Goal: Task Accomplishment & Management: Use online tool/utility

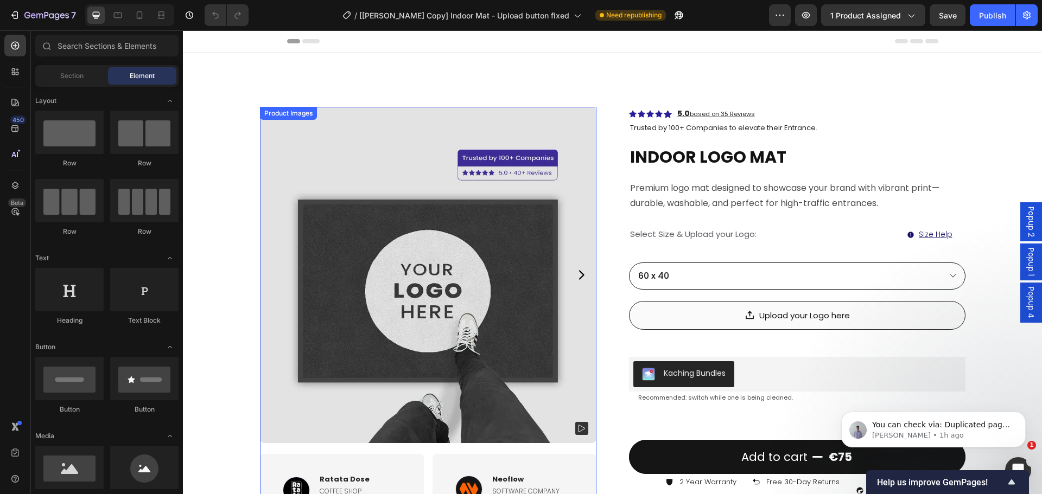
click at [320, 191] on img at bounding box center [428, 275] width 336 height 336
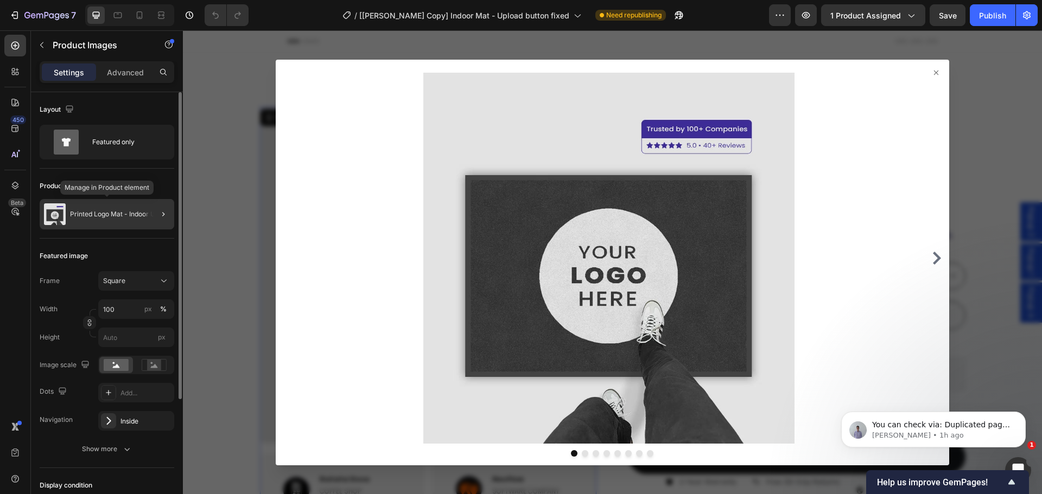
click at [78, 222] on div "Printed Logo Mat - Indoor Use" at bounding box center [107, 214] width 135 height 30
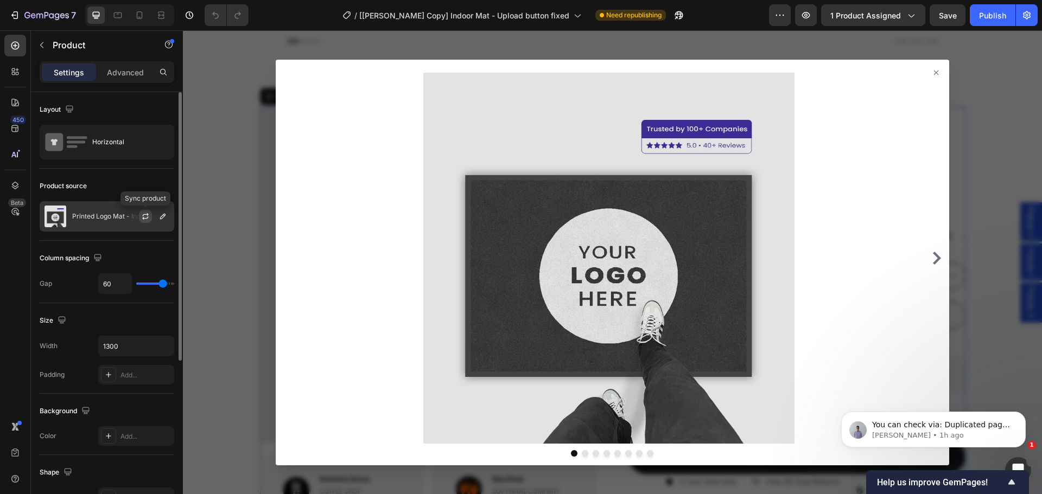
click at [144, 216] on icon "button" at bounding box center [145, 216] width 9 height 9
click at [222, 265] on div at bounding box center [612, 262] width 859 height 464
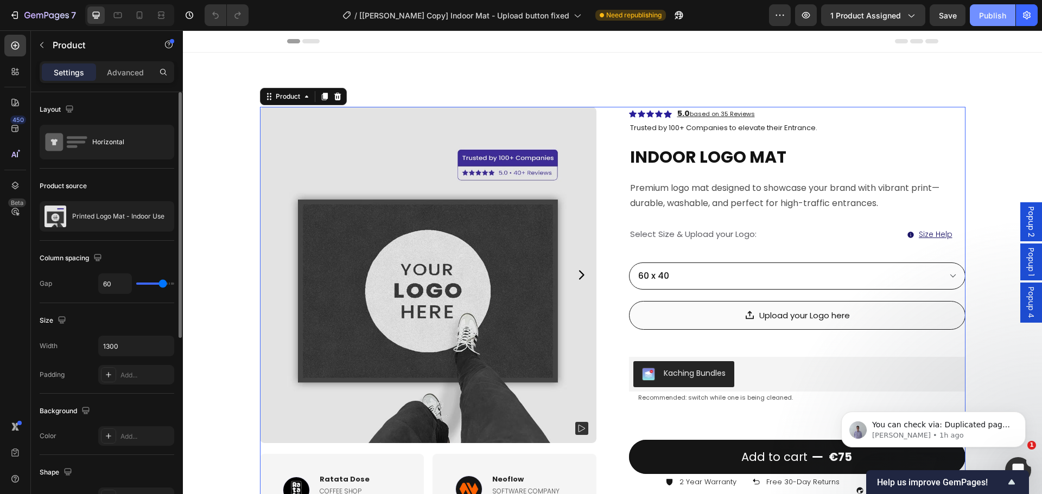
click at [999, 16] on div "Publish" at bounding box center [992, 15] width 27 height 11
click at [929, 426] on span "You can check via: Duplicated page, Live page Note: The changes were applied to…" at bounding box center [942, 495] width 140 height 149
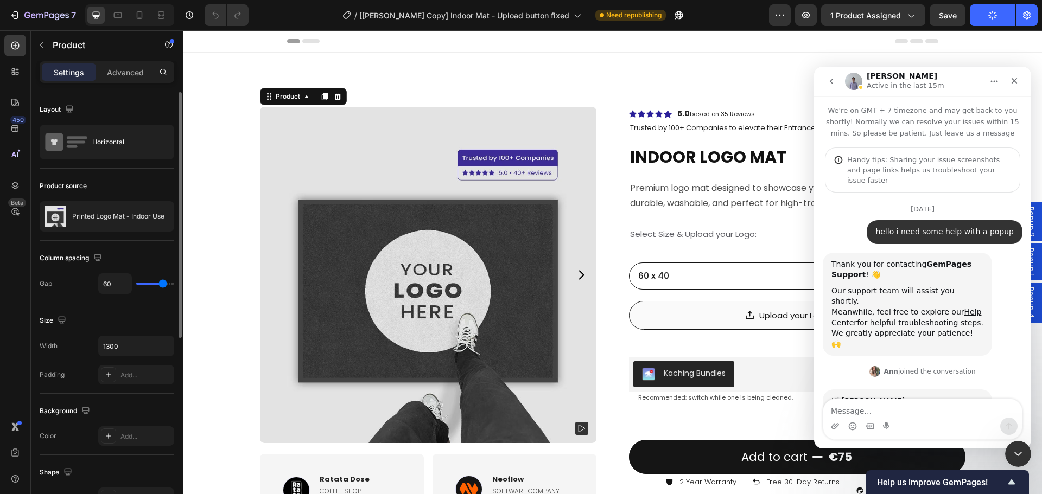
scroll to position [8013, 0]
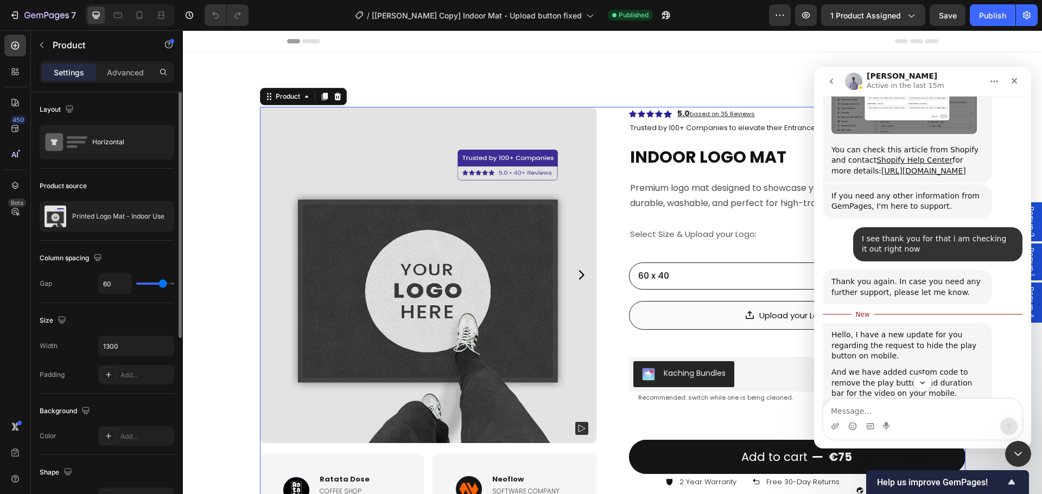
click at [925, 399] on img "Brad says…" at bounding box center [903, 454] width 145 height 111
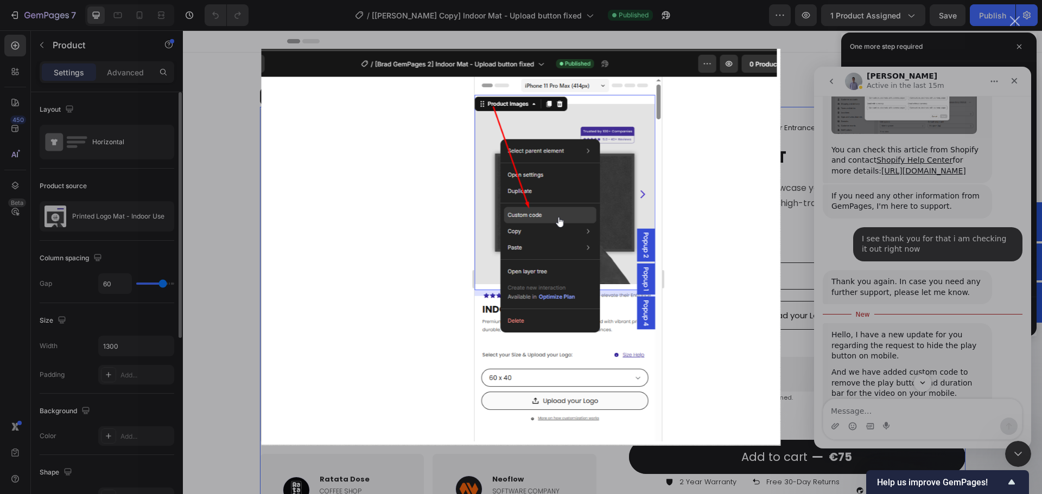
scroll to position [0, 0]
click at [963, 278] on div "Intercom messenger" at bounding box center [521, 247] width 1042 height 494
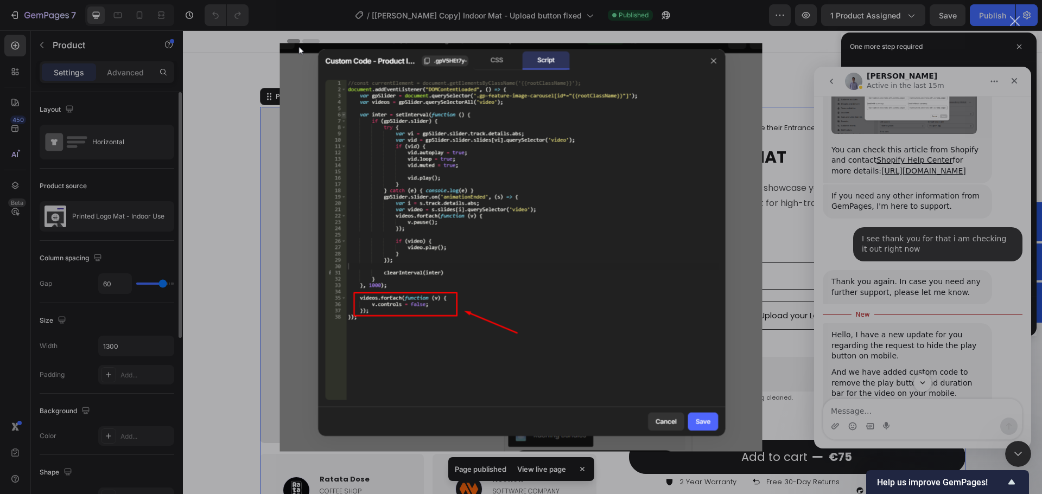
click at [979, 332] on div "Intercom messenger" at bounding box center [521, 247] width 1042 height 494
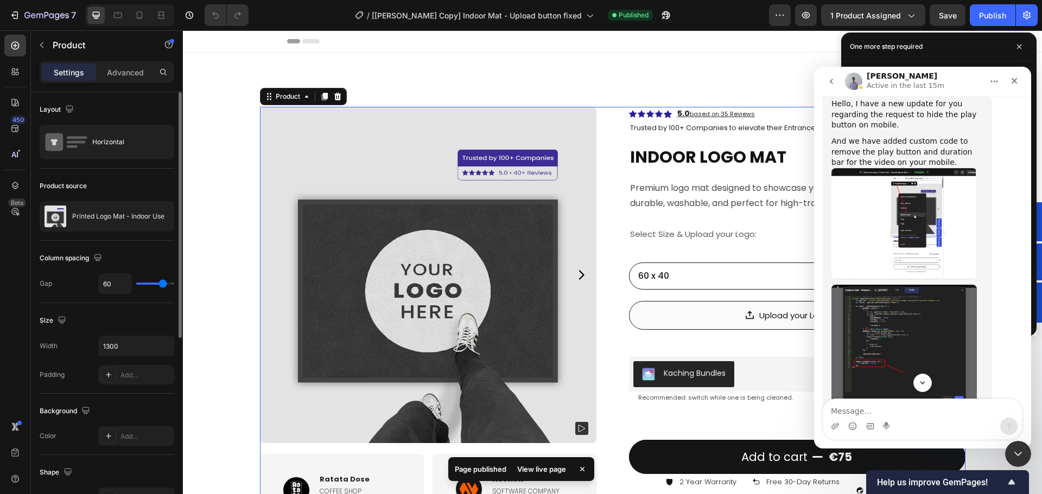
scroll to position [8353, 0]
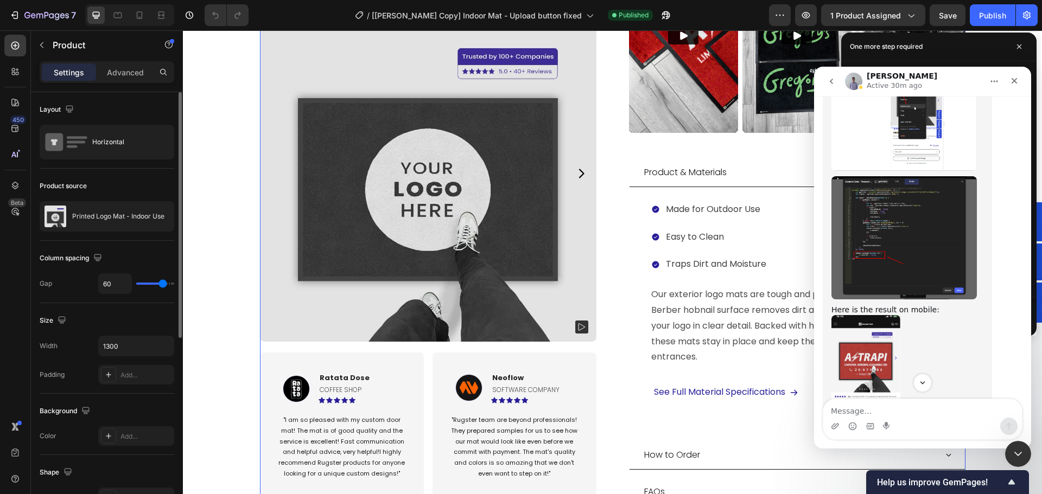
scroll to position [8421, 0]
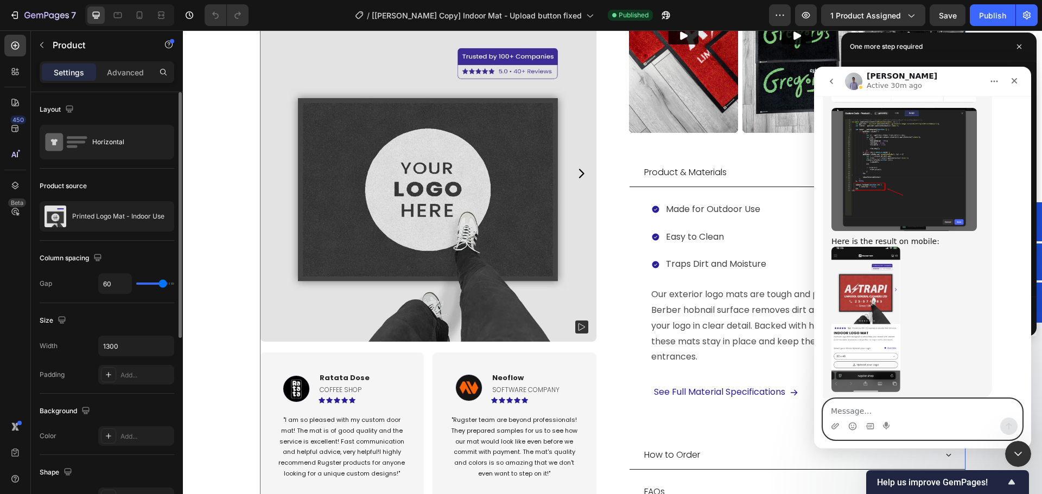
click at [909, 413] on textarea "Message…" at bounding box center [922, 408] width 199 height 18
type textarea "Hey [PERSON_NAME] this looks like it is working great!"
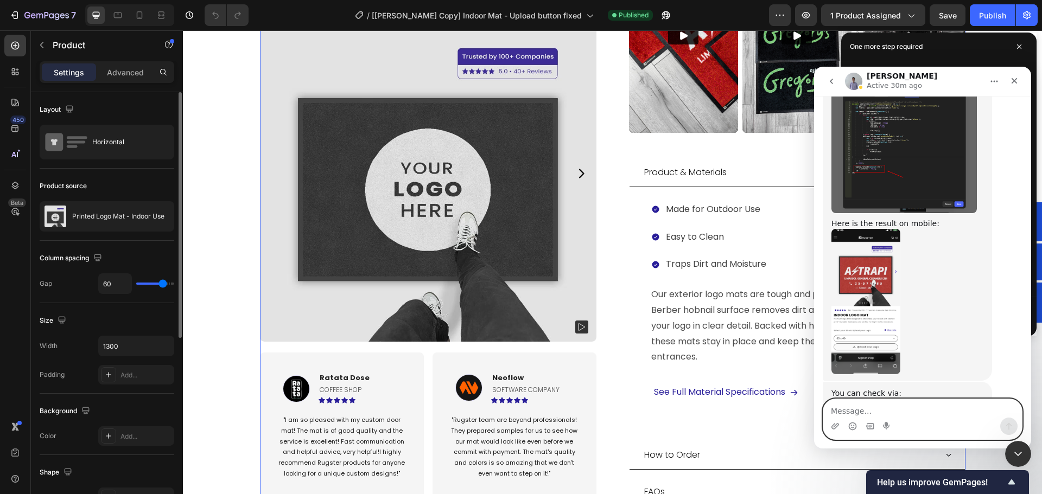
scroll to position [8436, 0]
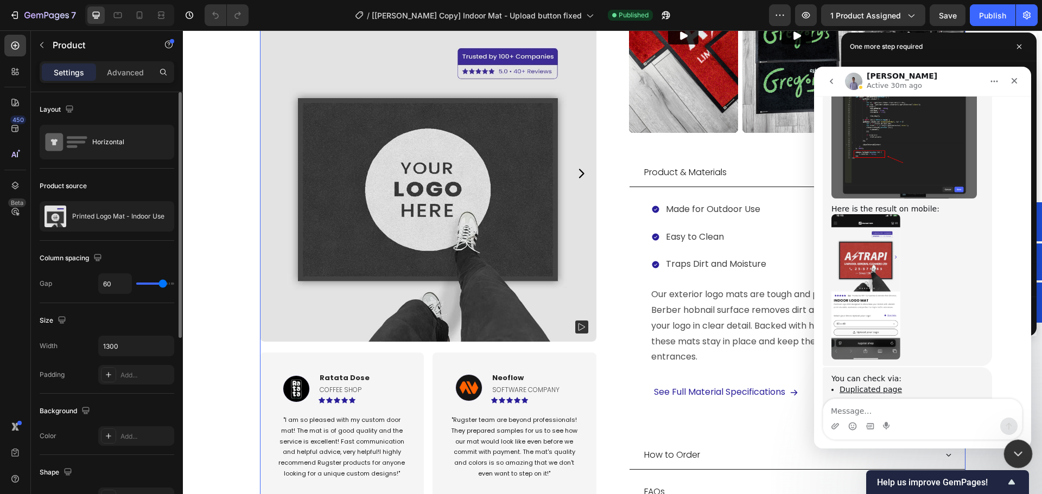
drag, startPoint x: 1013, startPoint y: 456, endPoint x: 1680, endPoint y: 791, distance: 746.0
click at [1013, 456] on icon "Close Intercom Messenger" at bounding box center [1016, 452] width 13 height 13
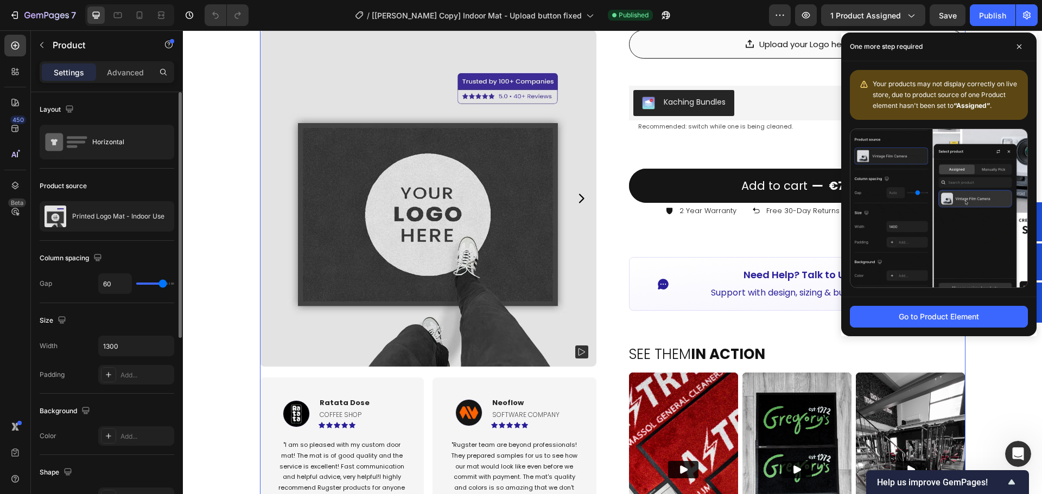
scroll to position [163, 0]
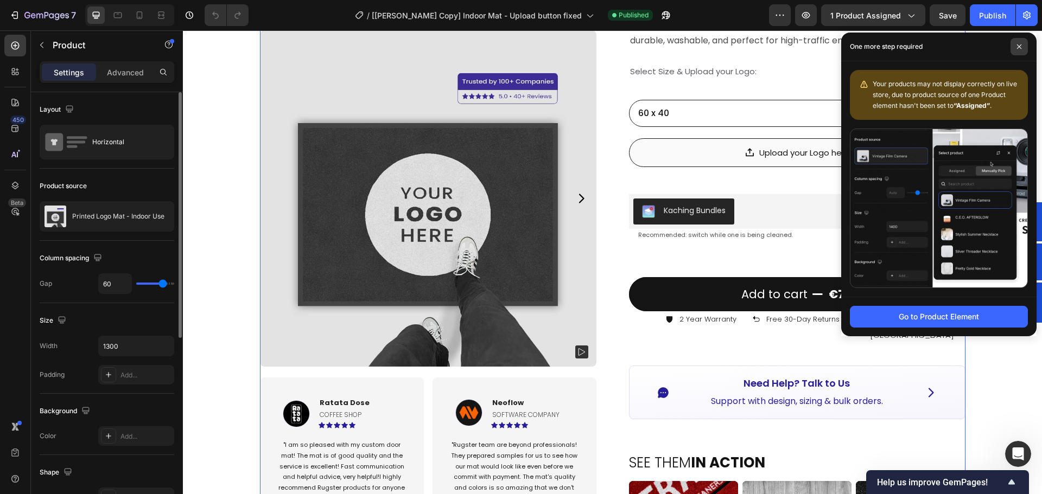
click at [1016, 41] on span at bounding box center [1018, 46] width 17 height 17
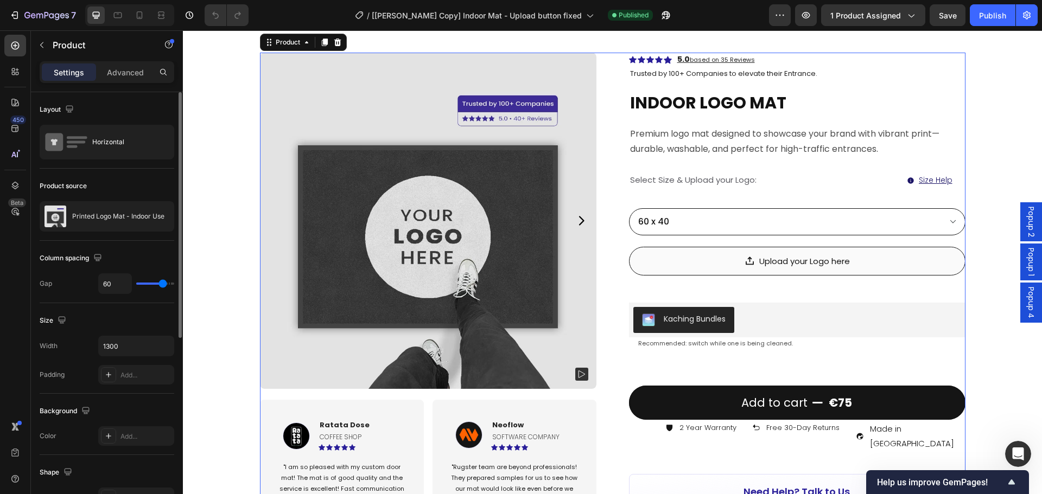
scroll to position [0, 0]
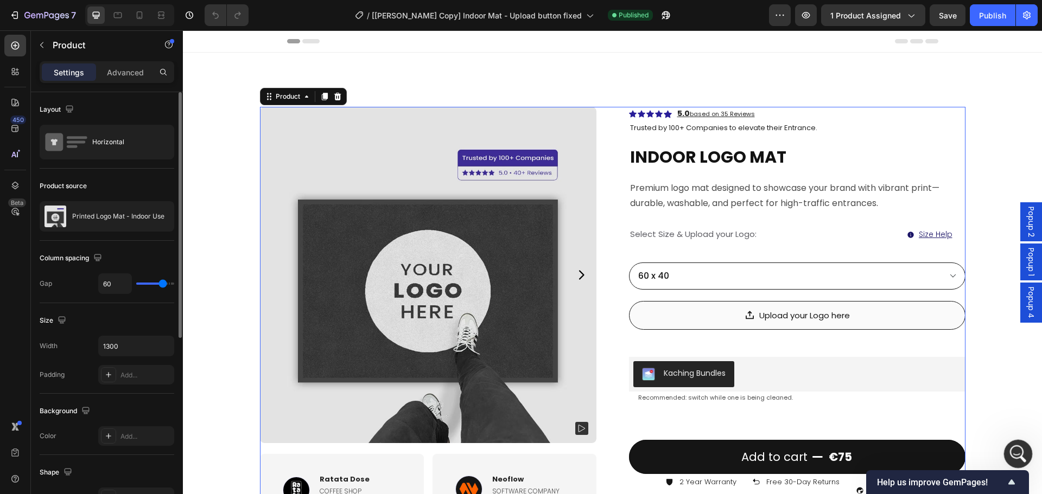
click at [1024, 458] on div "Open Intercom Messenger" at bounding box center [1016, 453] width 36 height 36
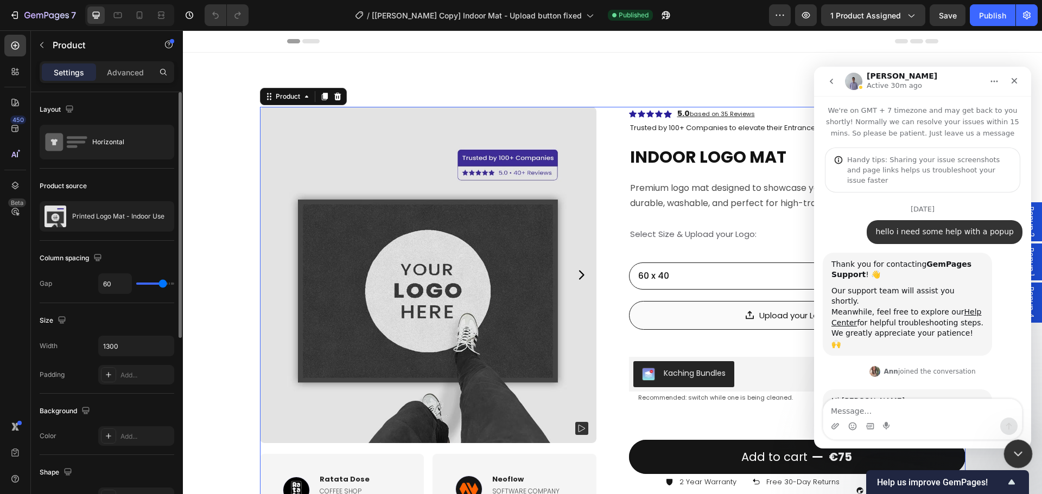
scroll to position [8436, 0]
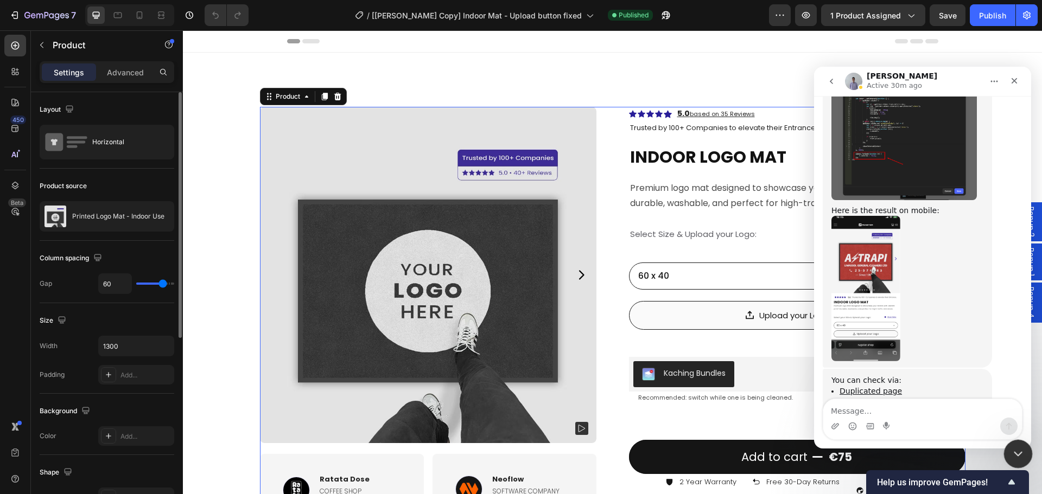
click at [1016, 452] on icon "Close Intercom Messenger" at bounding box center [1016, 452] width 13 height 13
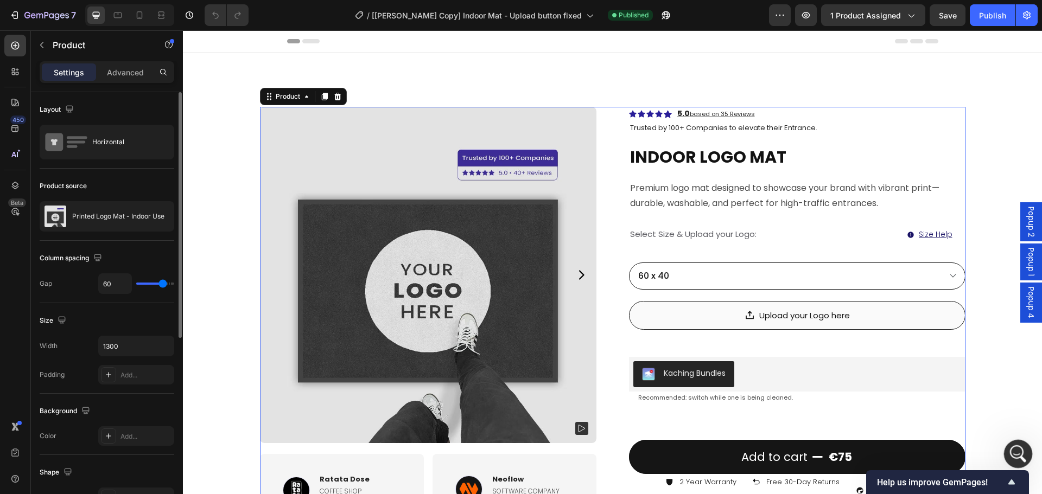
click at [1013, 451] on icon "Open Intercom Messenger" at bounding box center [1017, 453] width 18 height 18
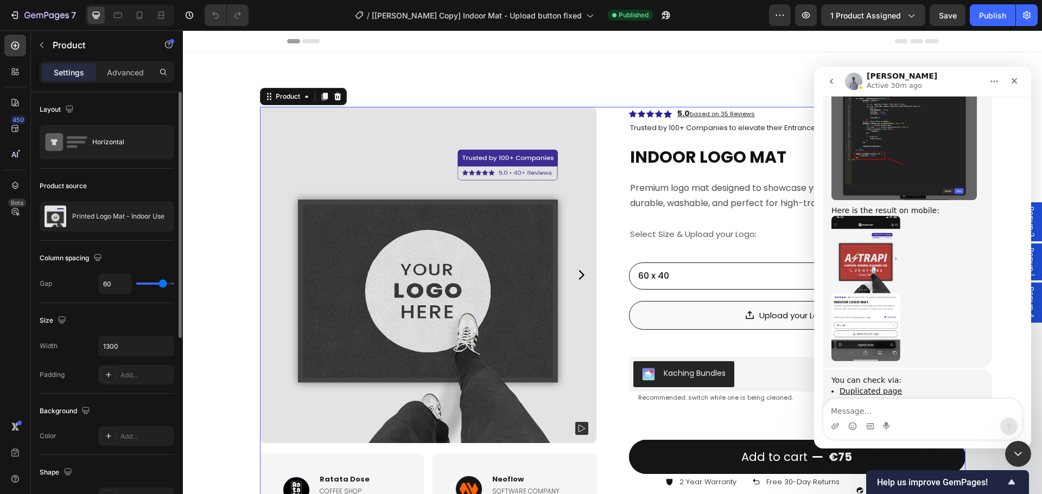
scroll to position [8381, 0]
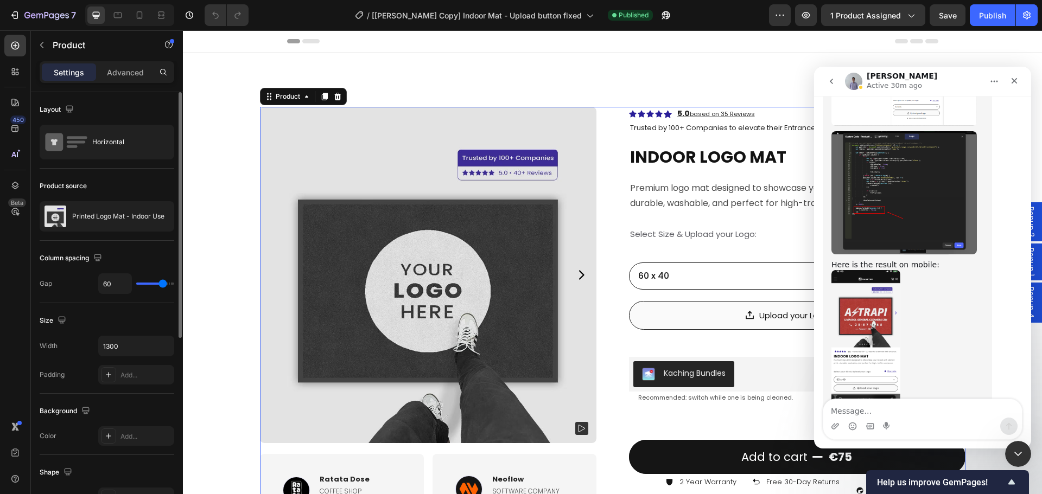
click at [865, 441] on link "Duplicated page" at bounding box center [870, 445] width 62 height 9
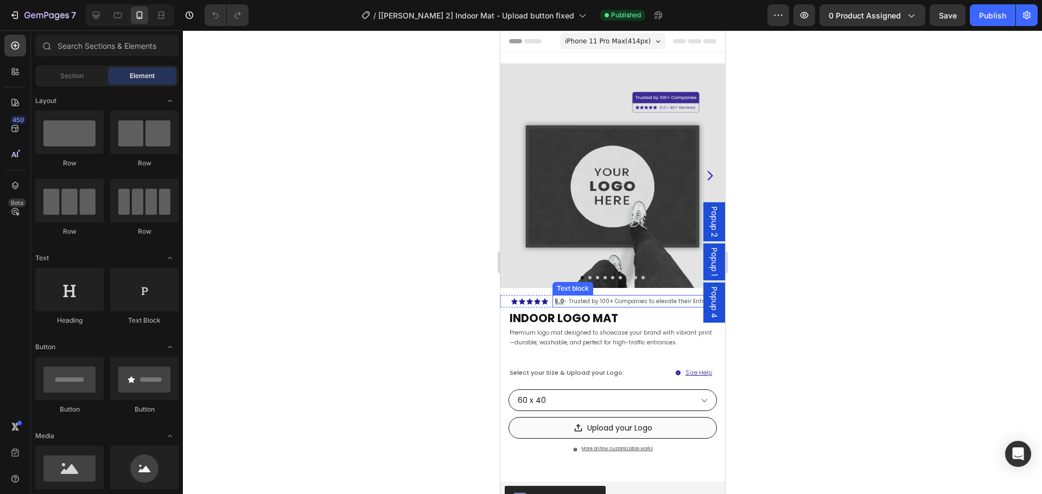
click at [598, 297] on div "5.0 - Trusted by 100+ Companies to elevate their Entrance." at bounding box center [636, 301] width 169 height 12
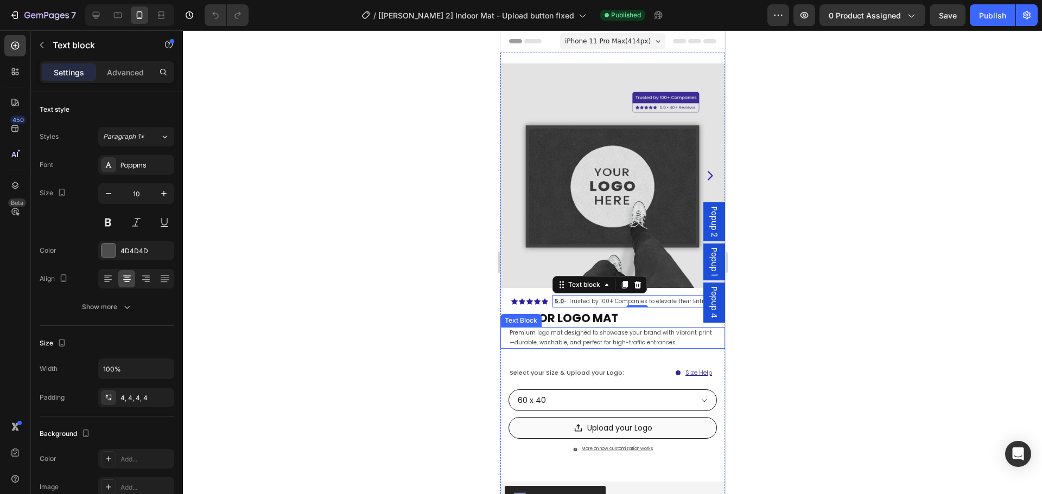
click at [596, 331] on p "Premium logo mat designed to showcase your brand with vibrant print—durable, wa…" at bounding box center [612, 338] width 206 height 20
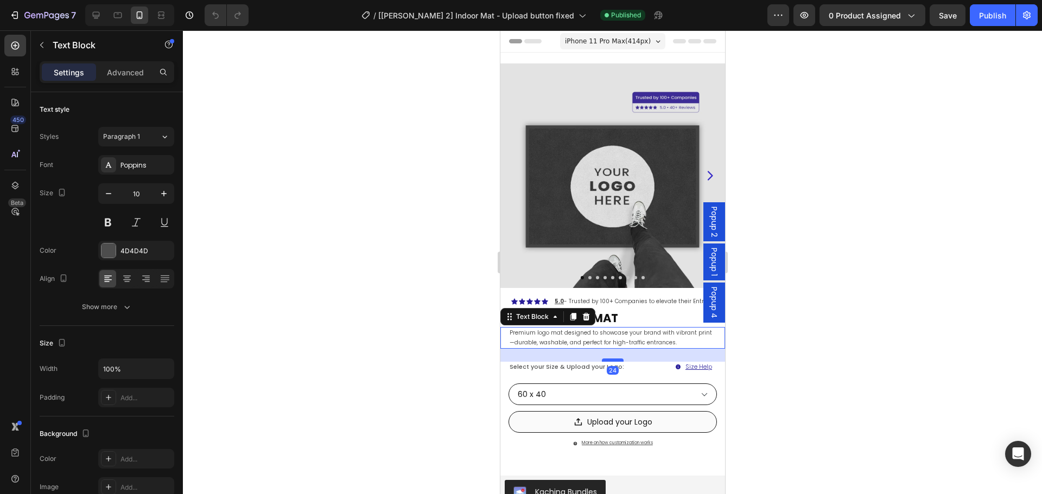
drag, startPoint x: 609, startPoint y: 359, endPoint x: 608, endPoint y: 353, distance: 6.7
click at [608, 359] on div at bounding box center [612, 360] width 22 height 3
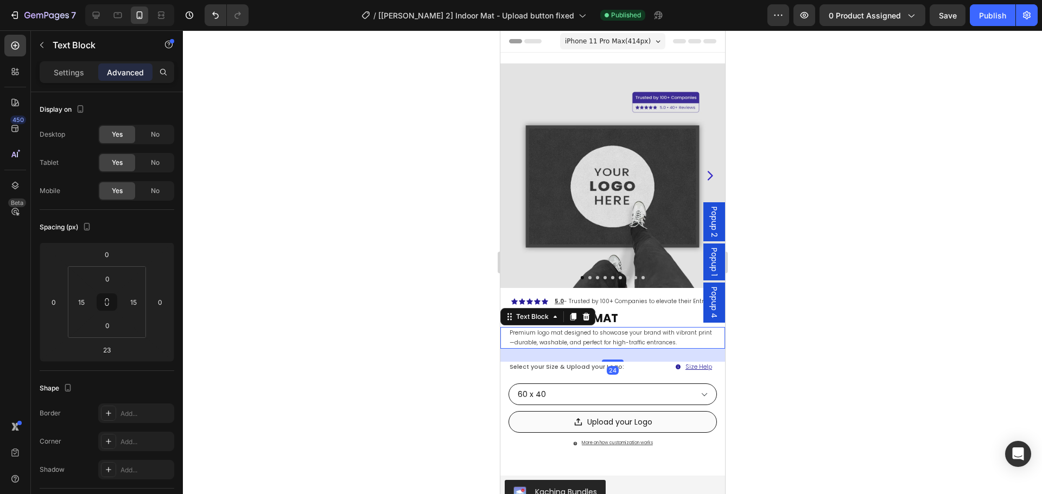
click at [803, 365] on div at bounding box center [612, 262] width 859 height 464
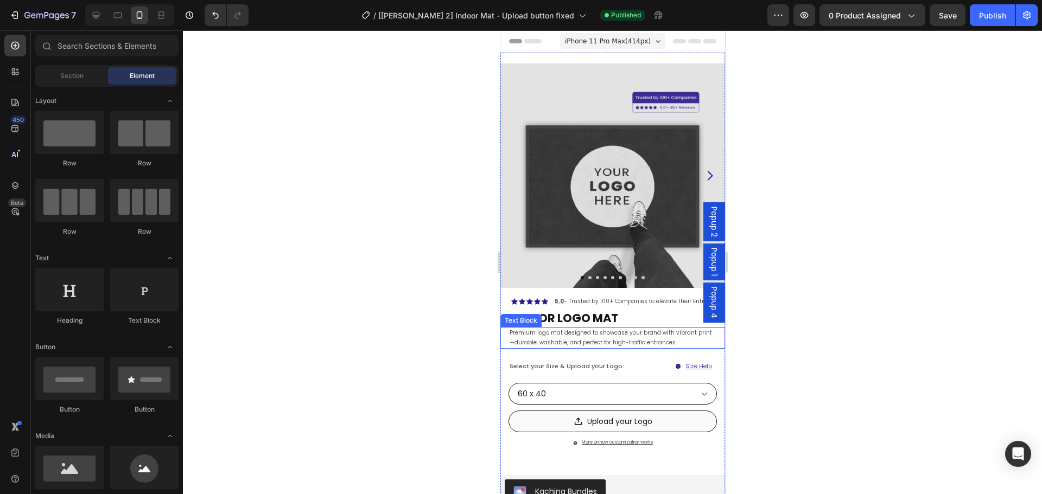
click at [618, 332] on p "Premium logo mat designed to showcase your brand with vibrant print—durable, wa…" at bounding box center [612, 338] width 206 height 20
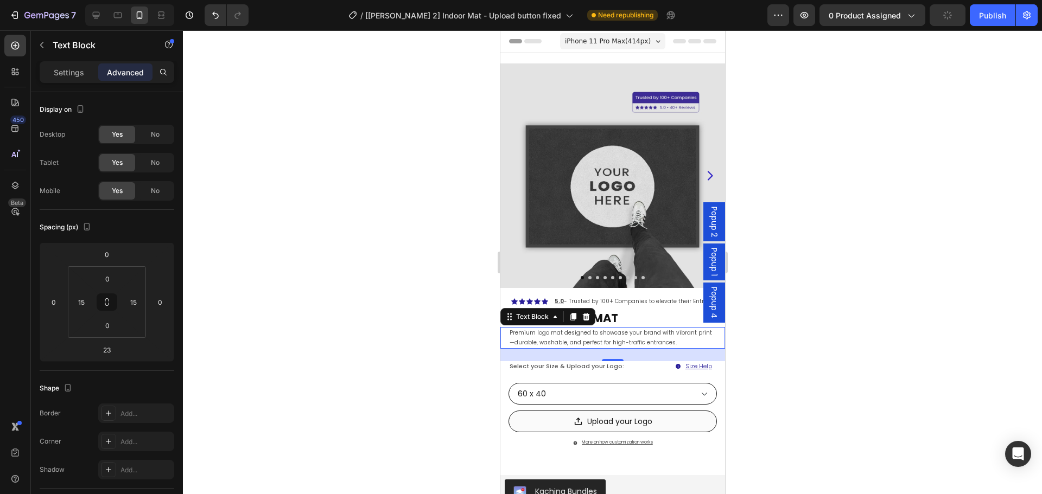
drag, startPoint x: 842, startPoint y: 333, endPoint x: 728, endPoint y: 335, distance: 114.5
click at [839, 333] on div at bounding box center [612, 262] width 859 height 464
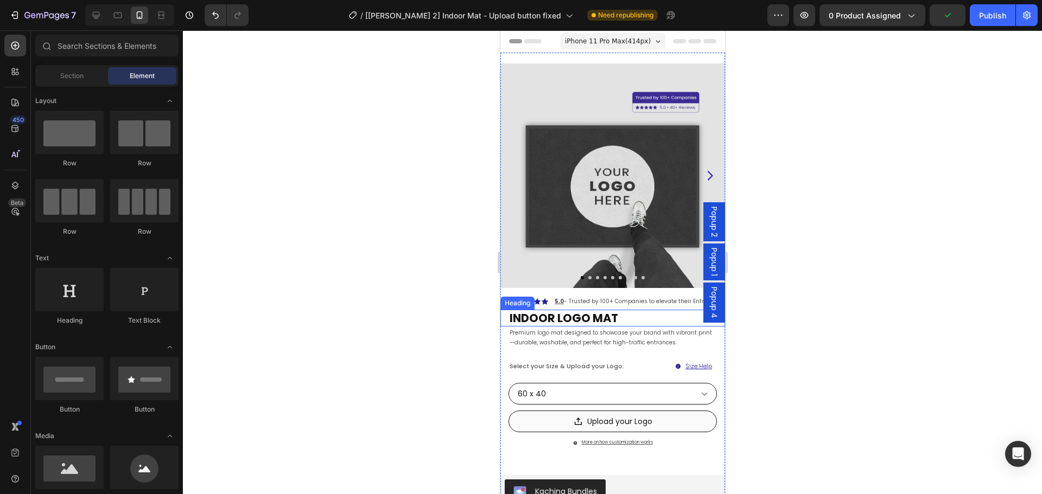
click at [570, 311] on h2 "INDOOR LOGO MAT" at bounding box center [616, 318] width 217 height 17
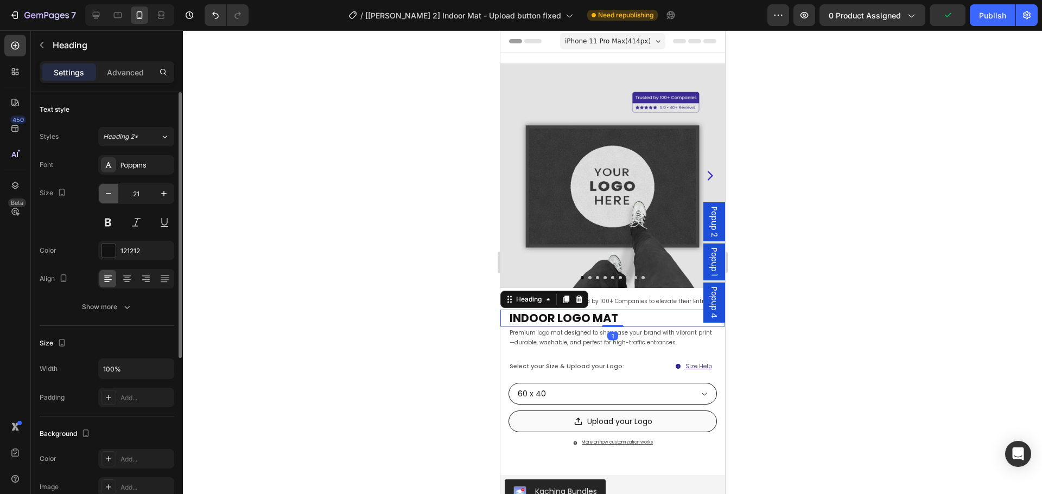
click at [106, 192] on icon "button" at bounding box center [108, 193] width 11 height 11
type input "19"
click at [837, 383] on div at bounding box center [612, 262] width 859 height 464
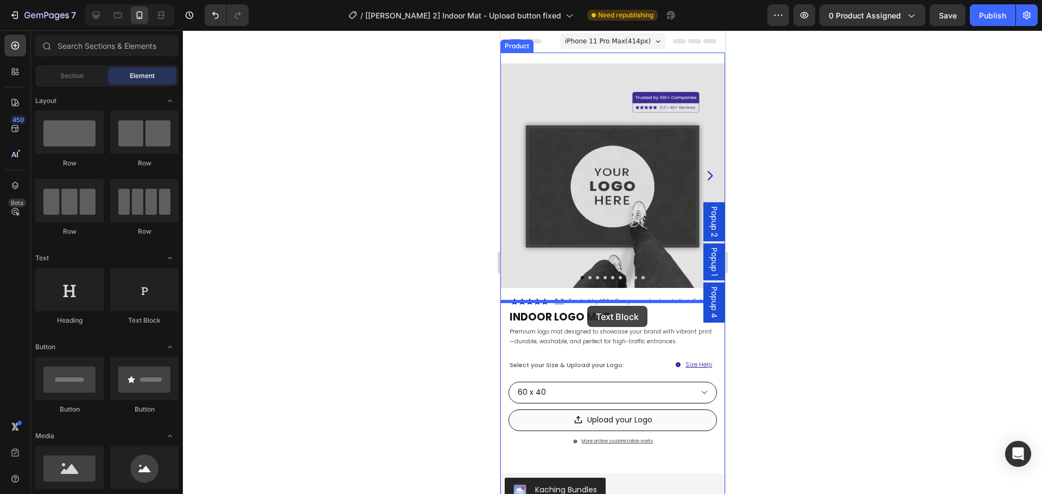
drag, startPoint x: 760, startPoint y: 357, endPoint x: 587, endPoint y: 304, distance: 180.9
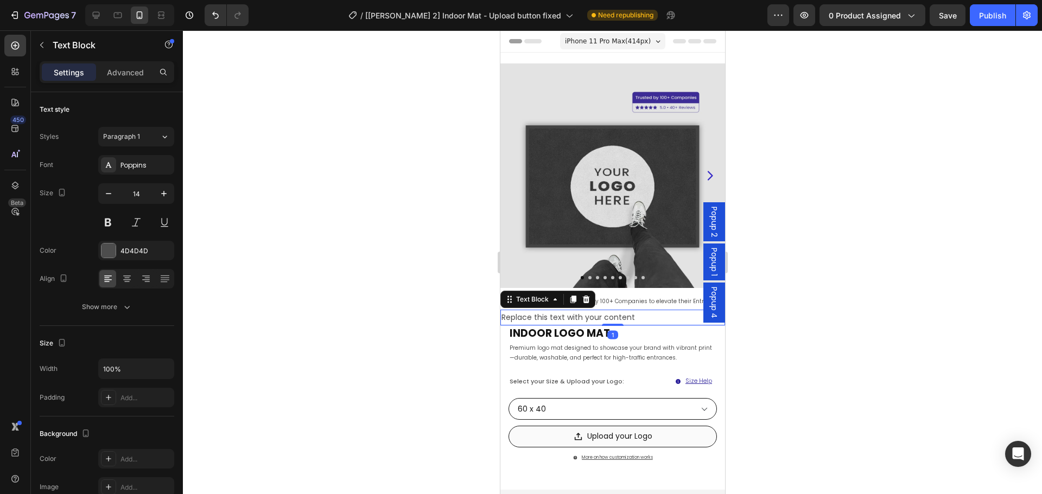
click at [790, 324] on div at bounding box center [612, 262] width 859 height 464
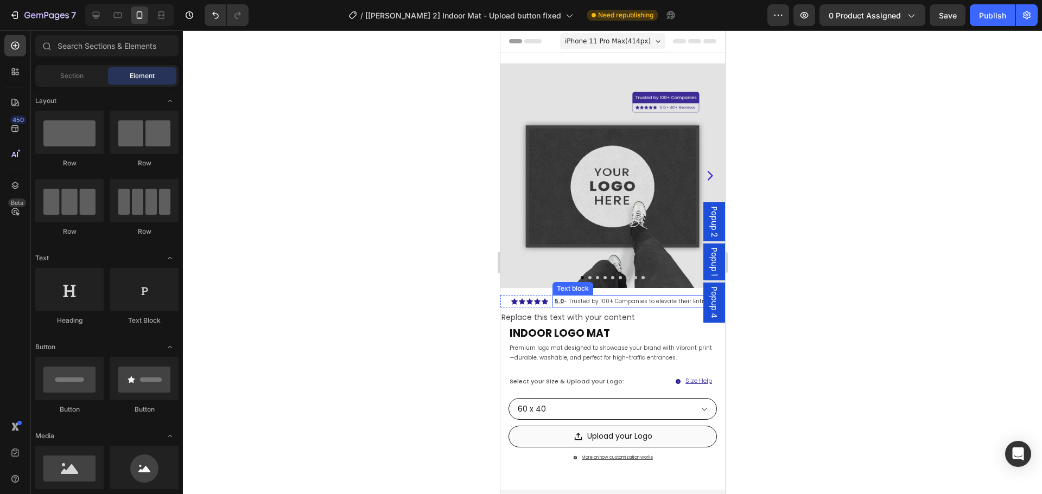
click at [628, 297] on link "5.0 - Trusted by 100+ Companies to elevate their Entrance." at bounding box center [636, 301] width 164 height 8
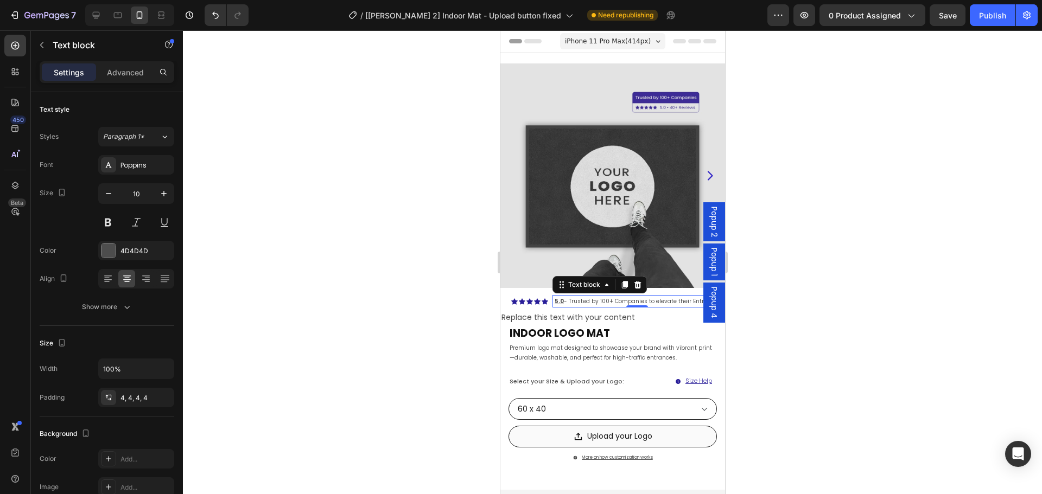
click at [628, 297] on link "5.0 - Trusted by 100+ Companies to elevate their Entrance." at bounding box center [636, 301] width 164 height 8
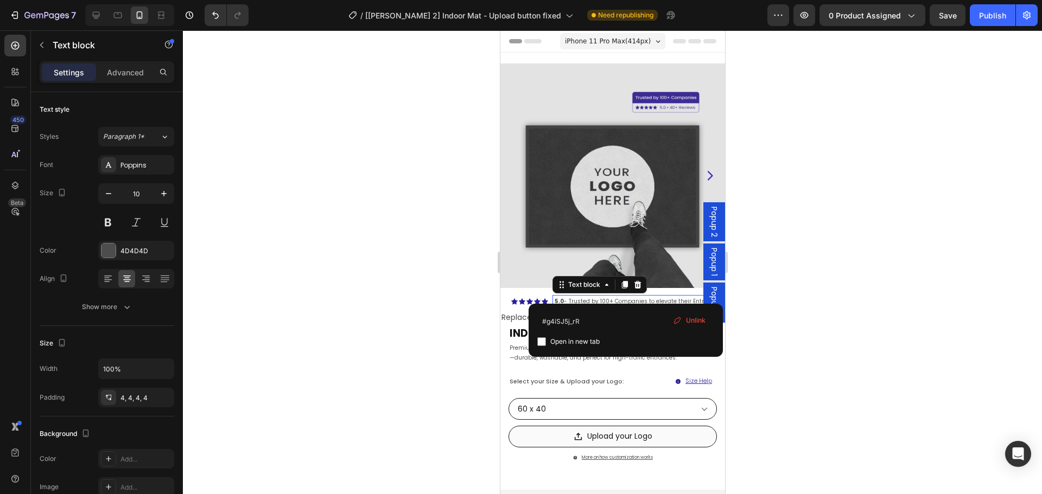
click at [628, 297] on link "5.0 - Trusted by 100+ Companies to elevate their Entrance." at bounding box center [636, 301] width 164 height 8
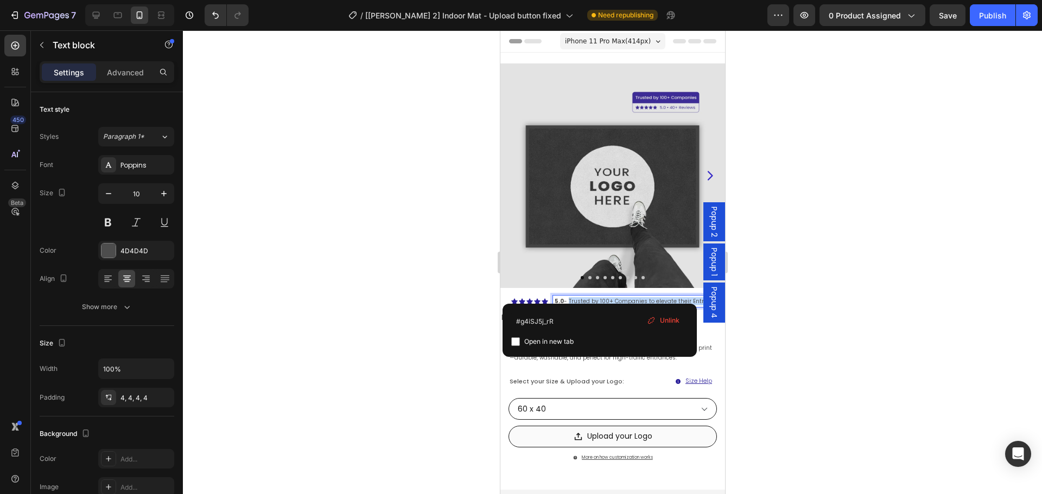
drag, startPoint x: 580, startPoint y: 293, endPoint x: 715, endPoint y: 295, distance: 135.7
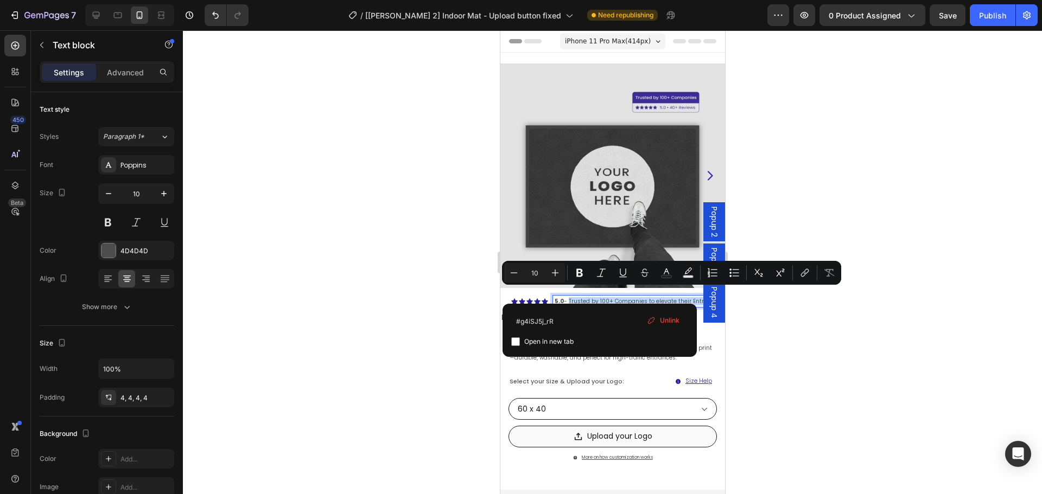
copy link "Trusted by 100+ Companies to elevate their Entrance."
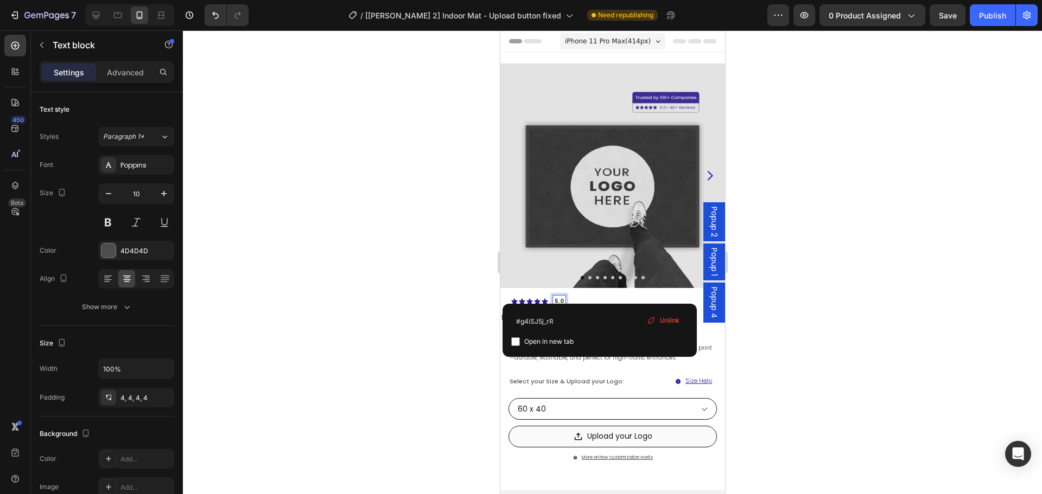
click at [816, 298] on div at bounding box center [612, 262] width 859 height 464
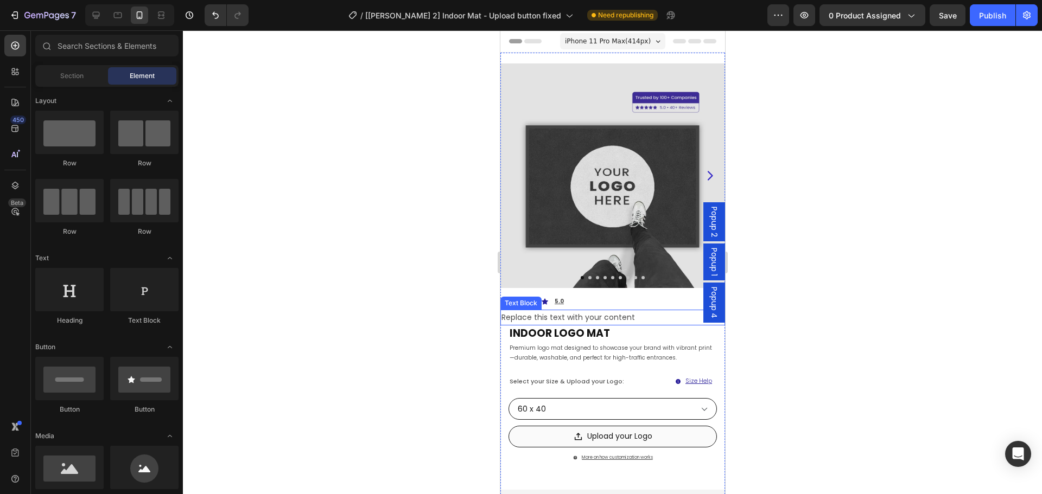
click at [593, 312] on div "Replace this text with your content" at bounding box center [612, 318] width 225 height 16
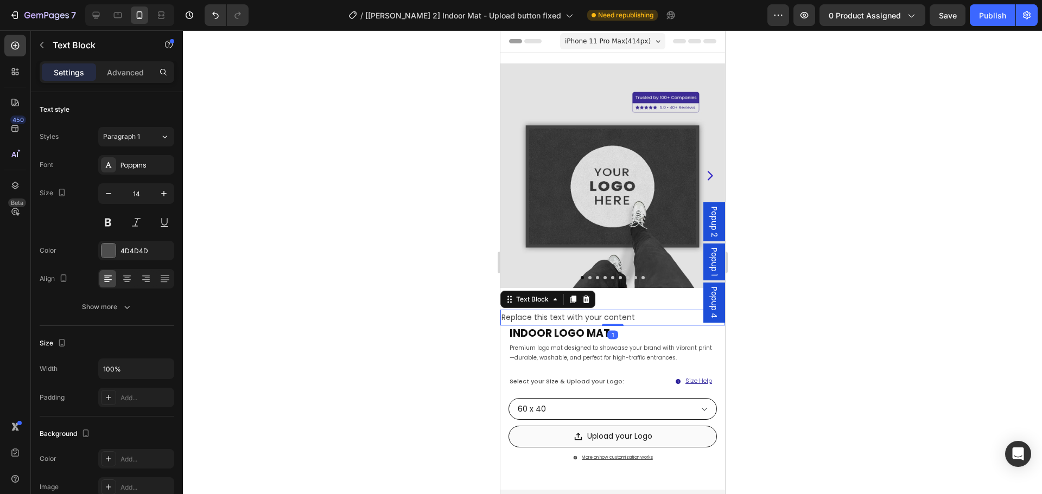
click at [593, 312] on div "Replace this text with your content" at bounding box center [612, 318] width 225 height 16
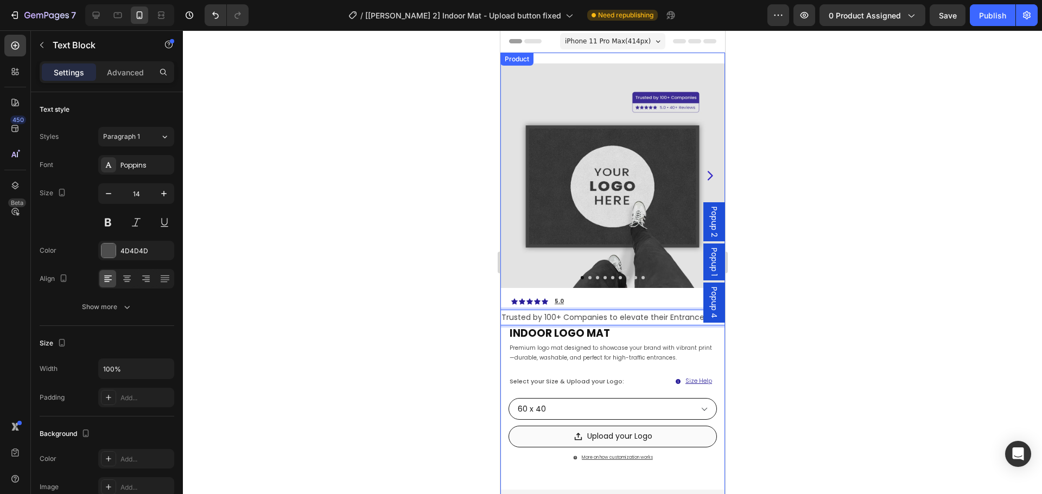
click at [758, 346] on div at bounding box center [612, 262] width 859 height 464
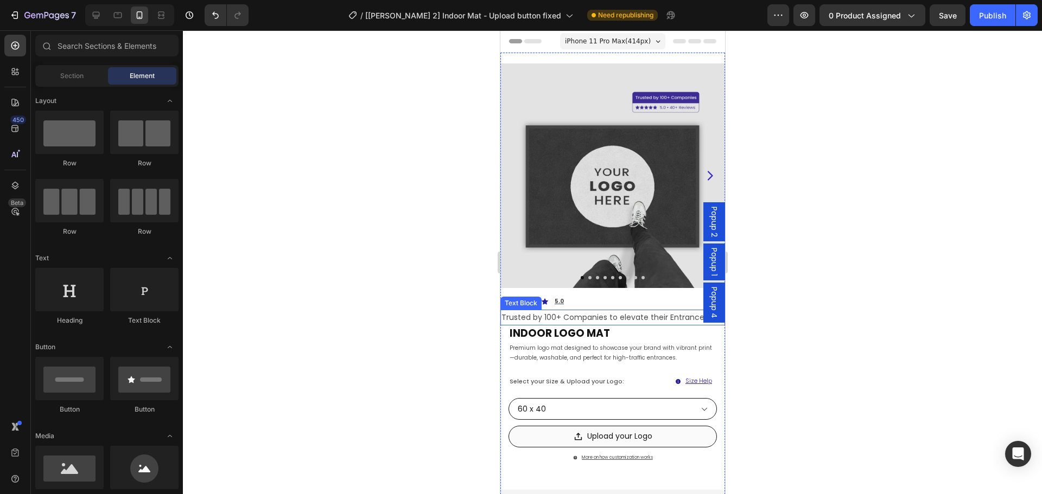
click at [558, 312] on link "Trusted by 100+ Companies to elevate their Entrance." at bounding box center [603, 317] width 205 height 11
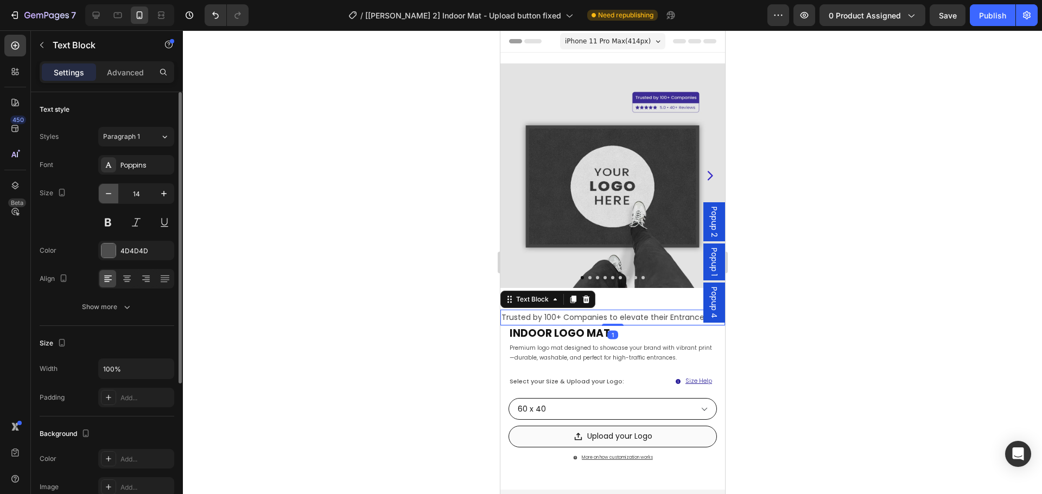
click at [111, 190] on icon "button" at bounding box center [108, 193] width 11 height 11
click at [112, 190] on icon "button" at bounding box center [108, 193] width 11 height 11
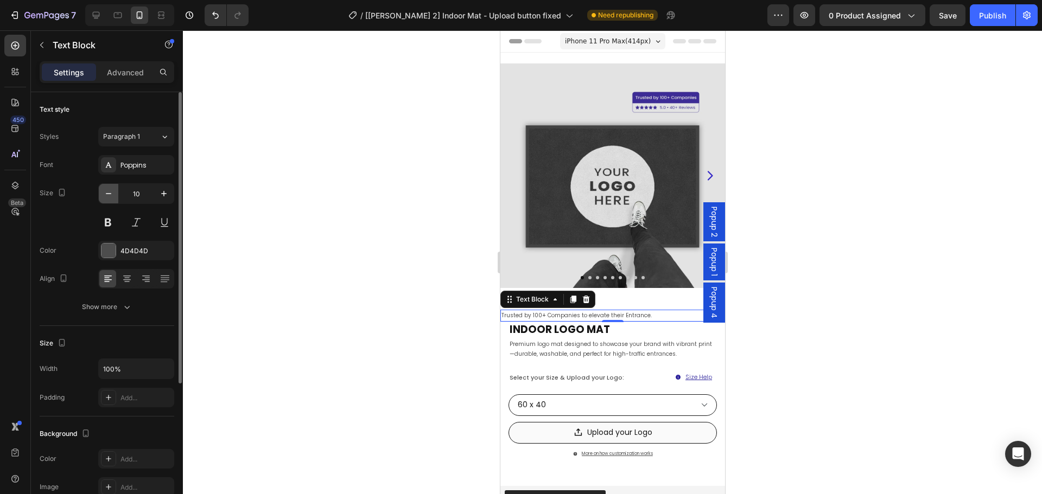
type input "9"
click at [824, 331] on div at bounding box center [612, 262] width 859 height 464
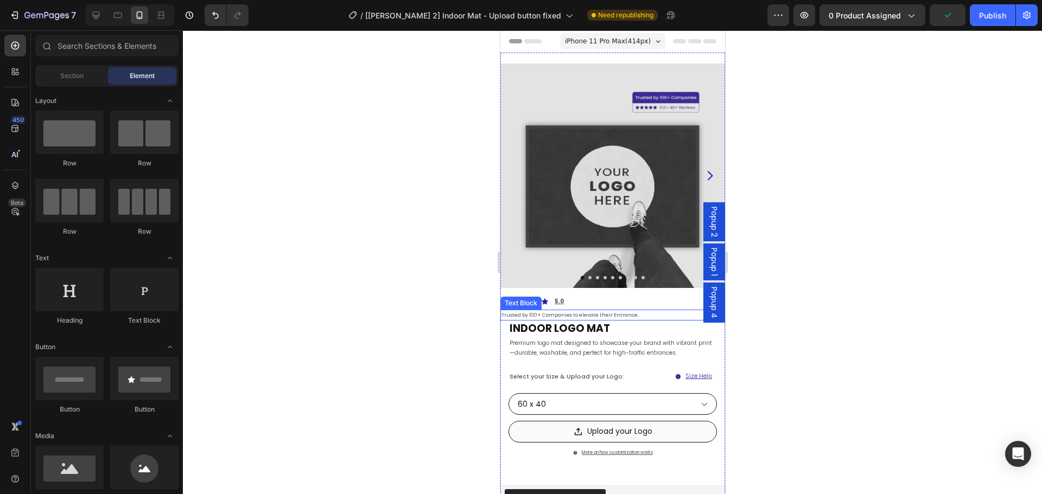
click at [584, 311] on p "Trusted by 100+ Companies to elevate their Entrance. ⁠⁠⁠⁠⁠⁠⁠" at bounding box center [612, 315] width 222 height 9
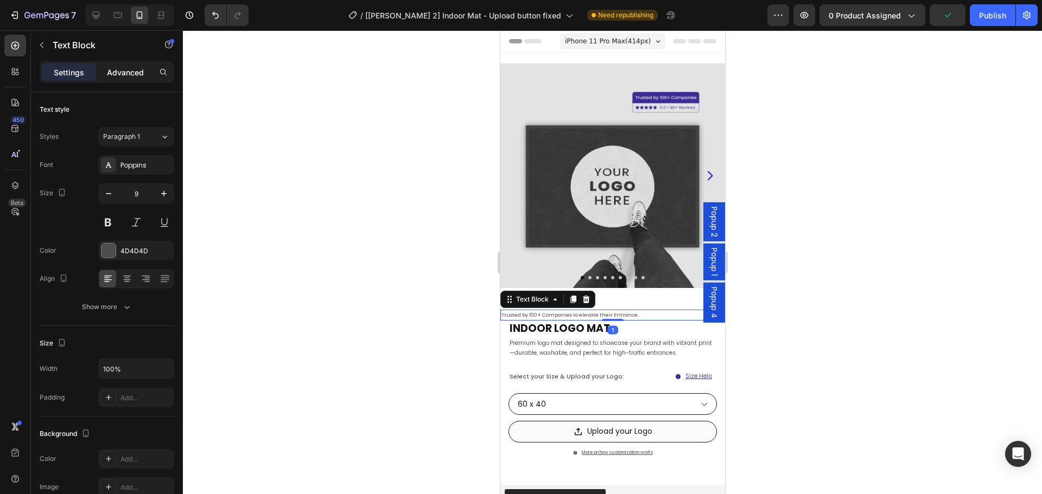
click at [125, 78] on p "Advanced" at bounding box center [125, 72] width 37 height 11
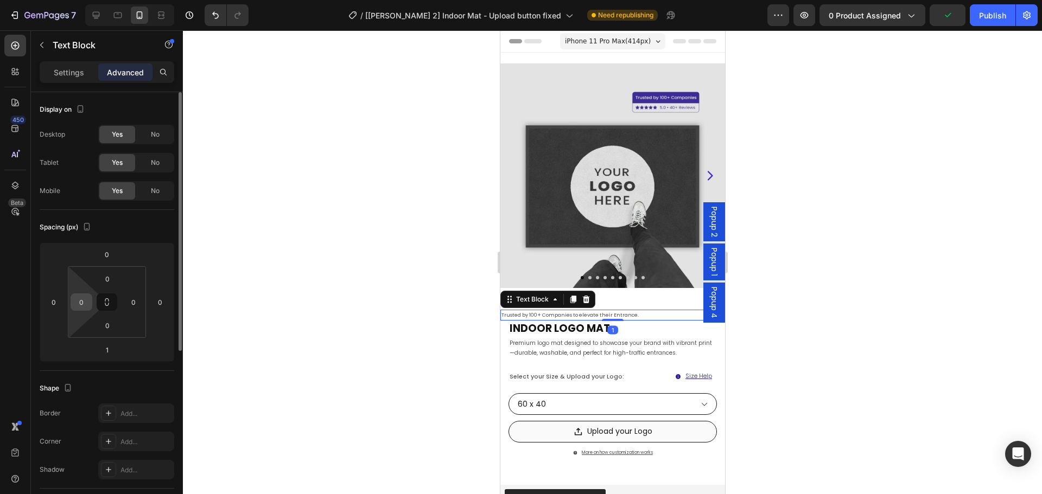
click at [84, 297] on input "0" at bounding box center [81, 302] width 16 height 16
type input "15"
click at [935, 374] on div at bounding box center [612, 262] width 859 height 464
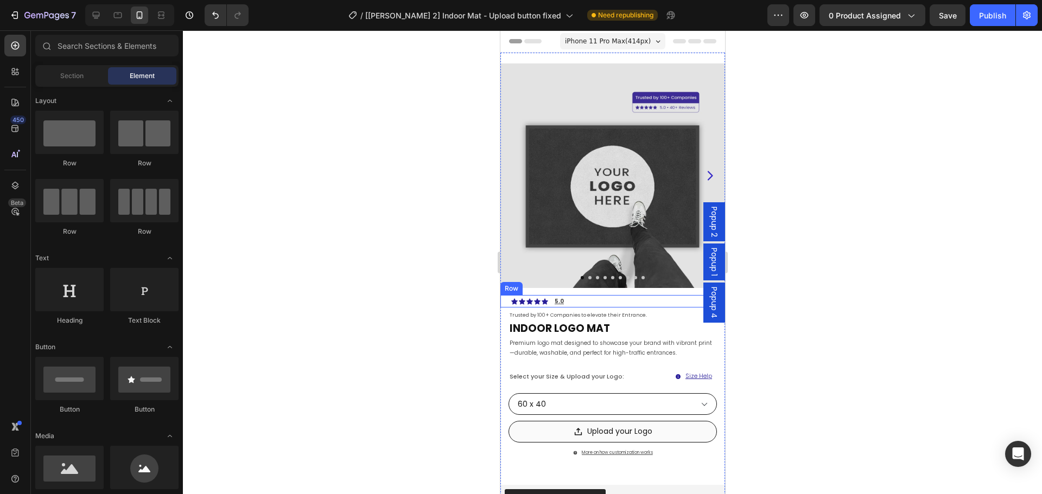
click at [597, 295] on div "Icon Icon Icon Icon Icon Icon List Hoz 5.0 ⁠⁠⁠⁠⁠⁠⁠ Text block Row" at bounding box center [612, 301] width 225 height 12
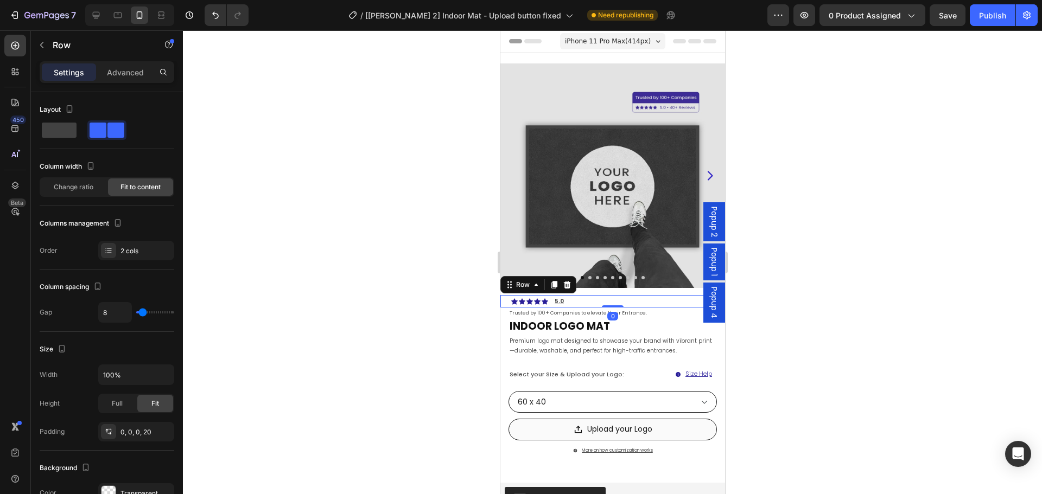
drag, startPoint x: 607, startPoint y: 301, endPoint x: 614, endPoint y: 281, distance: 21.3
click at [614, 281] on div "Product Images Icon Icon Icon Icon Icon Icon List Hoz 5.0 ⁠⁠⁠⁠⁠⁠⁠ Text block Ro…" at bounding box center [612, 318] width 225 height 530
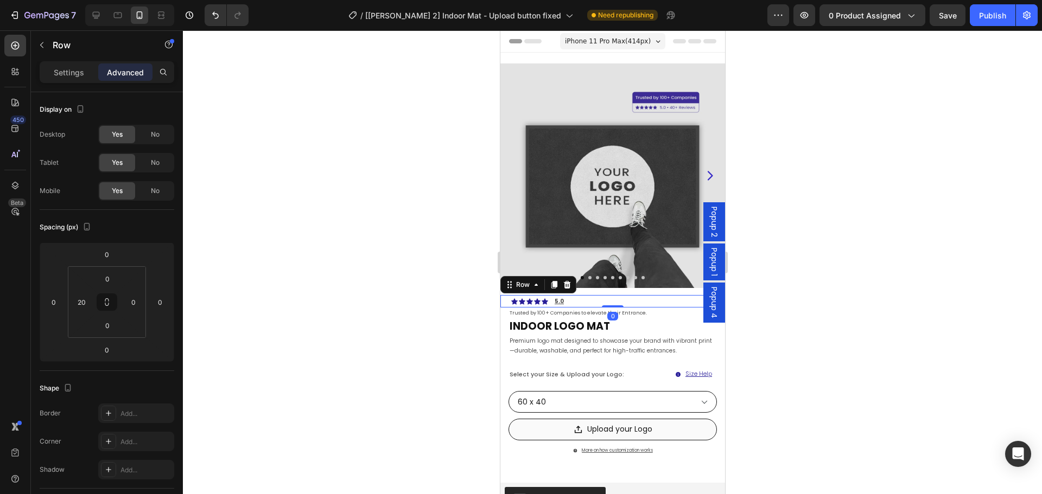
click at [855, 294] on div at bounding box center [612, 262] width 859 height 464
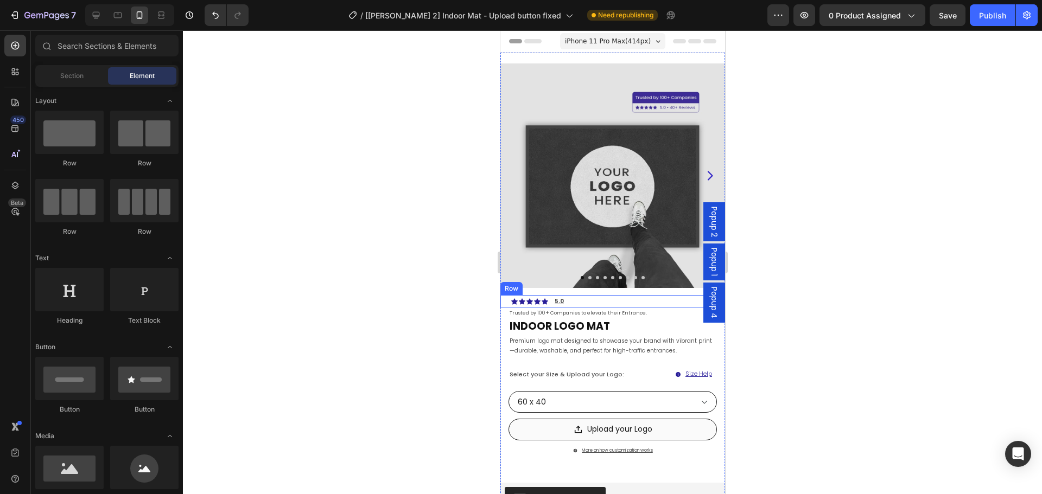
click at [567, 295] on div "Icon Icon Icon Icon Icon Icon List Hoz 5.0 ⁠⁠⁠⁠⁠⁠⁠ Text block Row" at bounding box center [612, 301] width 225 height 12
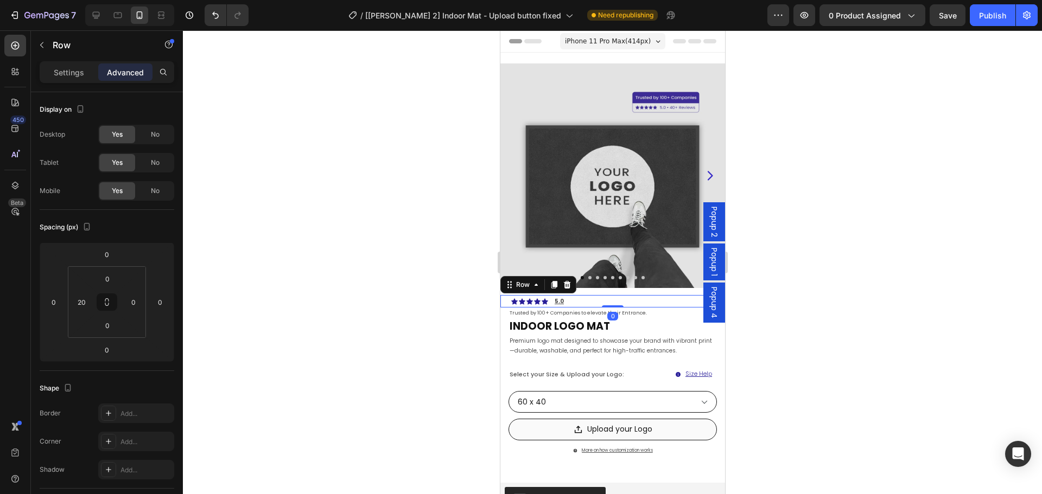
click at [567, 295] on div "Icon Icon Icon Icon Icon Icon List Hoz 5.0 ⁠⁠⁠⁠⁠⁠⁠ Text block Row 0" at bounding box center [612, 301] width 225 height 12
click at [563, 297] on u "5.0" at bounding box center [558, 301] width 9 height 8
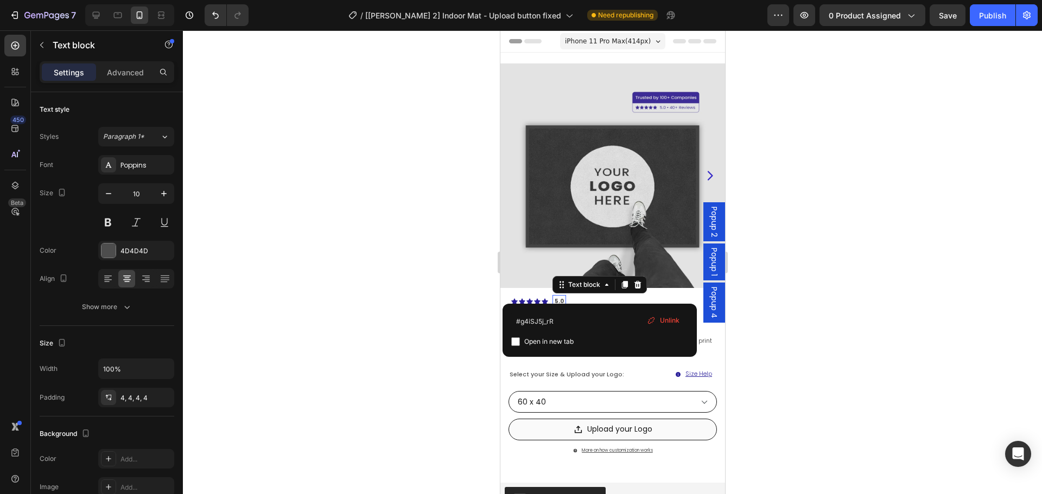
click at [563, 297] on u "5.0" at bounding box center [558, 301] width 9 height 8
click at [765, 300] on div at bounding box center [612, 262] width 859 height 464
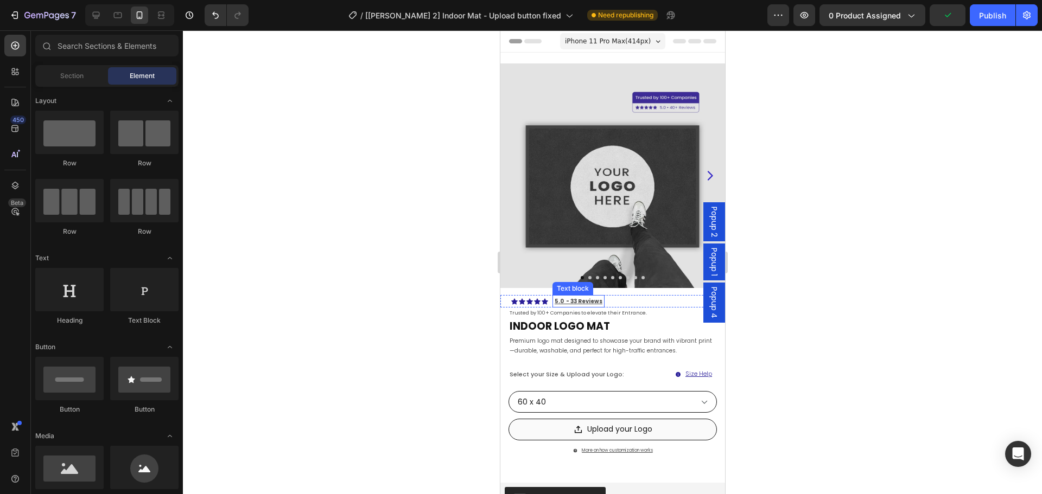
click at [599, 297] on u "5.0 - 33 Reviews" at bounding box center [578, 301] width 48 height 8
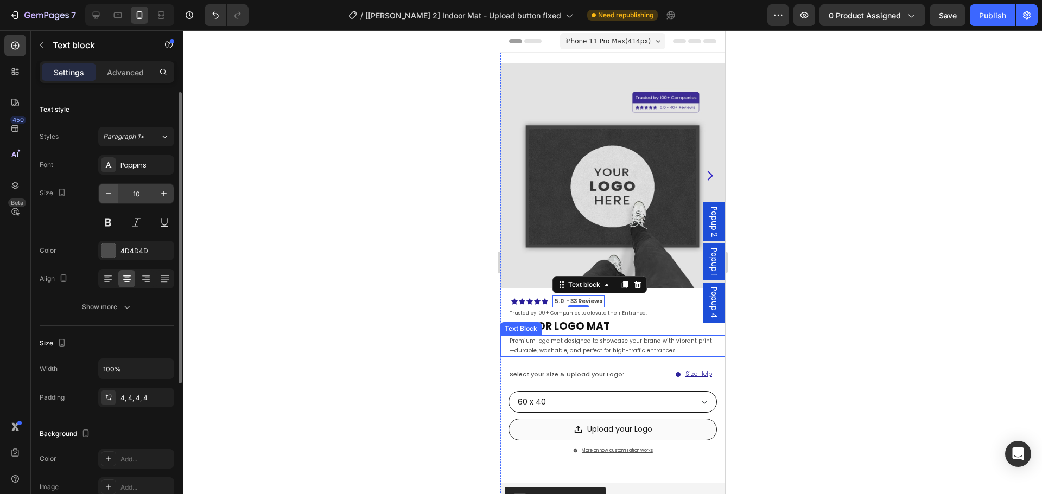
click at [113, 199] on icon "button" at bounding box center [108, 193] width 11 height 11
click at [112, 198] on icon "button" at bounding box center [108, 193] width 11 height 11
type input "8"
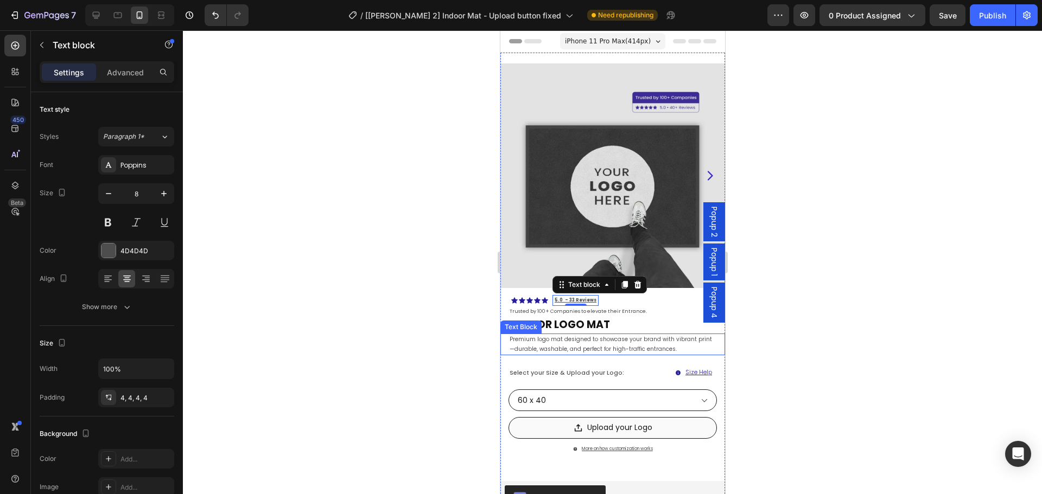
click at [786, 282] on div at bounding box center [612, 262] width 859 height 464
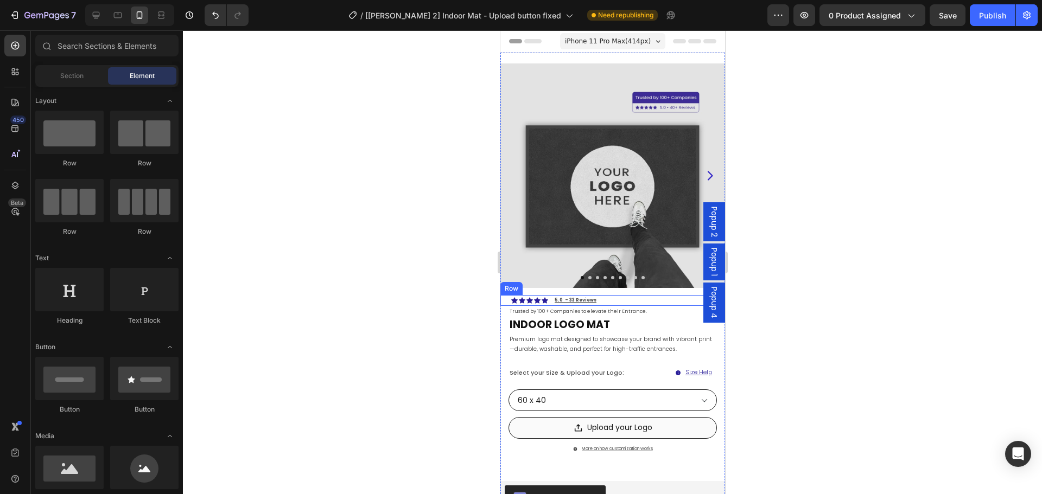
click at [591, 295] on div "5.0 - 33 Reviews ⁠⁠⁠⁠⁠⁠⁠" at bounding box center [575, 300] width 46 height 11
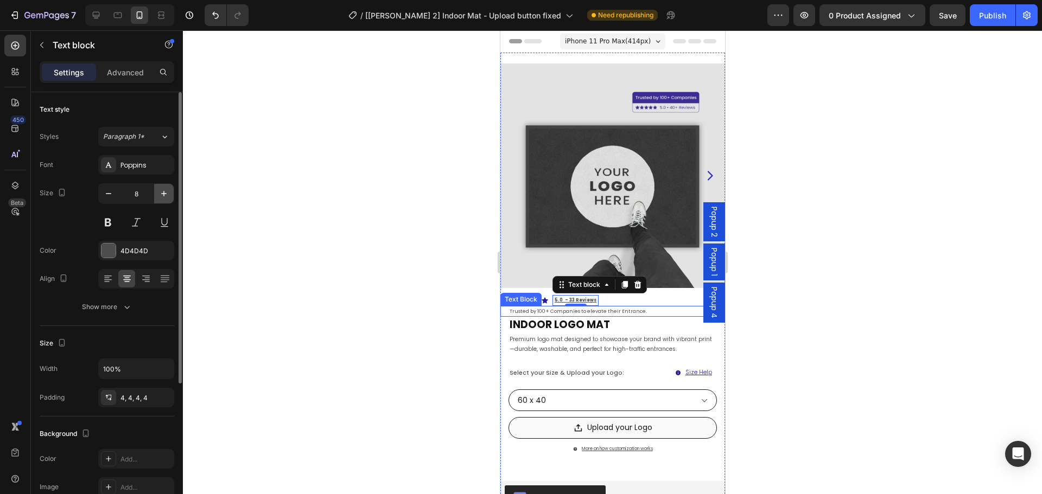
drag, startPoint x: 168, startPoint y: 193, endPoint x: 802, endPoint y: 285, distance: 640.5
click at [168, 192] on icon "button" at bounding box center [163, 193] width 11 height 11
type input "9"
click at [852, 259] on div at bounding box center [612, 262] width 859 height 464
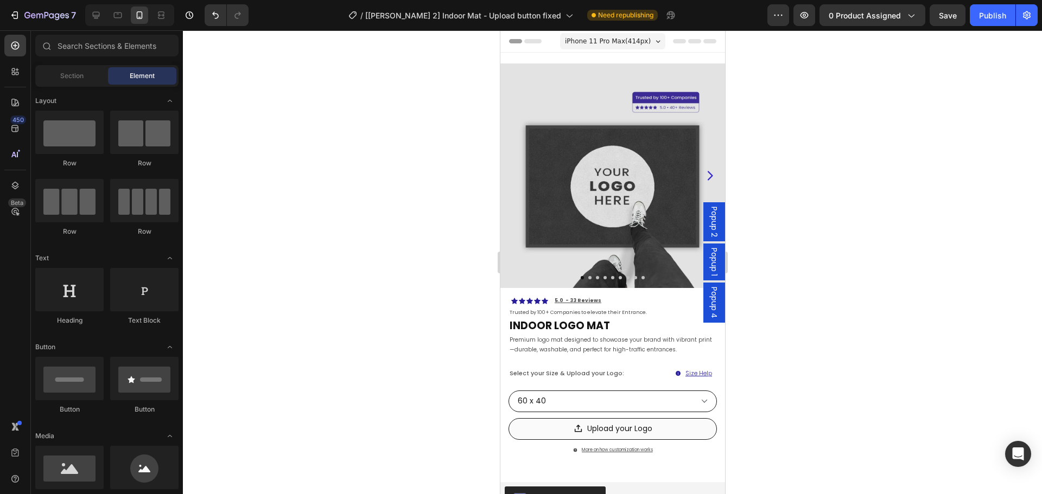
click at [396, 308] on div at bounding box center [612, 262] width 859 height 464
click at [656, 336] on p "Premium logo mat designed to showcase your brand with vibrant print—durable, wa…" at bounding box center [612, 345] width 206 height 20
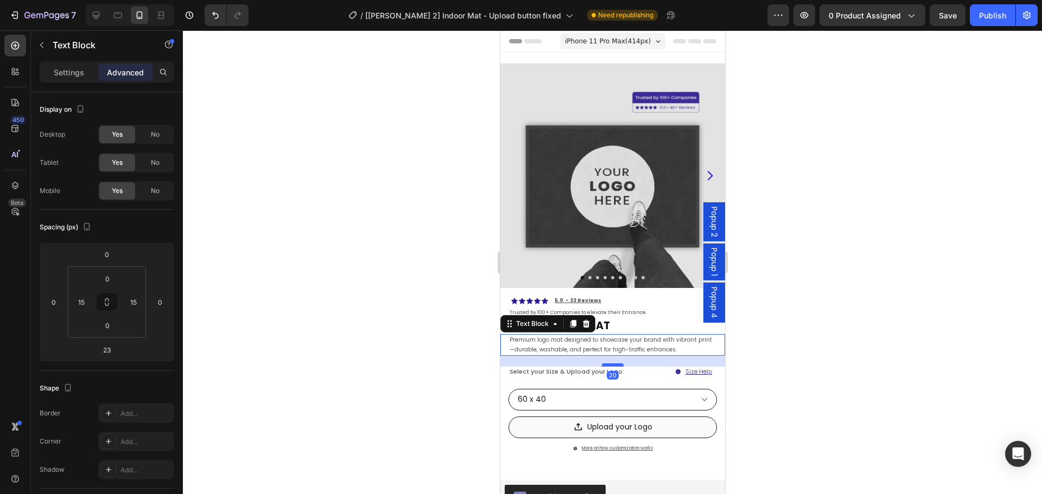
click at [611, 364] on div at bounding box center [612, 365] width 22 height 3
click at [767, 343] on div at bounding box center [612, 262] width 859 height 464
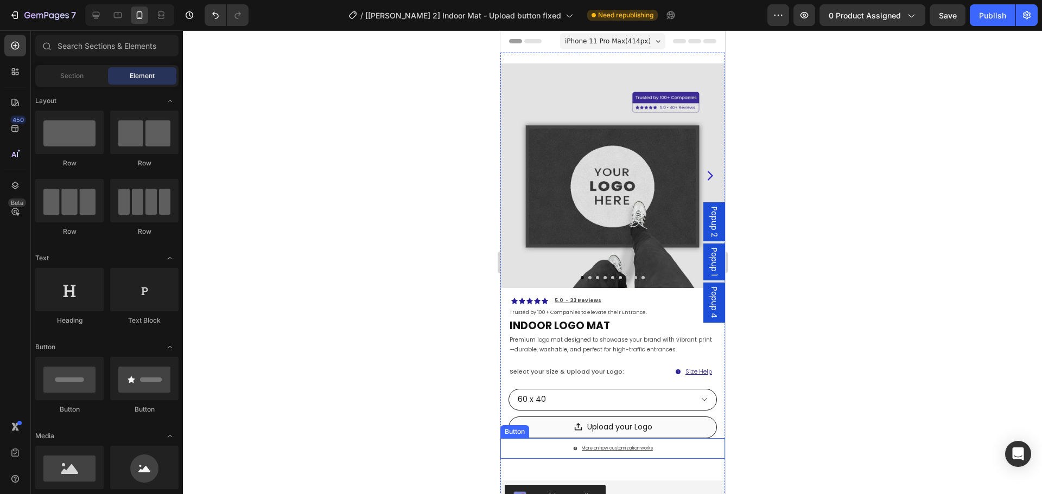
click at [672, 443] on button "More on how customization works" at bounding box center [612, 448] width 202 height 21
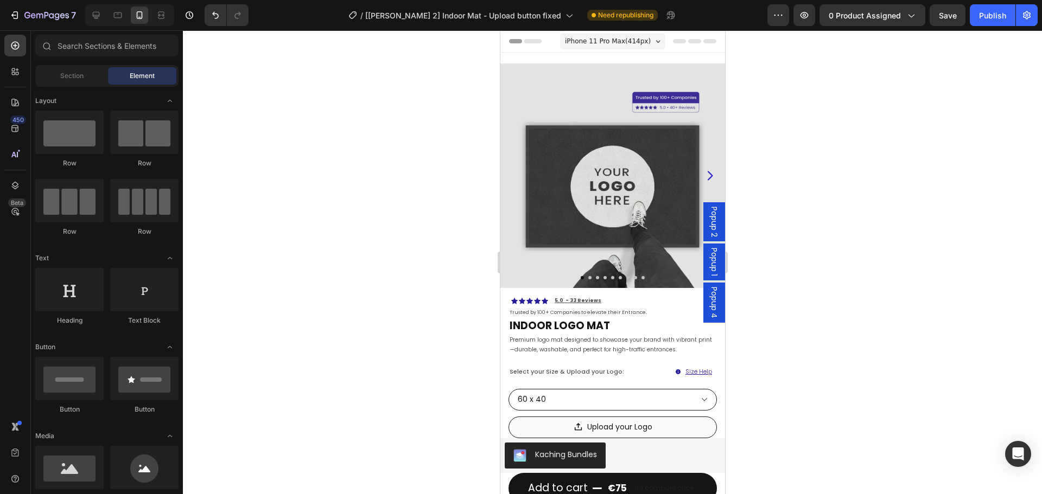
click at [782, 436] on div at bounding box center [612, 262] width 859 height 464
click at [714, 422] on div "Upload your Logo Product File Upload" at bounding box center [612, 428] width 225 height 22
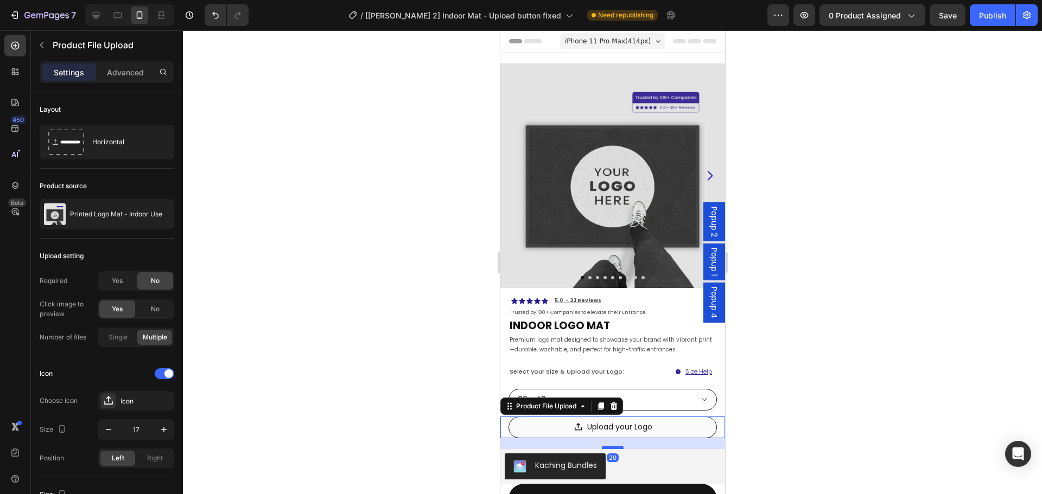
drag, startPoint x: 612, startPoint y: 429, endPoint x: 1274, endPoint y: 437, distance: 661.5
click at [612, 446] on div at bounding box center [612, 447] width 22 height 3
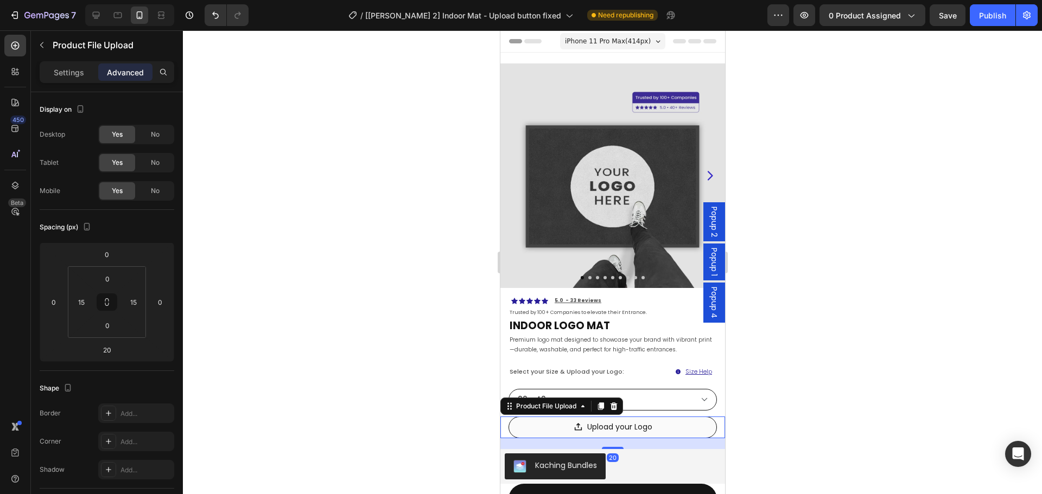
click at [775, 407] on div at bounding box center [612, 262] width 859 height 464
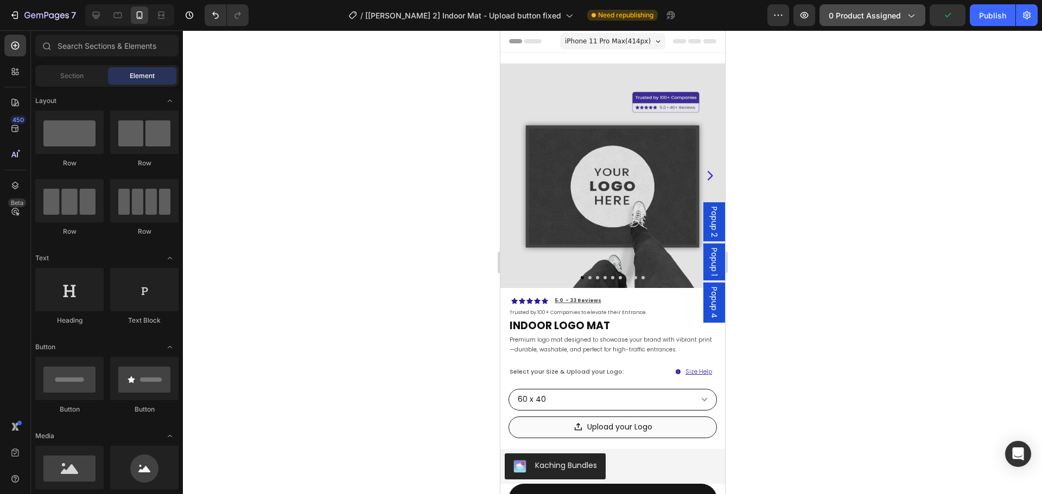
click at [880, 17] on span "0 product assigned" at bounding box center [865, 15] width 72 height 11
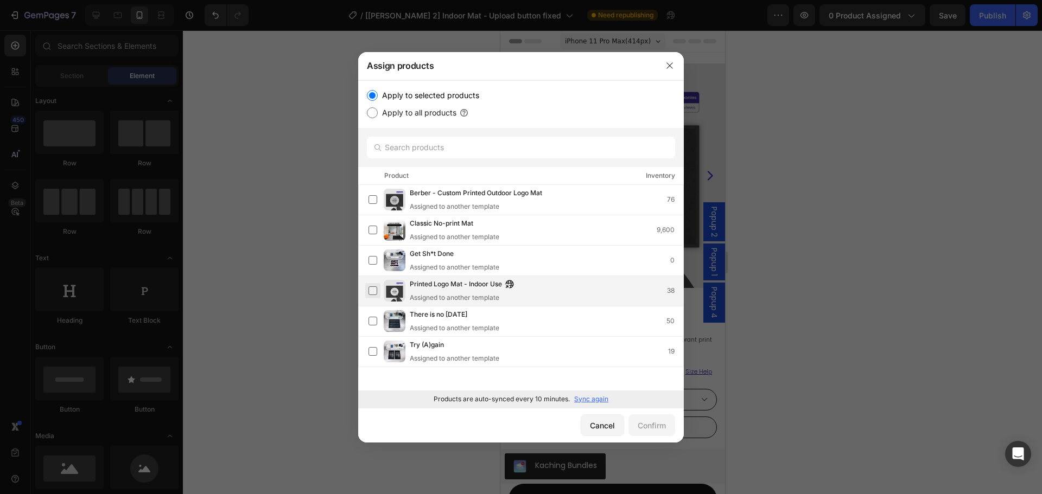
click at [377, 288] on label at bounding box center [372, 291] width 9 height 9
click at [647, 424] on div "Confirm" at bounding box center [652, 425] width 28 height 11
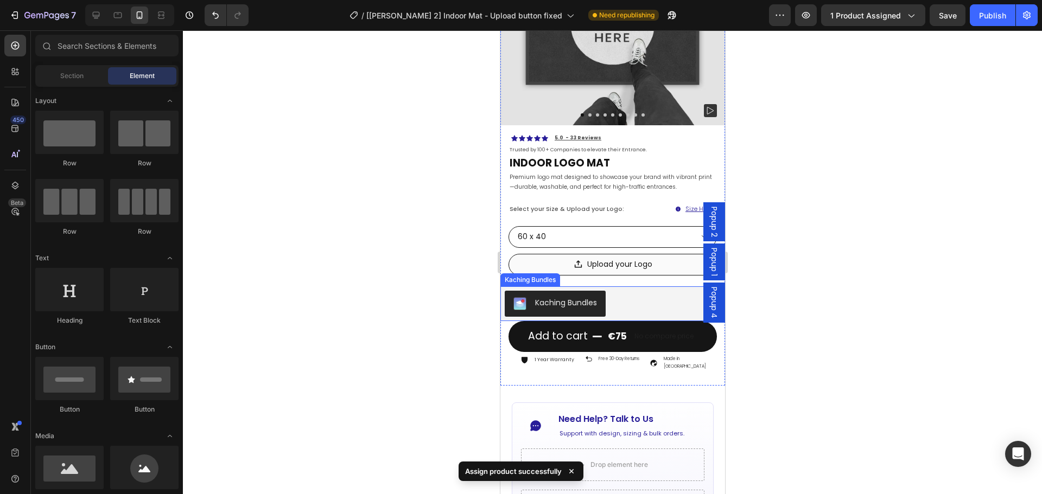
scroll to position [271, 0]
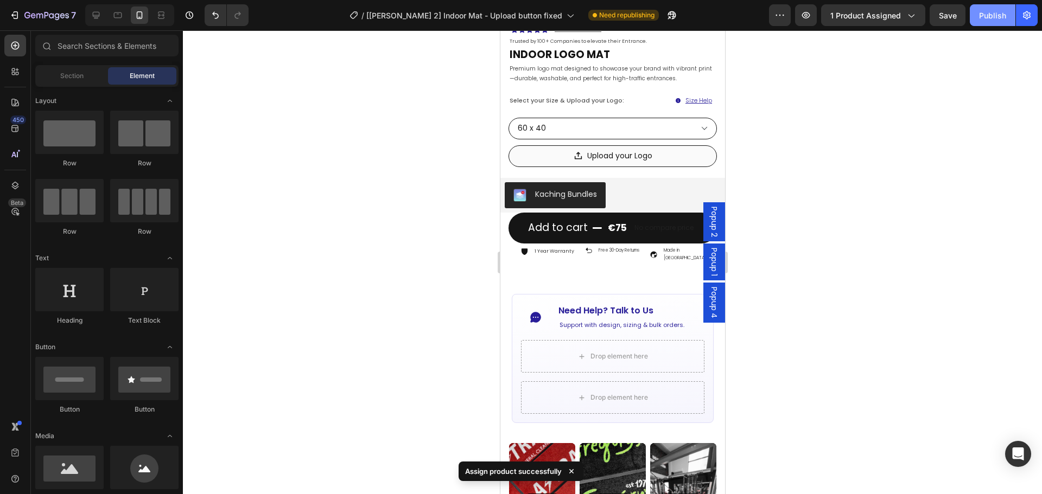
click at [991, 22] on button "Publish" at bounding box center [993, 15] width 46 height 22
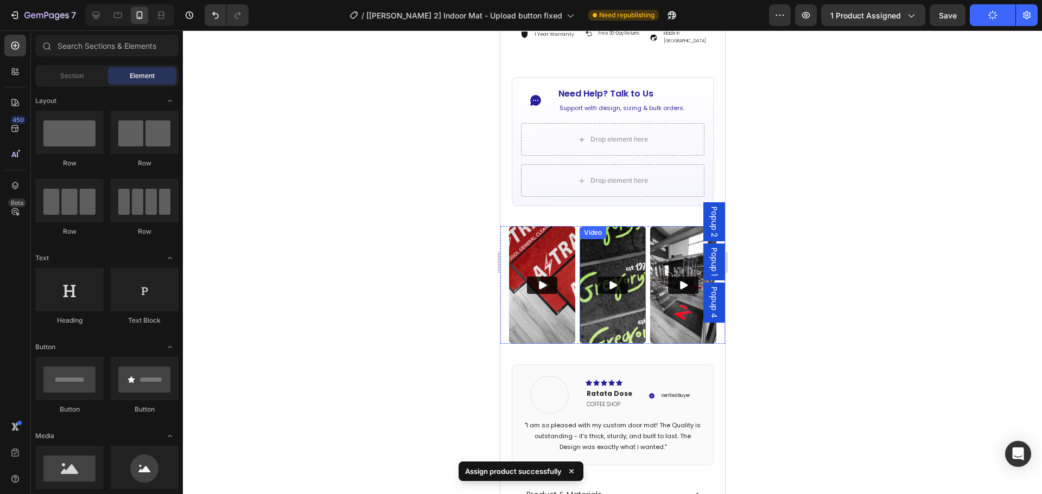
scroll to position [597, 0]
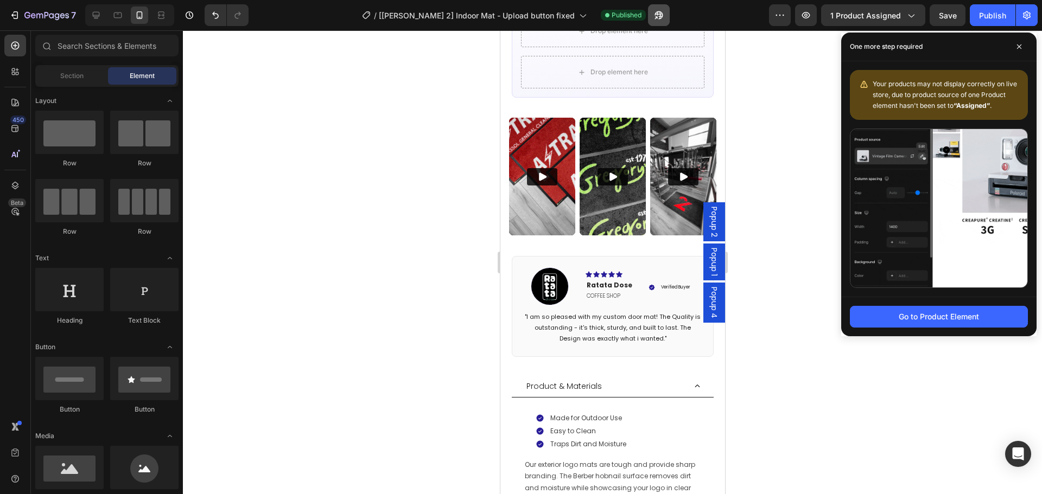
click at [660, 15] on icon "button" at bounding box center [658, 15] width 11 height 11
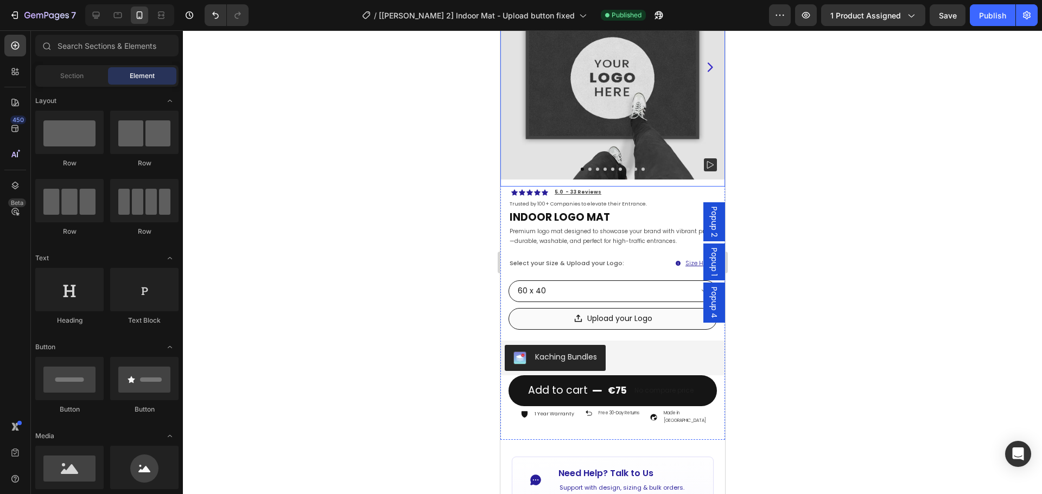
scroll to position [0, 0]
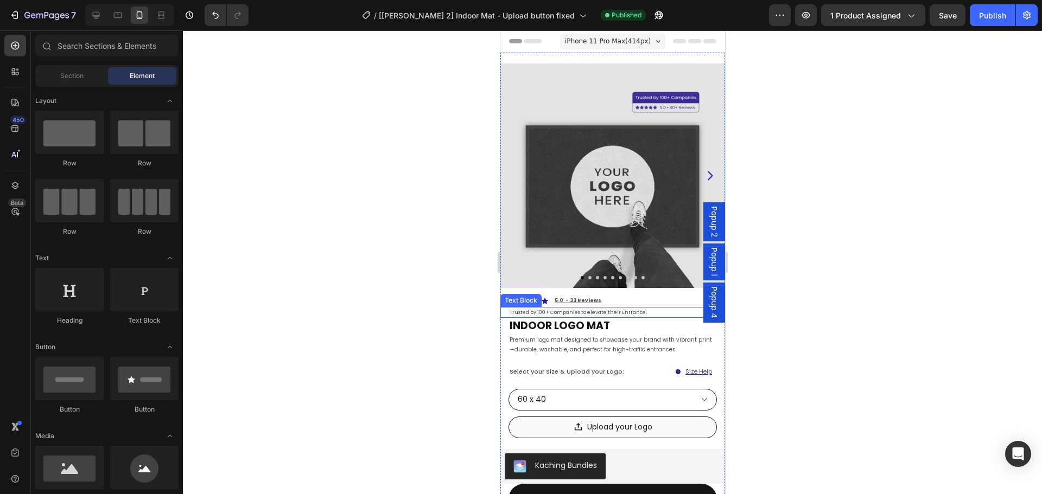
click at [595, 309] on link "Trusted by 100+ Companies to elevate their Entrance." at bounding box center [577, 312] width 137 height 7
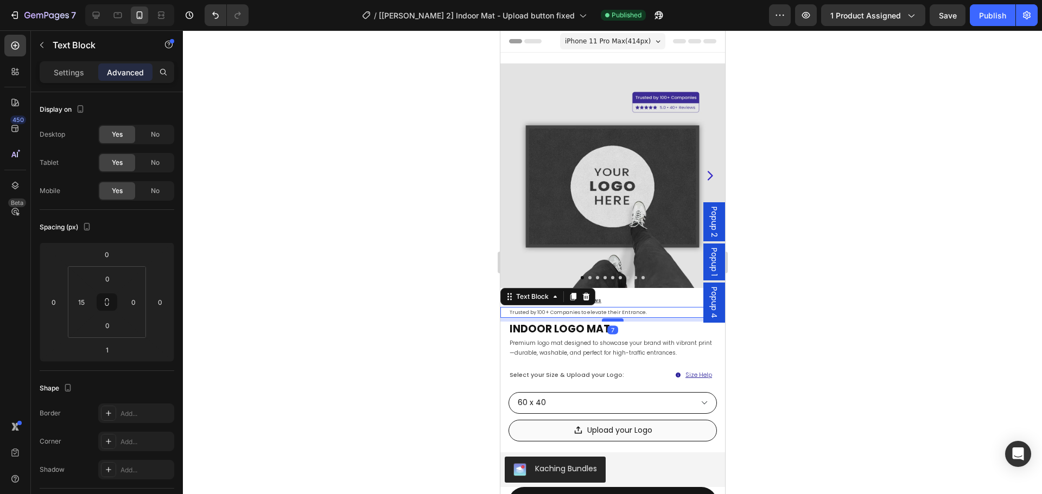
drag, startPoint x: 610, startPoint y: 309, endPoint x: 1266, endPoint y: 342, distance: 657.4
click at [608, 319] on div at bounding box center [612, 320] width 22 height 3
type input "7"
click at [791, 311] on div at bounding box center [612, 262] width 859 height 464
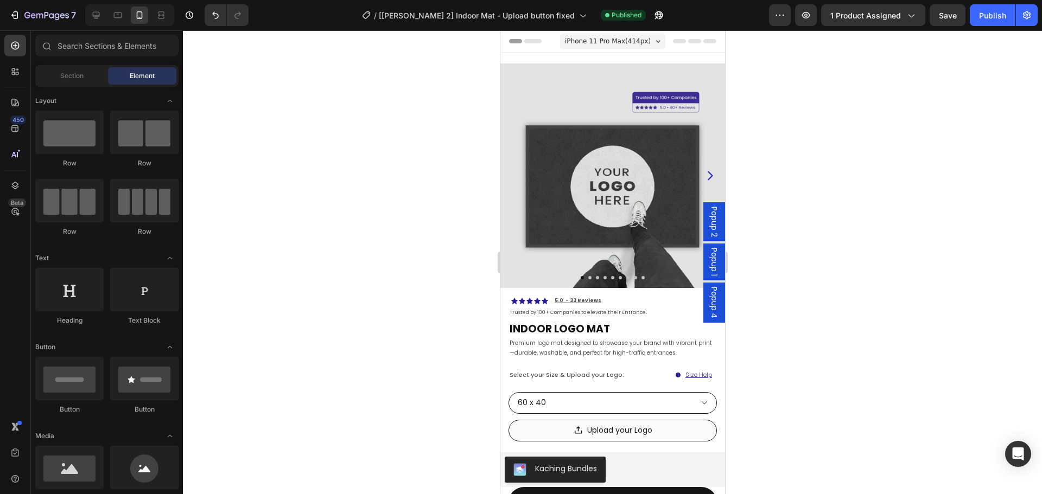
drag, startPoint x: 980, startPoint y: 16, endPoint x: 954, endPoint y: 107, distance: 95.3
click at [980, 16] on div "Publish" at bounding box center [992, 15] width 27 height 11
click at [1016, 456] on icon "Open Intercom Messenger" at bounding box center [1017, 454] width 12 height 14
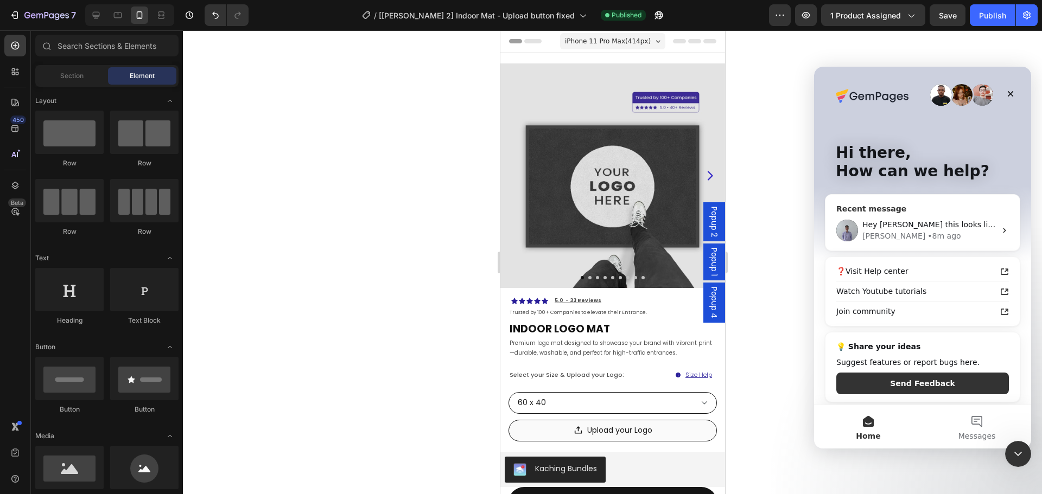
click at [884, 230] on div "Hey [PERSON_NAME] this looks like it is working great!" at bounding box center [928, 224] width 133 height 11
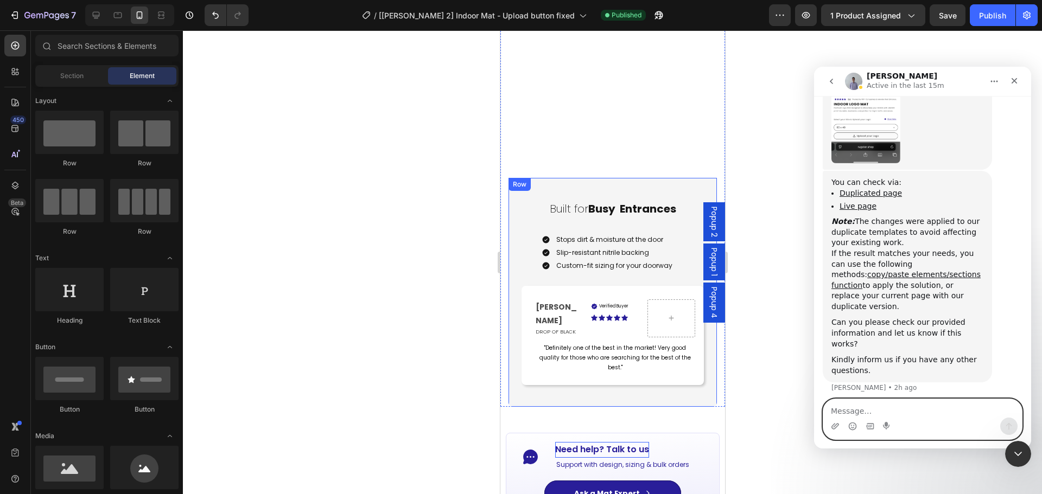
scroll to position [1465, 0]
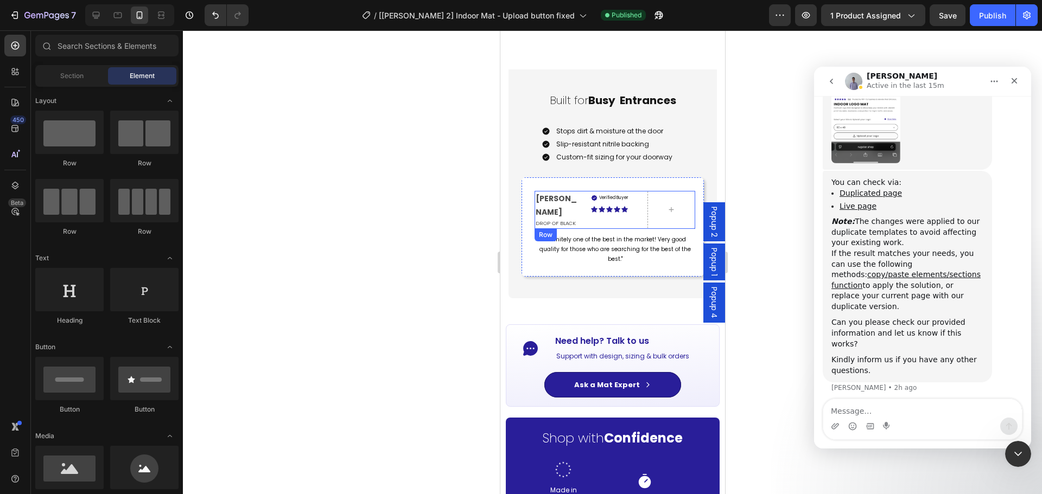
click at [560, 196] on strong "[PERSON_NAME]" at bounding box center [555, 205] width 41 height 24
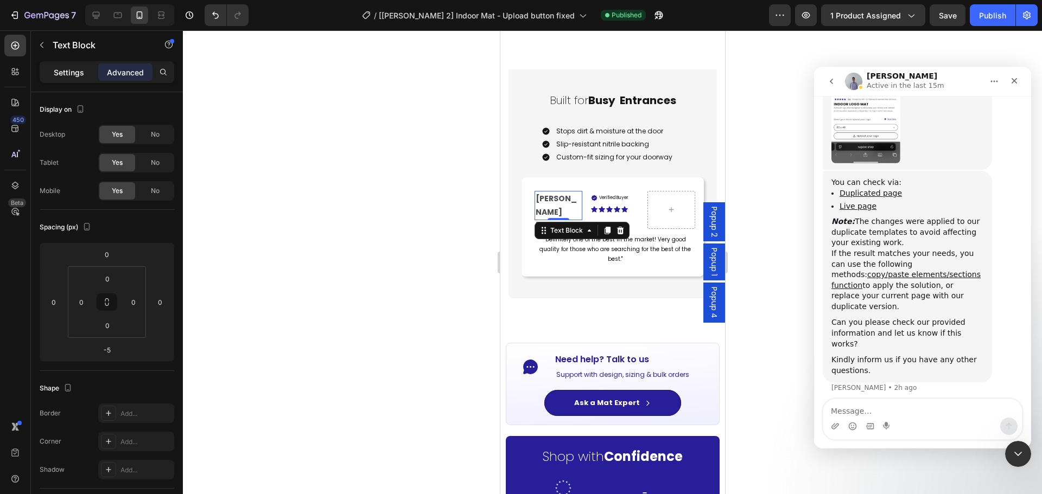
click at [69, 76] on p "Settings" at bounding box center [69, 72] width 30 height 11
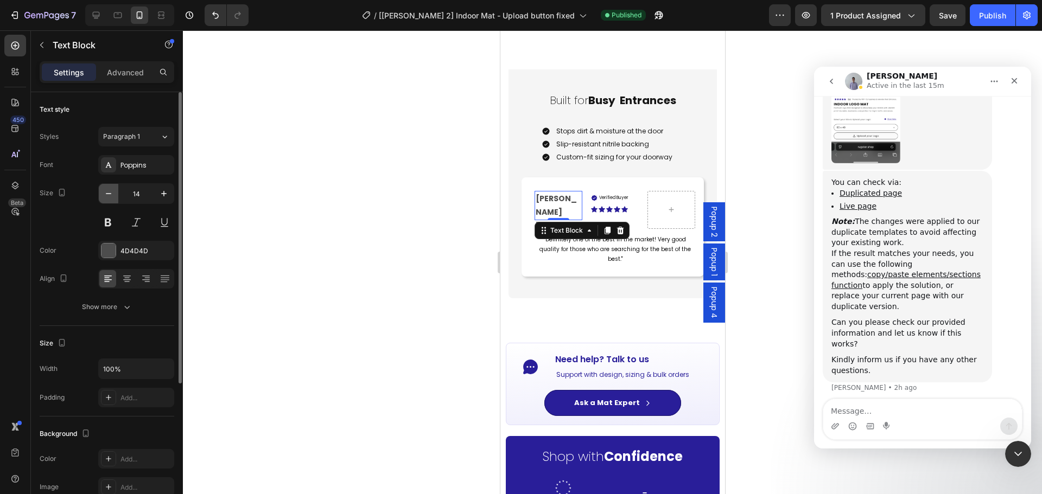
click at [105, 192] on icon "button" at bounding box center [108, 193] width 11 height 11
type input "13"
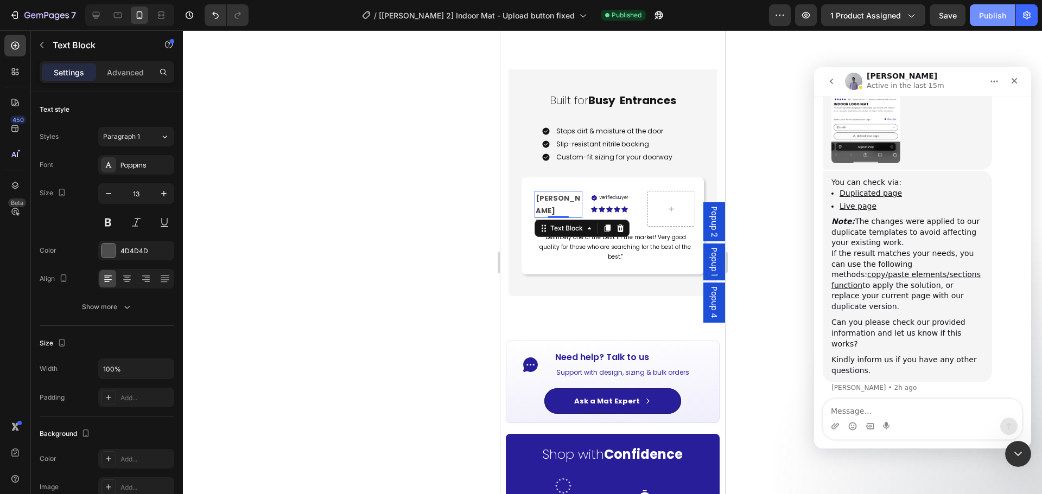
click at [985, 14] on div "Publish" at bounding box center [992, 15] width 27 height 11
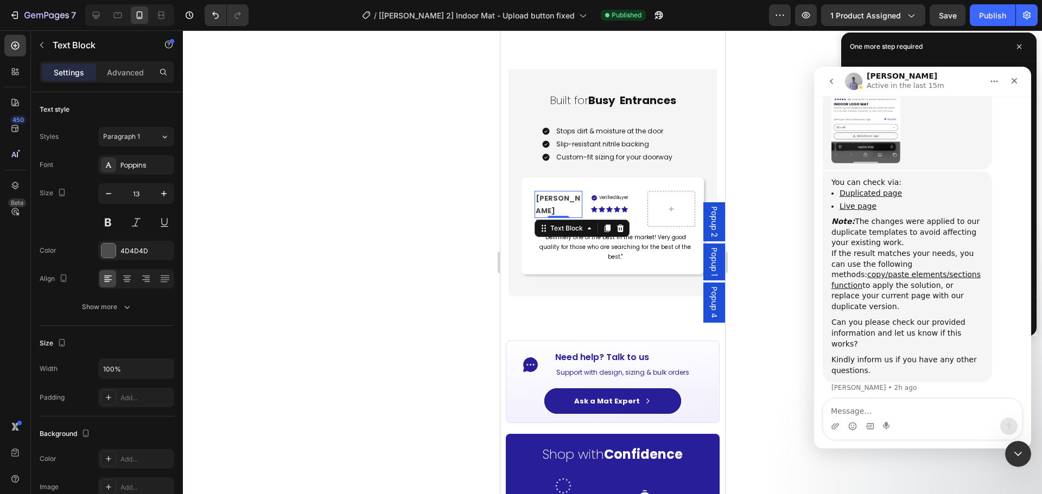
click at [917, 85] on p "Active in the last 15m" at bounding box center [906, 85] width 78 height 11
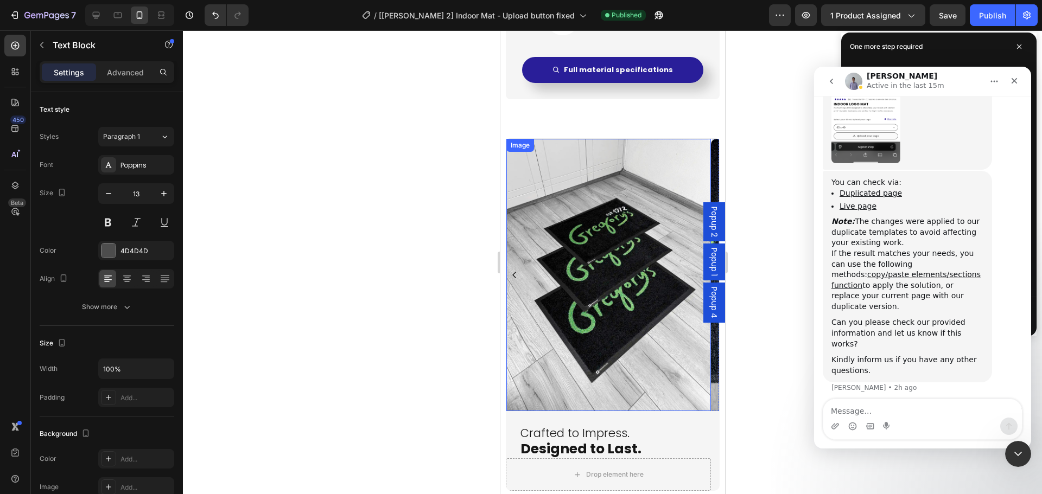
scroll to position [2713, 0]
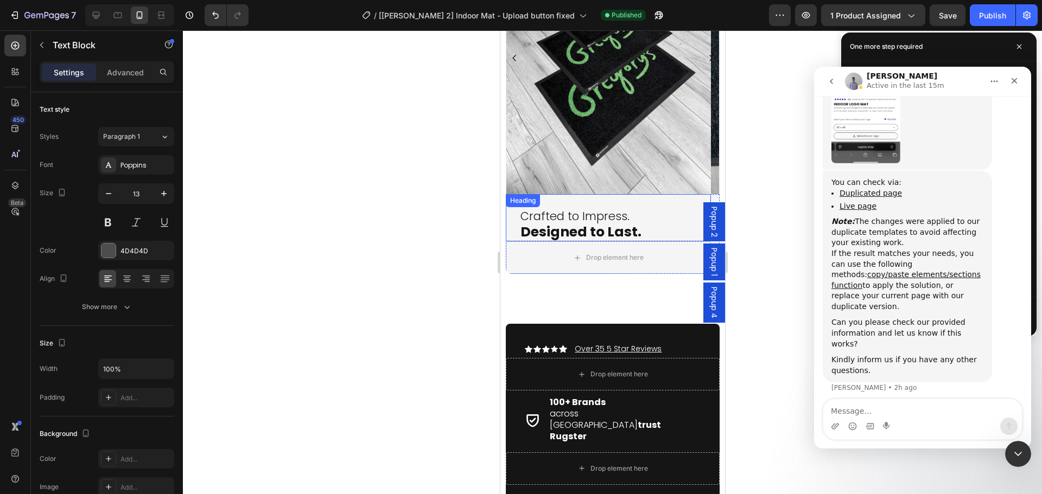
click at [646, 222] on h2 "Crafted to Impress. Designed to Last." at bounding box center [614, 225] width 191 height 34
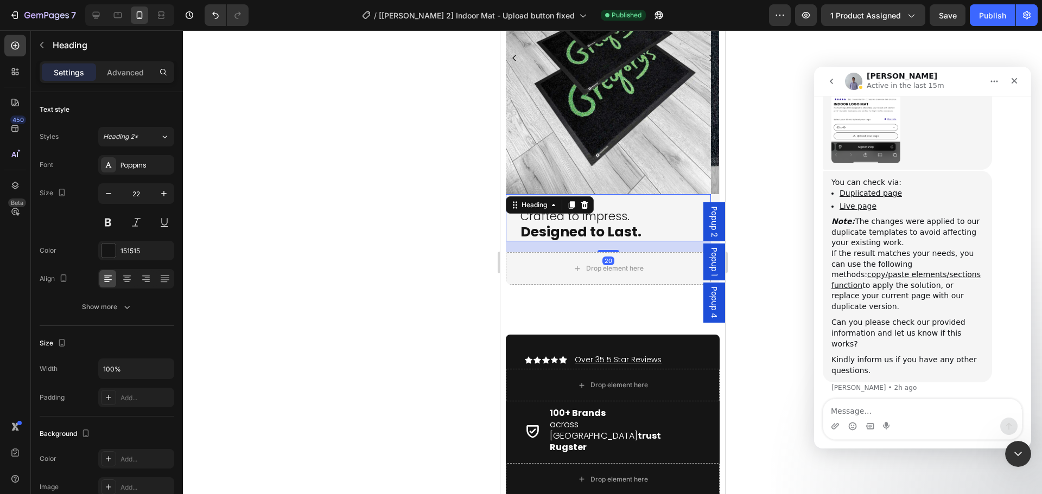
drag, startPoint x: 605, startPoint y: 238, endPoint x: 604, endPoint y: 249, distance: 10.3
click at [604, 250] on div at bounding box center [608, 251] width 22 height 2
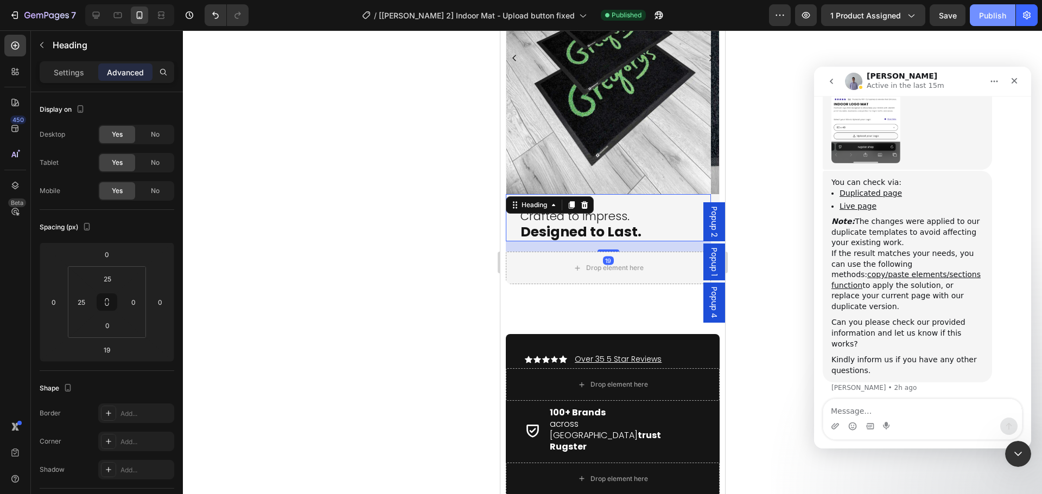
click at [977, 11] on button "Publish" at bounding box center [993, 15] width 46 height 22
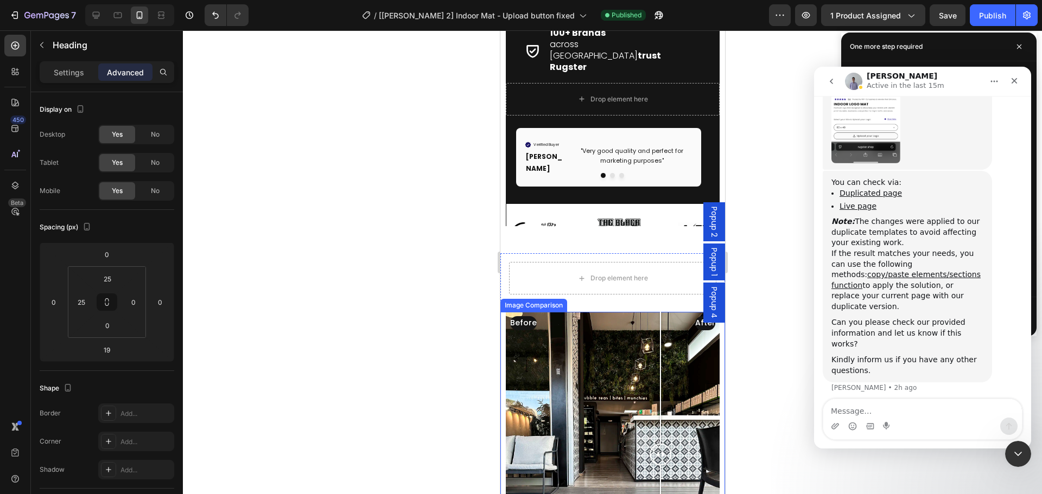
scroll to position [3201, 0]
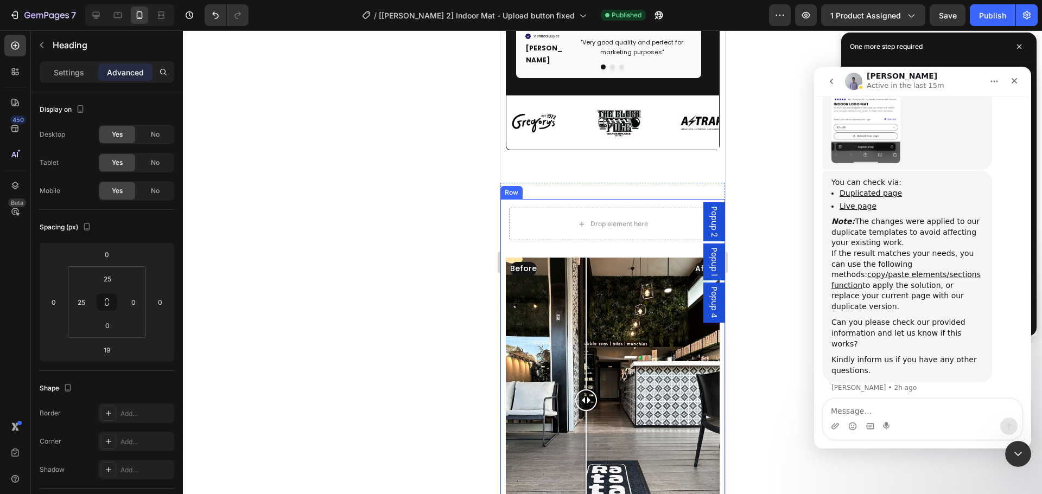
click at [585, 265] on div at bounding box center [585, 323] width 1 height 131
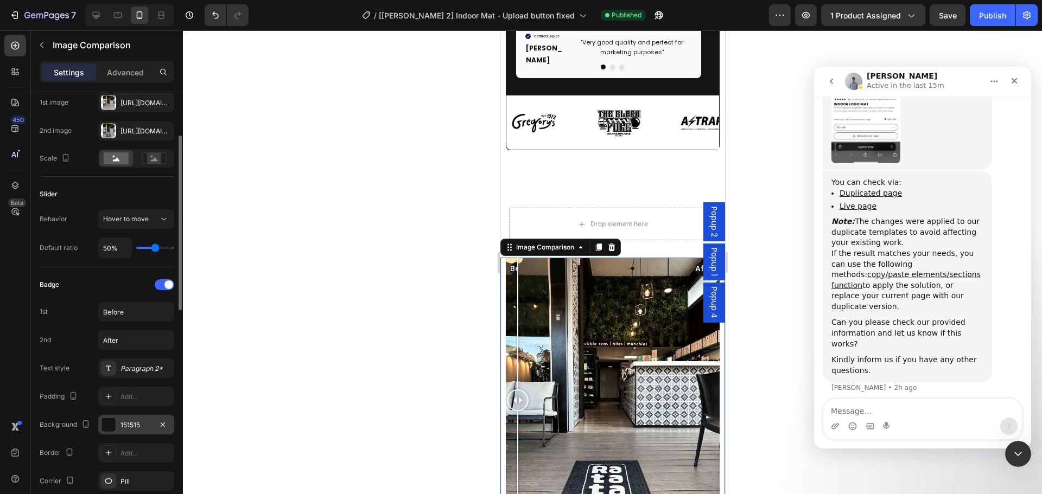
scroll to position [271, 0]
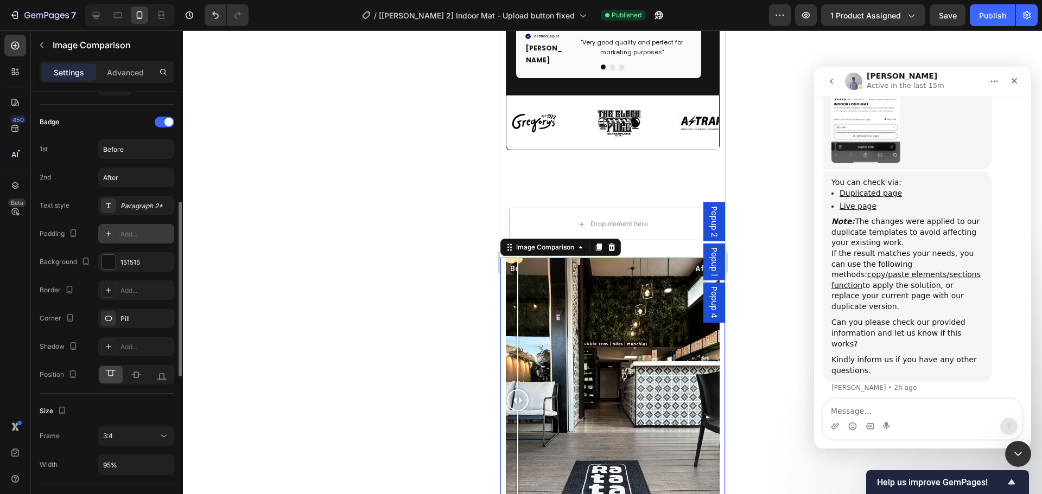
click at [140, 238] on div "Add..." at bounding box center [145, 235] width 51 height 10
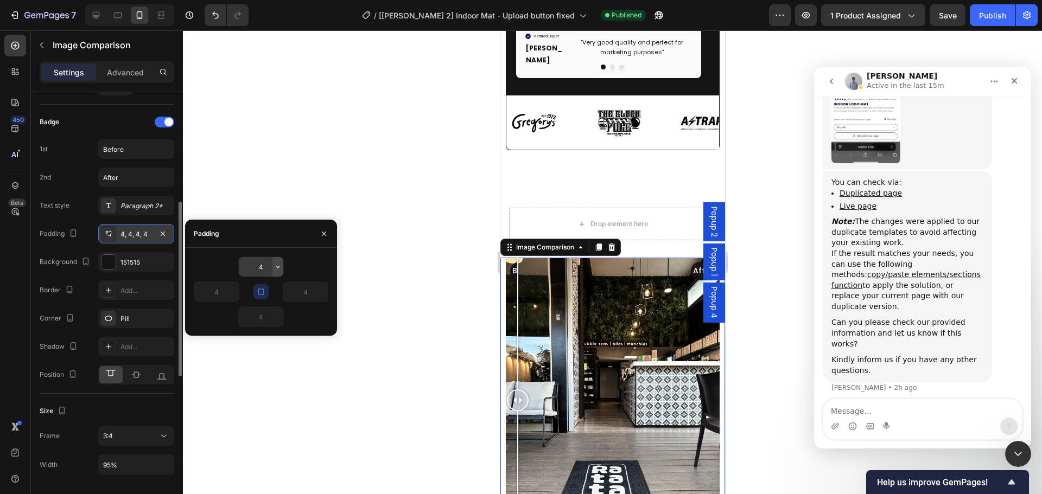
click at [277, 264] on icon "button" at bounding box center [277, 267] width 9 height 9
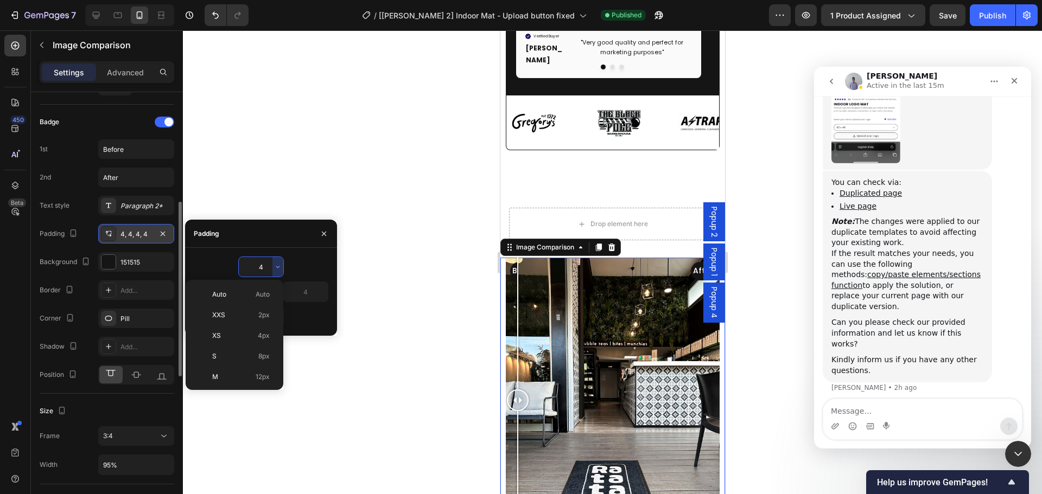
click at [289, 261] on div "4" at bounding box center [261, 267] width 135 height 21
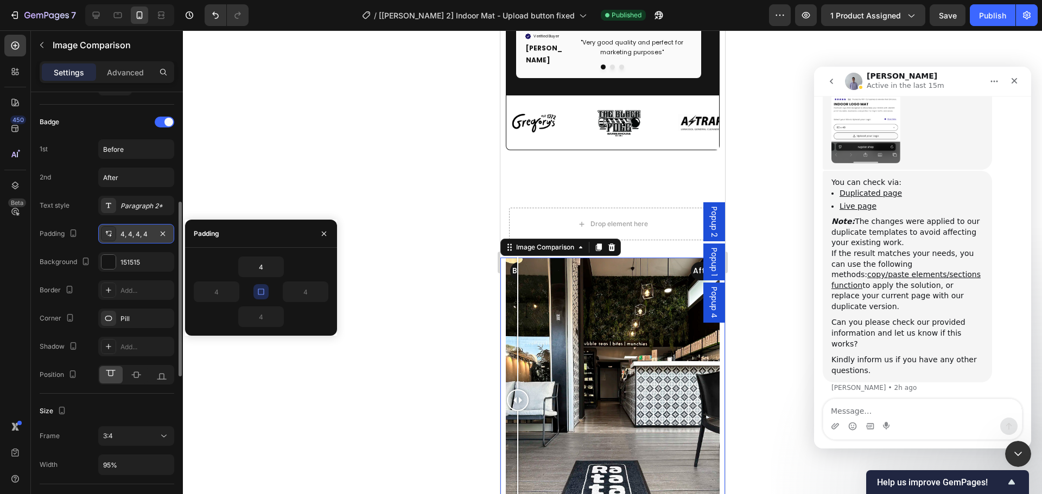
click at [259, 292] on icon "button" at bounding box center [261, 292] width 9 height 9
click at [218, 291] on input "4" at bounding box center [216, 292] width 44 height 20
type input "2"
type input "15"
click at [308, 292] on input "4" at bounding box center [305, 292] width 44 height 20
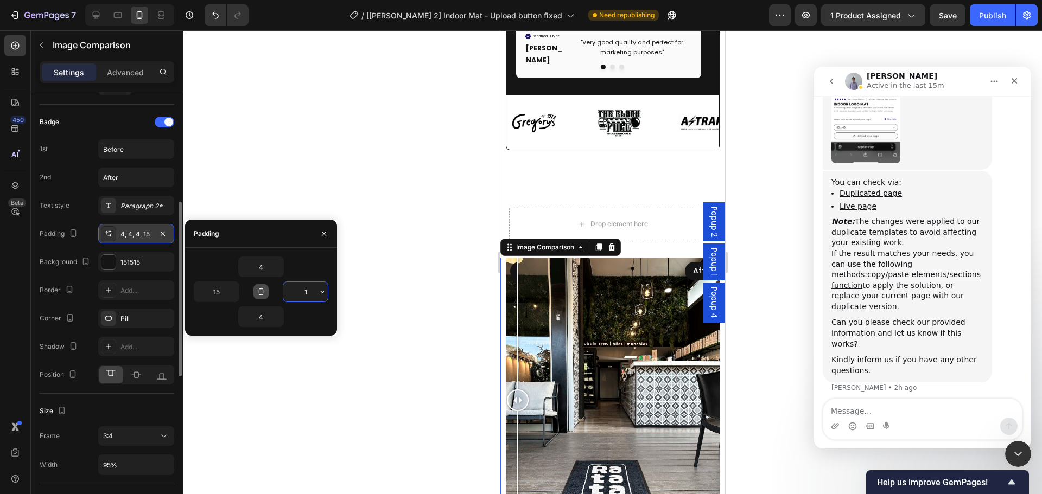
type input "15"
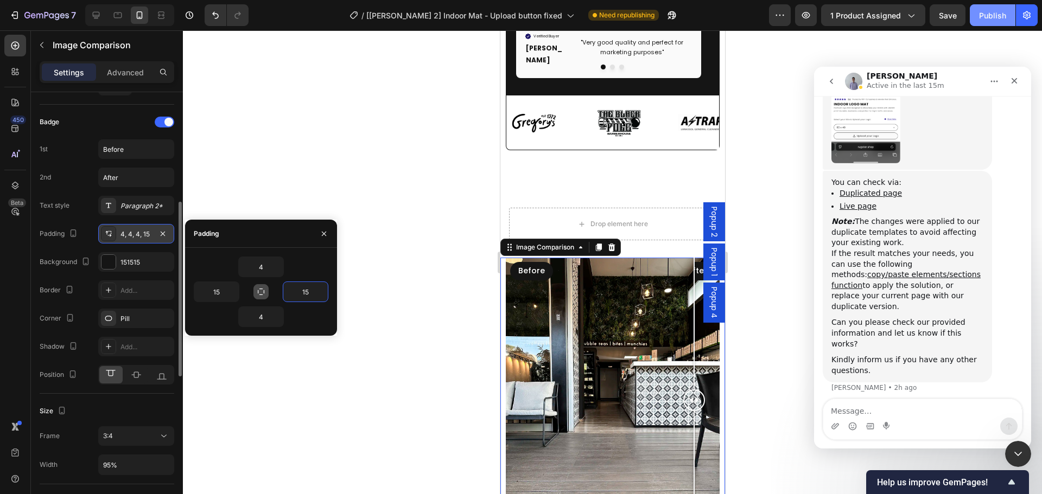
click at [992, 18] on div "Publish" at bounding box center [992, 15] width 27 height 11
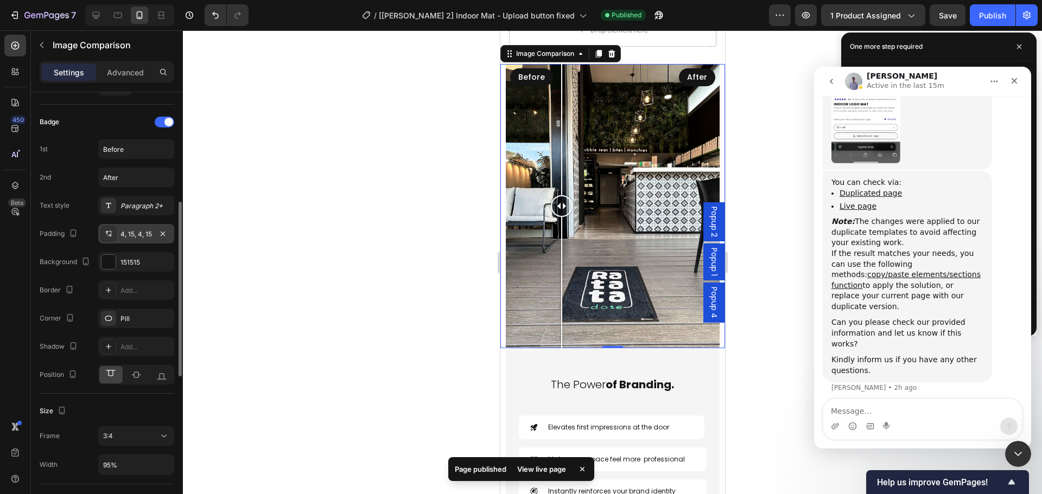
scroll to position [3636, 0]
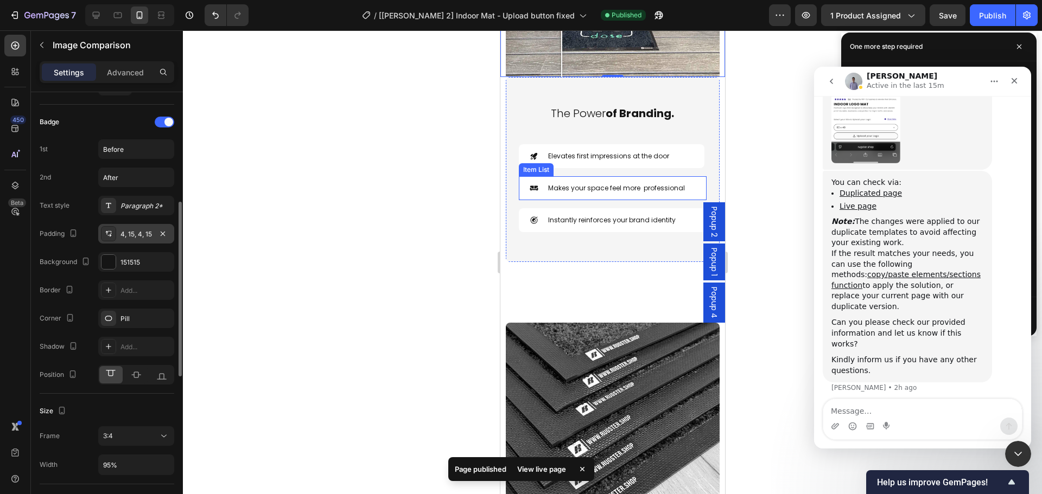
click at [625, 183] on p "Makes your space feel more professional" at bounding box center [616, 188] width 137 height 10
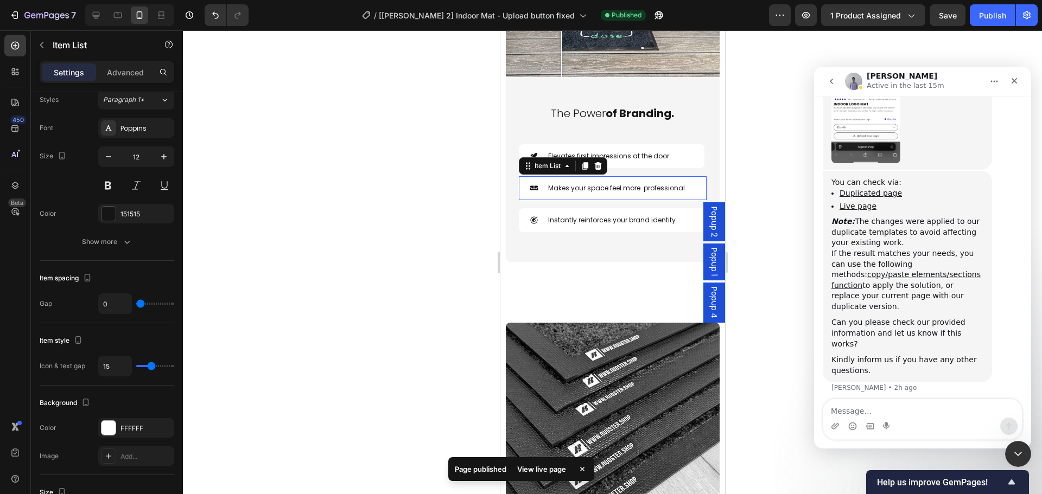
scroll to position [0, 0]
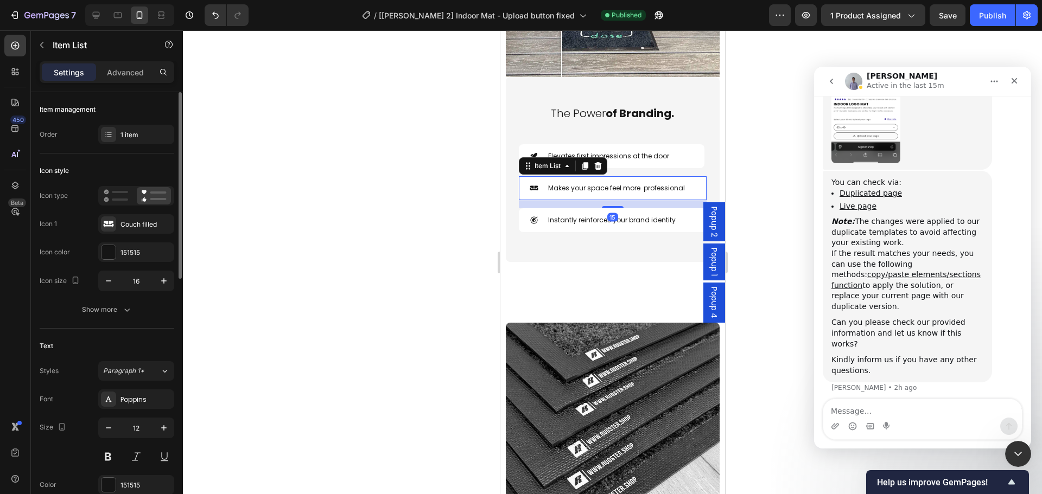
click at [689, 176] on div "Makes your space feel more professional" at bounding box center [611, 188] width 187 height 24
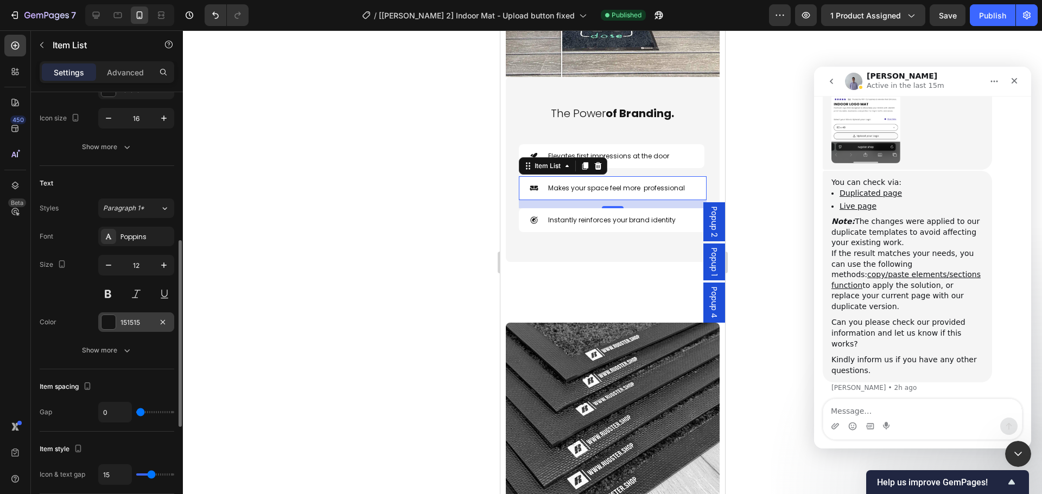
scroll to position [271, 0]
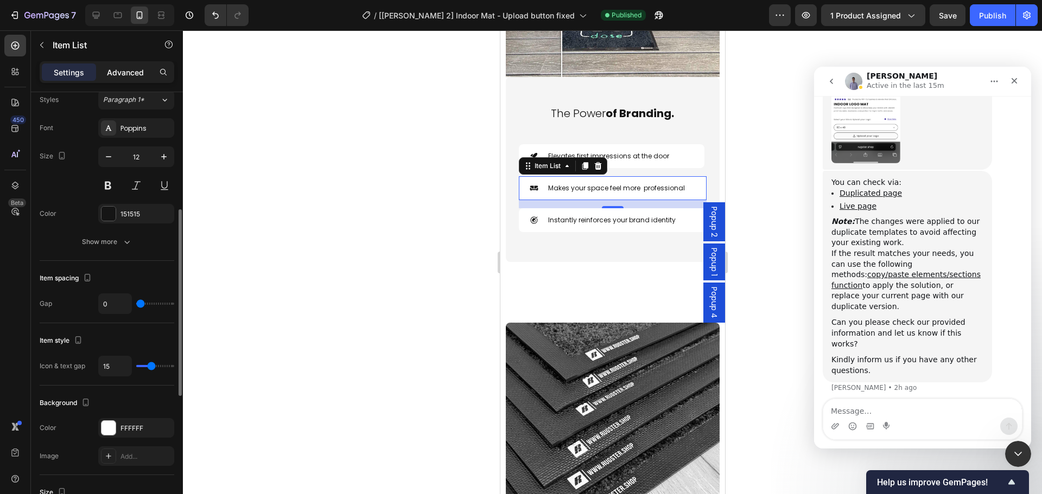
click at [114, 68] on p "Advanced" at bounding box center [125, 72] width 37 height 11
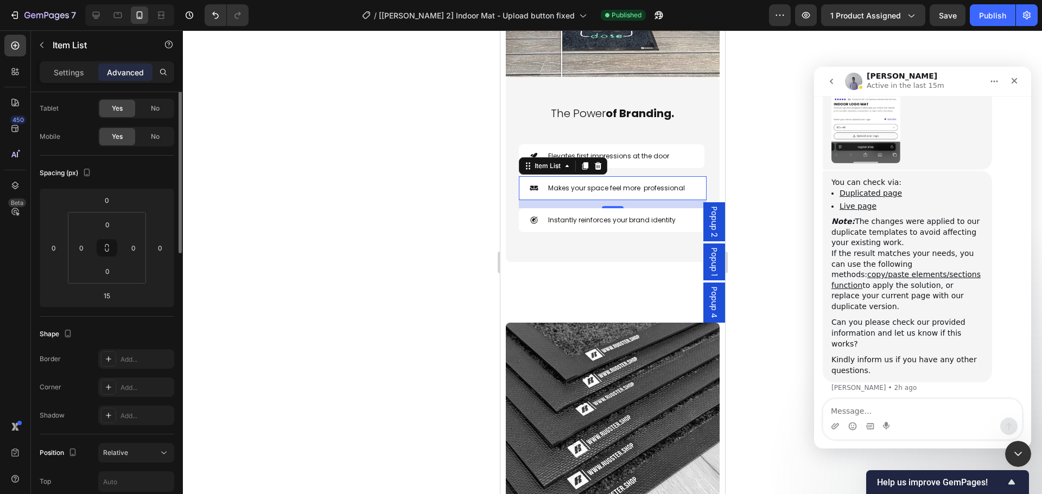
scroll to position [0, 0]
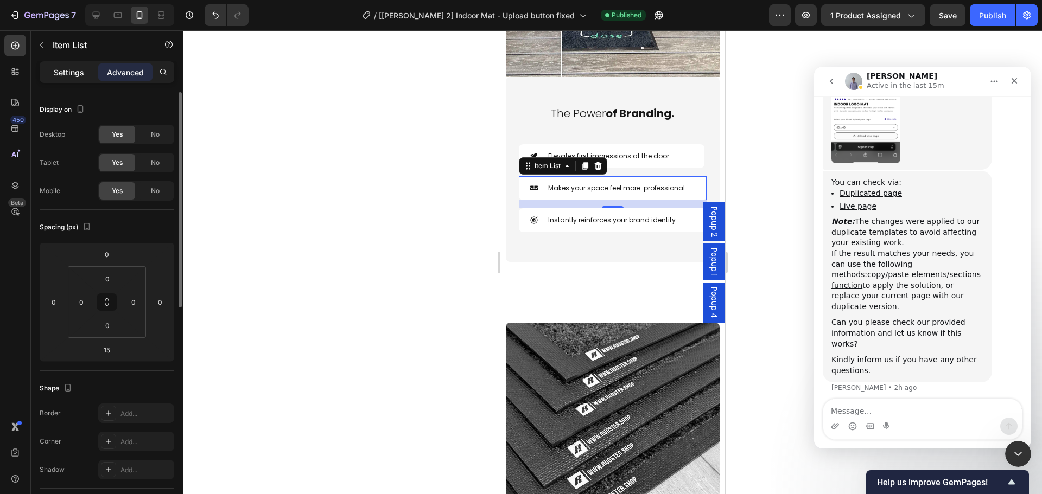
click at [76, 70] on p "Settings" at bounding box center [69, 72] width 30 height 11
type input "15"
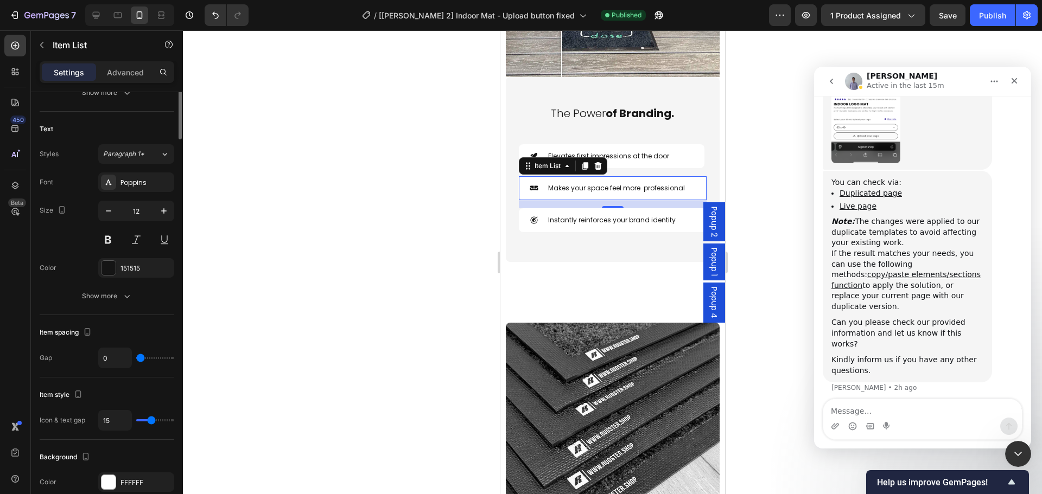
scroll to position [54, 0]
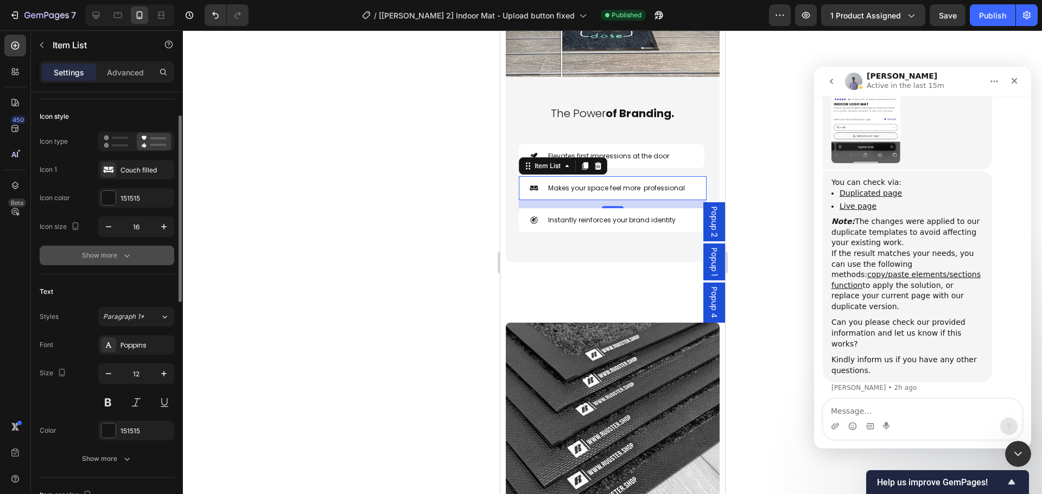
click at [118, 259] on div "Show more" at bounding box center [107, 255] width 50 height 11
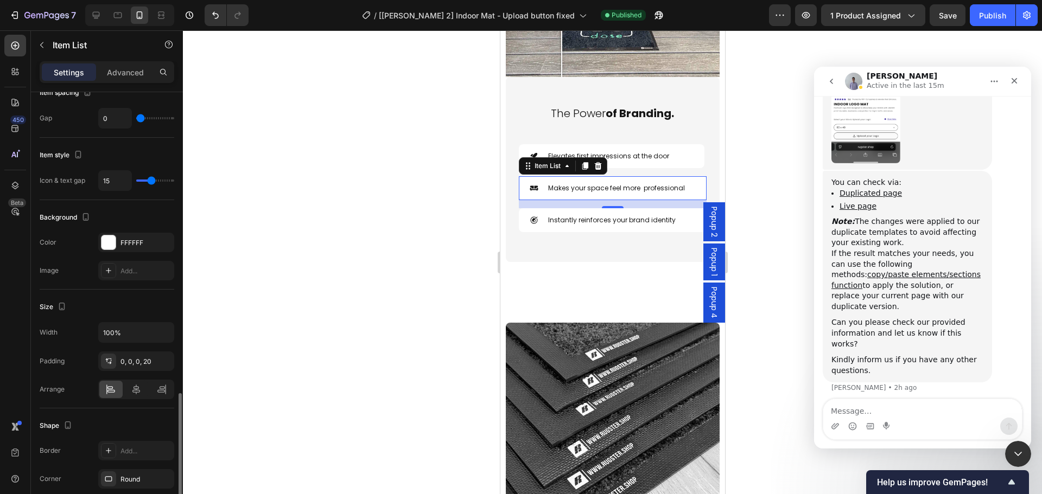
scroll to position [651, 0]
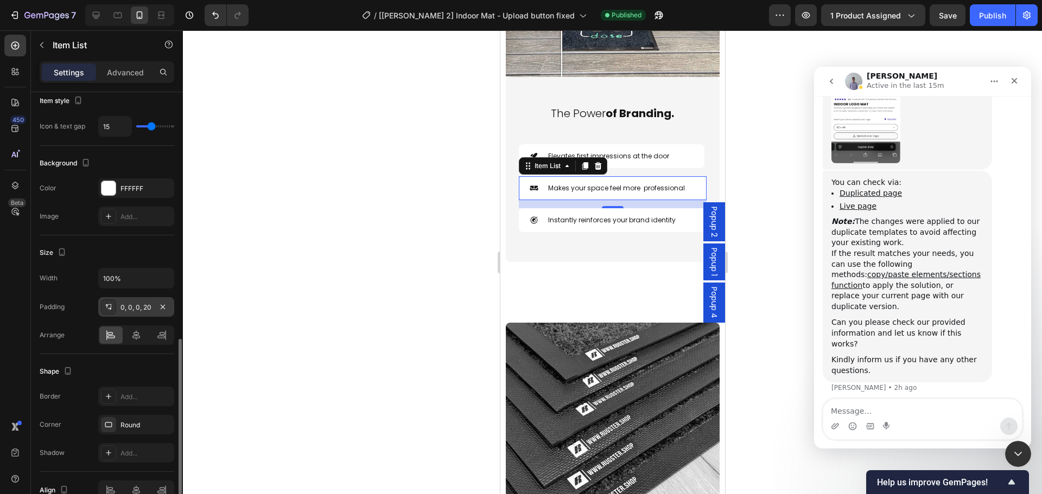
click at [138, 308] on div "0, 0, 0, 20" at bounding box center [135, 308] width 31 height 10
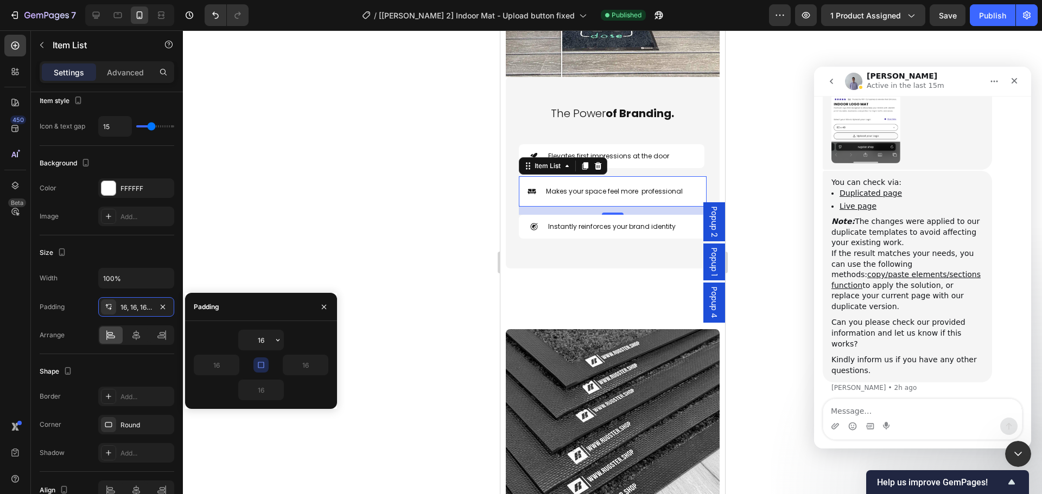
click at [293, 335] on div "16" at bounding box center [261, 340] width 135 height 21
click at [262, 366] on icon "button" at bounding box center [261, 365] width 9 height 9
click at [265, 344] on input "16" at bounding box center [261, 340] width 44 height 20
click at [263, 364] on icon "button" at bounding box center [261, 365] width 9 height 9
click at [265, 342] on input "16" at bounding box center [261, 340] width 44 height 20
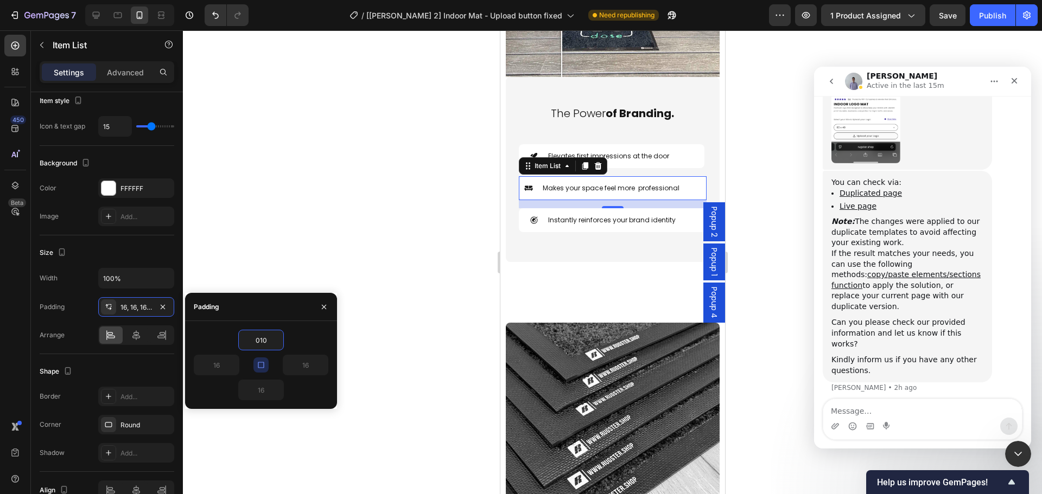
click at [308, 345] on div "010" at bounding box center [261, 340] width 135 height 21
type input "10"
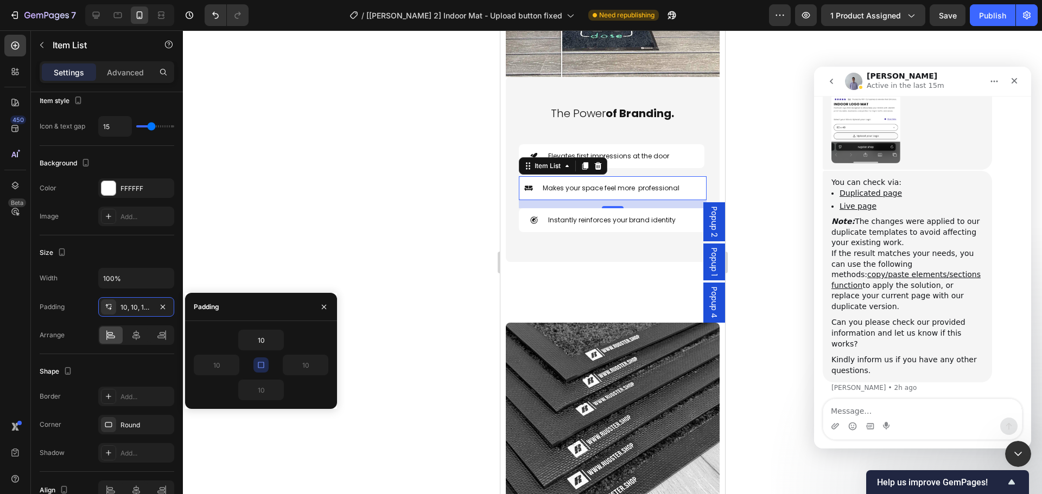
click at [452, 325] on div at bounding box center [612, 262] width 859 height 464
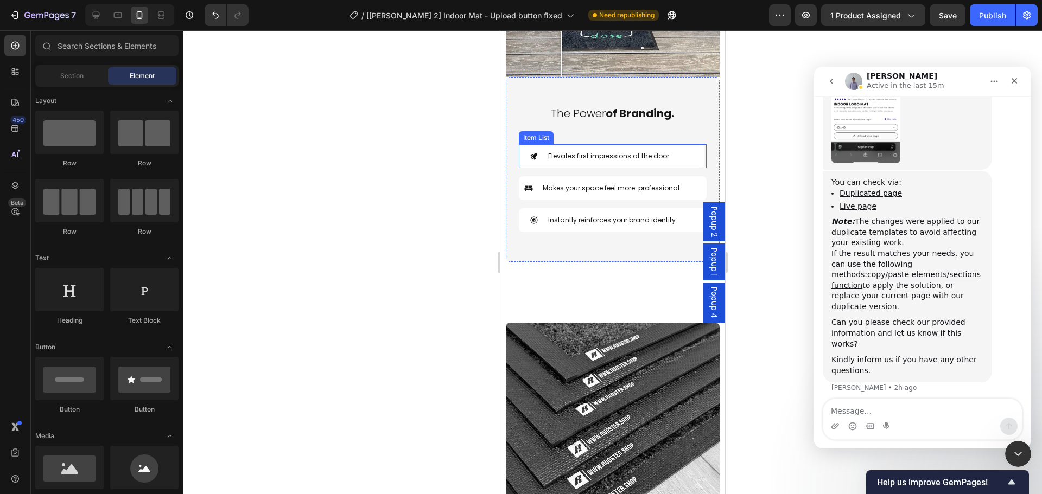
click at [537, 152] on div "Elevates first impressions at the door" at bounding box center [599, 156] width 141 height 13
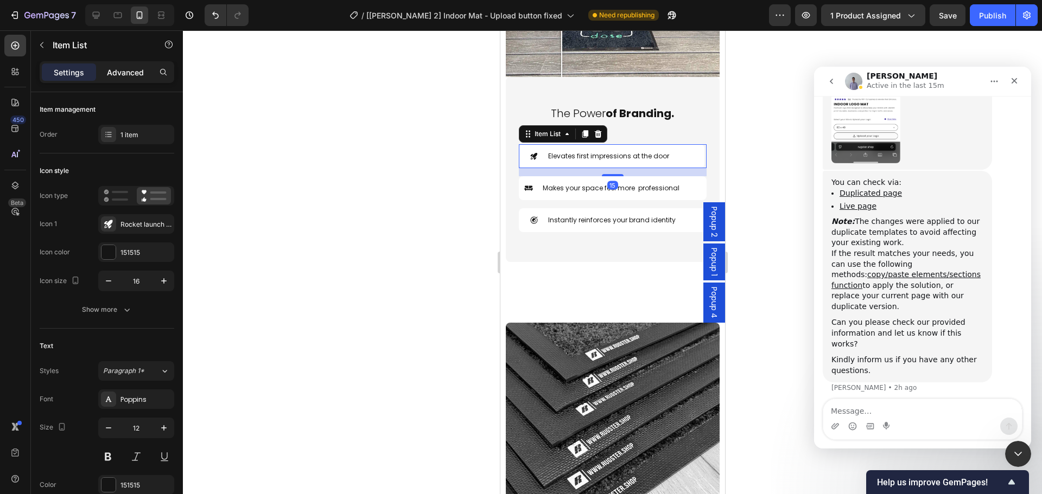
click at [142, 72] on p "Advanced" at bounding box center [125, 72] width 37 height 11
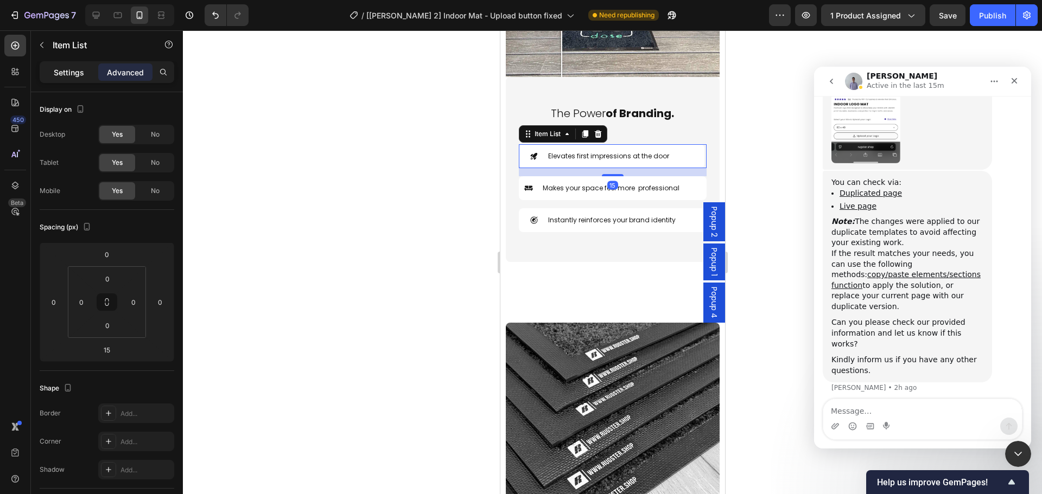
click at [71, 67] on p "Settings" at bounding box center [69, 72] width 30 height 11
type input "15"
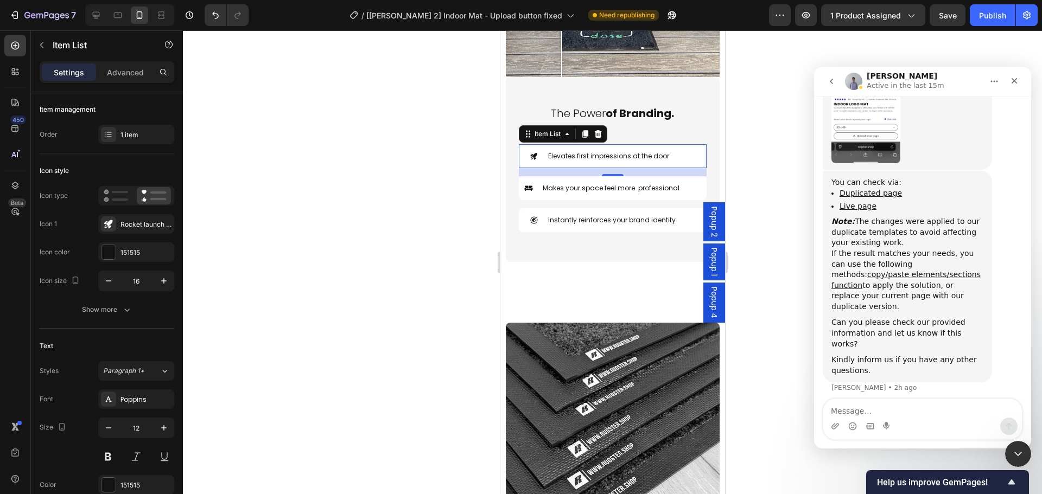
click at [538, 155] on div "Elevates first impressions at the door" at bounding box center [611, 156] width 186 height 24
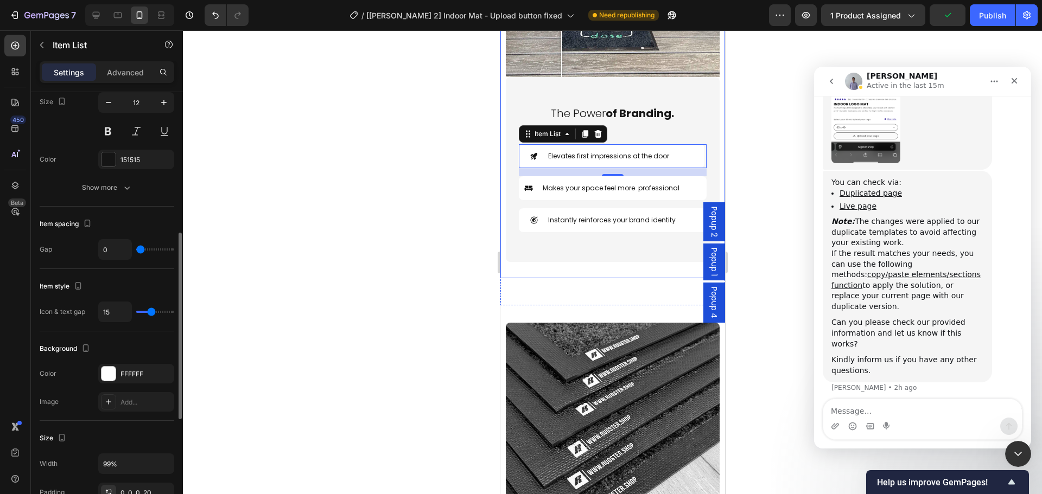
scroll to position [380, 0]
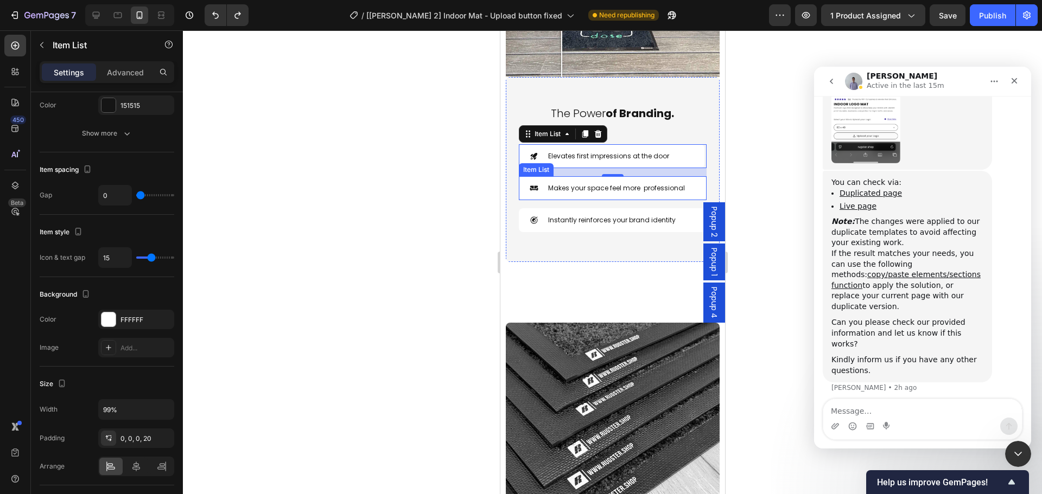
click at [679, 183] on p "Makes your space feel more professional" at bounding box center [616, 188] width 137 height 10
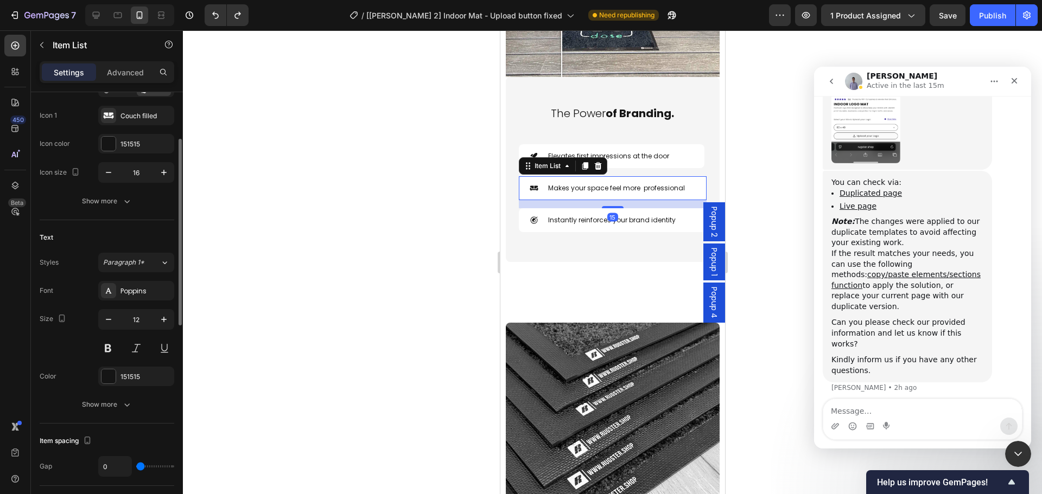
scroll to position [0, 0]
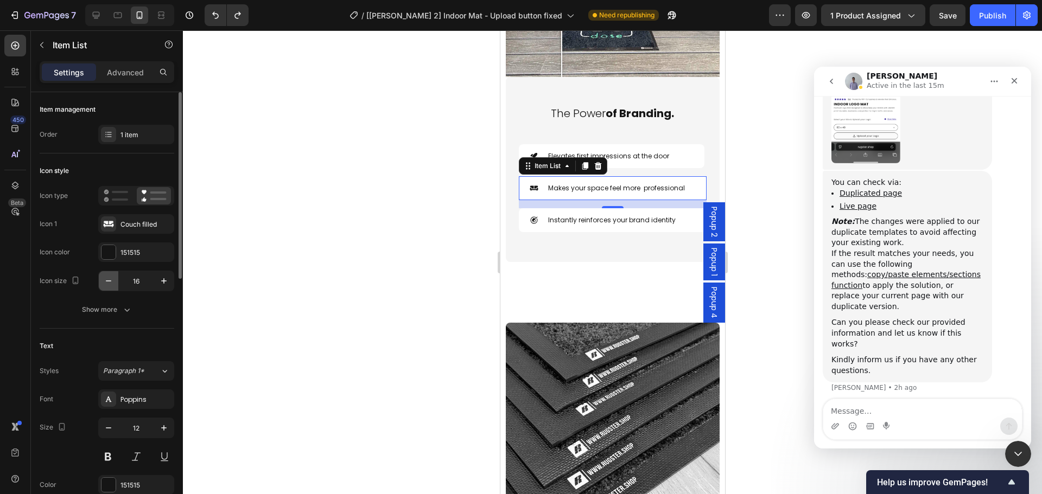
click at [114, 282] on button "button" at bounding box center [109, 281] width 20 height 20
type input "15"
click at [431, 244] on div at bounding box center [612, 262] width 859 height 464
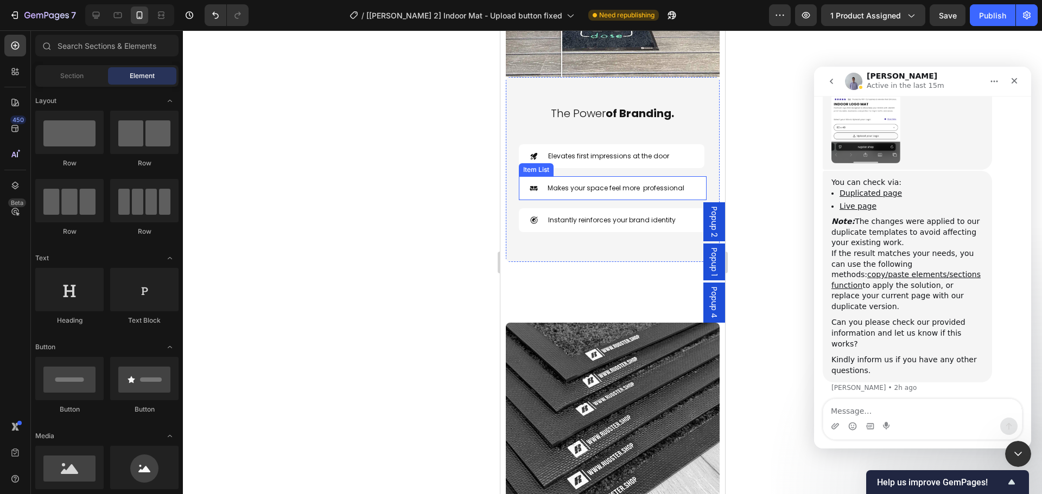
click at [599, 183] on p "Makes your space feel more professional" at bounding box center [615, 188] width 137 height 10
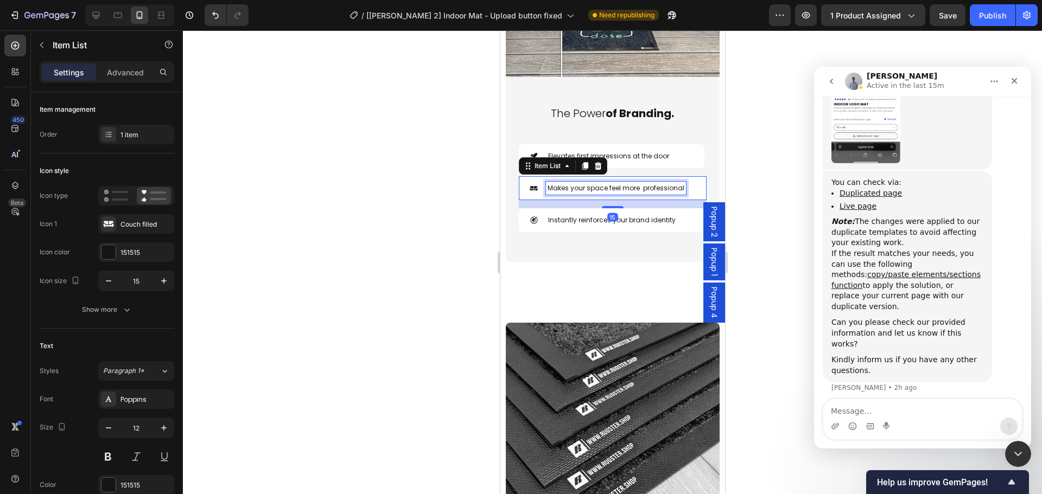
click at [600, 183] on p "Makes your space feel more professional" at bounding box center [615, 188] width 137 height 10
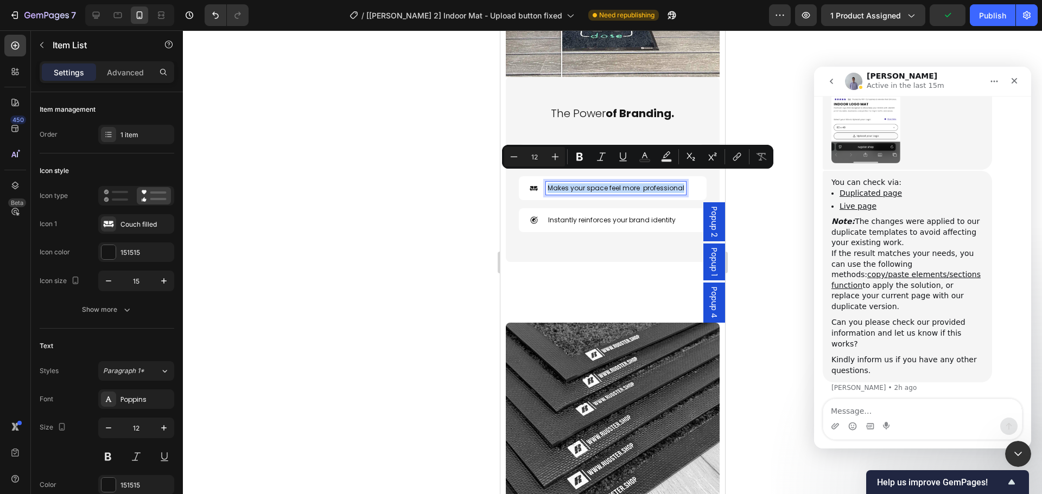
click at [600, 183] on p "Makes your space feel more professional" at bounding box center [615, 188] width 137 height 10
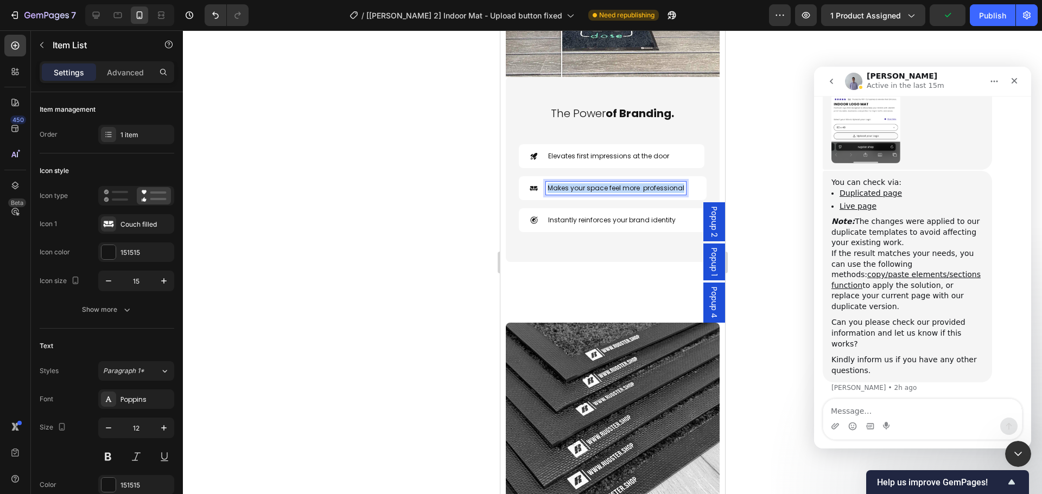
click at [600, 183] on p "Makes your space feel more professional" at bounding box center [615, 188] width 137 height 10
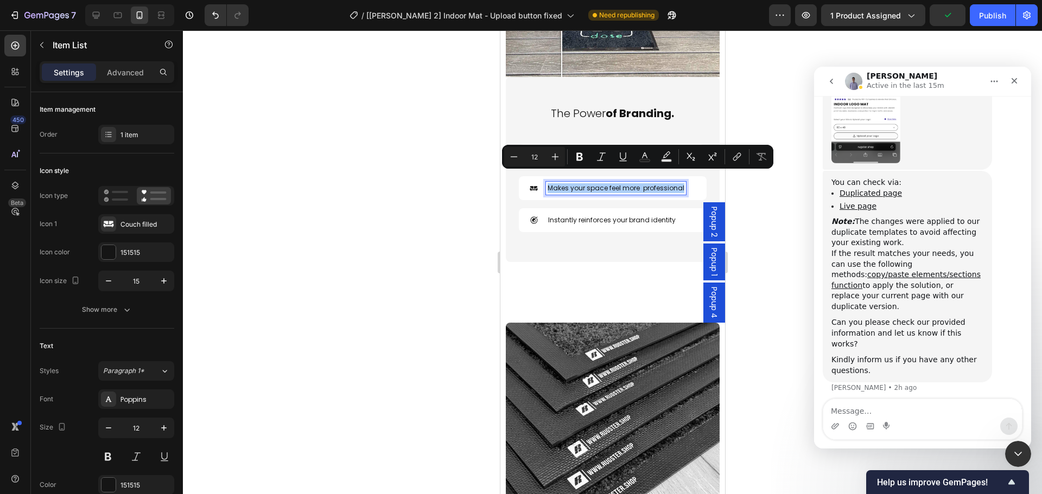
drag, startPoint x: 483, startPoint y: 225, endPoint x: 493, endPoint y: 219, distance: 11.3
click at [483, 225] on div at bounding box center [612, 262] width 859 height 464
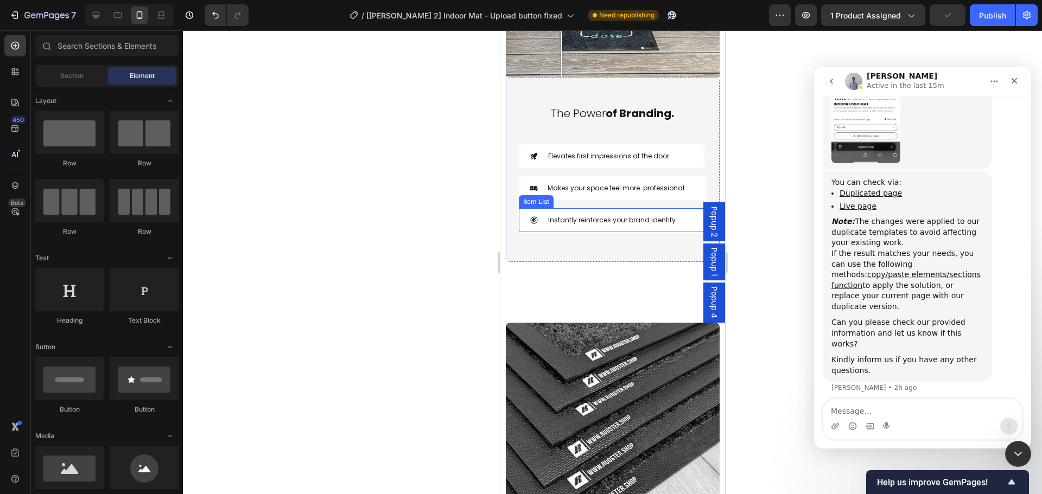
click at [584, 215] on p "Instantly reinforces your brand identity" at bounding box center [612, 220] width 128 height 10
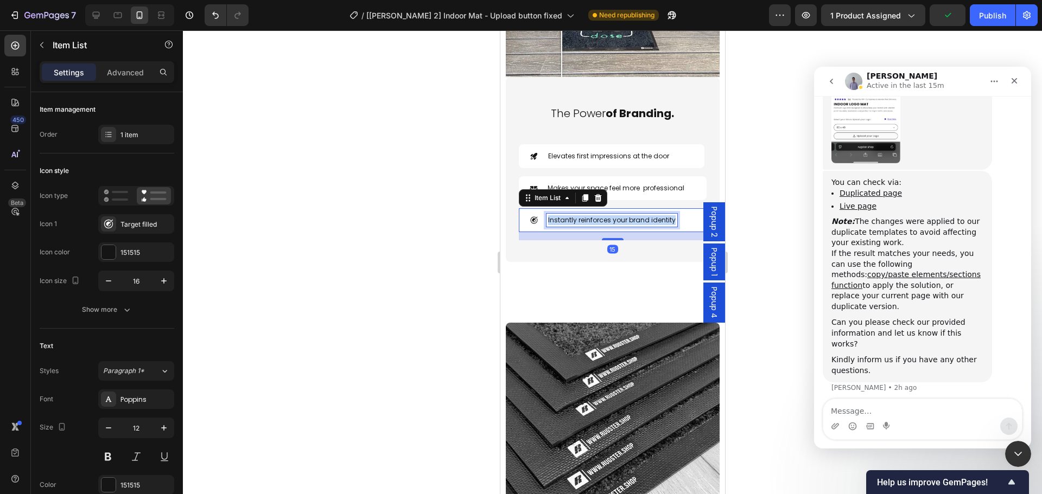
click at [584, 215] on p "Instantly reinforces your brand identity" at bounding box center [612, 220] width 128 height 10
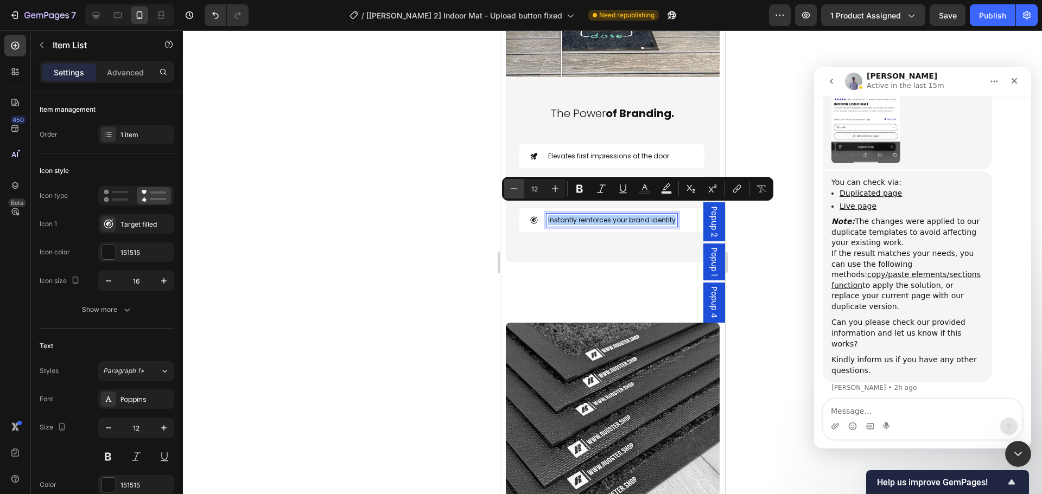
click at [517, 188] on icon "Editor contextual toolbar" at bounding box center [513, 188] width 11 height 11
type input "11"
click at [470, 232] on div at bounding box center [612, 262] width 859 height 464
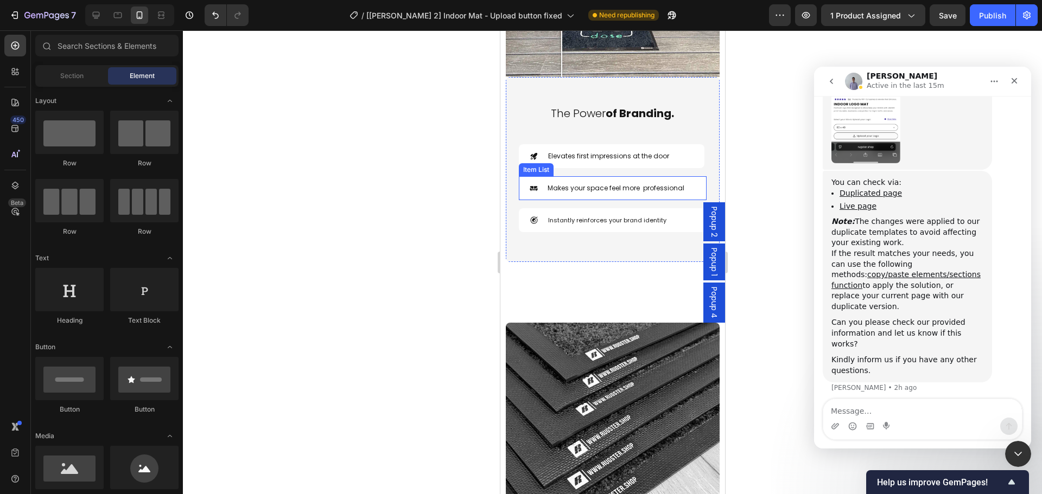
click at [588, 183] on p "Makes your space feel more professional" at bounding box center [615, 188] width 137 height 10
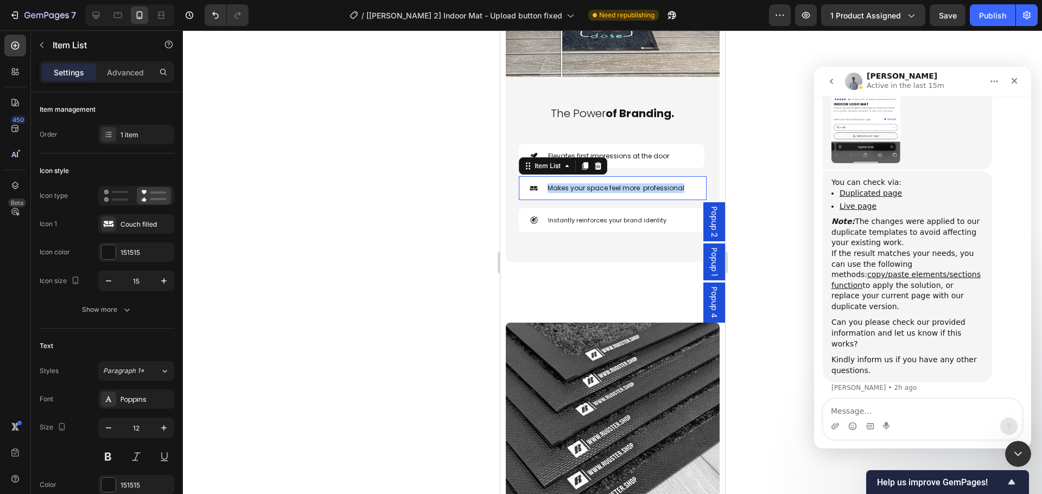
click at [588, 183] on p "Makes your space feel more professional" at bounding box center [615, 188] width 137 height 10
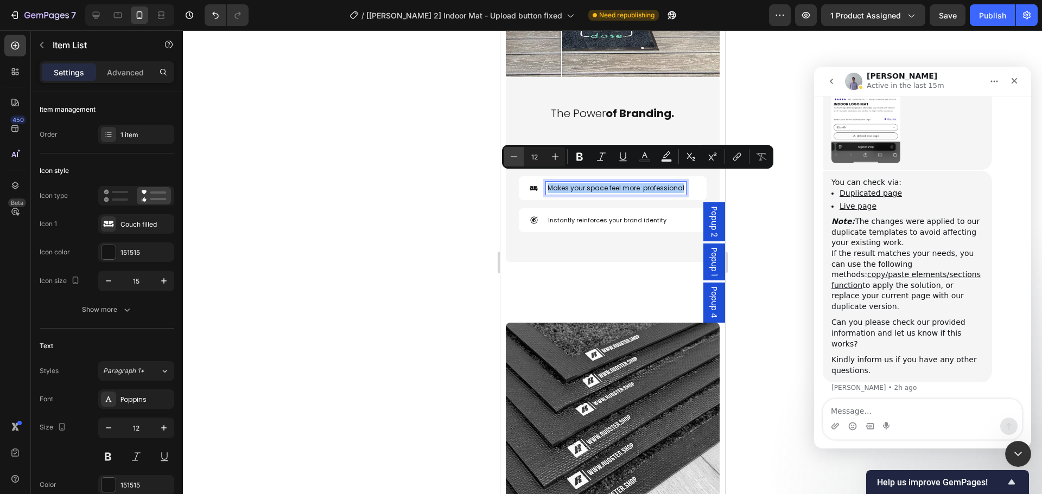
click at [518, 157] on icon "Editor contextual toolbar" at bounding box center [513, 156] width 11 height 11
type input "11"
click at [473, 206] on div at bounding box center [612, 262] width 859 height 464
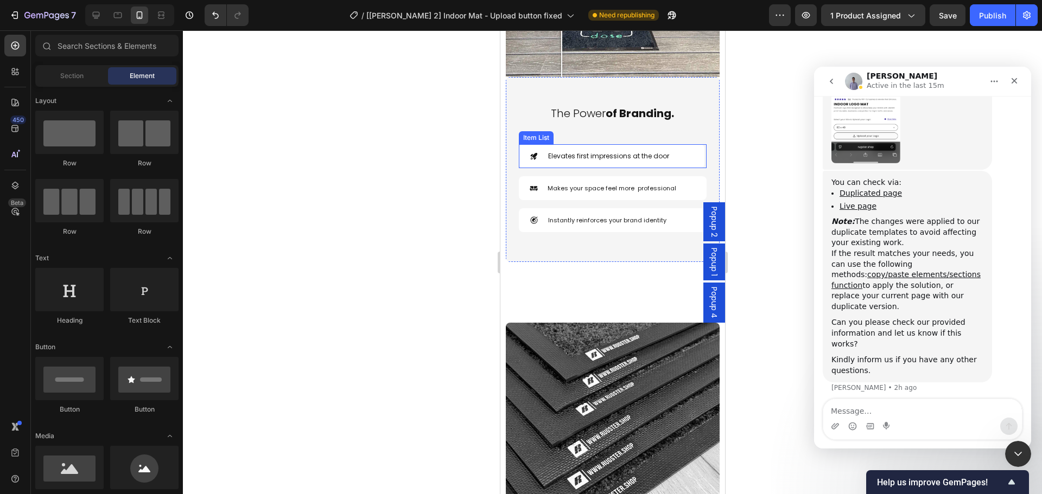
click at [584, 151] on p "Elevates first impressions at the door" at bounding box center [608, 156] width 121 height 10
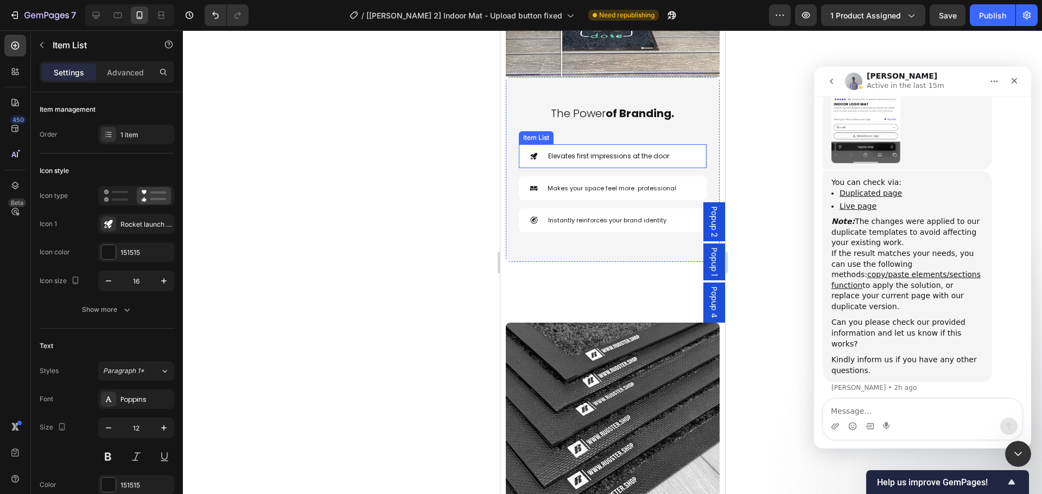
click at [584, 151] on p "Elevates first impressions at the door" at bounding box center [608, 156] width 121 height 10
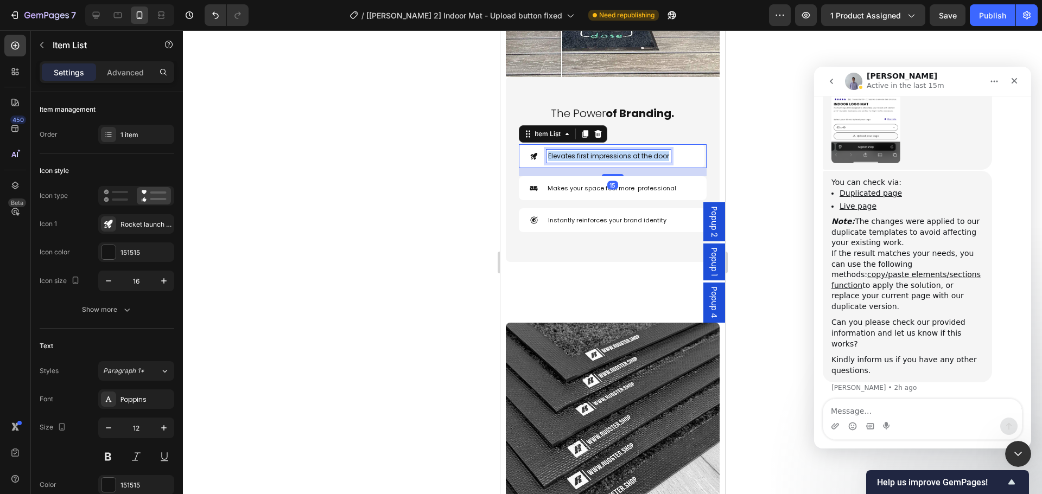
click at [584, 151] on p "Elevates first impressions at the door" at bounding box center [608, 156] width 121 height 10
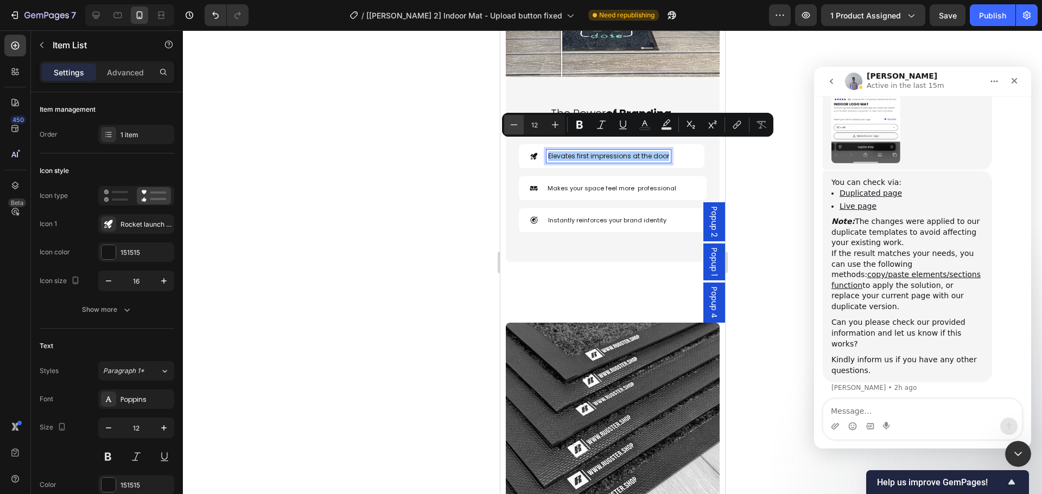
click at [515, 125] on icon "Editor contextual toolbar" at bounding box center [514, 124] width 7 height 1
type input "11"
click at [485, 186] on div at bounding box center [612, 262] width 859 height 464
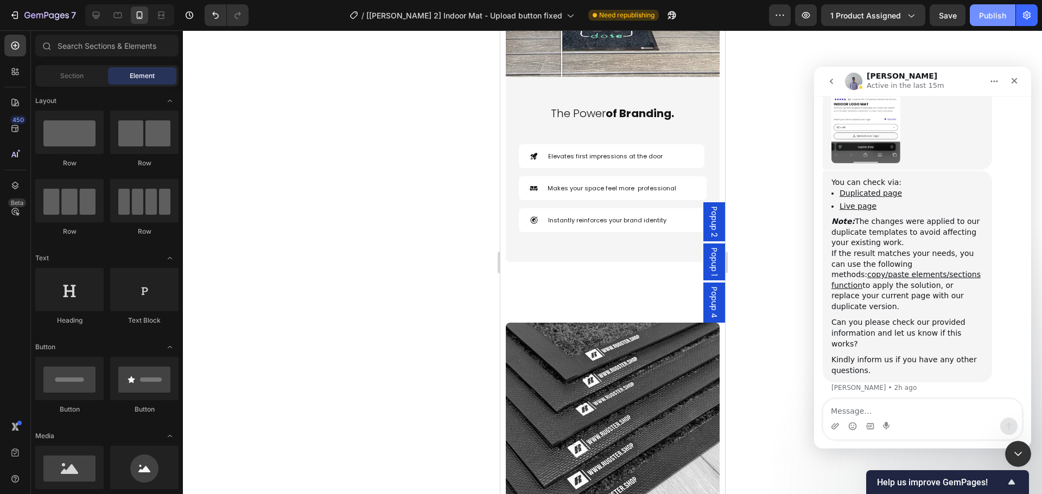
drag, startPoint x: 982, startPoint y: 21, endPoint x: 766, endPoint y: 227, distance: 299.0
click at [982, 22] on button "Publish" at bounding box center [993, 15] width 46 height 22
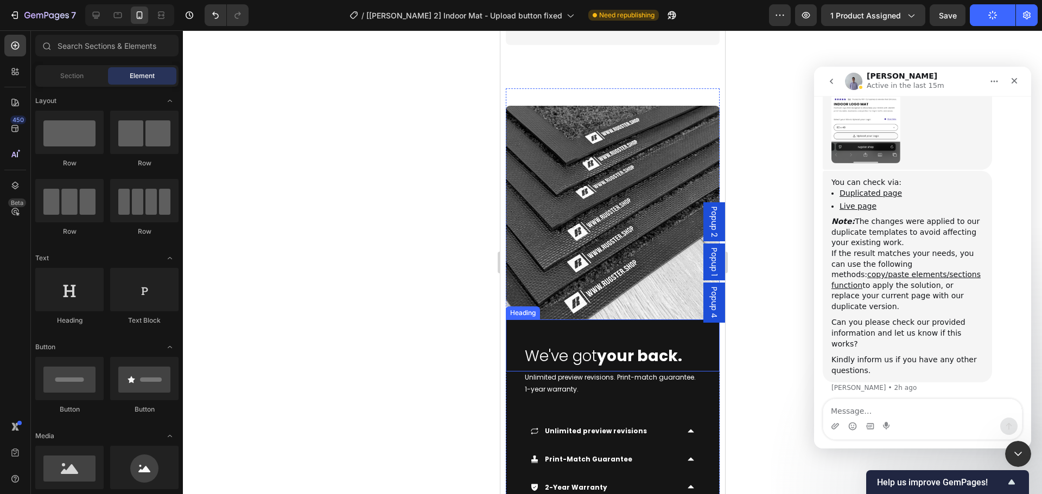
scroll to position [4015, 0]
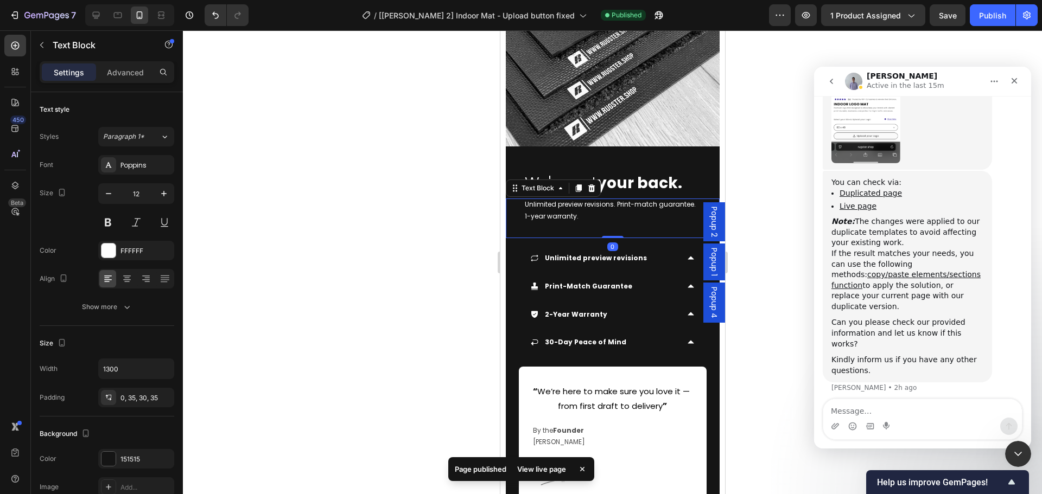
click at [564, 210] on p "Unlimited preview revisions. Print-match guarantee. 1-year warranty." at bounding box center [611, 210] width 175 height 23
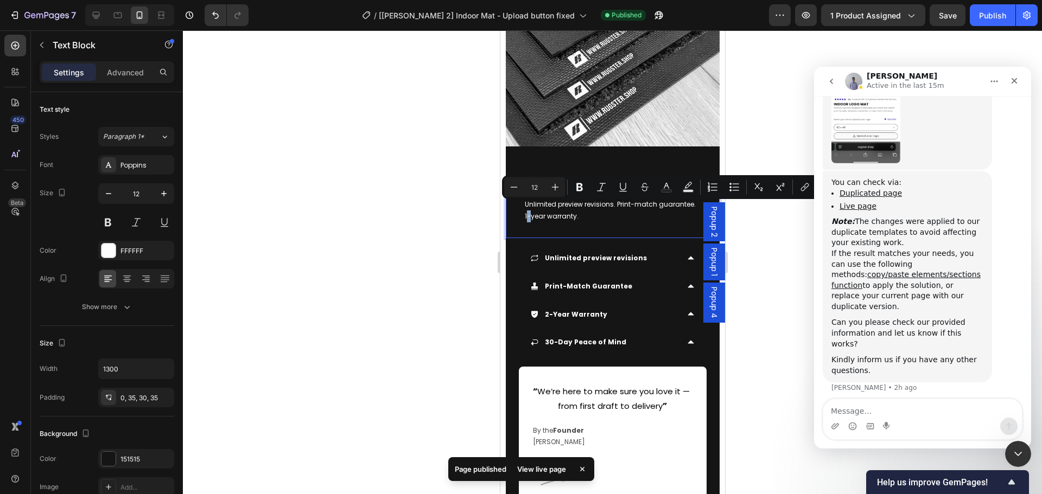
click at [564, 209] on p "Unlimited preview revisions. Print-match guarantee. 1-year warranty." at bounding box center [611, 210] width 175 height 23
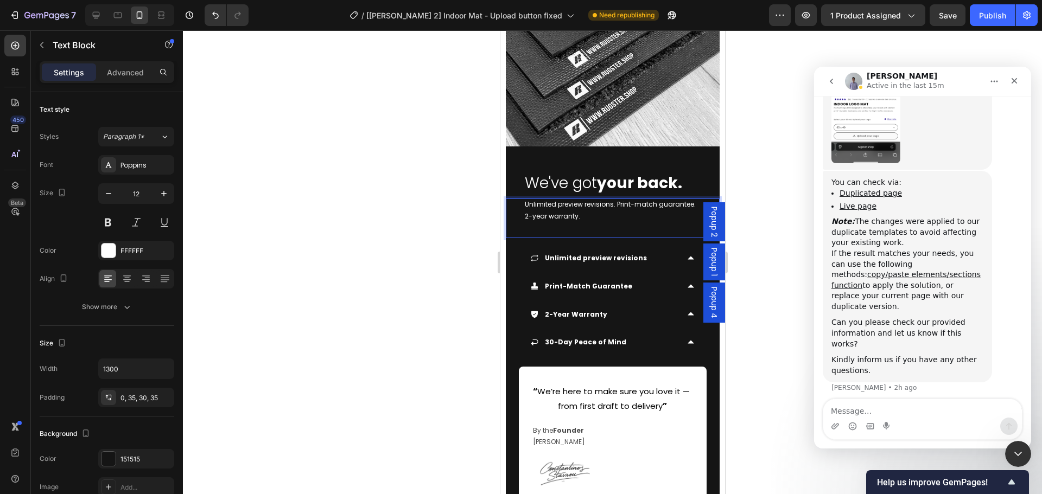
drag, startPoint x: 983, startPoint y: 18, endPoint x: 807, endPoint y: 136, distance: 211.6
click at [983, 18] on div "Publish" at bounding box center [992, 15] width 27 height 11
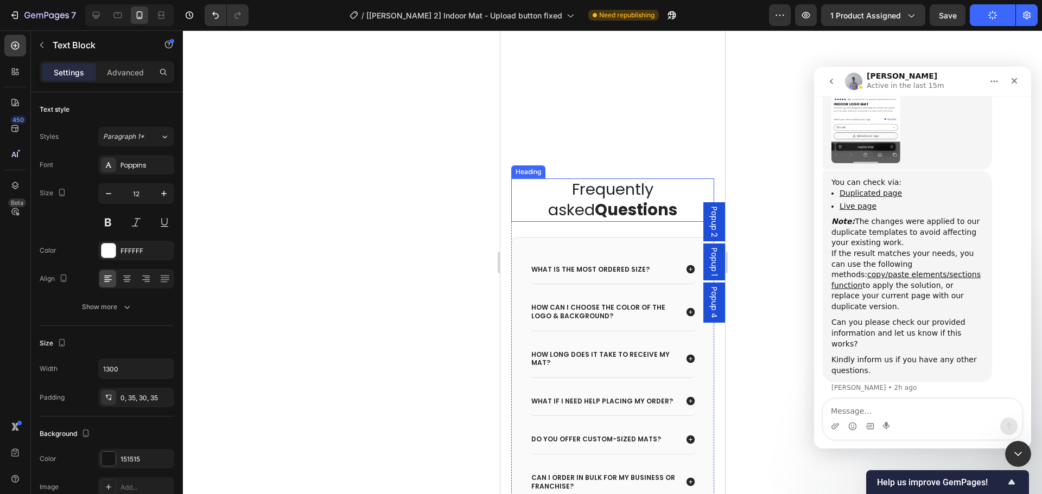
scroll to position [4612, 0]
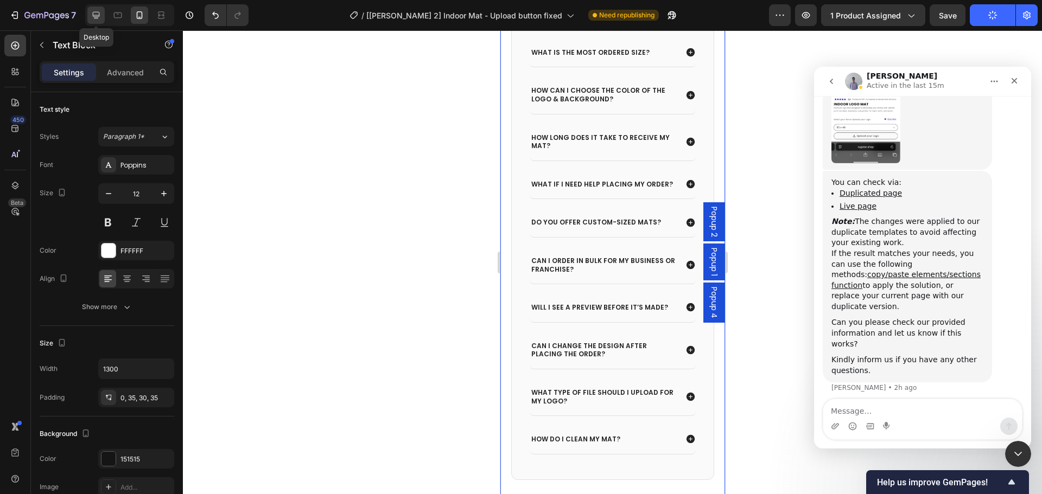
click at [99, 17] on icon at bounding box center [96, 15] width 11 height 11
type input "16"
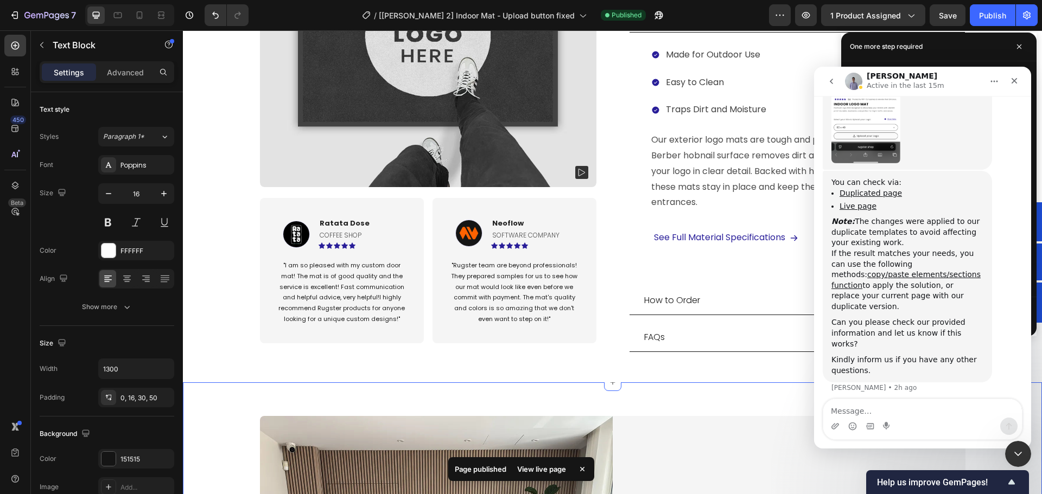
scroll to position [922, 0]
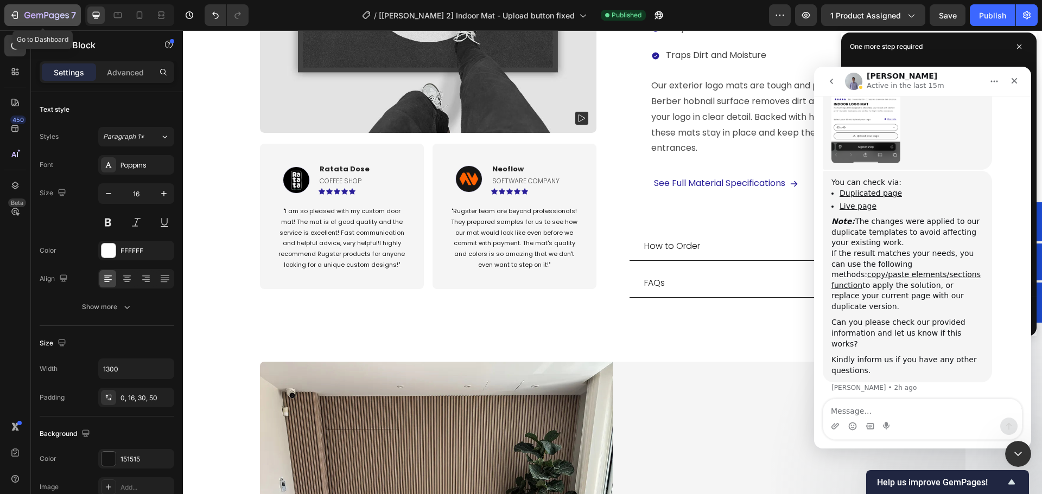
click at [31, 14] on icon "button" at bounding box center [46, 15] width 44 height 9
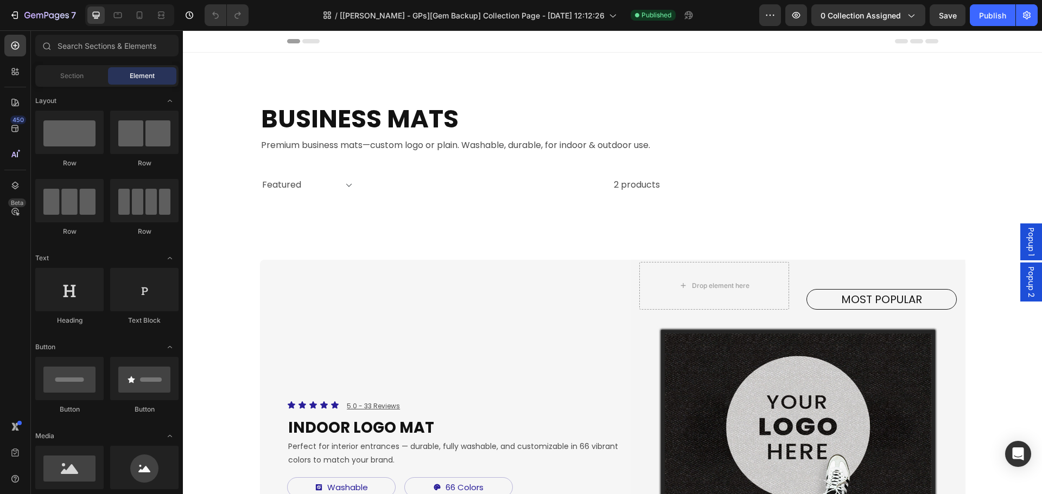
click at [1026, 244] on span "Popup 1" at bounding box center [1031, 242] width 11 height 28
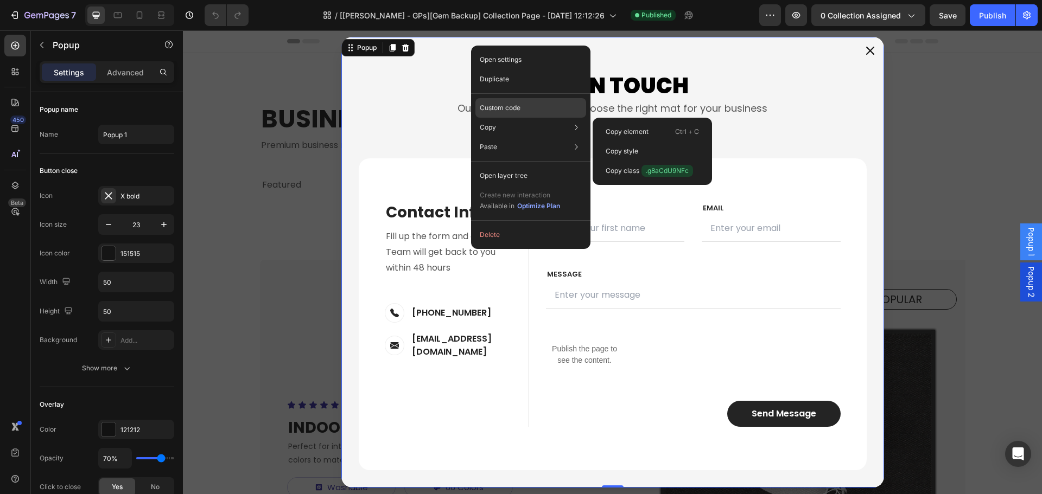
click at [521, 109] on div "Custom code" at bounding box center [530, 108] width 111 height 20
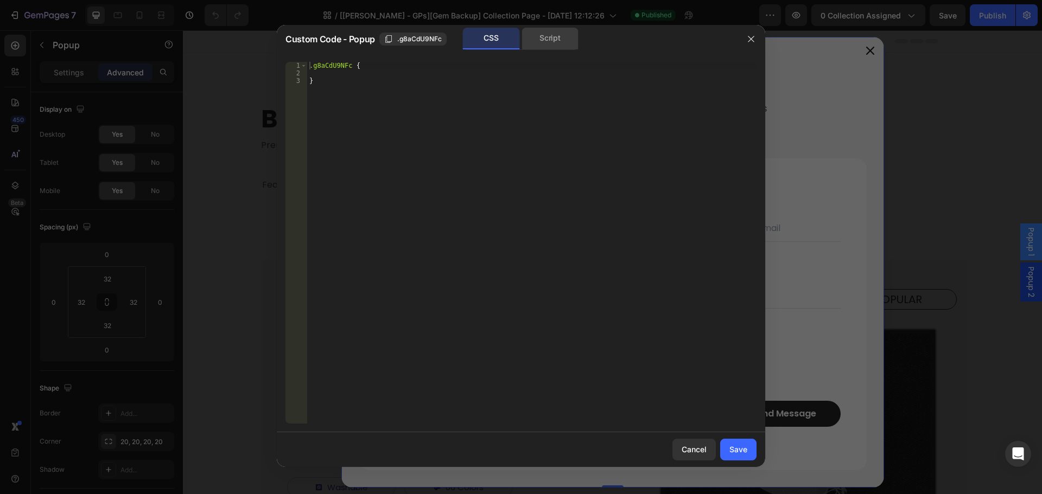
click at [544, 43] on div "Script" at bounding box center [549, 39] width 57 height 22
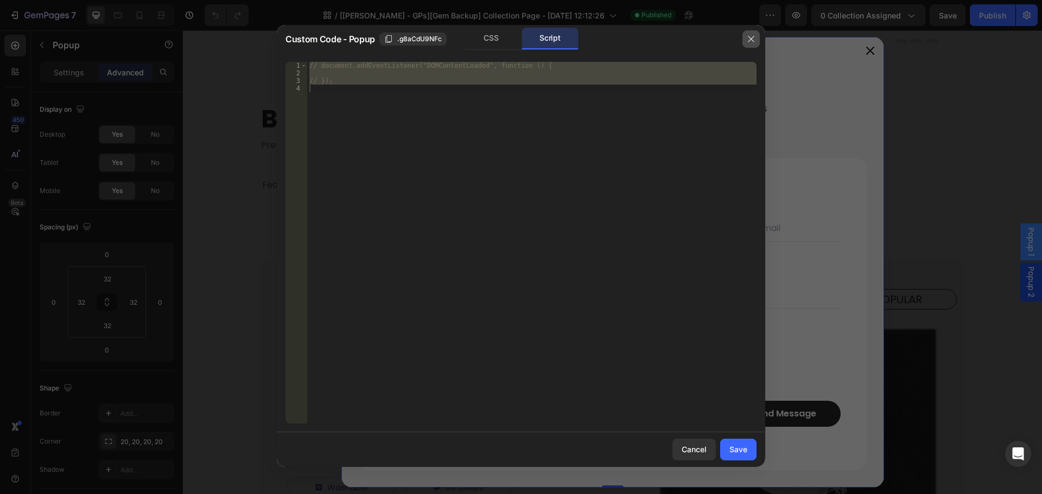
drag, startPoint x: 756, startPoint y: 44, endPoint x: 642, endPoint y: 15, distance: 117.1
click at [756, 44] on button "button" at bounding box center [750, 38] width 17 height 17
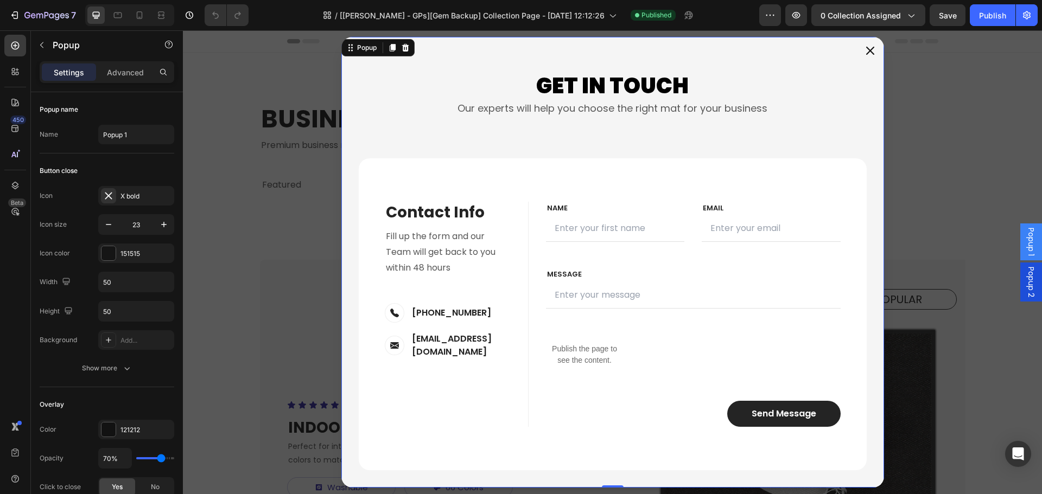
click at [866, 48] on icon "Dialog content" at bounding box center [870, 51] width 8 height 8
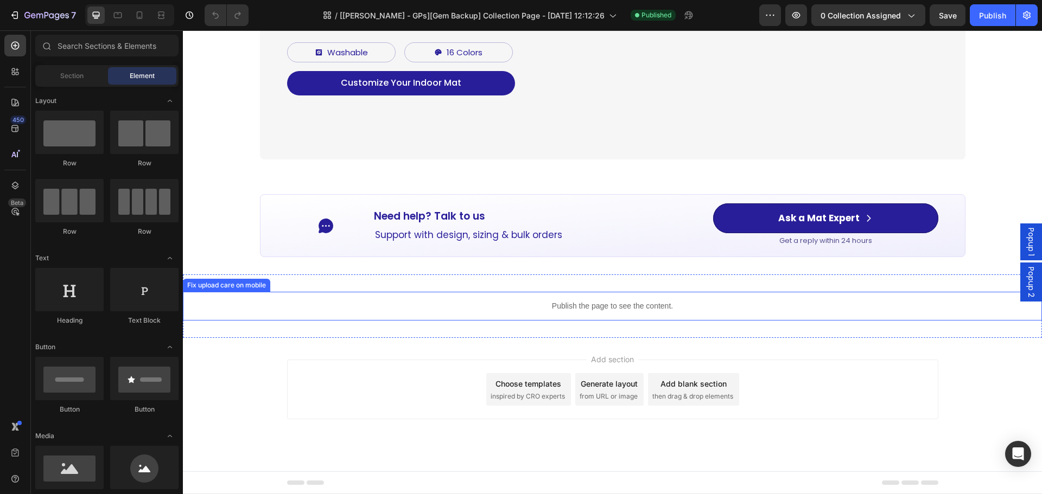
scroll to position [1023, 0]
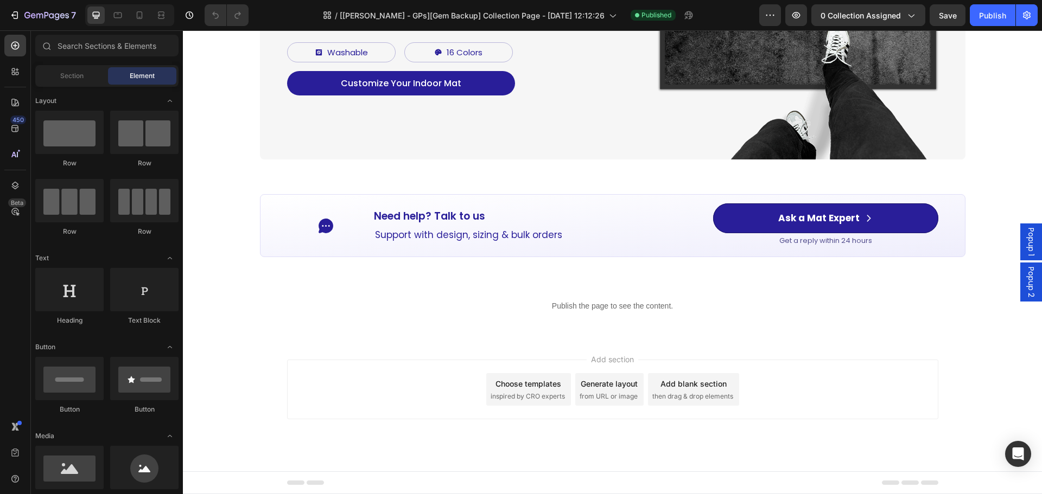
click at [1026, 238] on span "Popup 1" at bounding box center [1031, 242] width 11 height 28
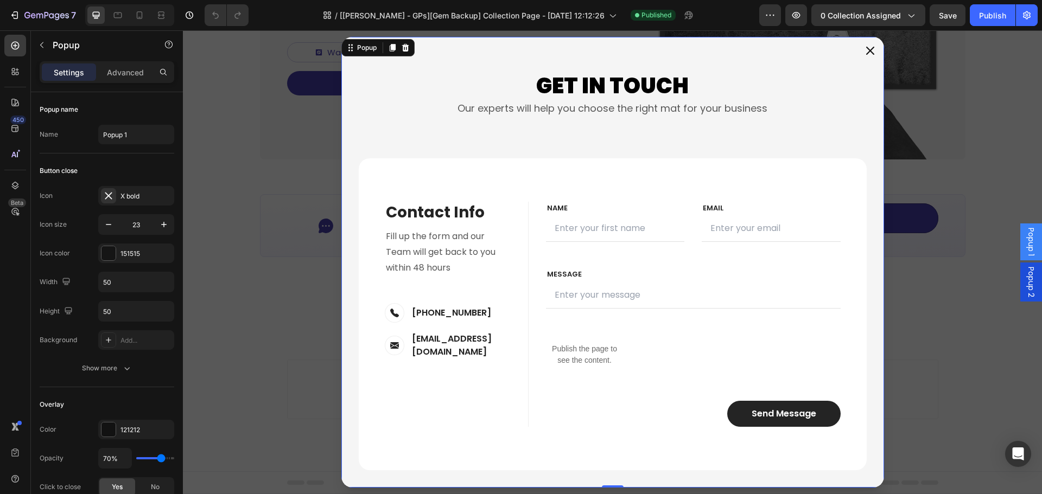
click at [867, 54] on icon "Dialog content" at bounding box center [870, 50] width 12 height 12
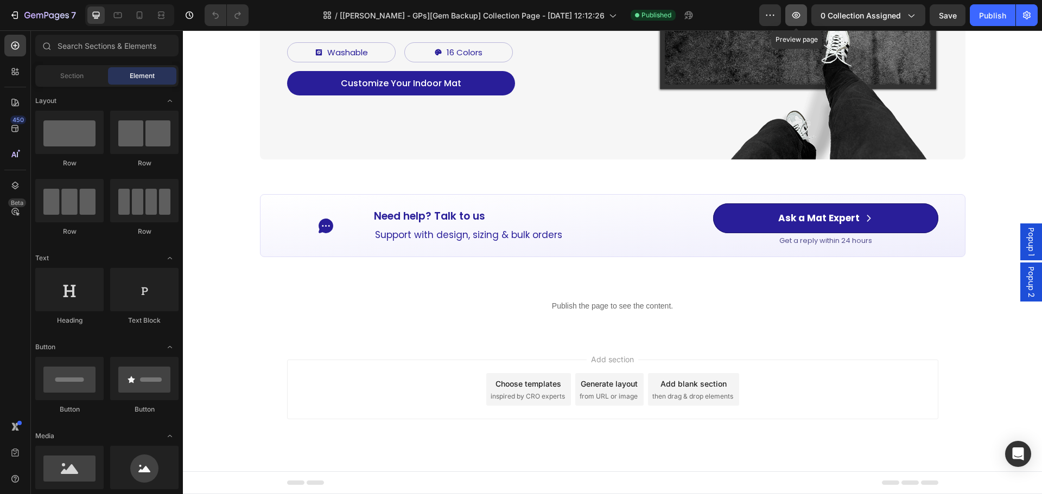
click at [794, 14] on icon "button" at bounding box center [796, 15] width 11 height 11
click at [798, 11] on icon "button" at bounding box center [796, 15] width 11 height 11
click at [1013, 459] on icon "Open Intercom Messenger" at bounding box center [1018, 454] width 14 height 14
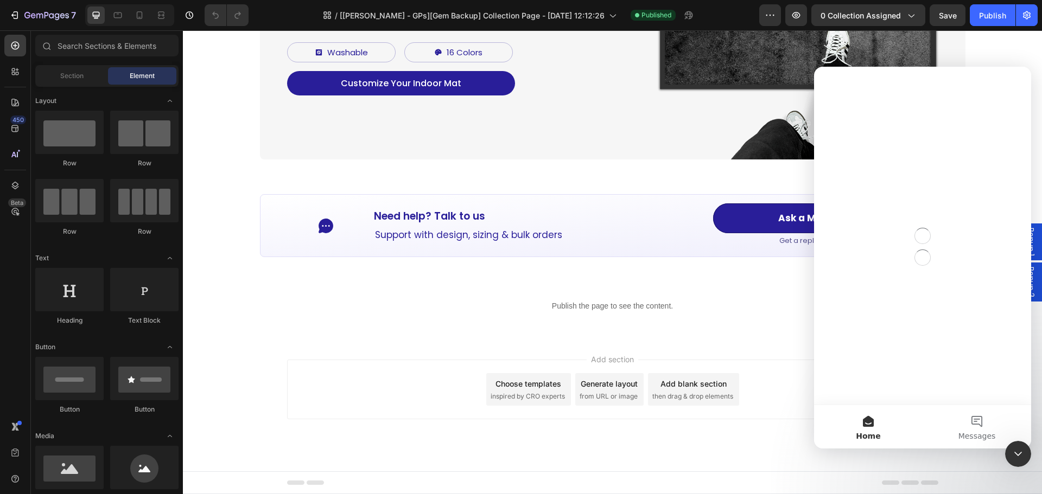
scroll to position [0, 0]
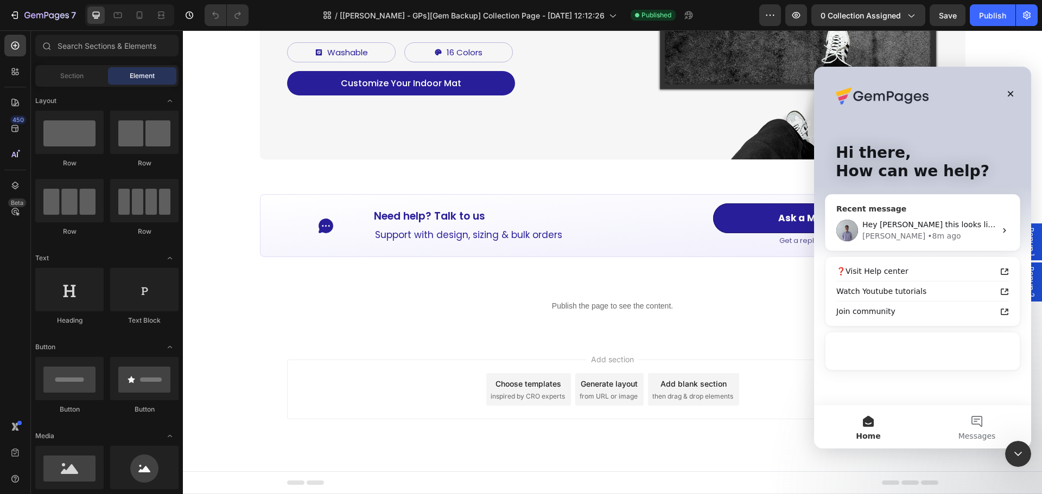
click at [931, 229] on span "Hey [PERSON_NAME] this looks like it is working great!" at bounding box center [966, 224] width 208 height 9
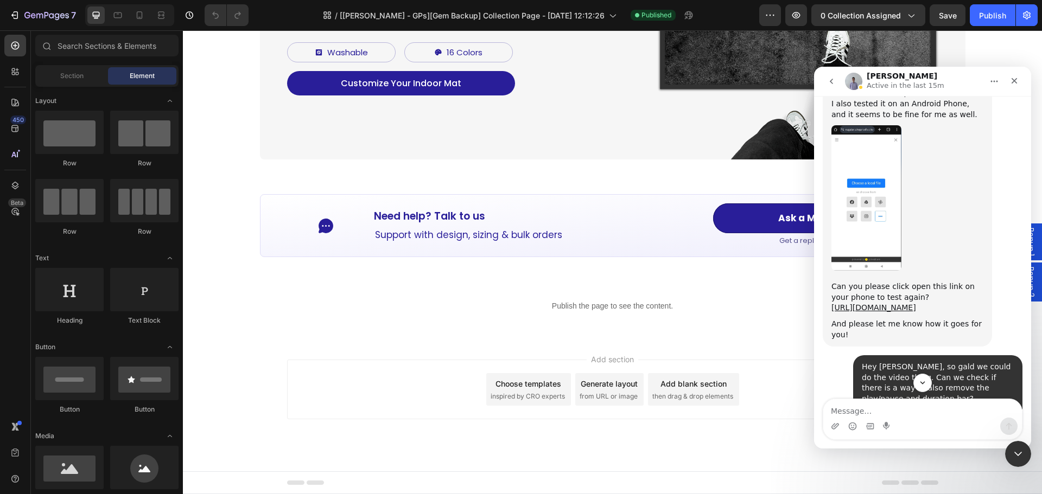
scroll to position [5126, 0]
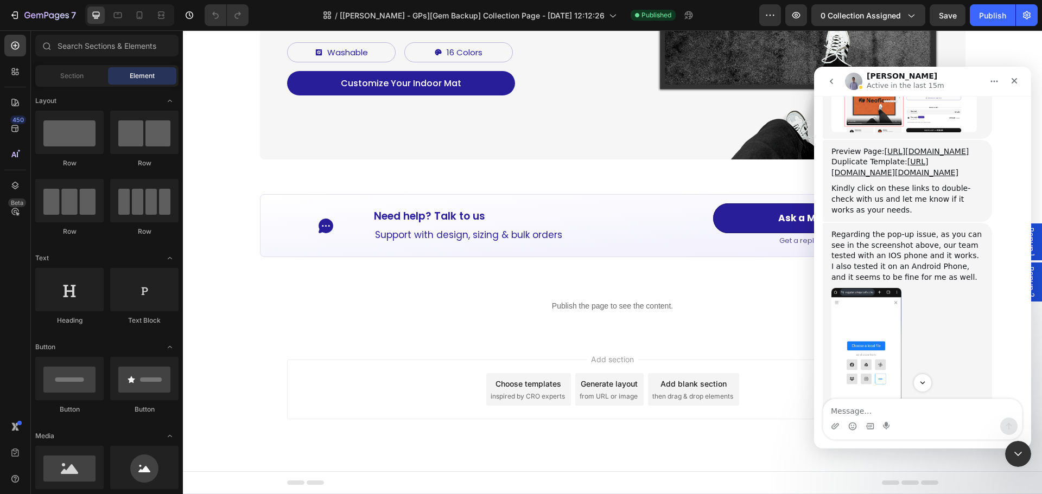
click at [903, 466] on link "[URL][DOMAIN_NAME]" at bounding box center [873, 470] width 85 height 9
click at [922, 381] on icon "Scroll to bottom" at bounding box center [923, 383] width 10 height 10
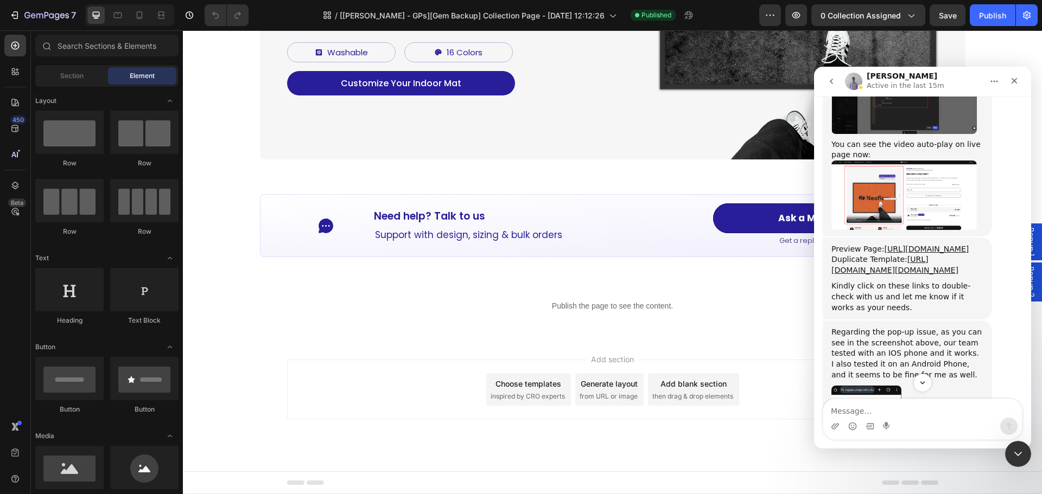
scroll to position [5136, 0]
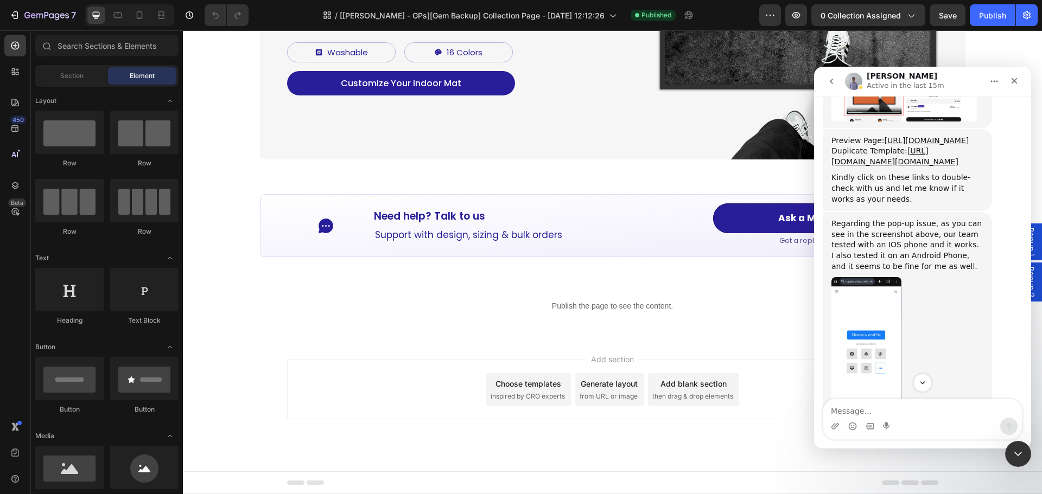
drag, startPoint x: 921, startPoint y: 285, endPoint x: 826, endPoint y: 268, distance: 96.0
click at [826, 268] on div "Regarding the pop-up issue, as you can see in the screenshot above, our team te…" at bounding box center [907, 355] width 169 height 287
copy link "[URL][DOMAIN_NAME]"
click at [892, 406] on textarea "Message…" at bounding box center [922, 408] width 199 height 18
paste textarea "[URL][DOMAIN_NAME]"
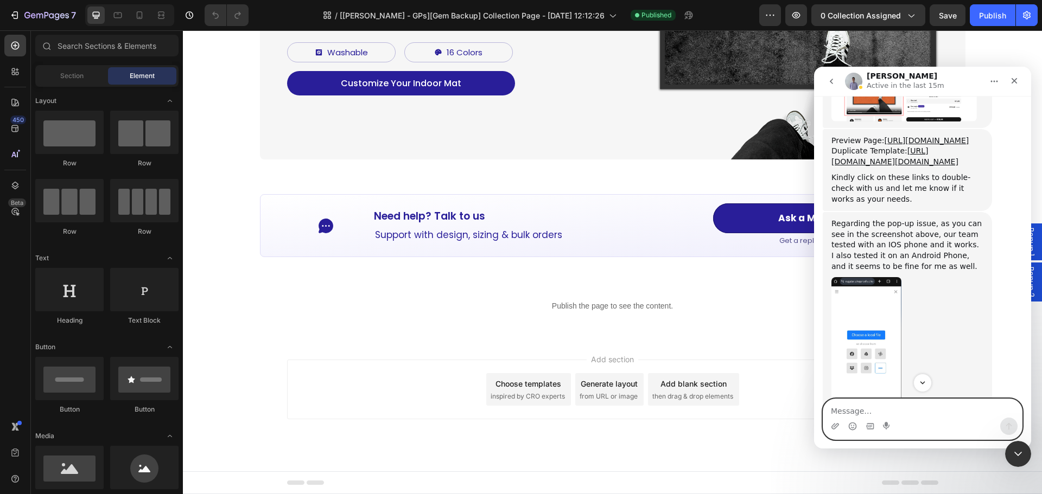
type textarea "[URL][DOMAIN_NAME]"
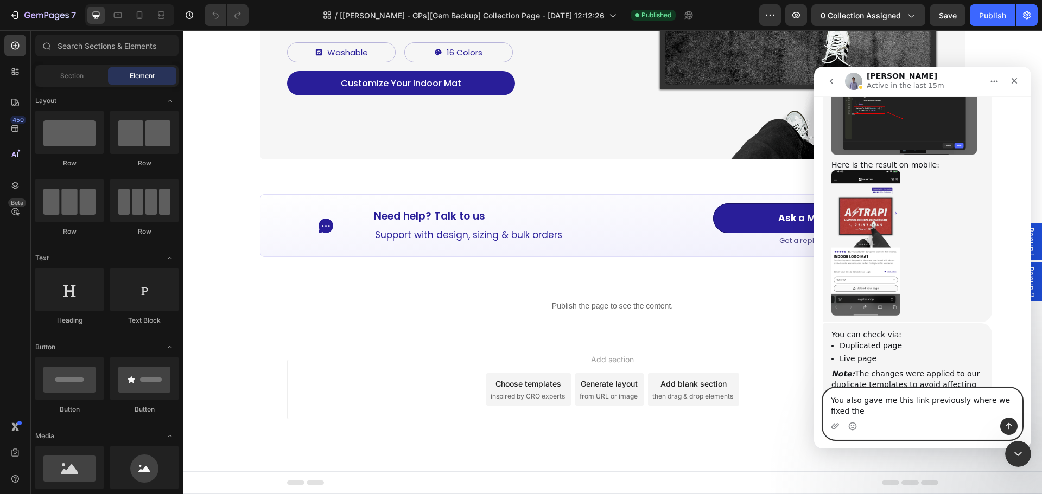
scroll to position [8492, 0]
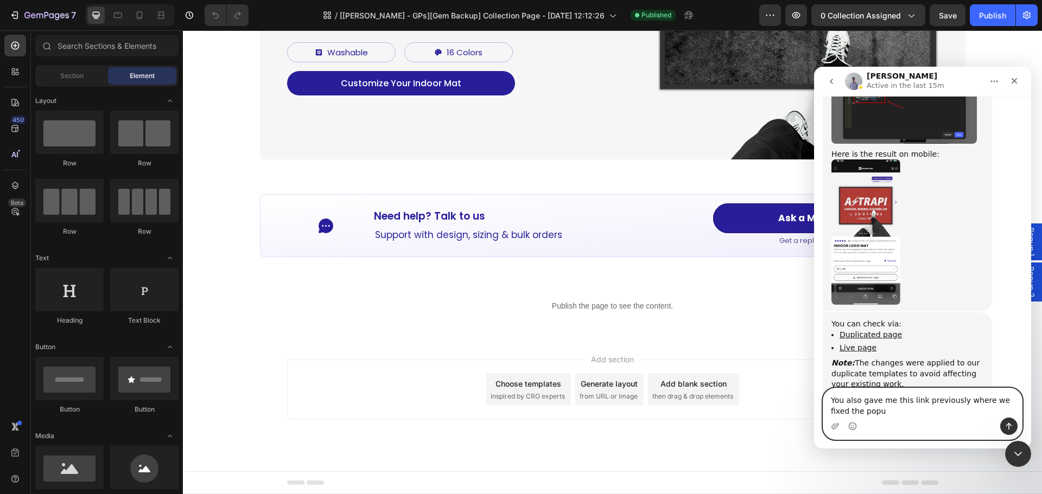
type textarea "You also gave me this link previously where we fixed the popup"
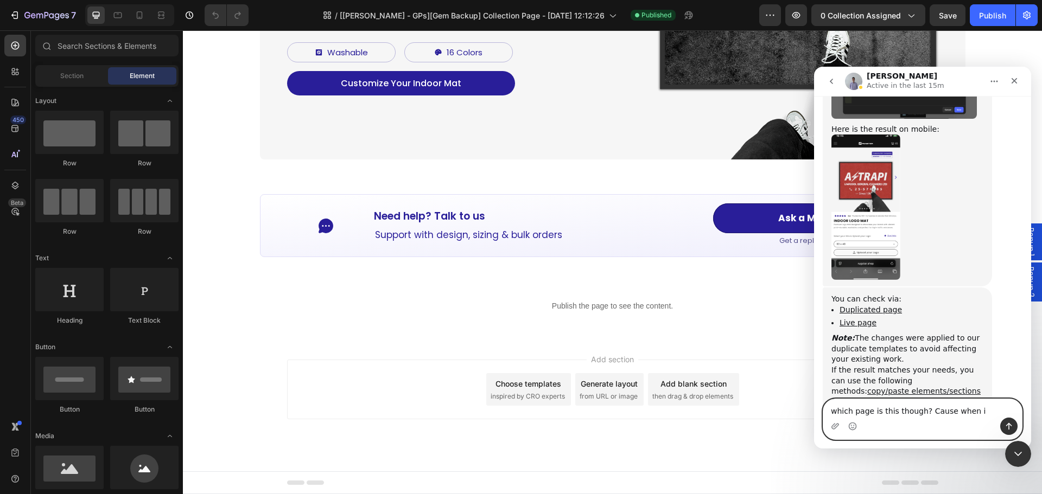
click at [971, 413] on textarea "which page is this though? Cause when i" at bounding box center [922, 408] width 199 height 18
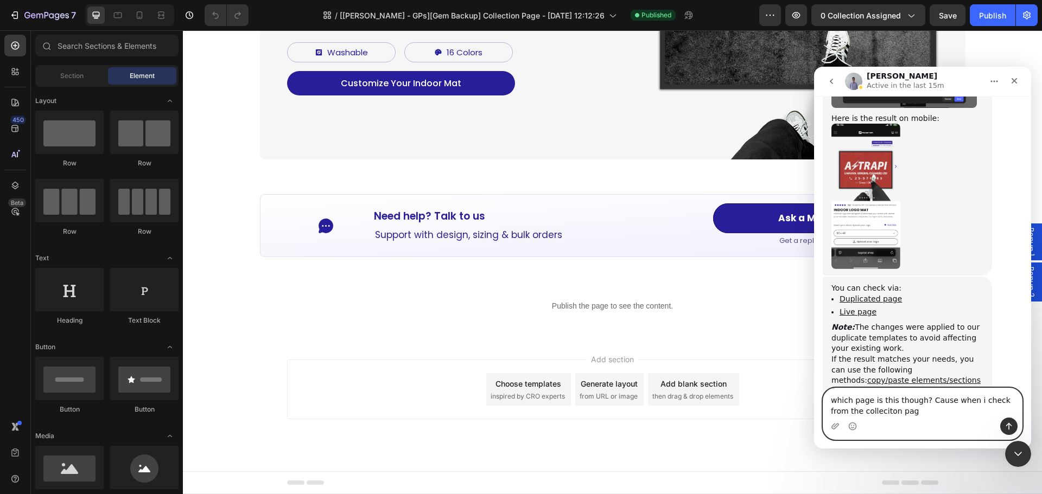
type textarea "which page is this though? Cause when i check from the colleciton page"
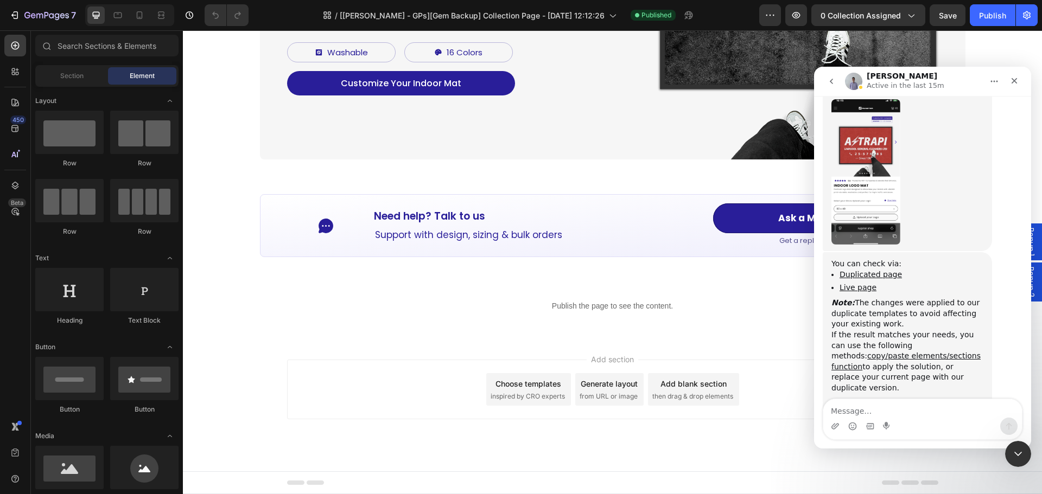
click at [920, 421] on div "Intercom messenger" at bounding box center [922, 426] width 199 height 17
click at [906, 412] on textarea "Message…" at bounding box center [922, 408] width 199 height 18
paste textarea "[URL][DOMAIN_NAME][DOMAIN_NAME]"
type textarea "[URL][DOMAIN_NAME][DOMAIN_NAME]"
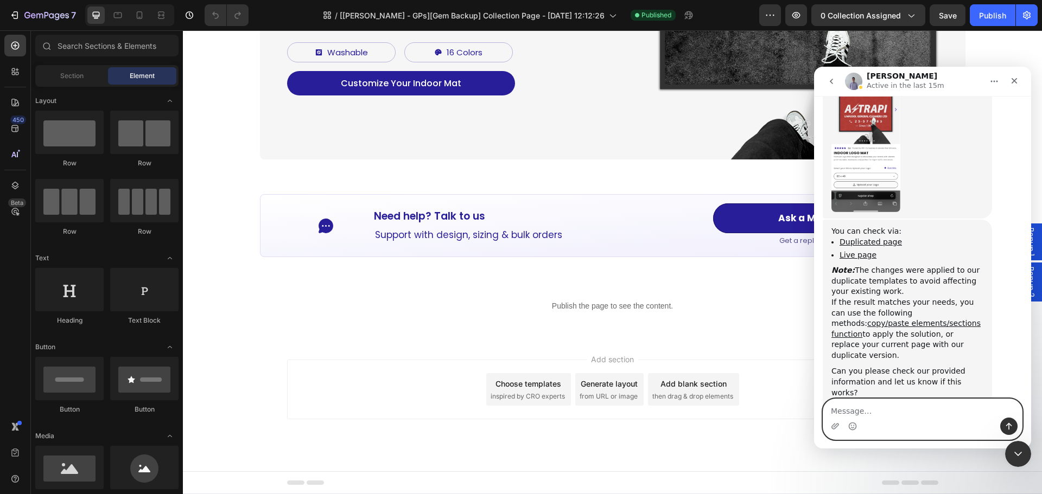
scroll to position [8609, 0]
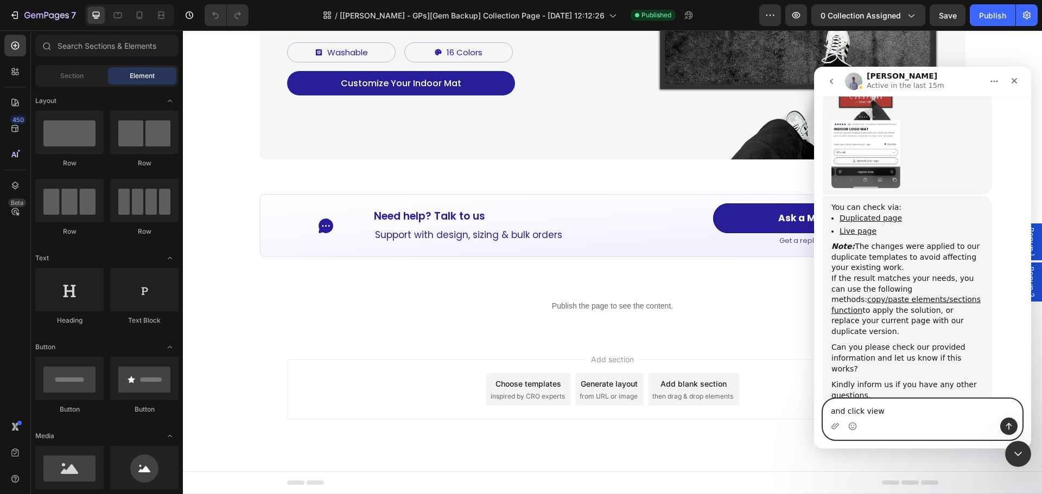
drag, startPoint x: 884, startPoint y: 415, endPoint x: 862, endPoint y: 412, distance: 21.8
click at [862, 412] on textarea "and click view" at bounding box center [922, 408] width 199 height 18
type textarea "and click preview that page, it is not working"
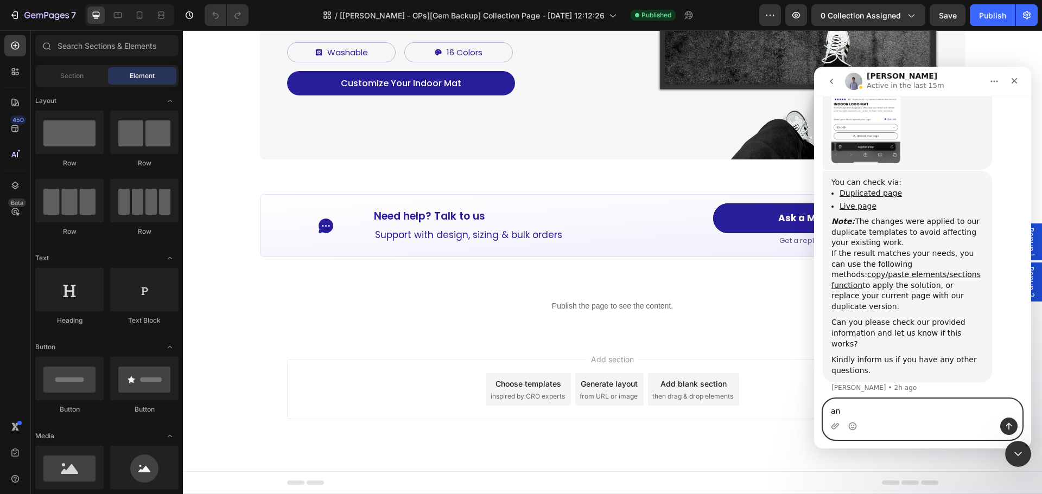
type textarea "a"
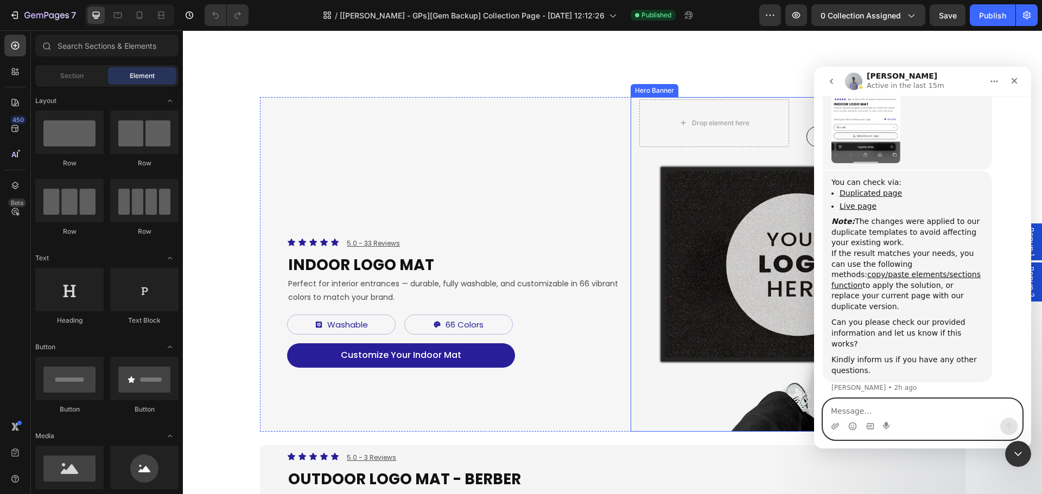
scroll to position [0, 0]
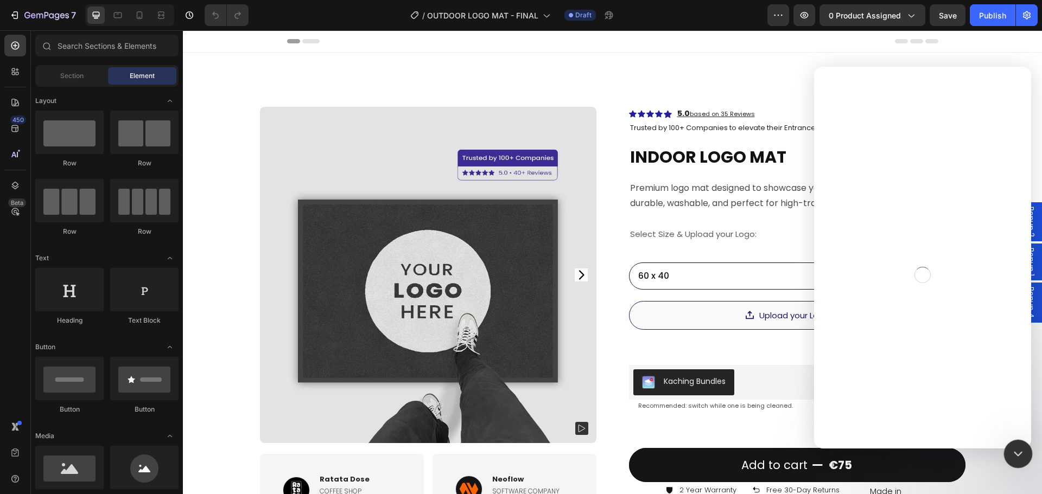
click at [1022, 454] on icon "Close Intercom Messenger" at bounding box center [1016, 452] width 13 height 13
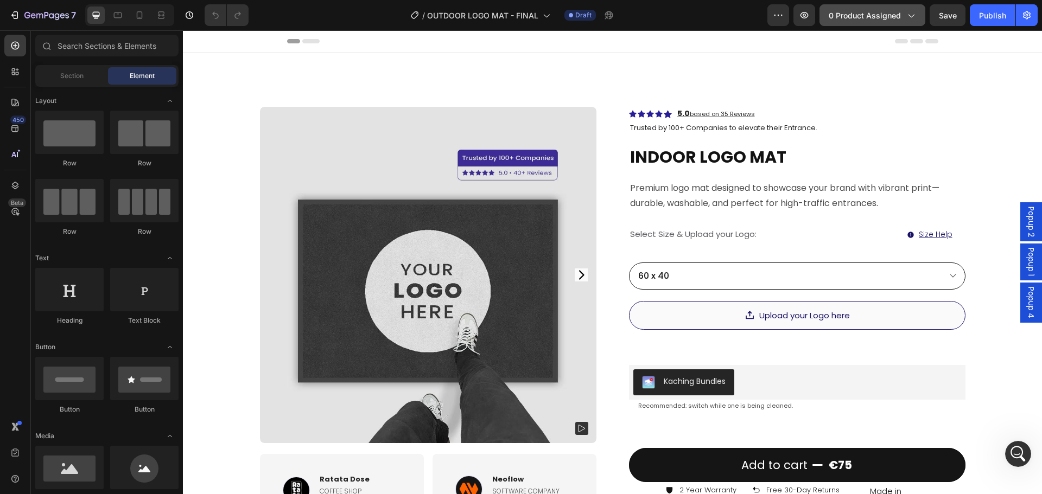
scroll to position [8634, 0]
click at [907, 20] on icon "button" at bounding box center [910, 15] width 11 height 11
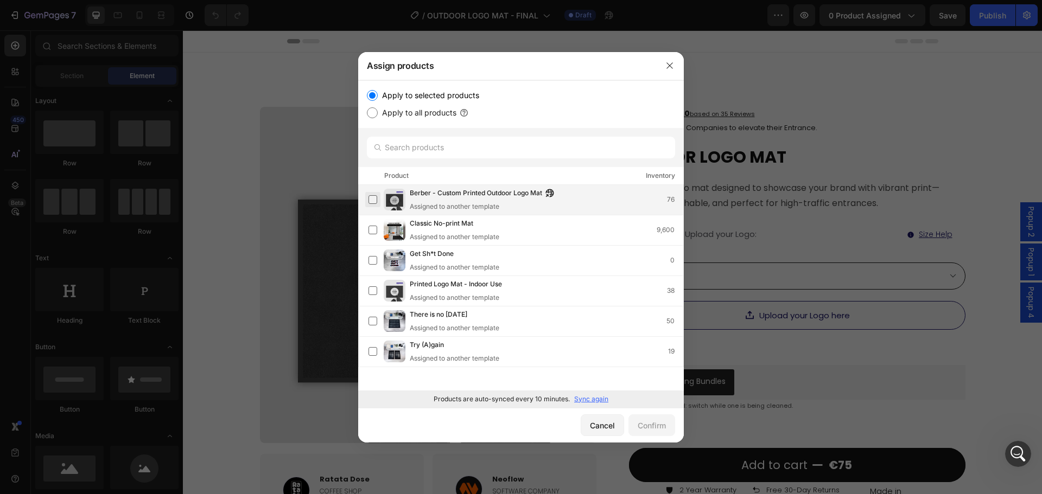
click at [374, 198] on label at bounding box center [372, 199] width 9 height 9
click at [665, 424] on div "Confirm" at bounding box center [652, 425] width 28 height 11
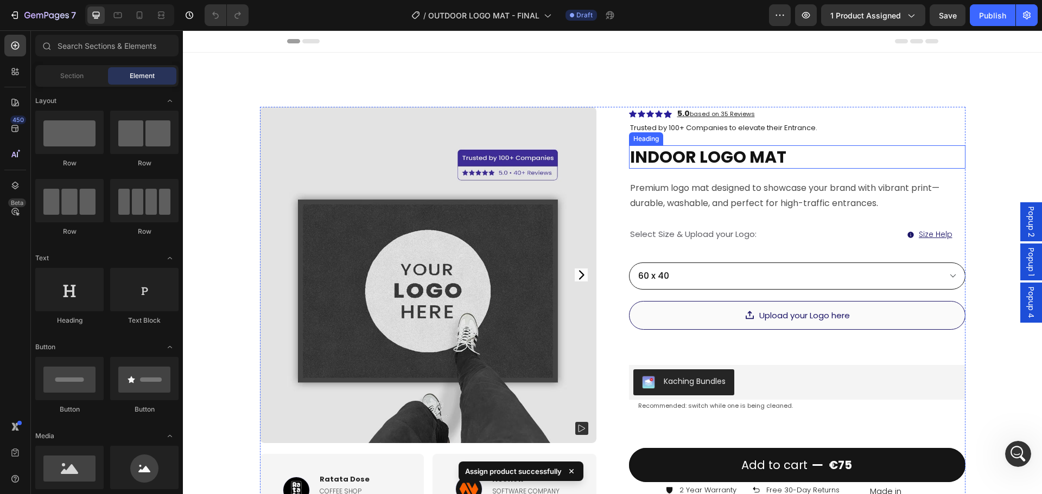
click at [685, 158] on h2 "INDOOR LOGO MAT" at bounding box center [797, 156] width 336 height 23
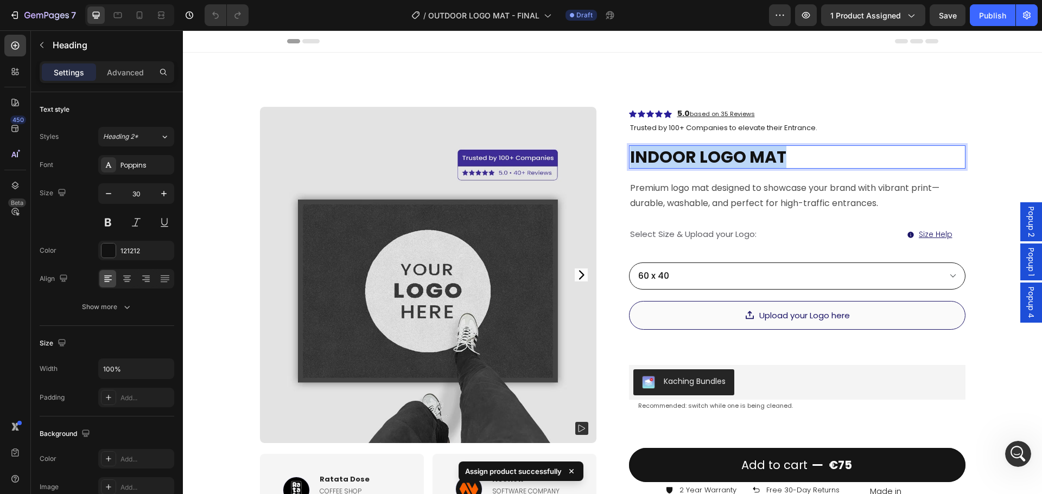
click at [685, 158] on p "INDOOR LOGO MAT" at bounding box center [797, 157] width 334 height 21
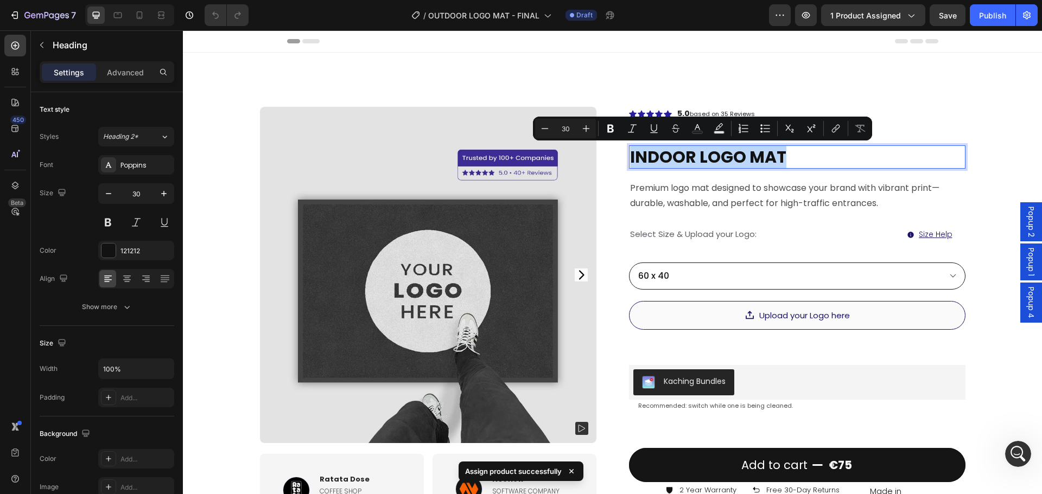
click at [687, 158] on p "INDOOR LOGO MAT" at bounding box center [797, 157] width 334 height 21
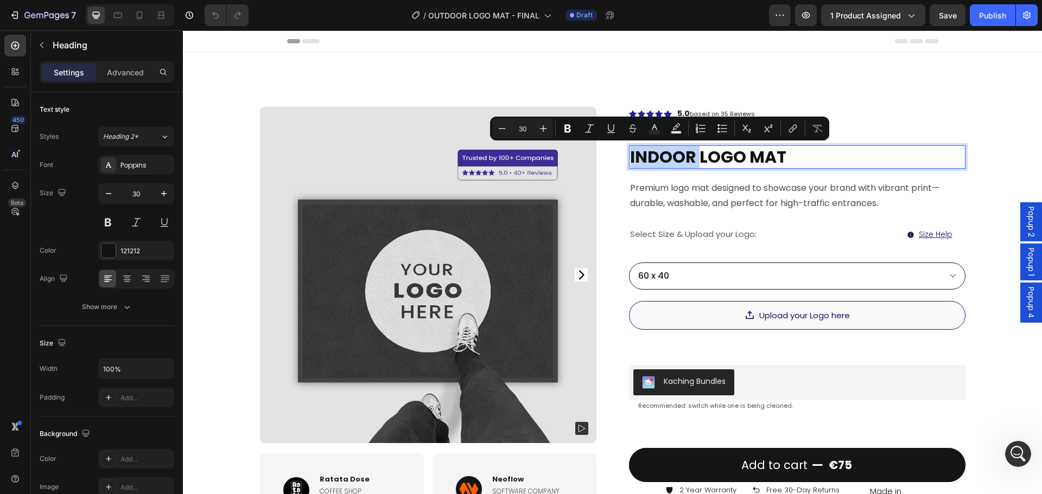
drag, startPoint x: 688, startPoint y: 158, endPoint x: 638, endPoint y: 160, distance: 49.4
click at [638, 160] on p "INDOOR LOGO MAT" at bounding box center [797, 157] width 334 height 21
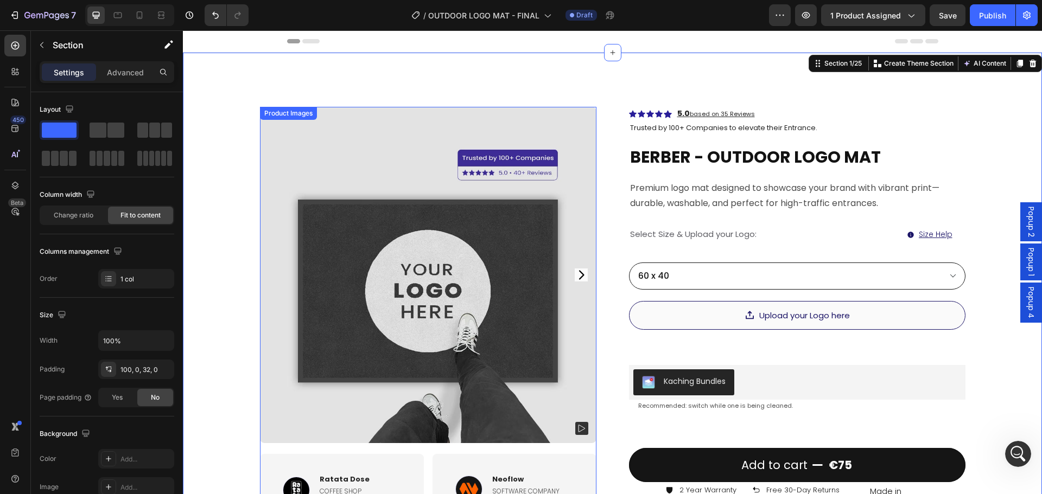
click at [550, 215] on img at bounding box center [428, 275] width 336 height 336
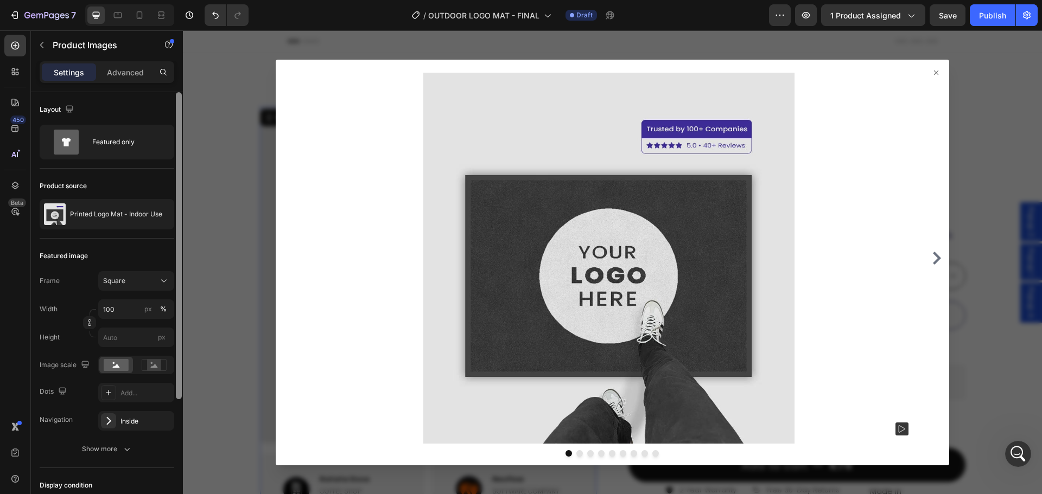
drag, startPoint x: 94, startPoint y: 214, endPoint x: 181, endPoint y: 276, distance: 106.5
click at [93, 214] on p "Printed Logo Mat - Indoor Use" at bounding box center [116, 215] width 92 height 8
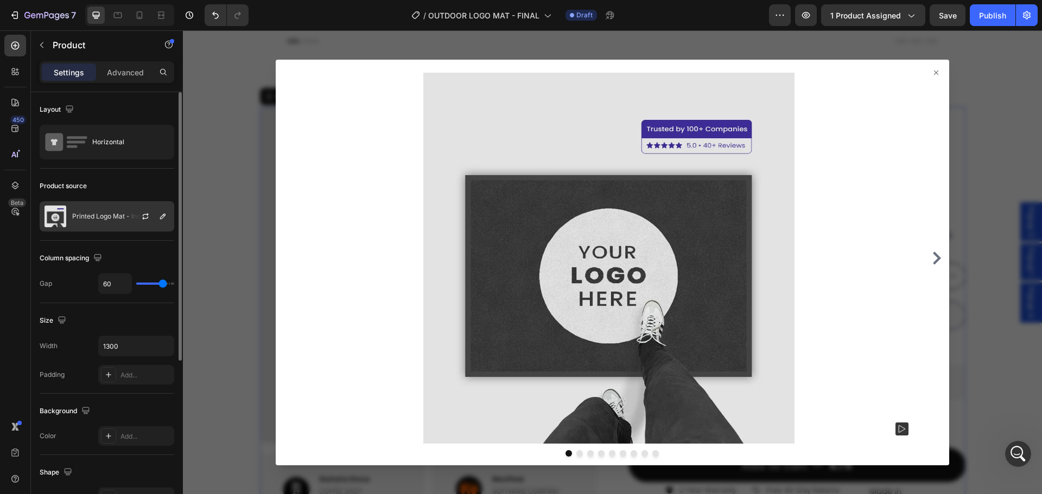
click at [98, 211] on div "Printed Logo Mat - Indoor Use" at bounding box center [107, 216] width 135 height 30
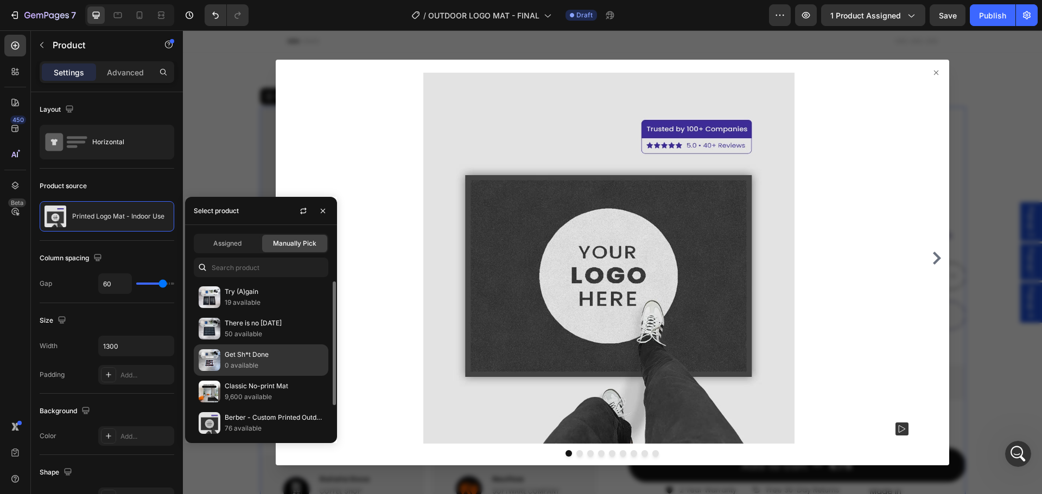
scroll to position [36, 0]
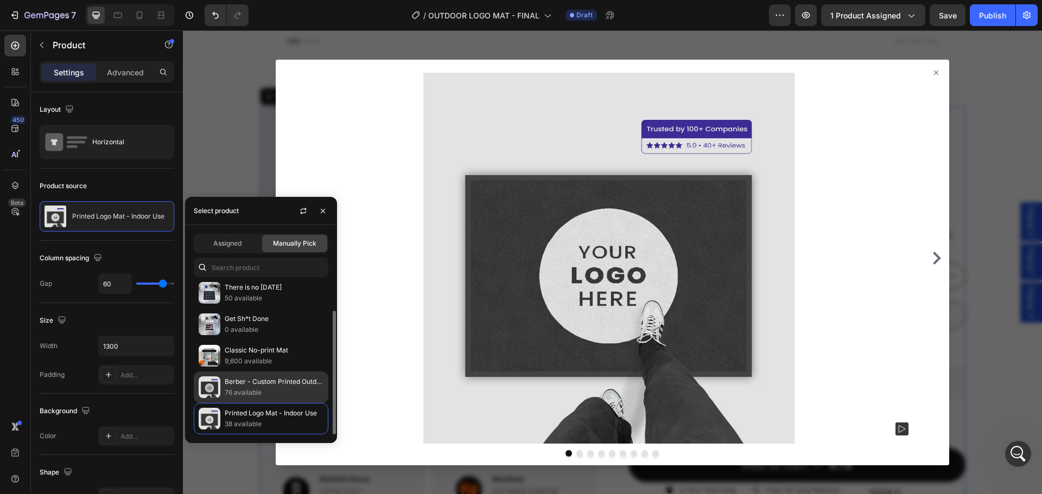
click at [268, 389] on p "76 available" at bounding box center [274, 392] width 99 height 11
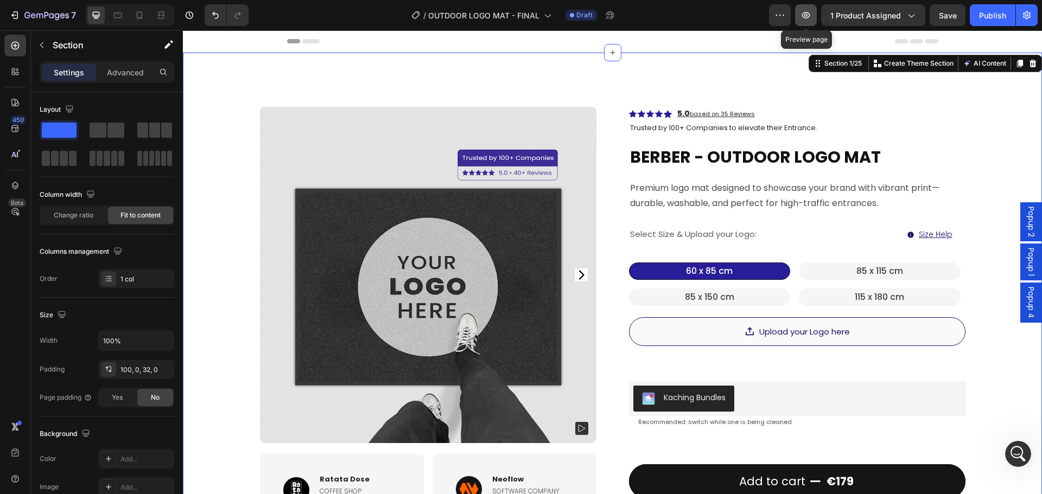
click at [809, 15] on icon "button" at bounding box center [805, 15] width 11 height 11
click at [794, 285] on div "60 x 85 cm 60 x 85 cm 60 x 85 cm 85 x 115 cm 85 x 115 cm 85 x 115 cm 85 x 150 c…" at bounding box center [797, 284] width 336 height 43
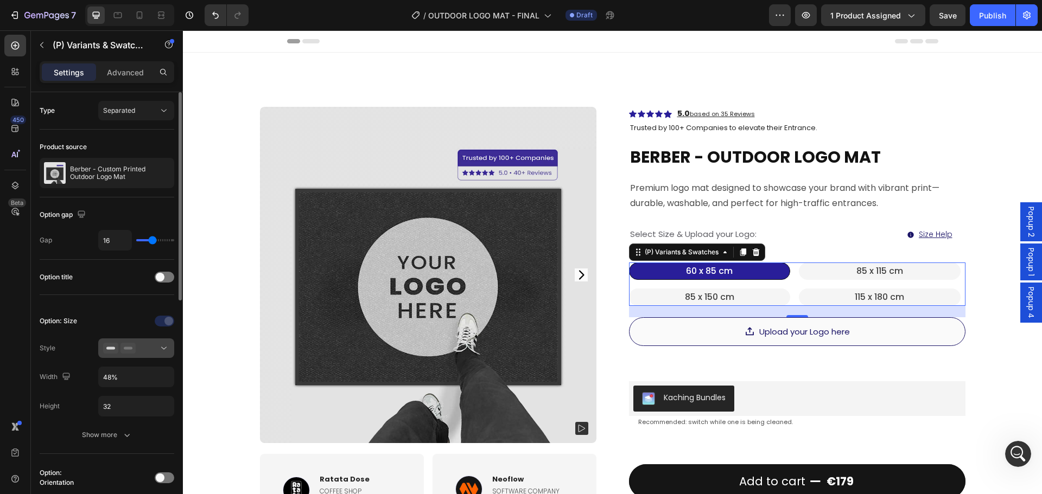
click at [139, 354] on button at bounding box center [136, 349] width 76 height 20
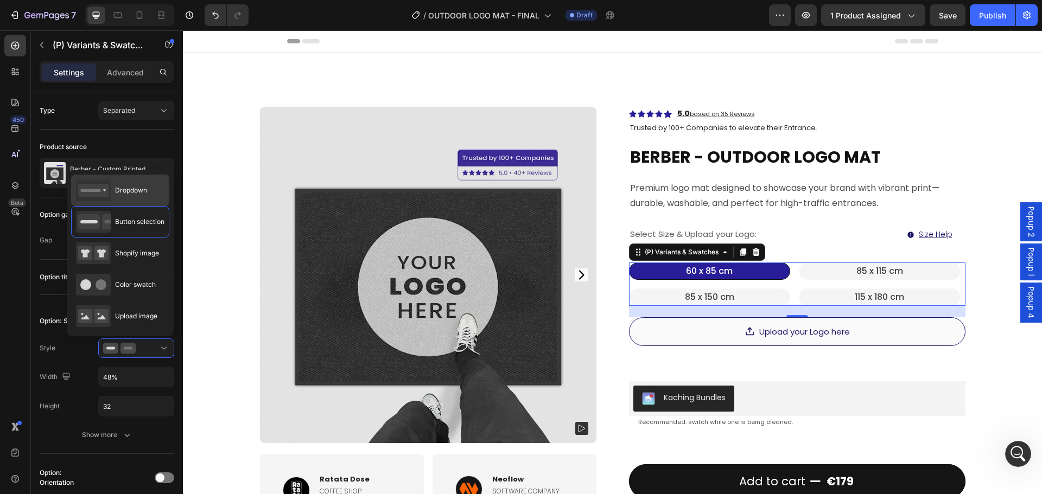
click at [149, 192] on div "Dropdown" at bounding box center [120, 190] width 98 height 31
type input "100%"
type input "48"
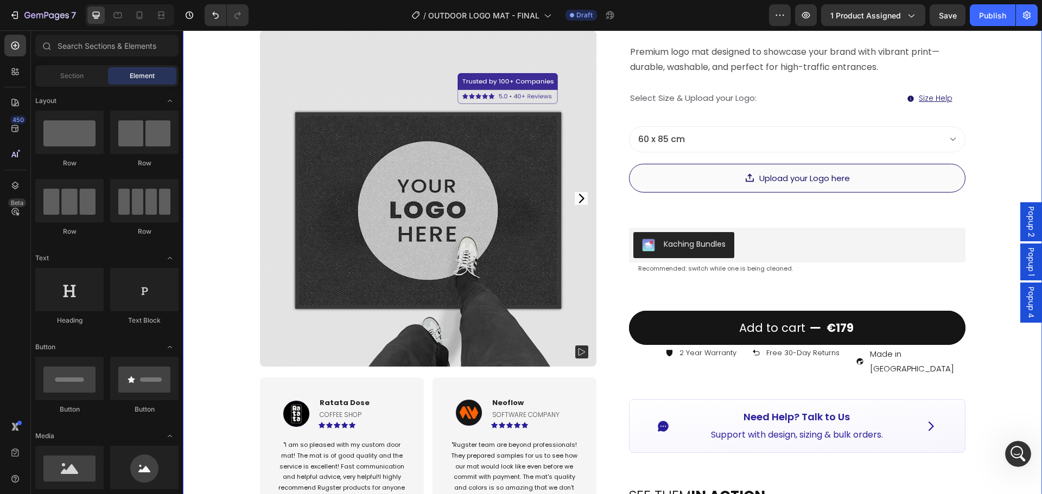
scroll to position [0, 0]
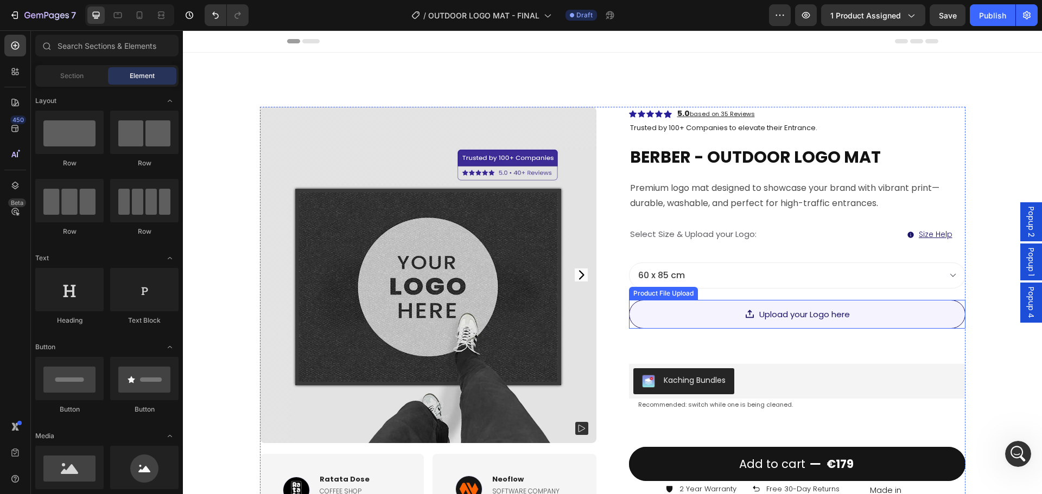
click at [693, 316] on div "Upload your Logo here" at bounding box center [797, 314] width 336 height 29
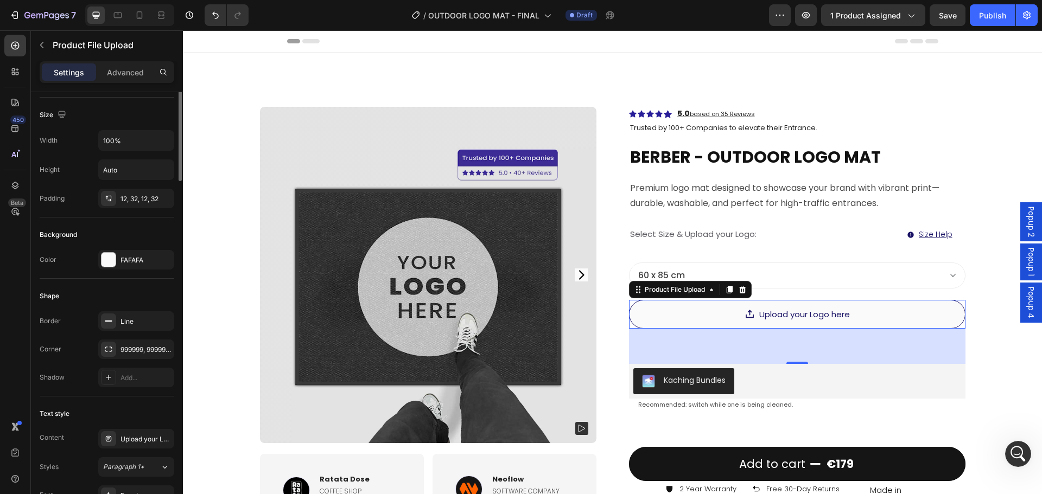
scroll to position [434, 0]
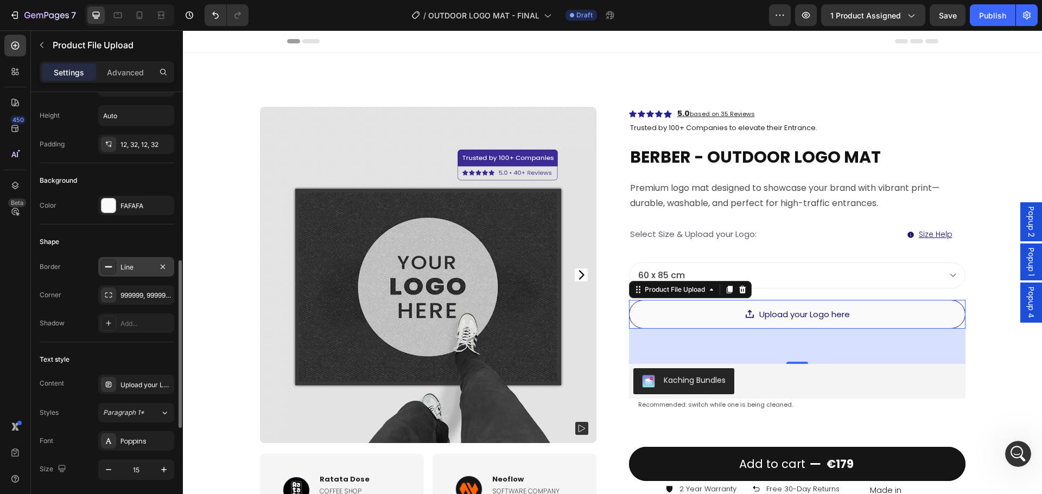
click at [130, 269] on div "Line" at bounding box center [135, 268] width 31 height 10
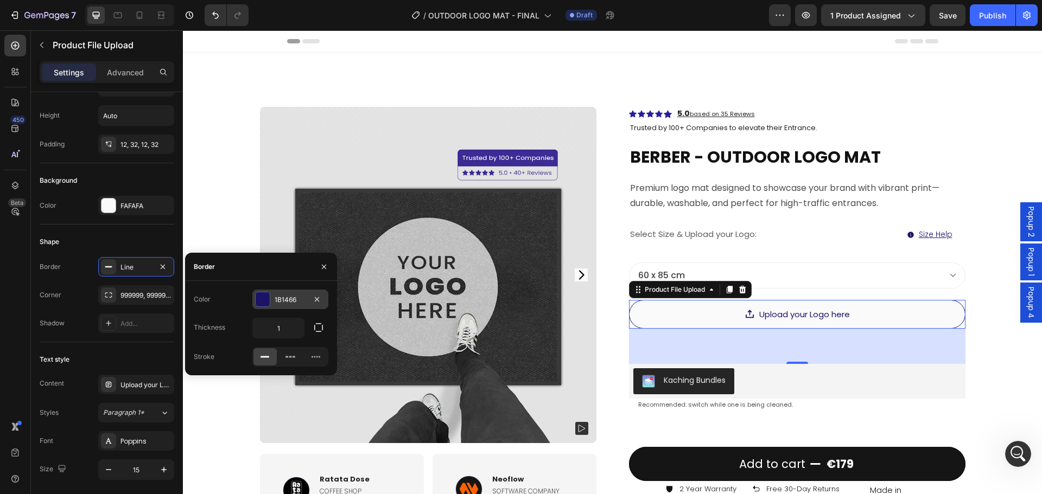
click at [290, 295] on div "1B1466" at bounding box center [290, 300] width 31 height 10
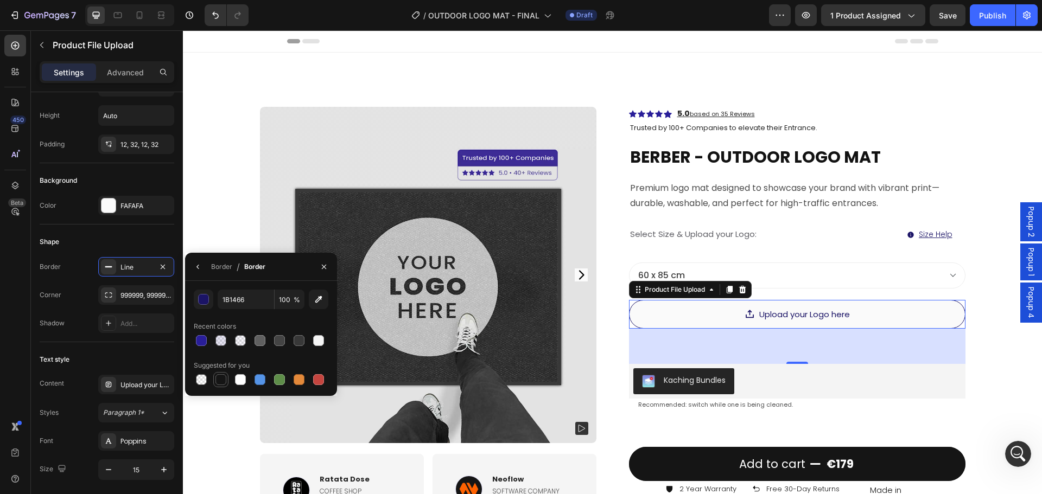
click at [219, 373] on div at bounding box center [220, 379] width 15 height 15
type input "151515"
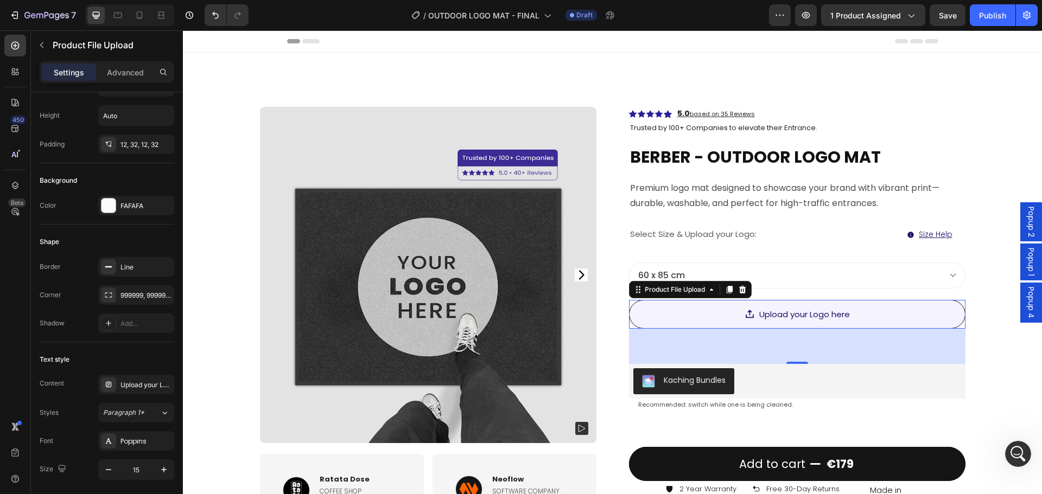
click at [772, 317] on div "Upload your Logo here" at bounding box center [804, 314] width 91 height 15
click at [122, 205] on div "FAFAFA" at bounding box center [135, 206] width 31 height 10
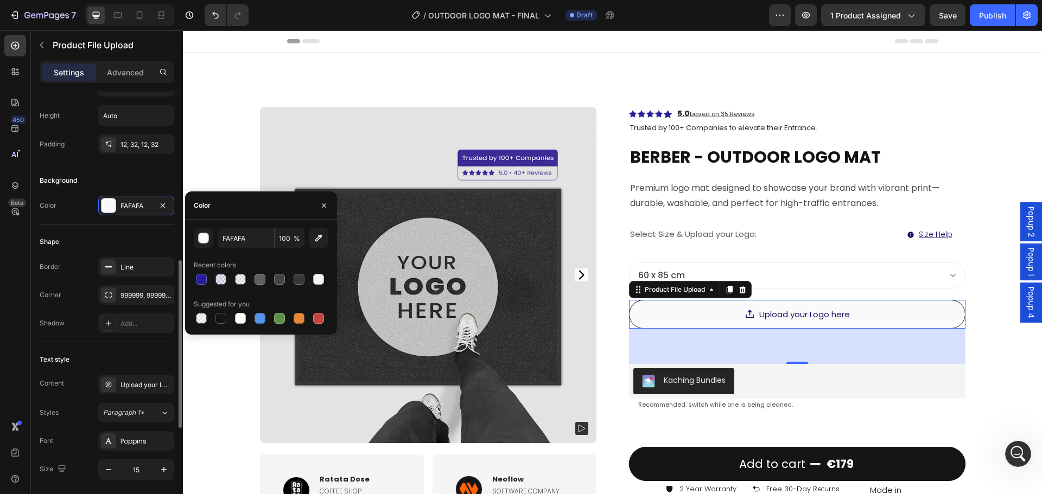
scroll to position [543, 0]
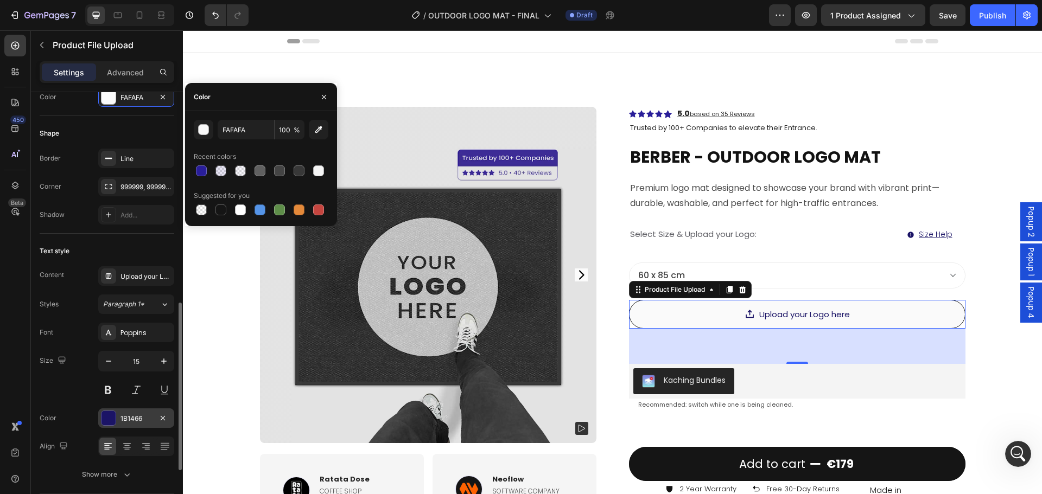
click at [125, 418] on div "1B1466" at bounding box center [135, 419] width 31 height 10
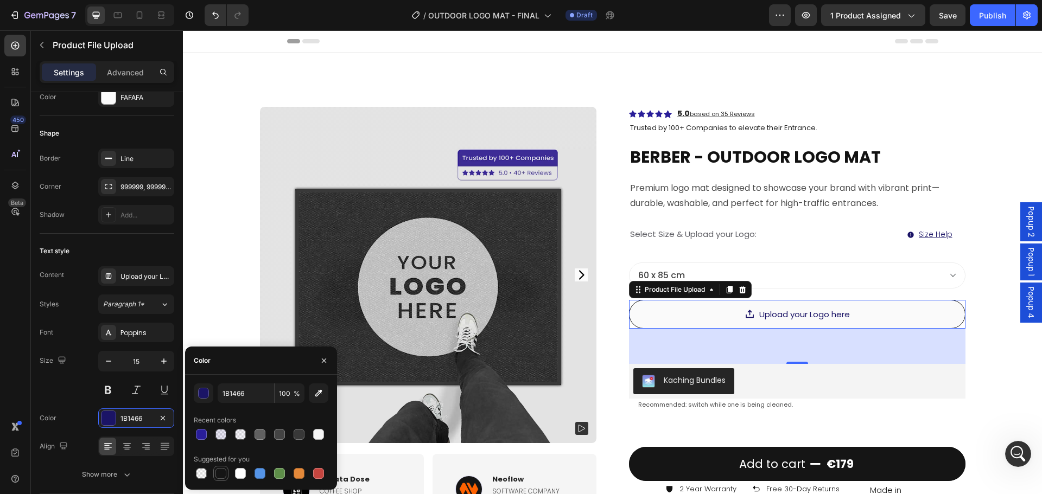
click at [222, 474] on div at bounding box center [220, 473] width 11 height 11
type input "151515"
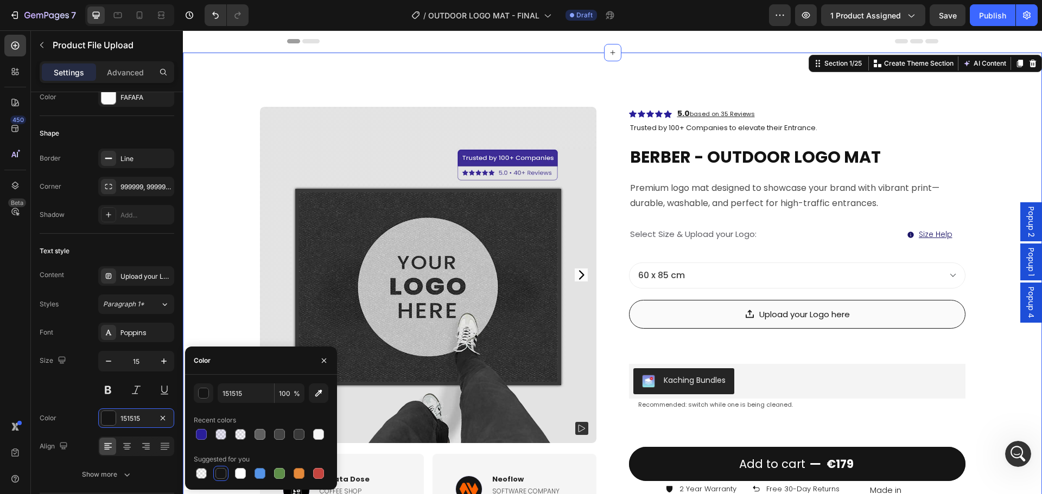
scroll to position [0, 0]
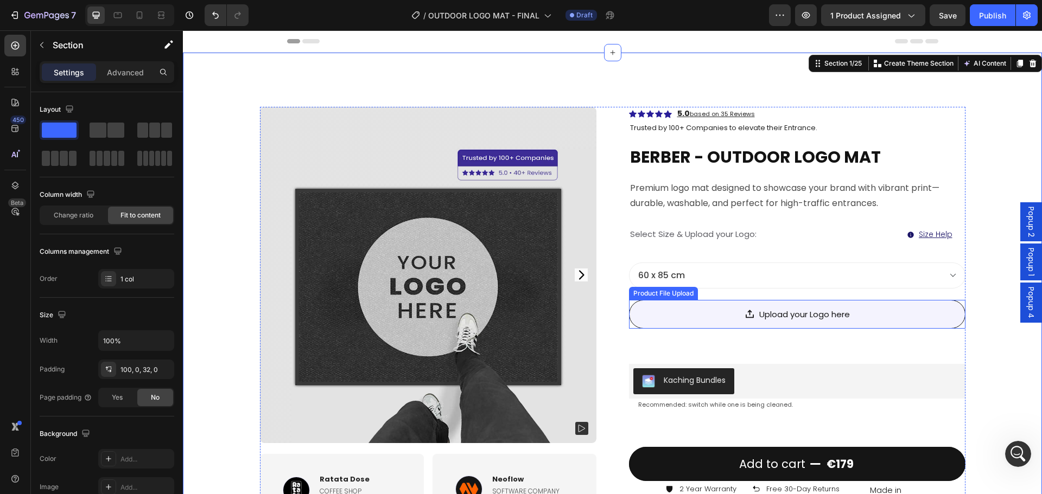
click at [932, 324] on div "Upload your Logo here" at bounding box center [797, 314] width 336 height 29
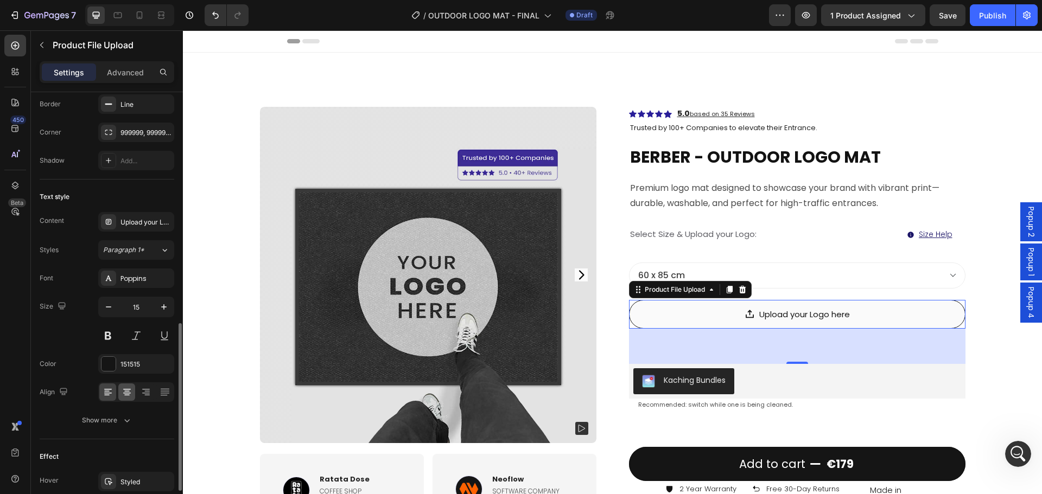
scroll to position [684, 0]
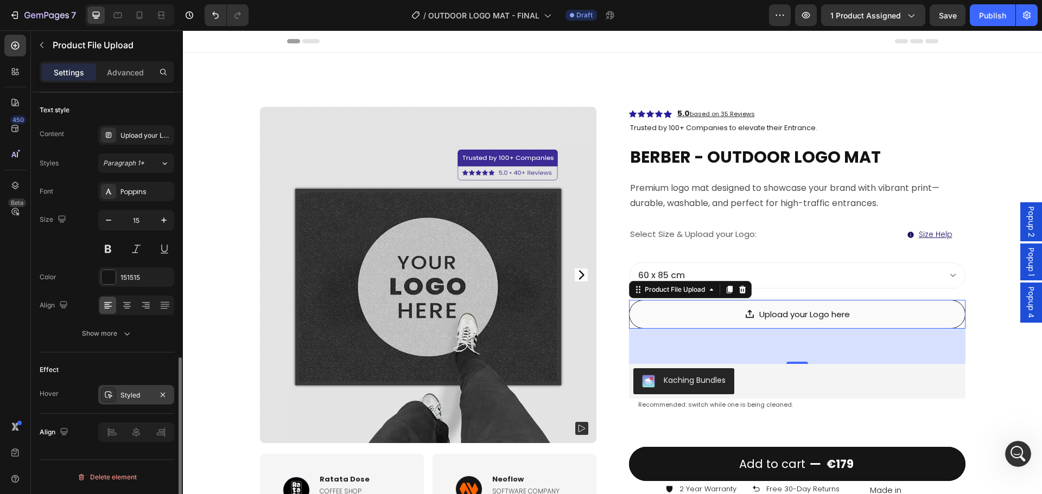
click at [130, 394] on div "Styled" at bounding box center [135, 396] width 31 height 10
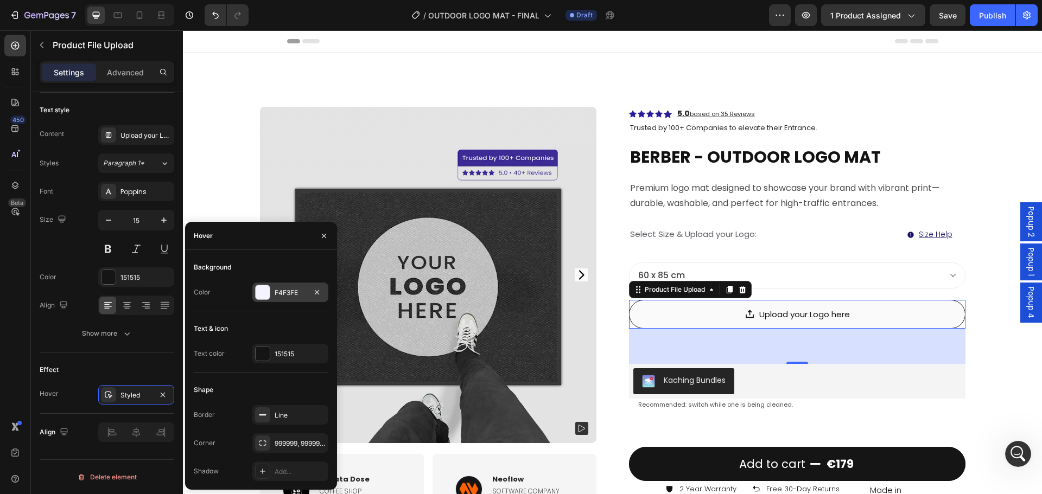
click at [285, 294] on div "F4F3FE" at bounding box center [290, 293] width 31 height 10
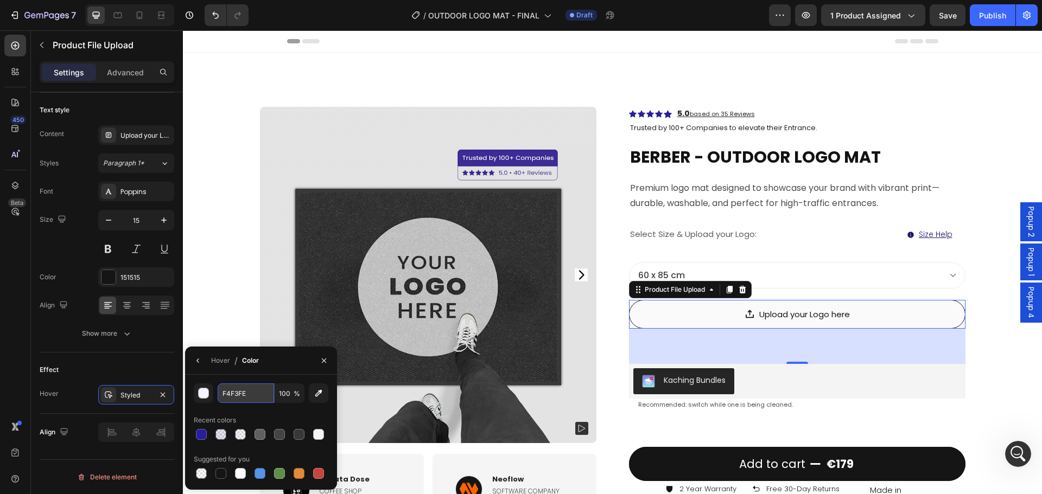
click at [251, 391] on input "F4F3FE" at bounding box center [246, 394] width 56 height 20
type input "f5f5f5"
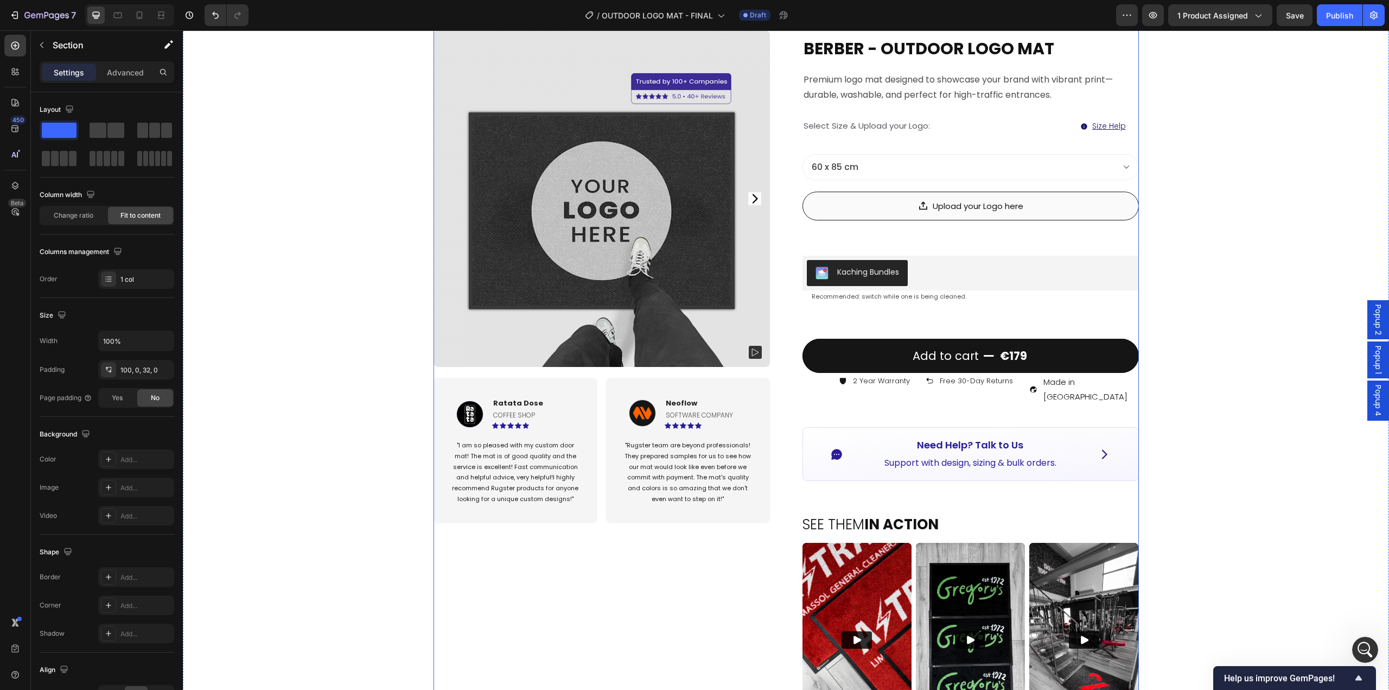
scroll to position [0, 0]
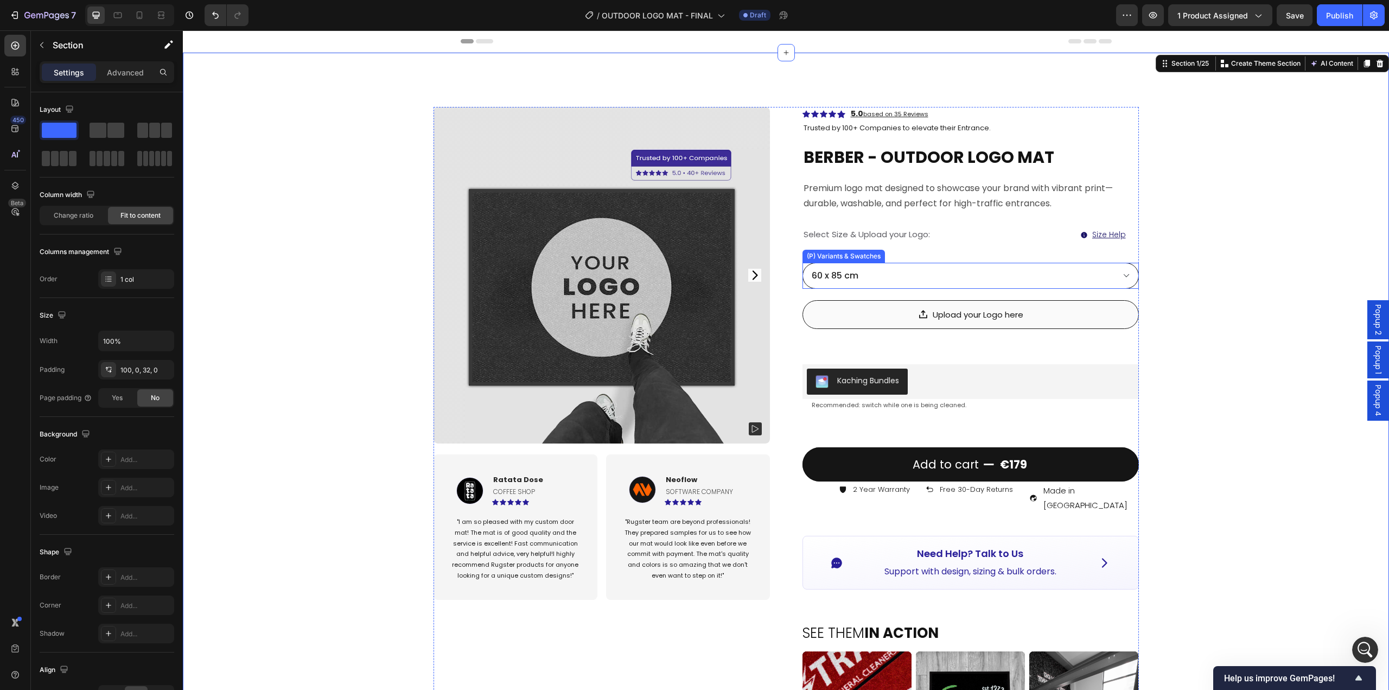
click at [1041, 276] on select "60 x 85 cm 85 x 115 cm 85 x 150 cm 115 x 180 cm" at bounding box center [971, 276] width 336 height 26
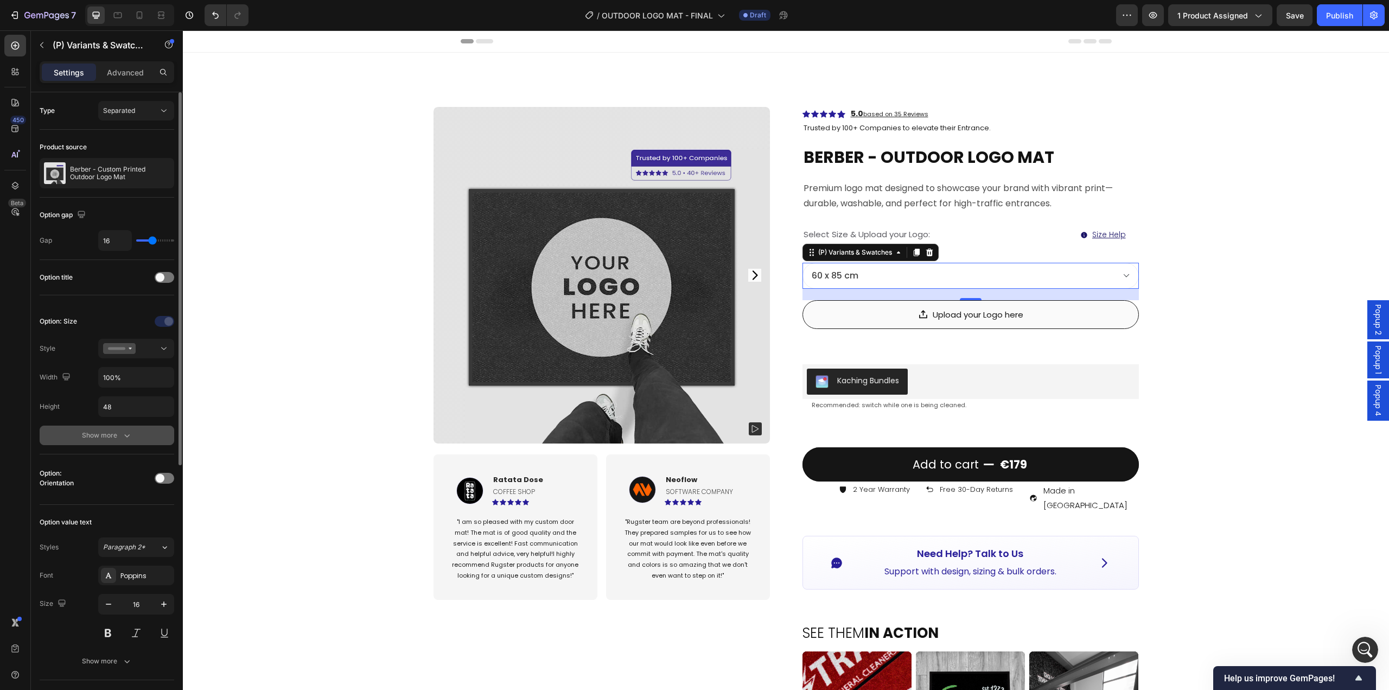
click at [109, 435] on div "Show more" at bounding box center [107, 435] width 50 height 11
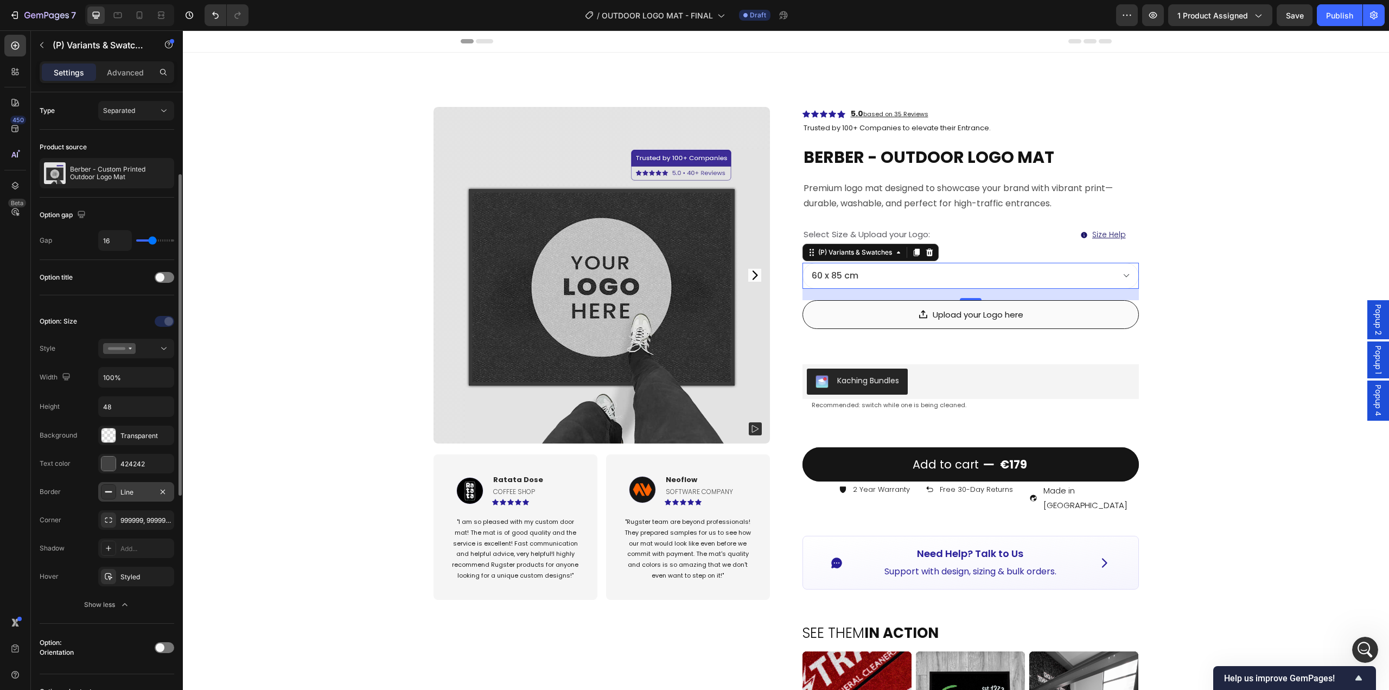
scroll to position [54, 0]
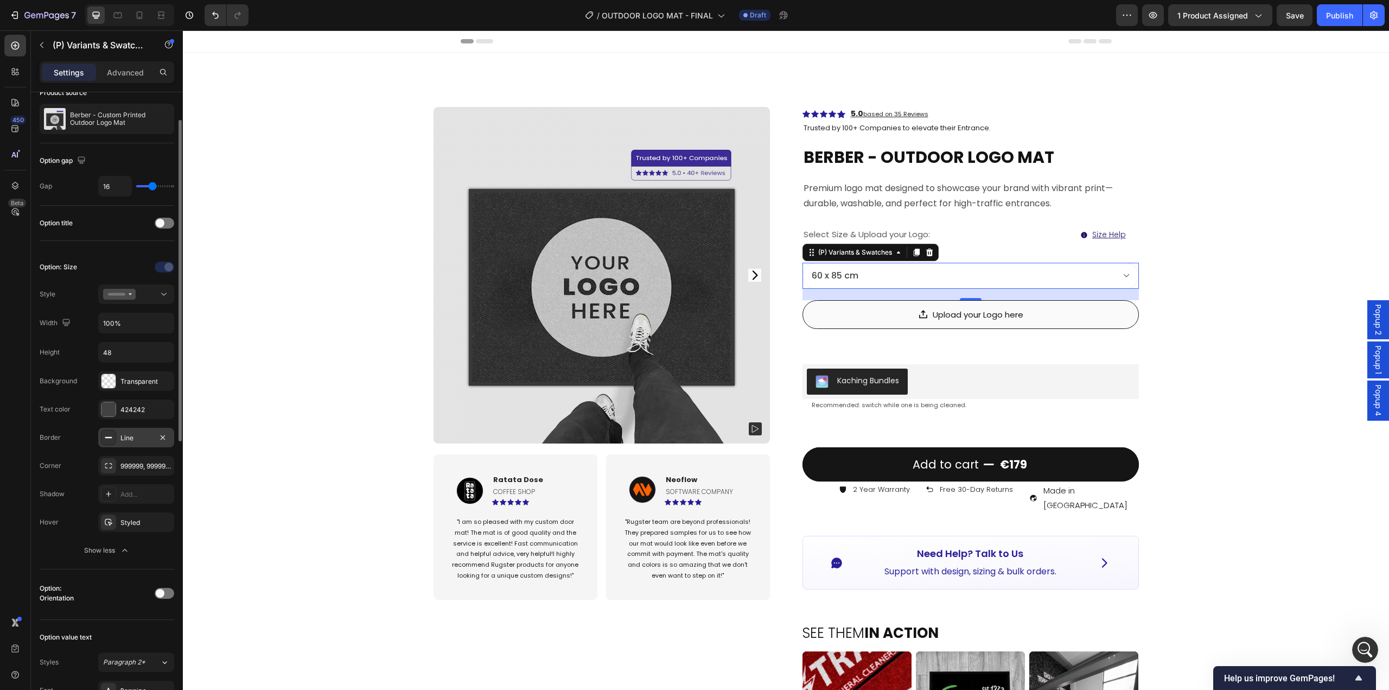
click at [120, 435] on div "Line" at bounding box center [136, 438] width 76 height 20
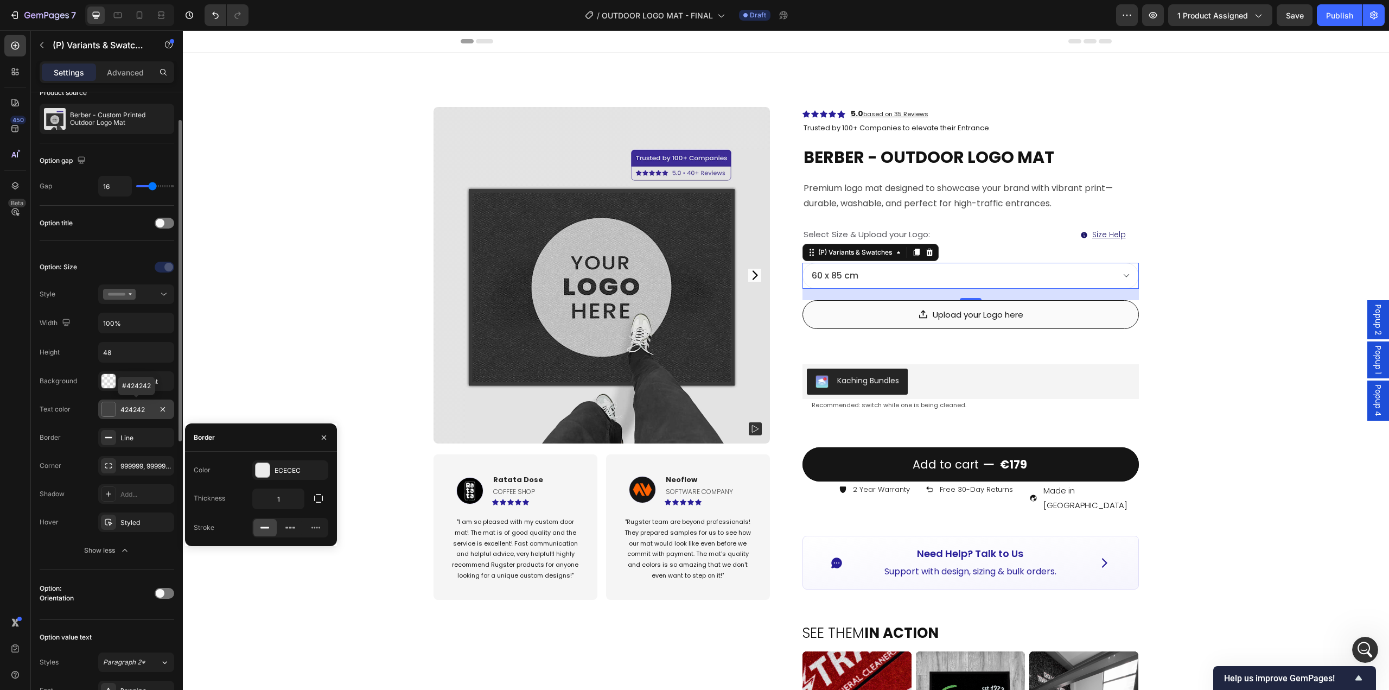
click at [117, 409] on div "424242" at bounding box center [136, 409] width 76 height 20
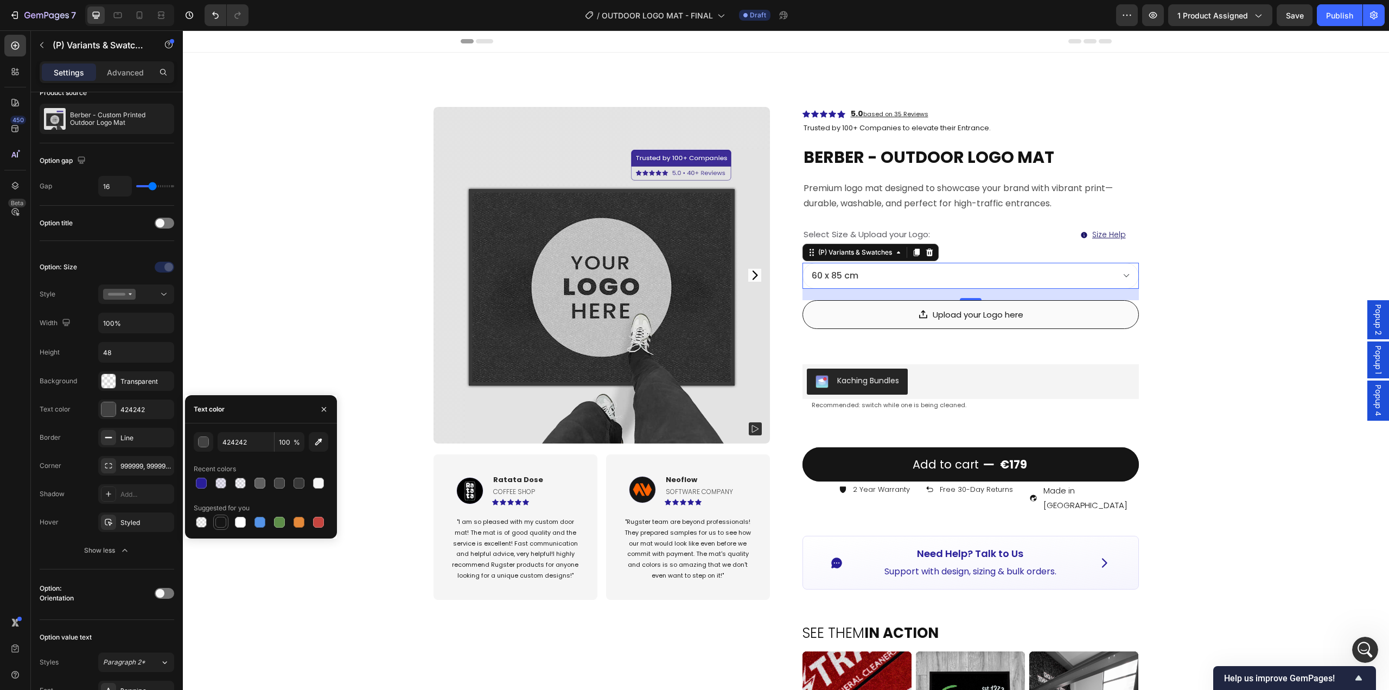
click at [217, 494] on div at bounding box center [220, 521] width 13 height 13
type input "151515"
click at [1041, 372] on div "Product Images Image Ratata Dose Text block coffee shop Text Block Icon Icon Ic…" at bounding box center [786, 651] width 1206 height 1197
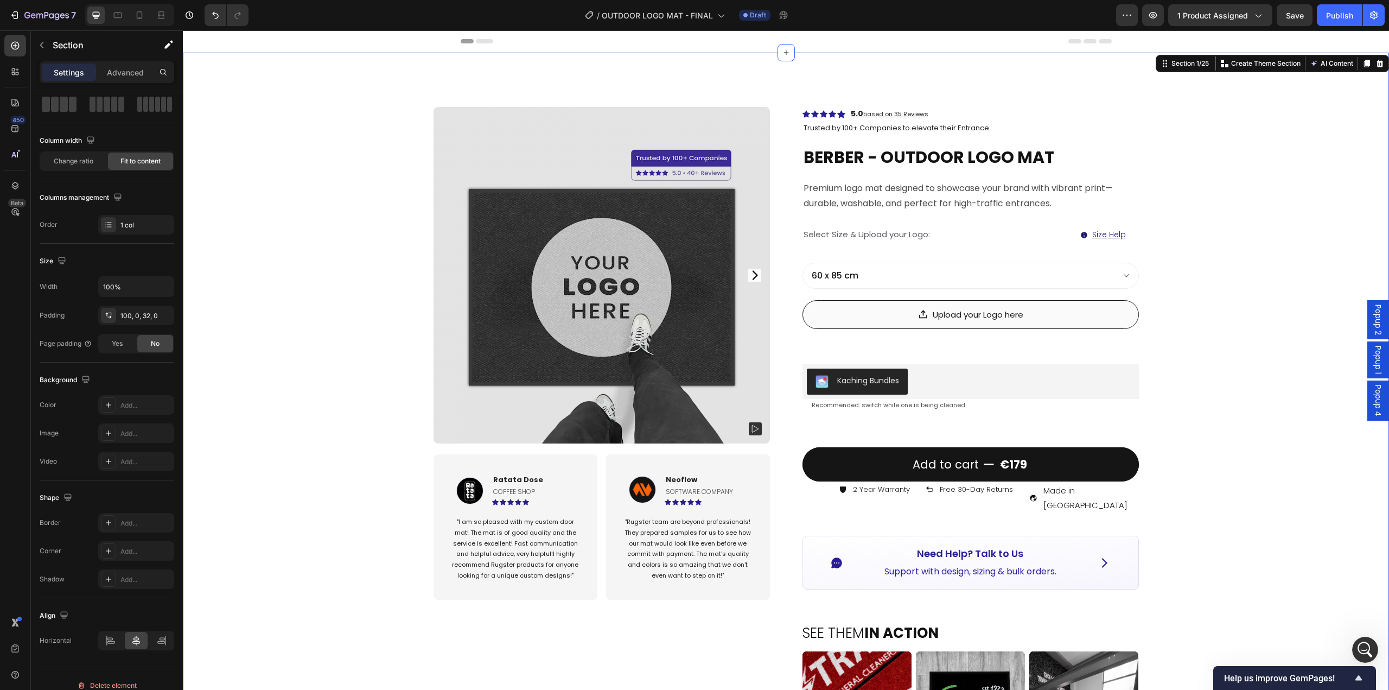
scroll to position [0, 0]
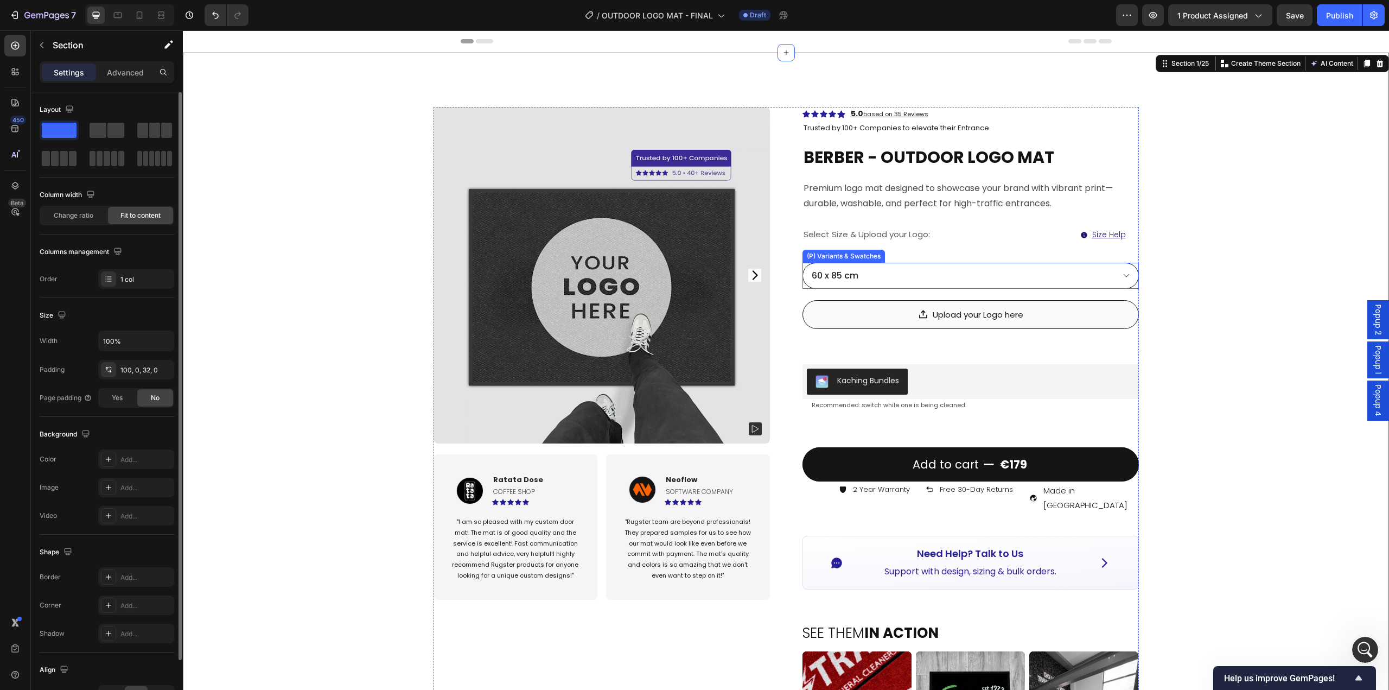
click at [1033, 285] on select "60 x 85 cm 85 x 115 cm 85 x 150 cm 115 x 180 cm" at bounding box center [971, 276] width 336 height 26
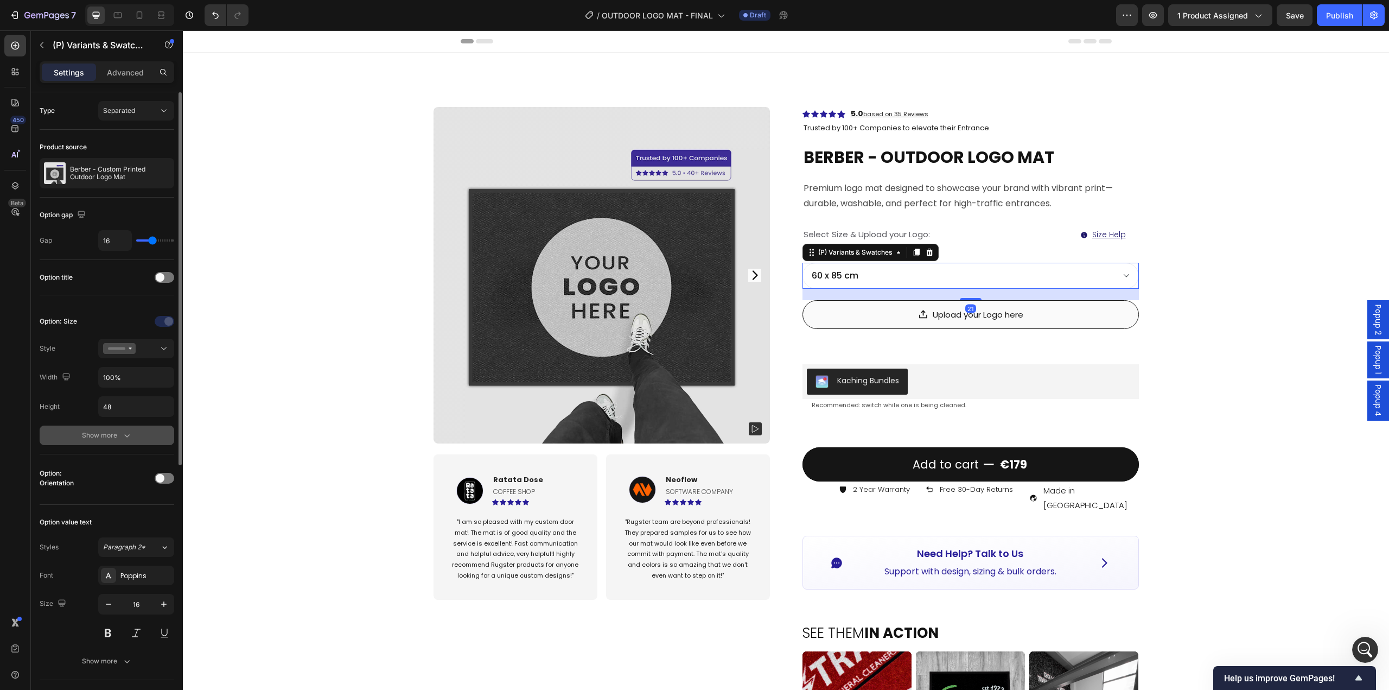
click at [90, 440] on div "Show more" at bounding box center [107, 435] width 50 height 11
click at [129, 491] on div "Line" at bounding box center [135, 492] width 31 height 10
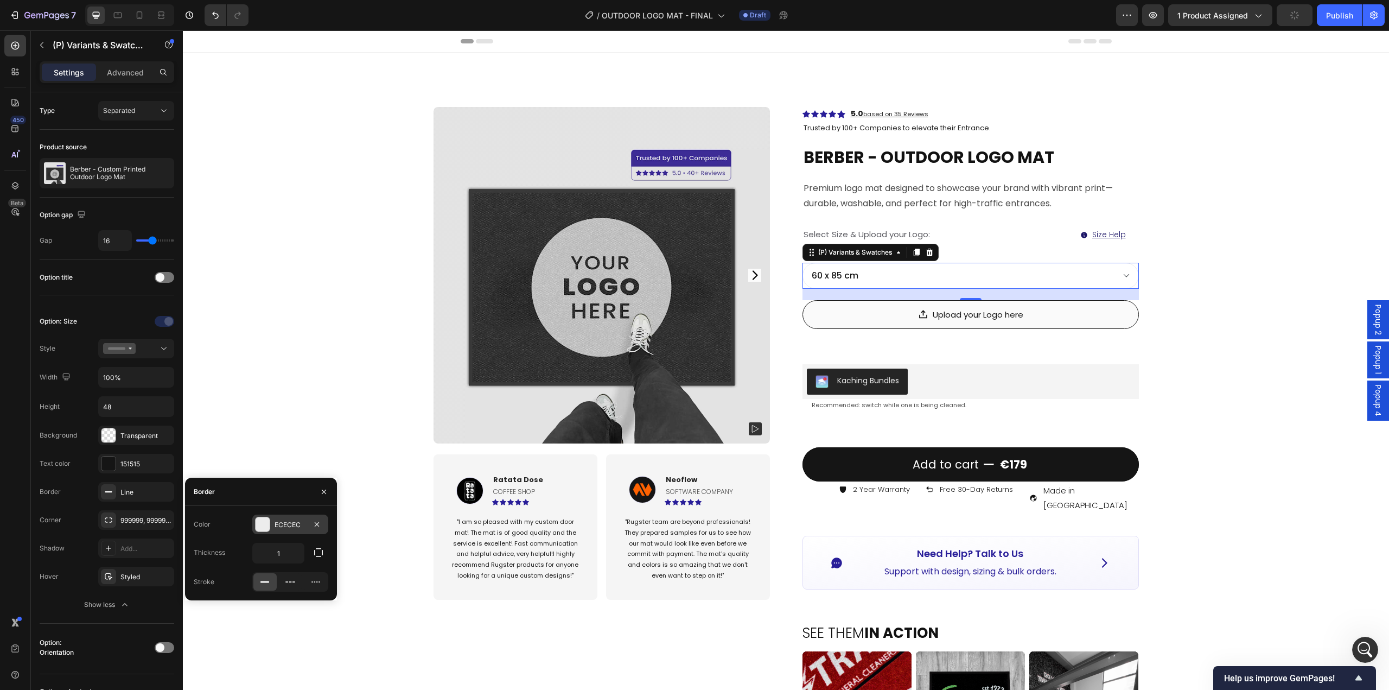
click at [290, 494] on div "ECECEC" at bounding box center [290, 525] width 31 height 10
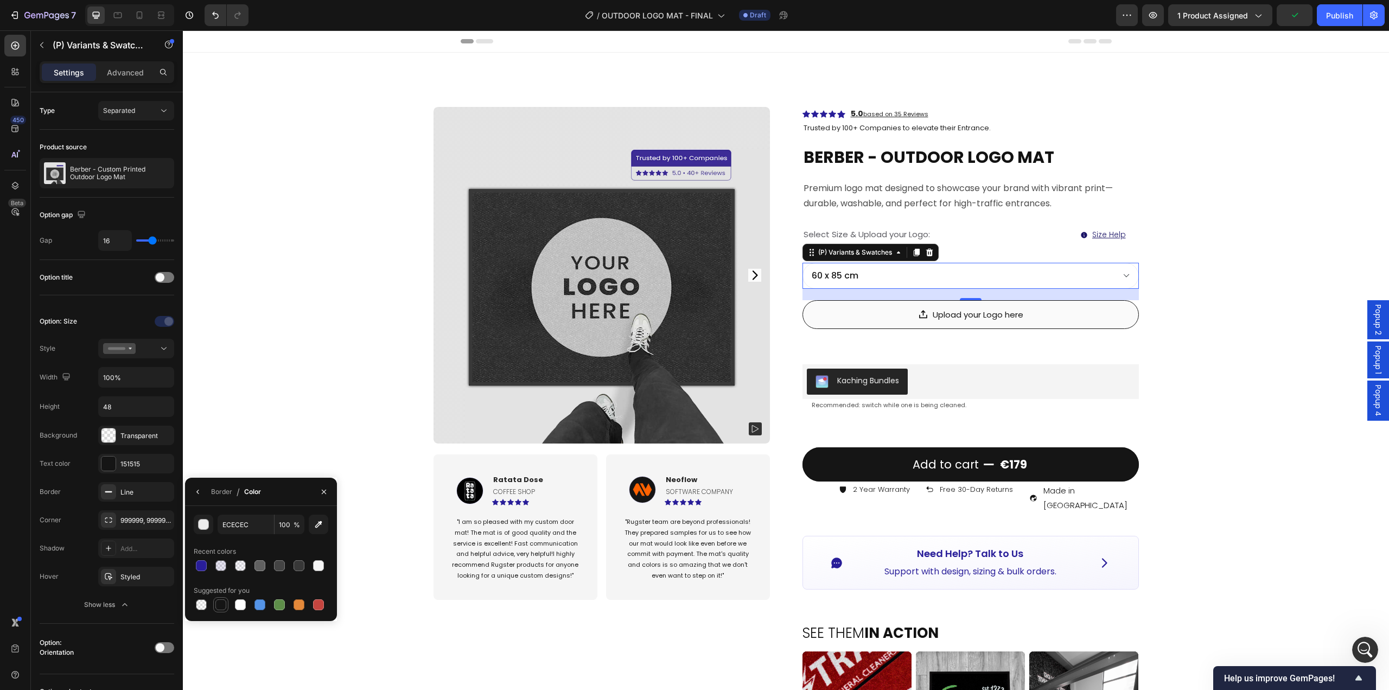
click at [221, 494] on div at bounding box center [220, 604] width 11 height 11
type input "151515"
click at [1041, 436] on div "Product Images Image Ratata Dose Text block coffee shop Text Block Icon Icon Ic…" at bounding box center [786, 651] width 1206 height 1197
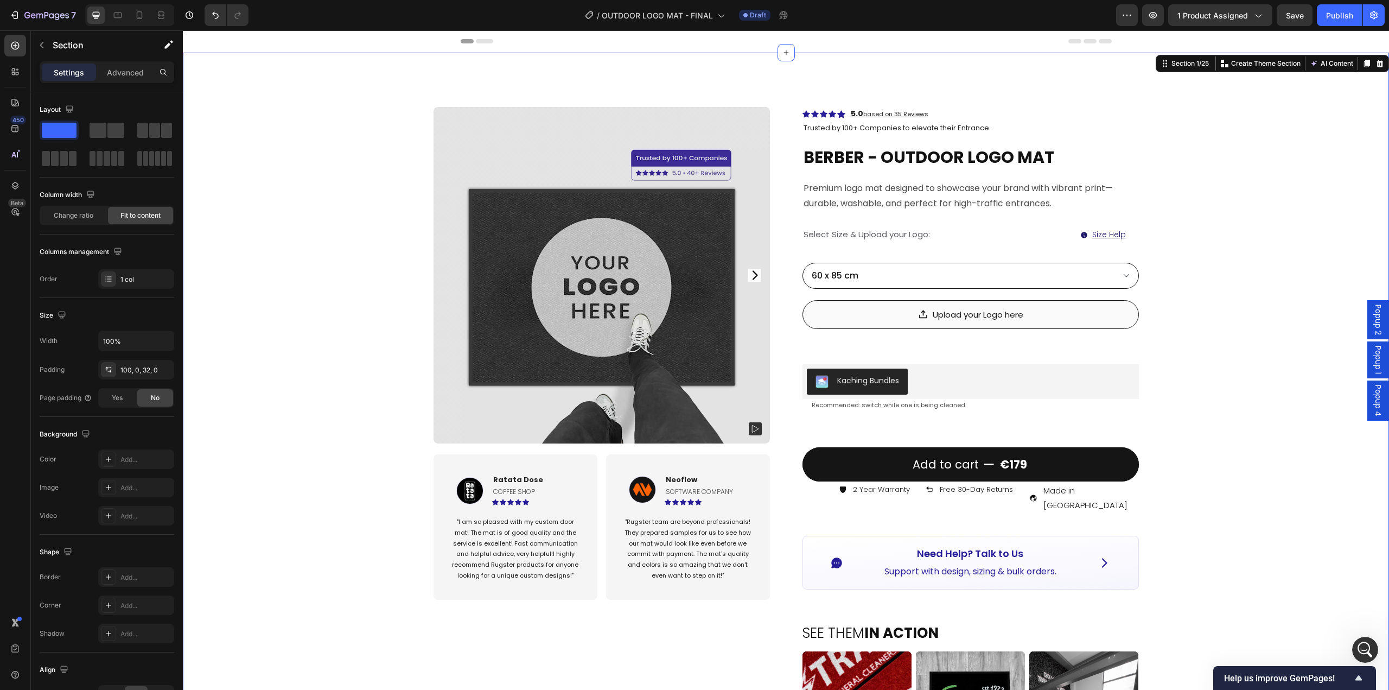
scroll to position [54, 0]
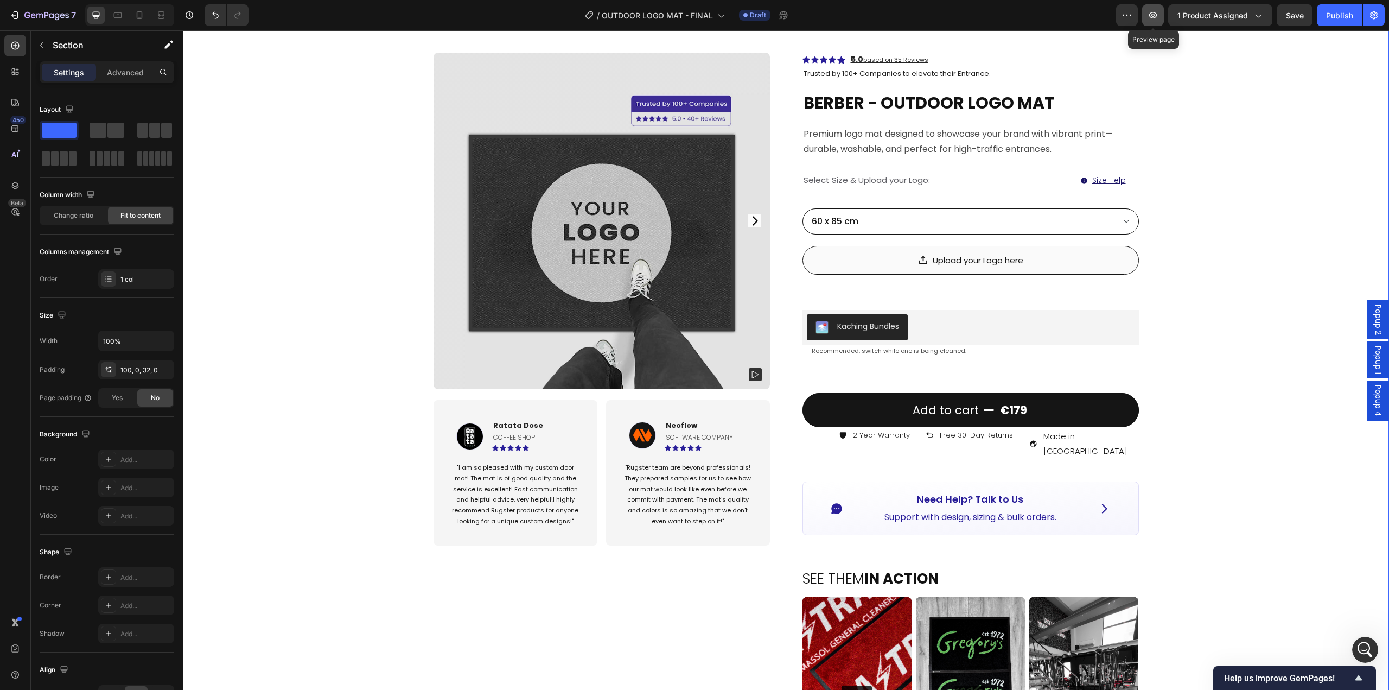
click at [1041, 16] on icon "button" at bounding box center [1153, 15] width 11 height 11
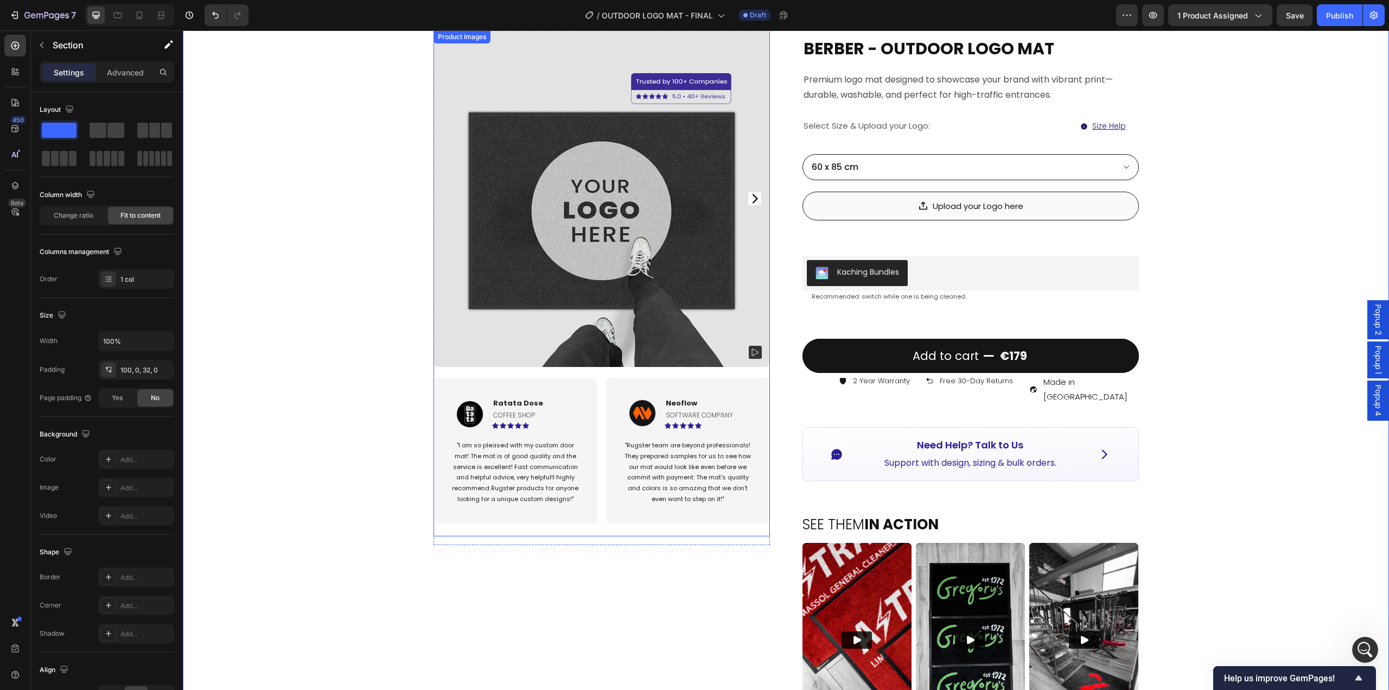
scroll to position [0, 0]
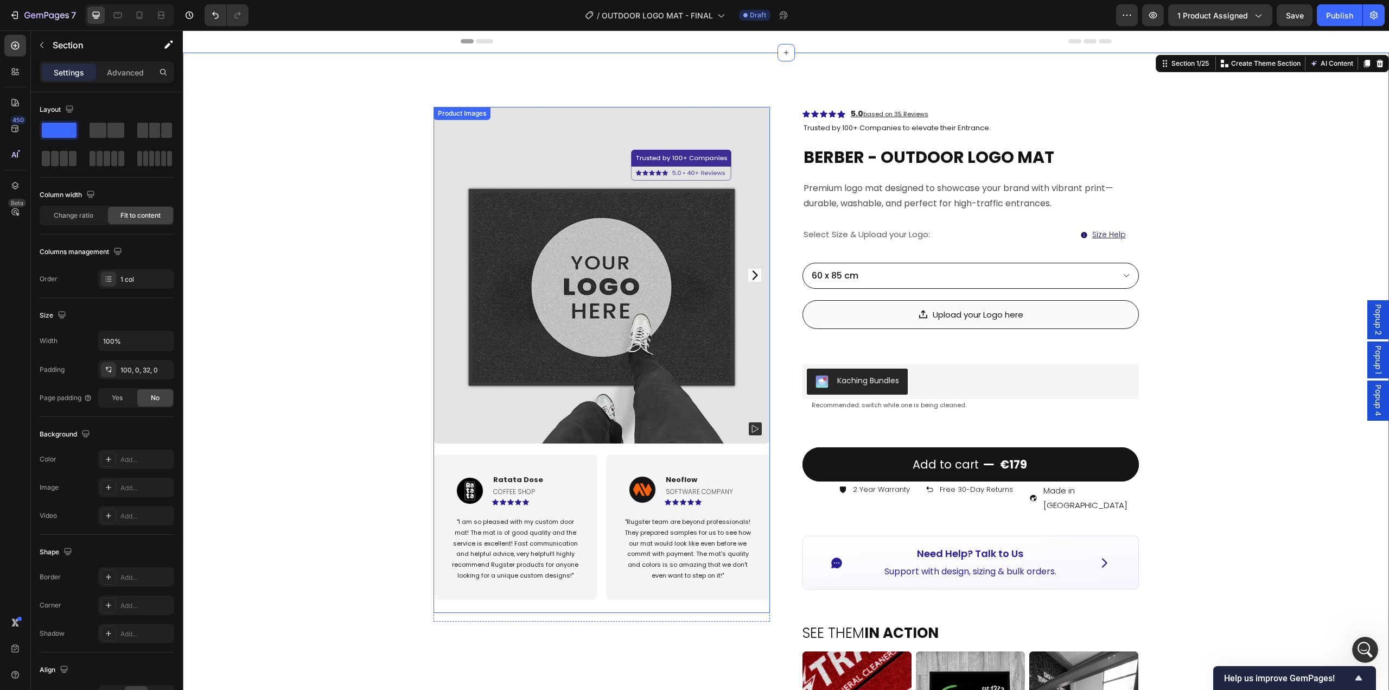
click at [752, 276] on icon "Carousel Next Arrow" at bounding box center [754, 274] width 5 height 9
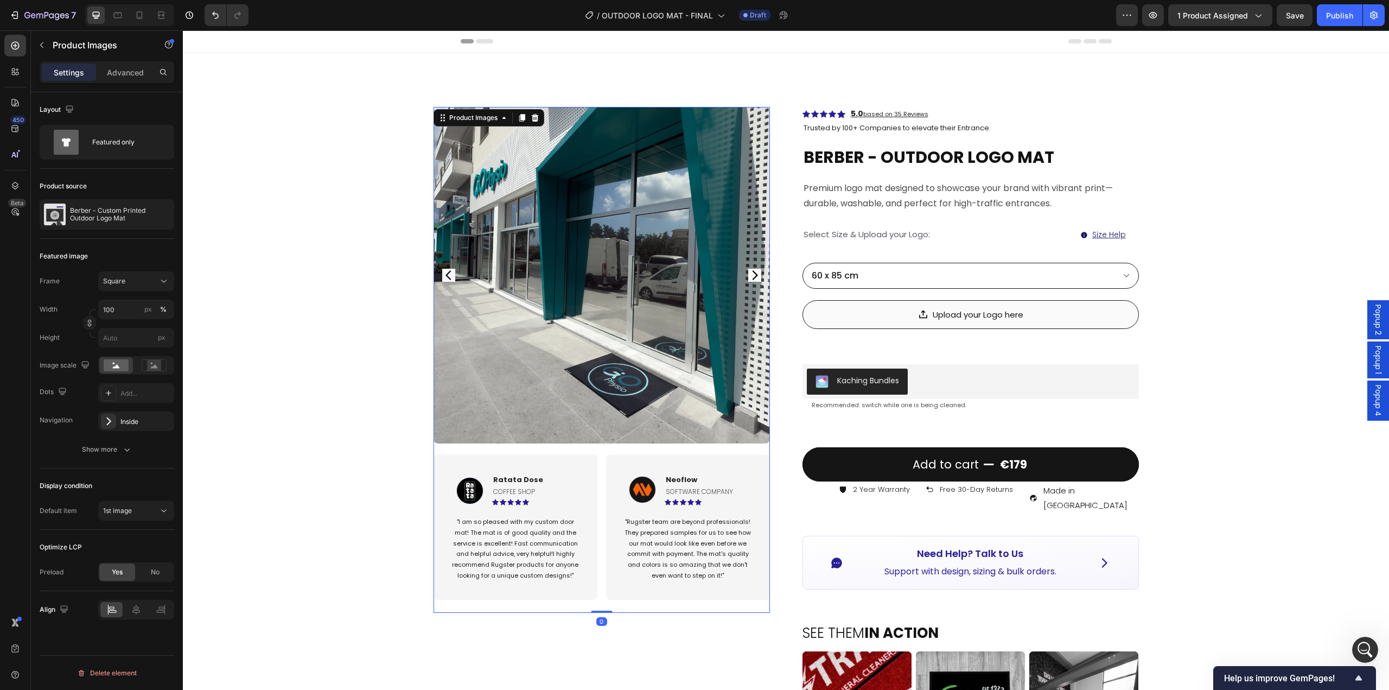
click at [752, 276] on icon "Carousel Next Arrow" at bounding box center [754, 274] width 5 height 9
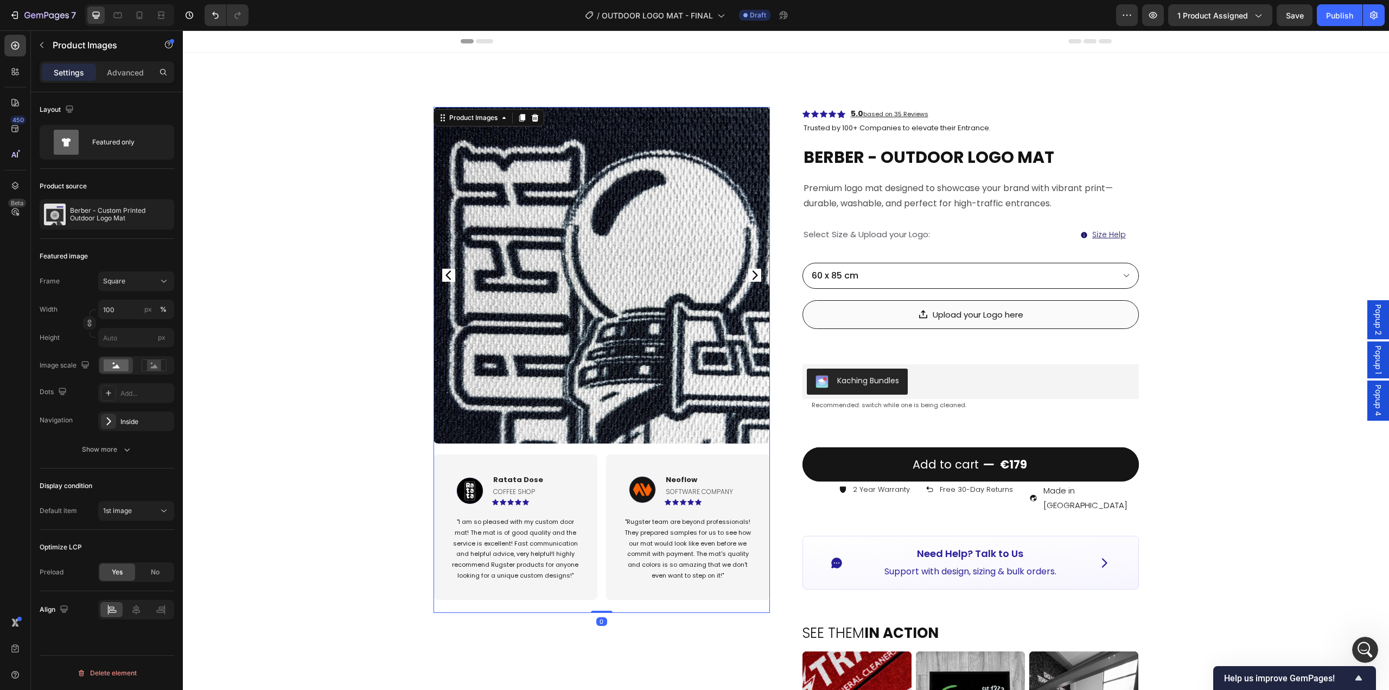
click at [677, 297] on img at bounding box center [602, 275] width 336 height 336
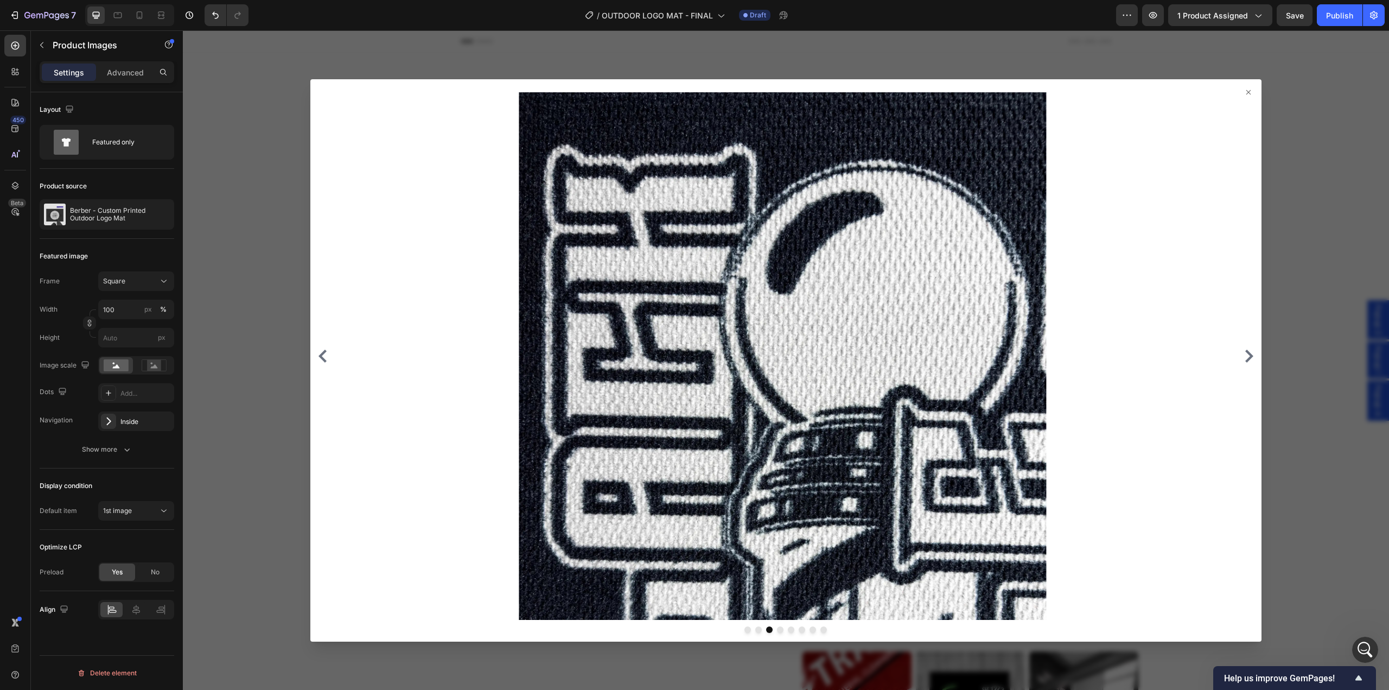
click at [252, 277] on div at bounding box center [786, 359] width 1206 height 659
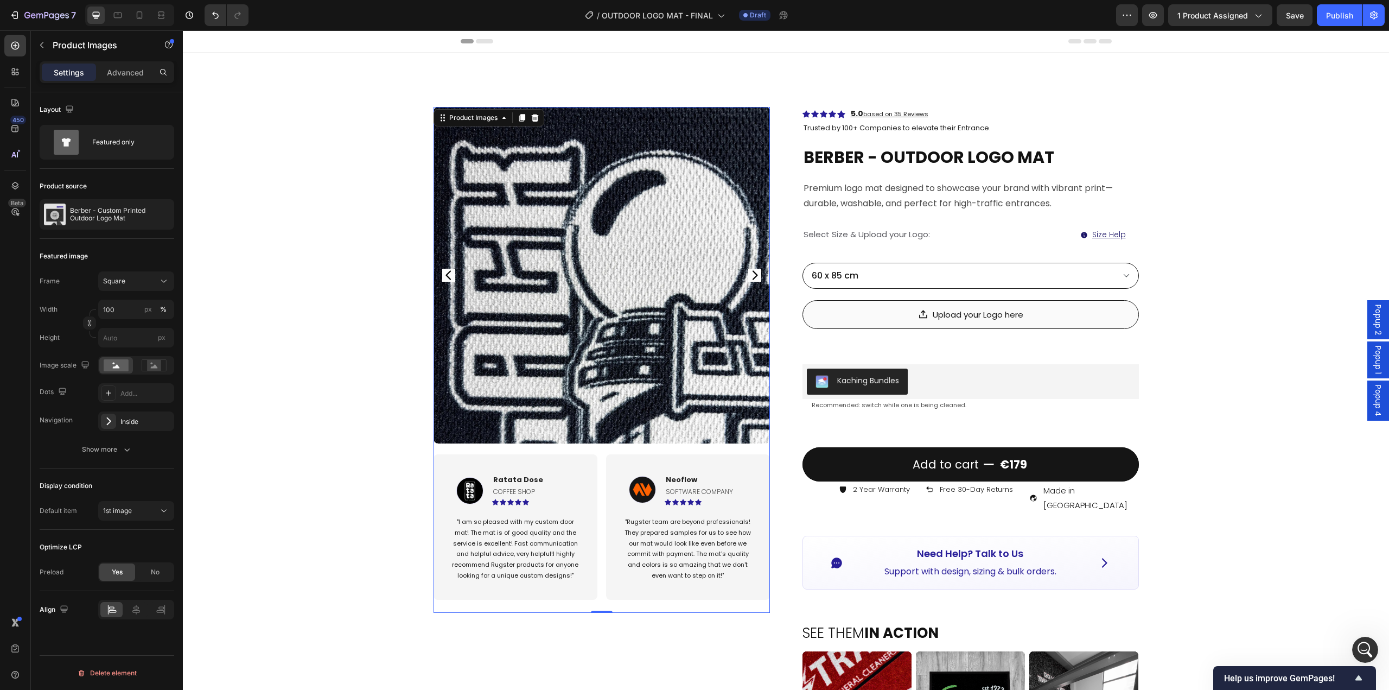
click at [107, 438] on div "Frame Square Width 100 px % Height px Image scale Dots Add... Navigation Inside…" at bounding box center [107, 365] width 135 height 188
click at [112, 446] on div "Show more" at bounding box center [107, 449] width 50 height 11
click at [131, 494] on div "Open gallery" at bounding box center [135, 506] width 31 height 10
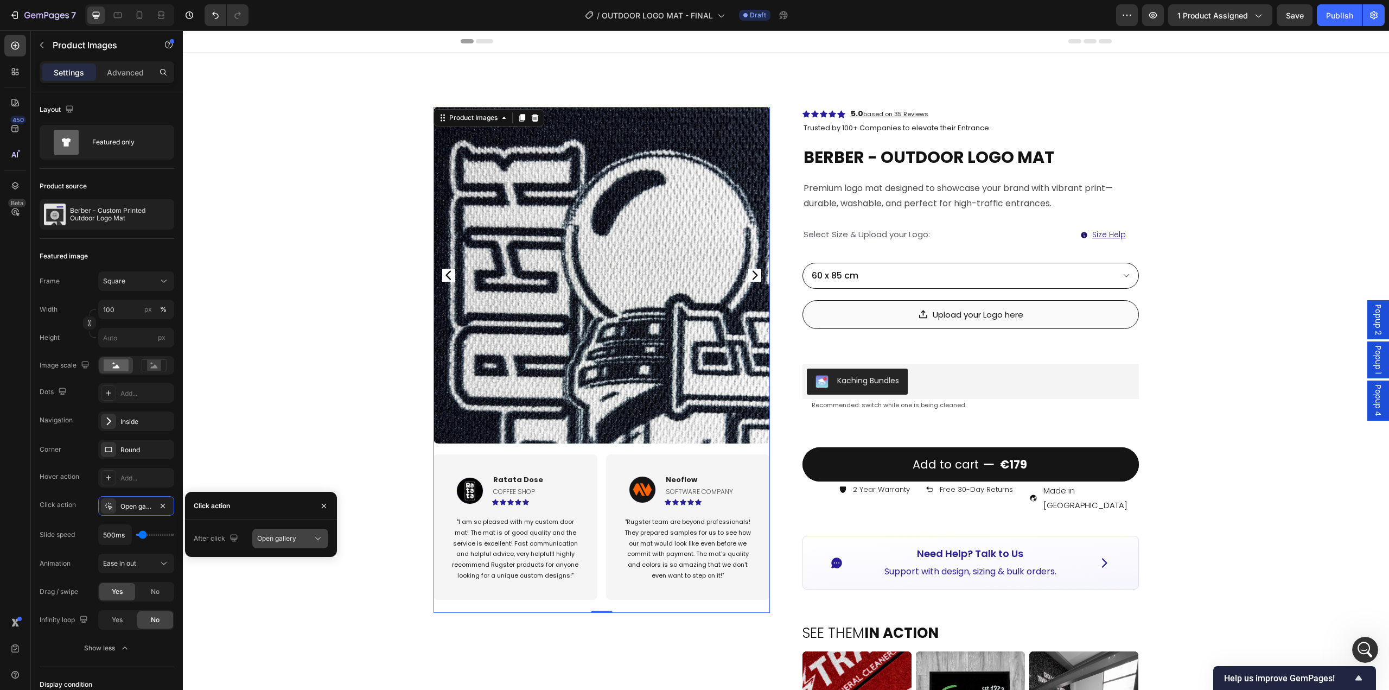
click at [295, 494] on span "Open gallery" at bounding box center [276, 538] width 39 height 10
drag, startPoint x: 322, startPoint y: 504, endPoint x: 34, endPoint y: 482, distance: 289.0
click at [322, 494] on icon "button" at bounding box center [324, 505] width 4 height 4
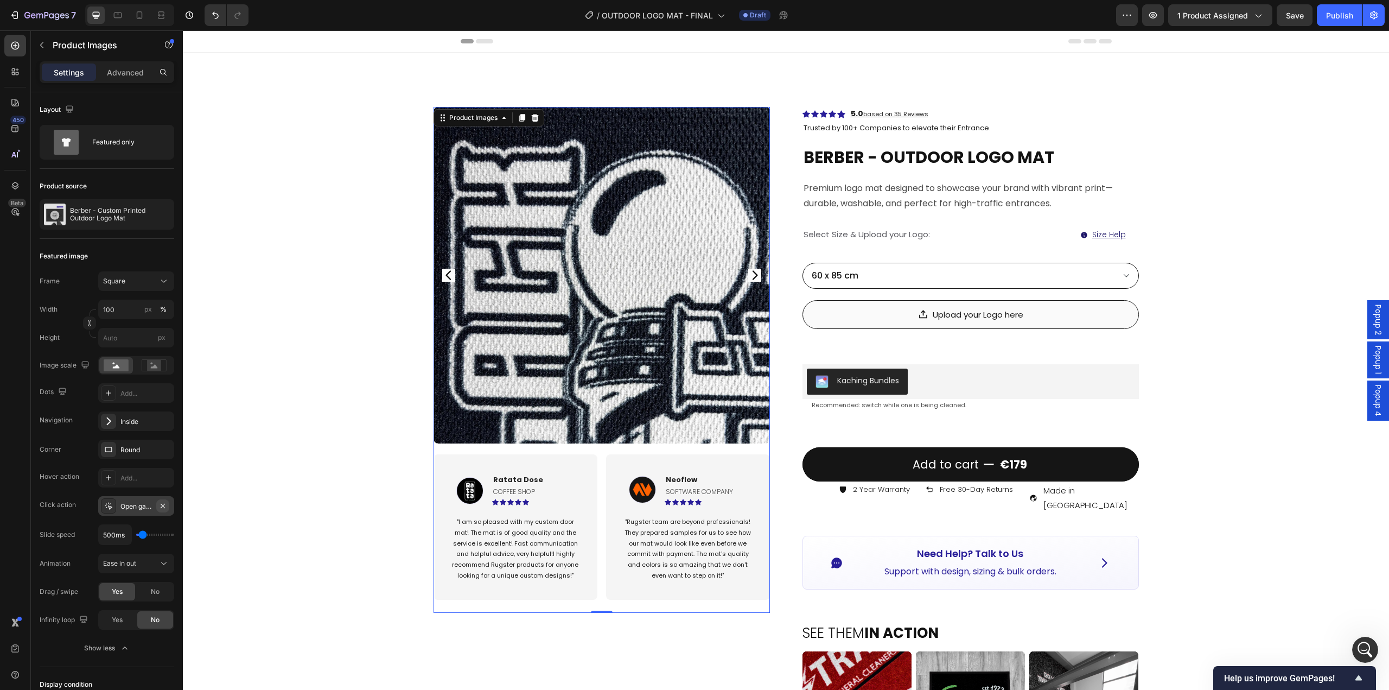
click at [166, 494] on icon "button" at bounding box center [162, 505] width 9 height 9
click at [124, 475] on div "Add..." at bounding box center [145, 478] width 51 height 10
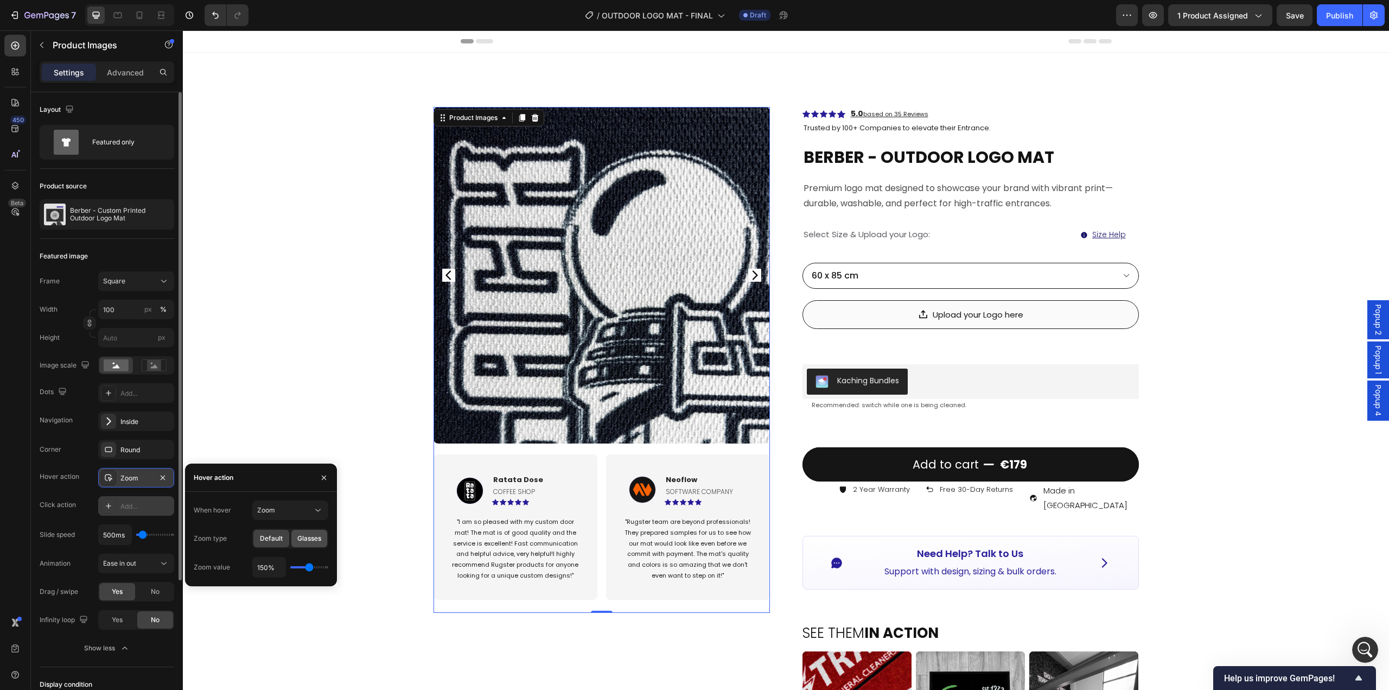
click at [315, 494] on span "Glasses" at bounding box center [309, 538] width 24 height 10
drag, startPoint x: 749, startPoint y: 277, endPoint x: 746, endPoint y: 308, distance: 31.2
click at [750, 277] on icon "Carousel Next Arrow" at bounding box center [754, 275] width 13 height 13
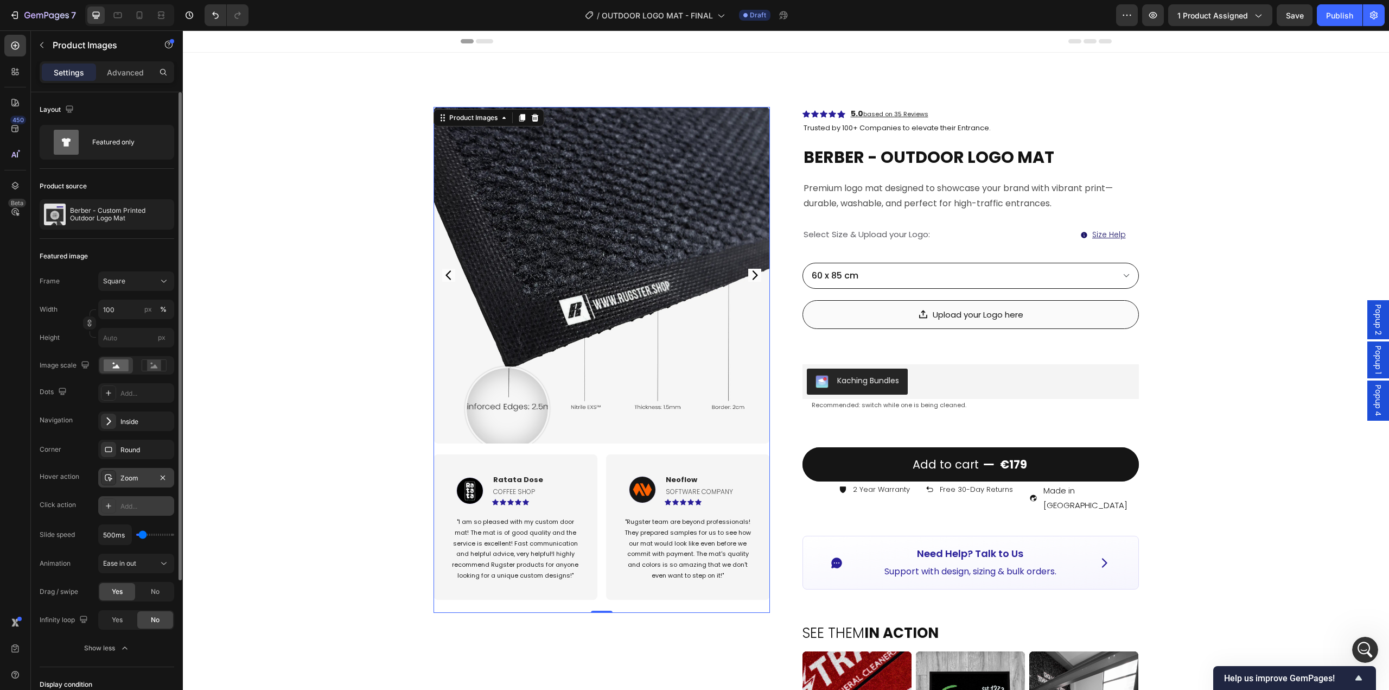
click at [503, 409] on img at bounding box center [602, 275] width 336 height 336
type input "850ms"
type input "850"
type input "1000ms"
type input "1000"
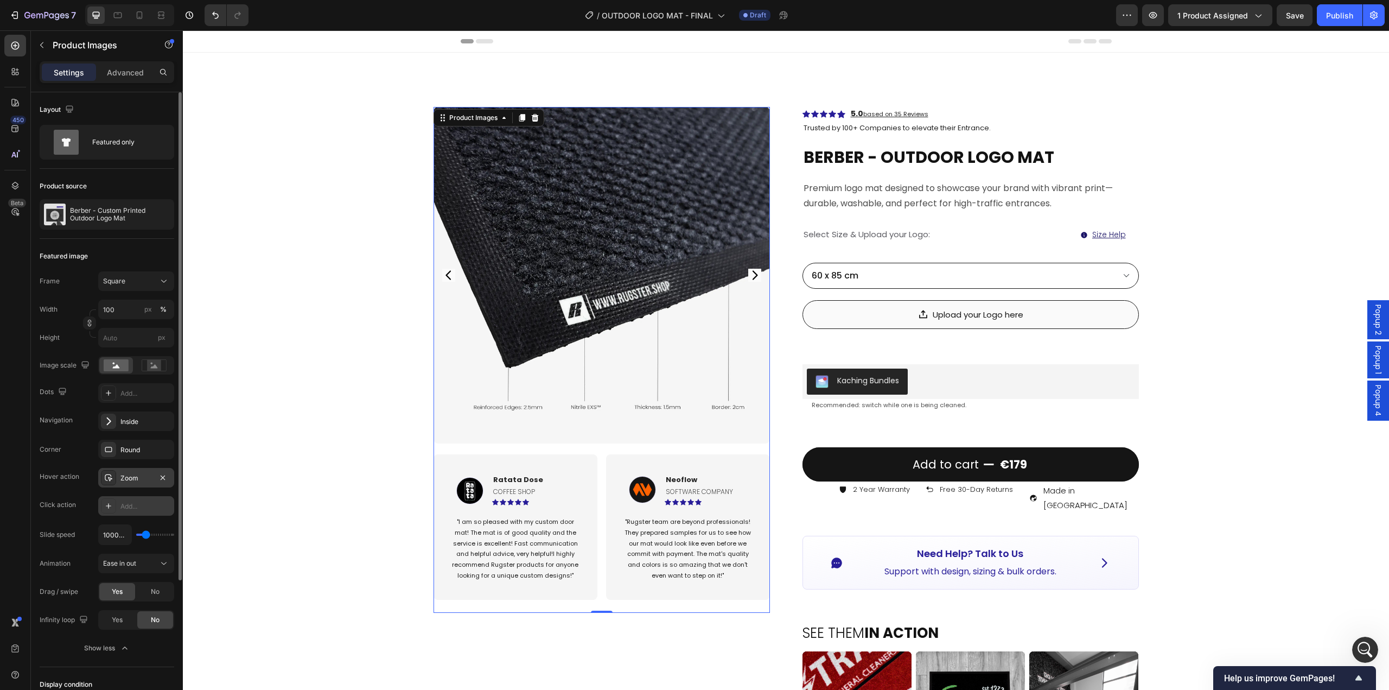
type input "1300ms"
type input "1300"
type input "1350ms"
type input "1350"
type input "1300ms"
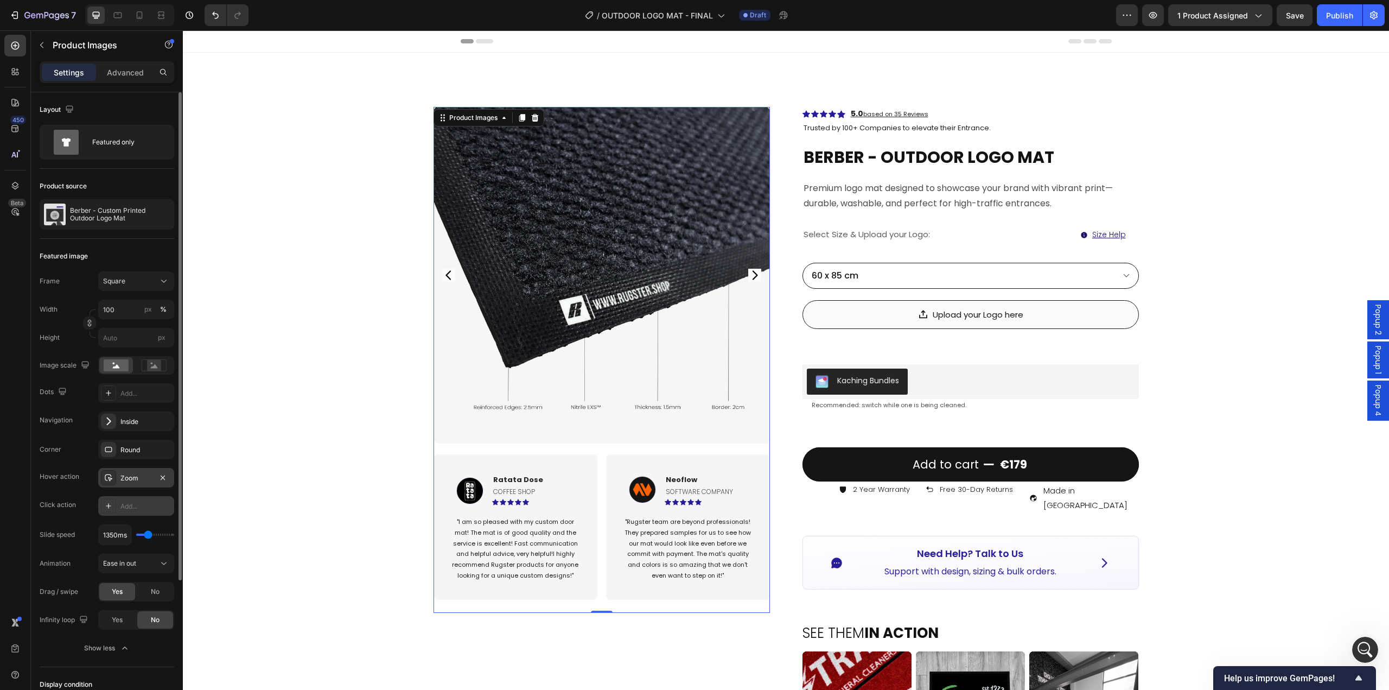
type input "1300"
type input "1200ms"
type input "1200"
type input "1100ms"
drag, startPoint x: 141, startPoint y: 536, endPoint x: 152, endPoint y: 360, distance: 176.2
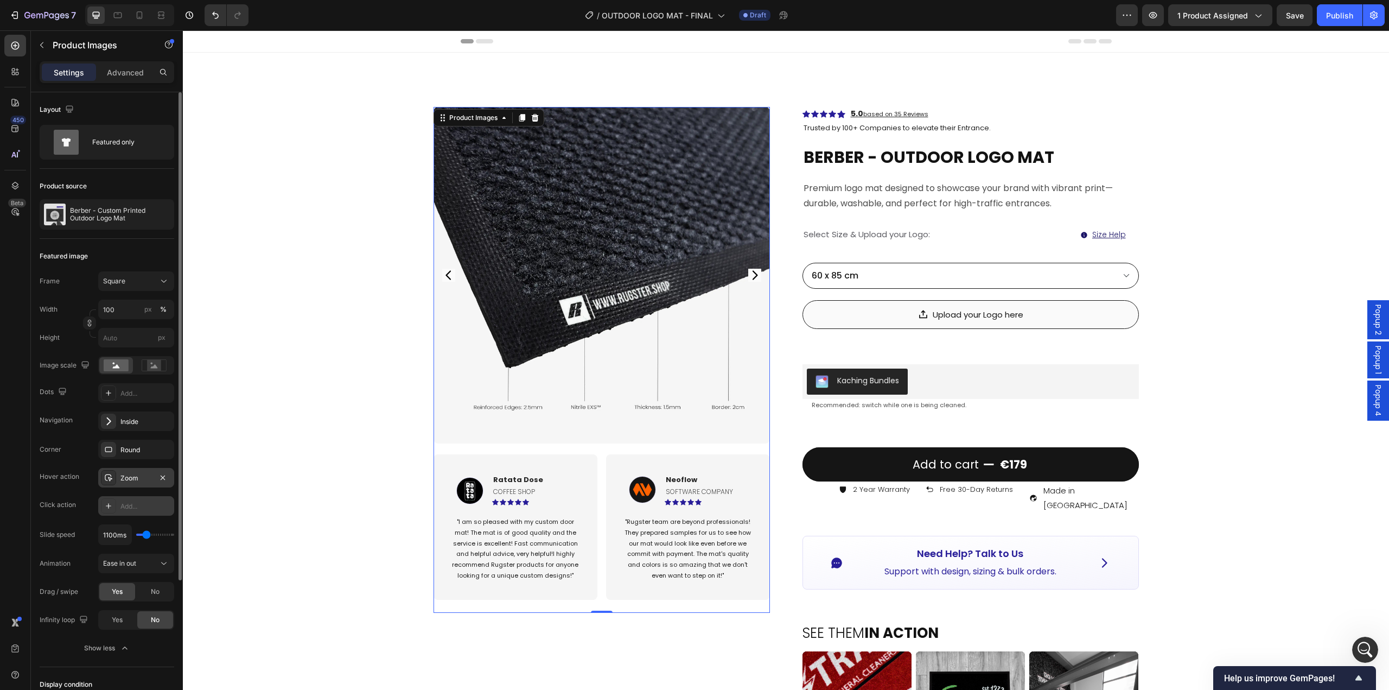
type input "1100"
click at [147, 494] on input "range" at bounding box center [155, 534] width 38 height 2
click at [136, 422] on div "Inside" at bounding box center [135, 422] width 31 height 10
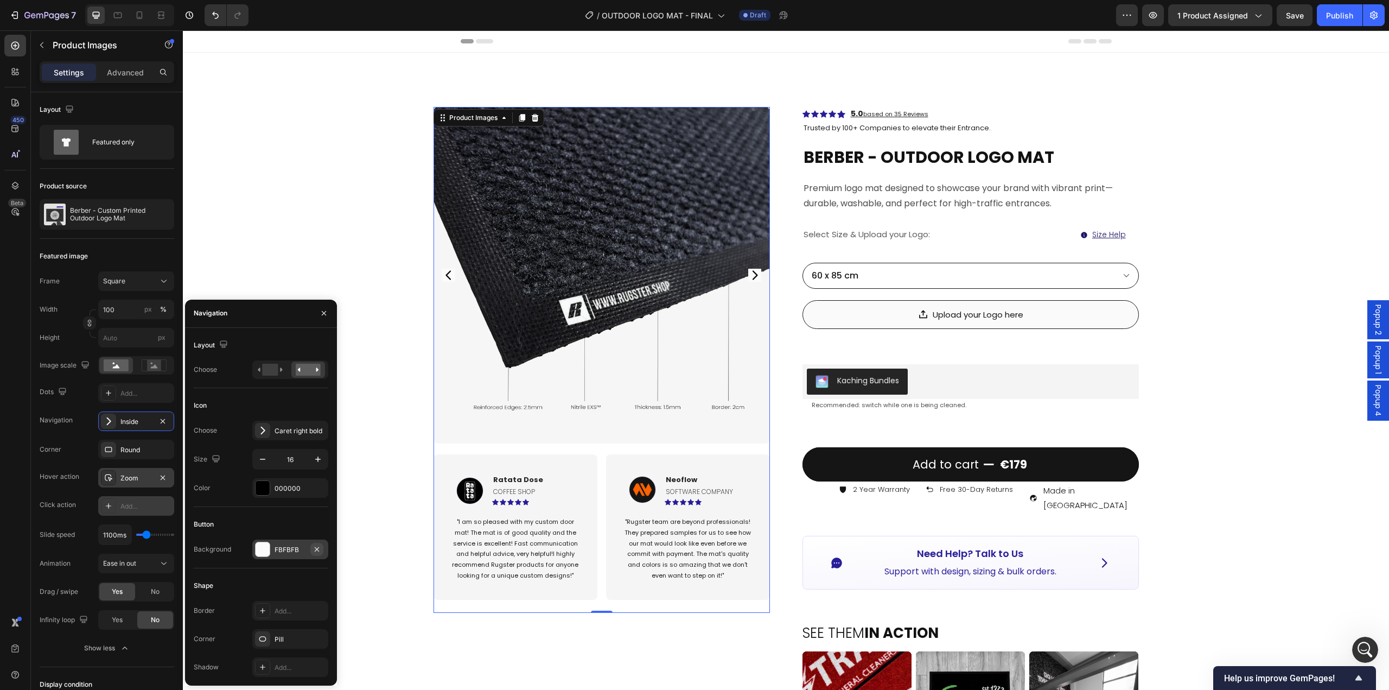
click at [318, 494] on icon "button" at bounding box center [317, 548] width 4 height 4
click at [445, 275] on icon "Carousel Back Arrow" at bounding box center [448, 275] width 13 height 13
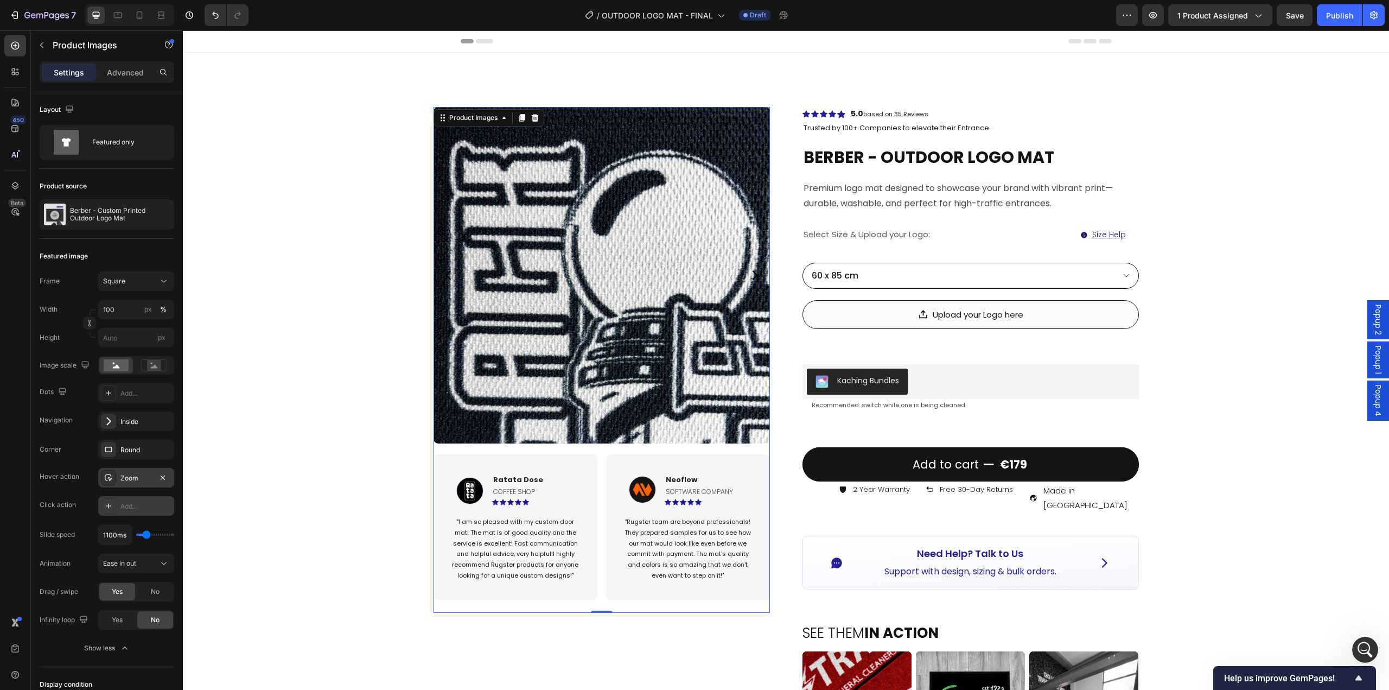
click at [445, 272] on icon "Carousel Back Arrow" at bounding box center [447, 274] width 5 height 9
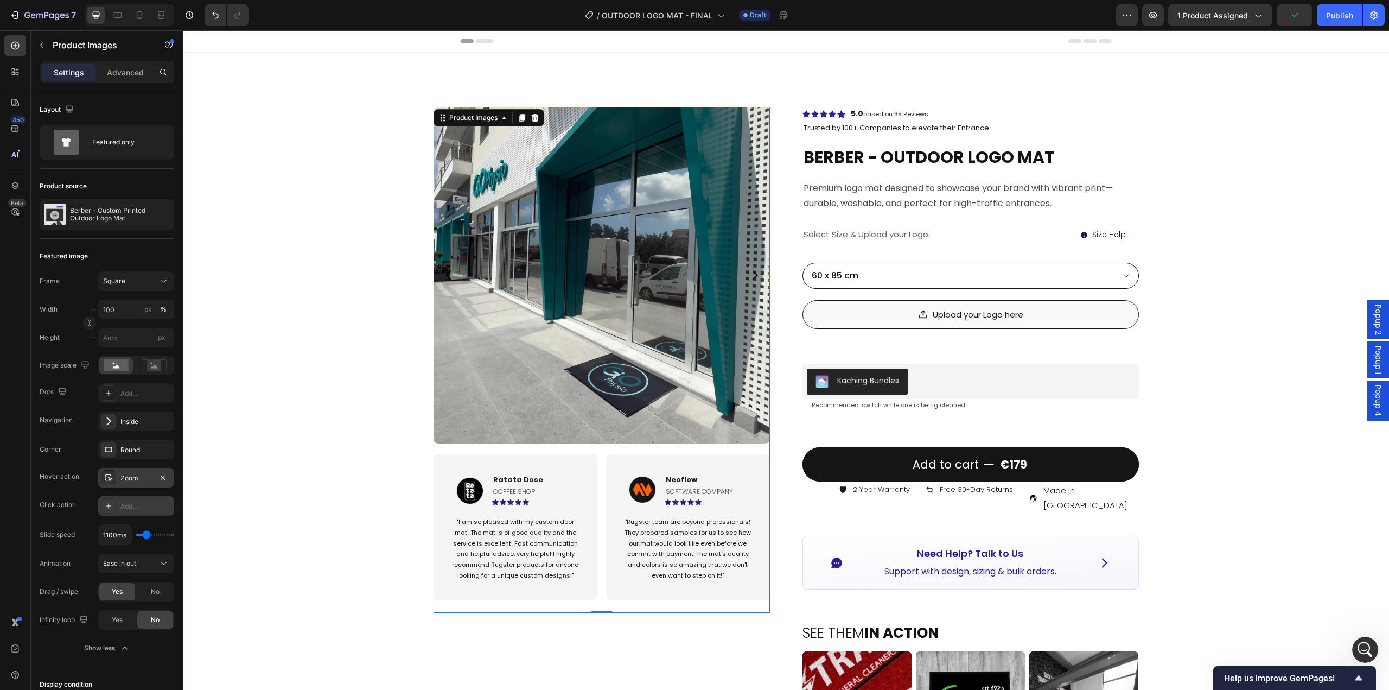
click at [754, 275] on icon "Carousel Next Arrow" at bounding box center [754, 275] width 13 height 13
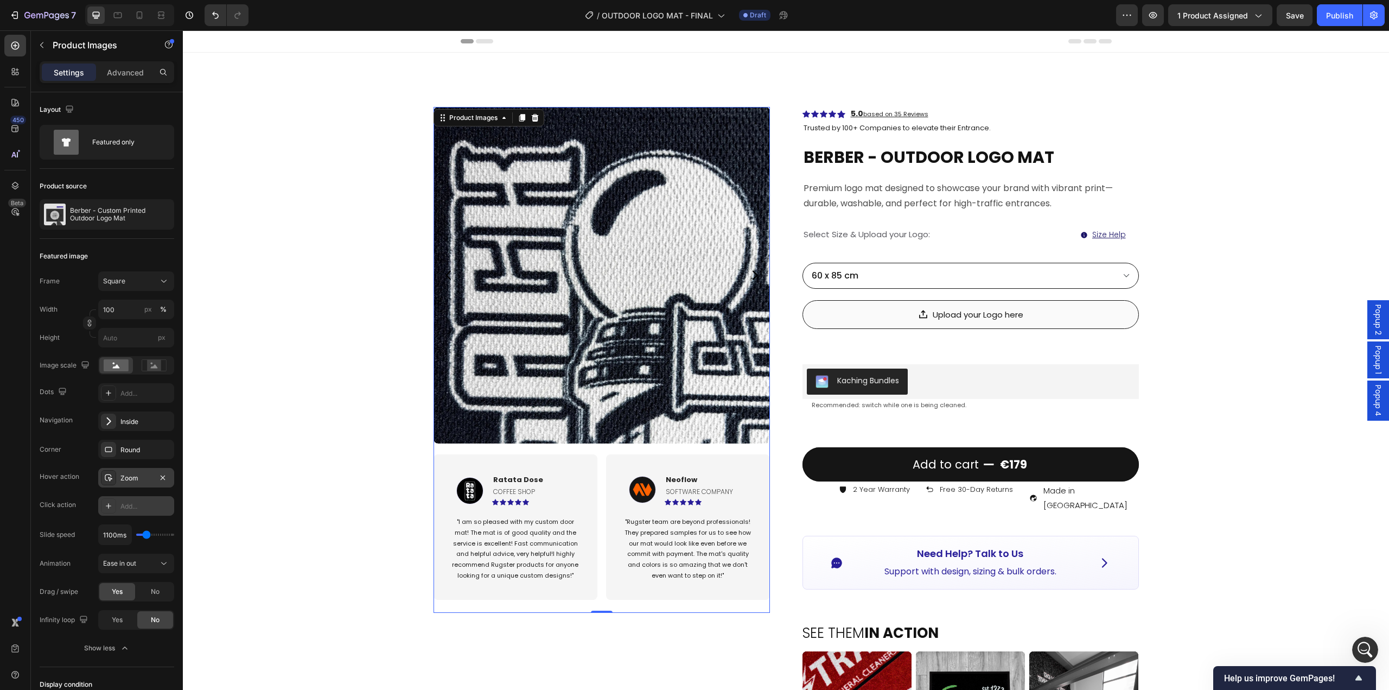
click at [748, 278] on icon "Carousel Next Arrow" at bounding box center [754, 275] width 13 height 13
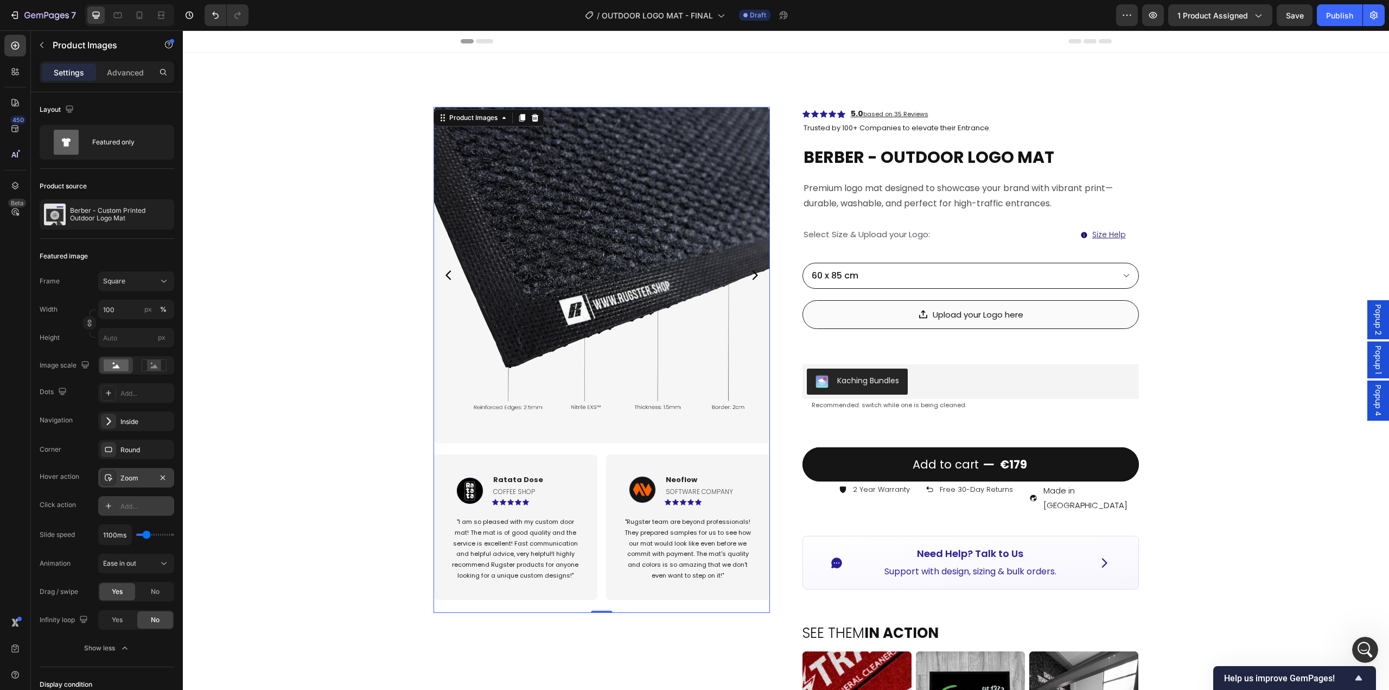
click at [752, 273] on icon "Carousel Next Arrow" at bounding box center [754, 274] width 5 height 9
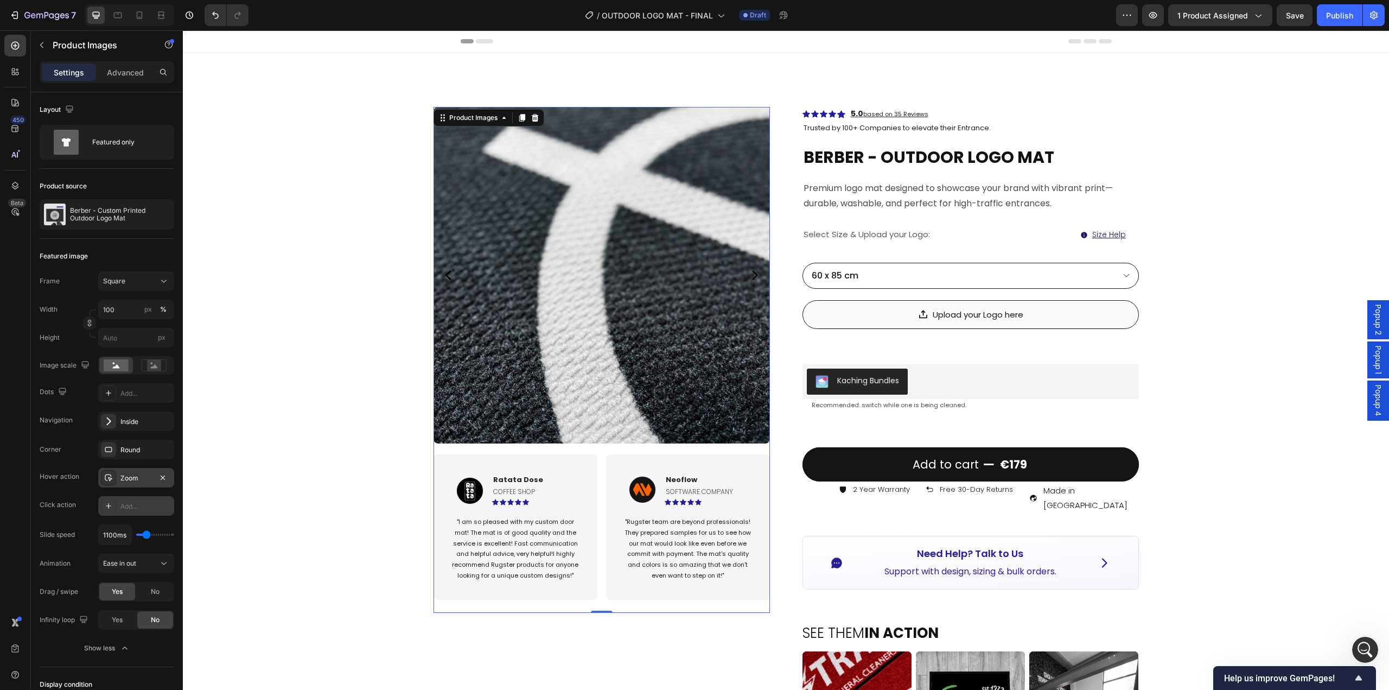
drag, startPoint x: 446, startPoint y: 275, endPoint x: 460, endPoint y: 291, distance: 21.1
click at [446, 276] on icon "Carousel Back Arrow" at bounding box center [448, 275] width 13 height 13
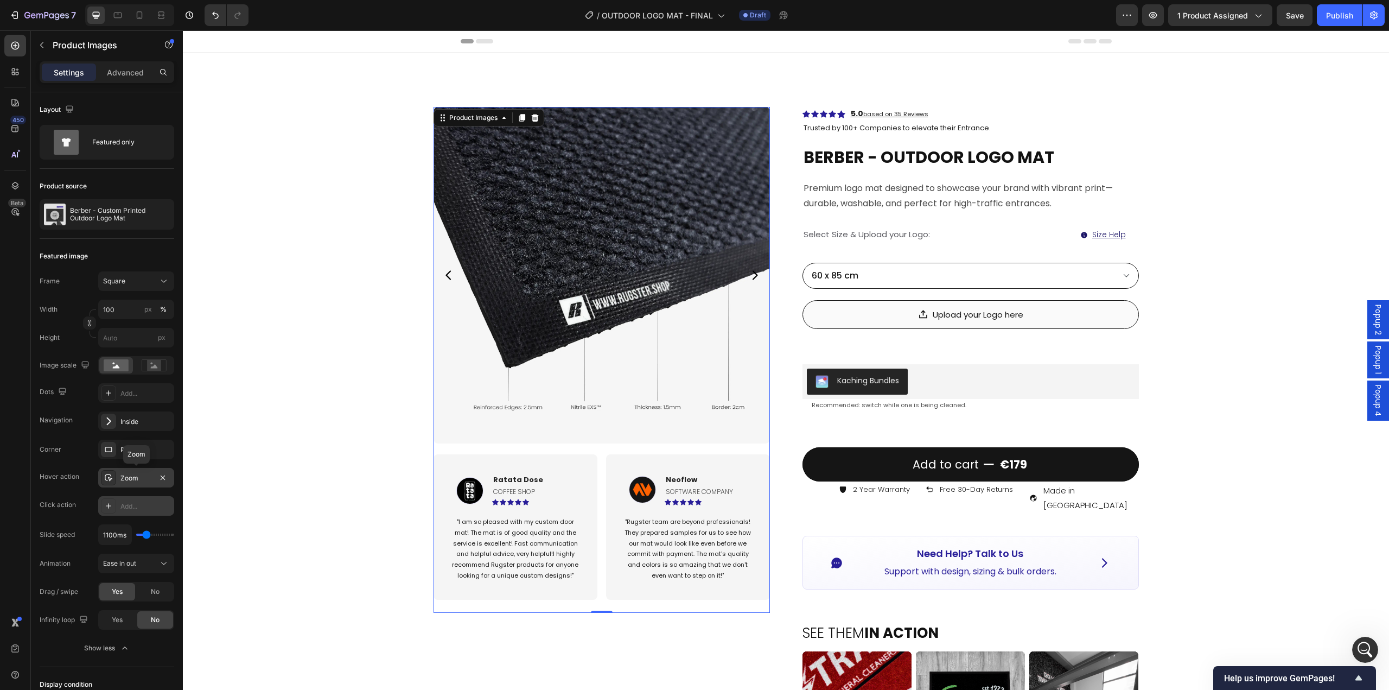
click at [129, 477] on div "Zoom" at bounding box center [135, 478] width 31 height 10
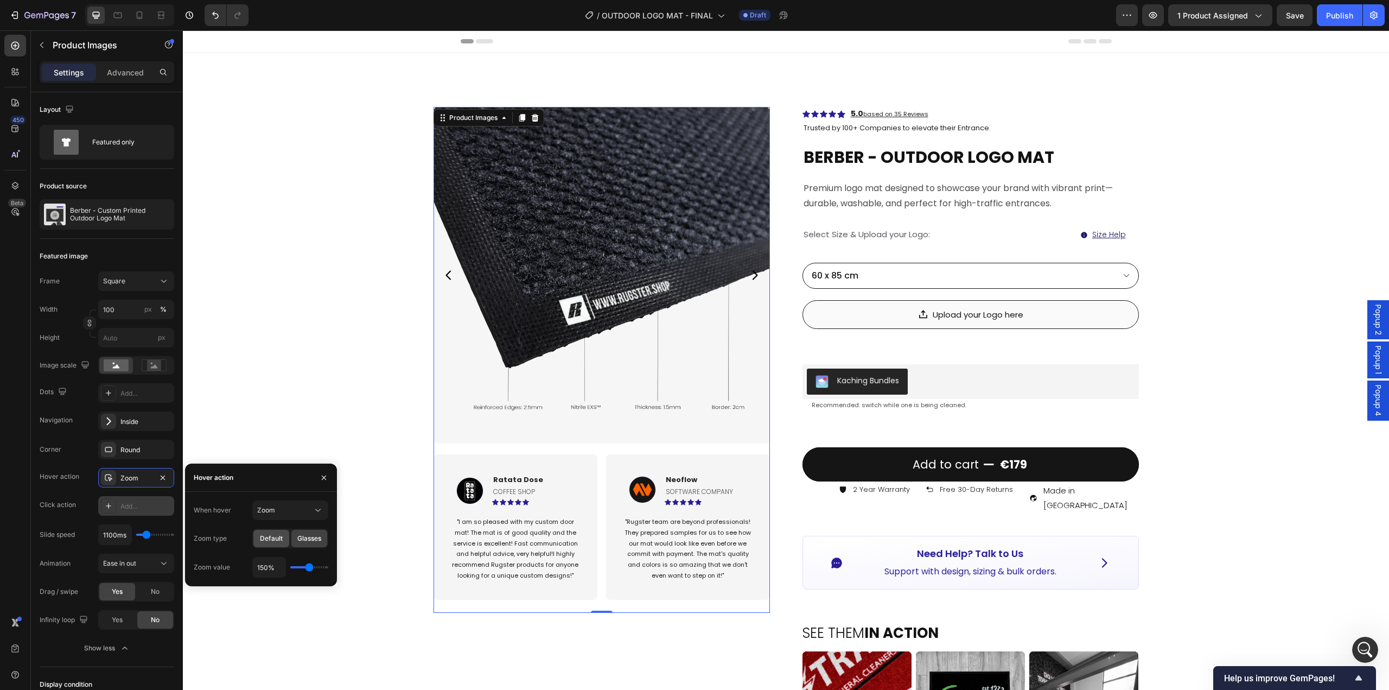
click at [273, 494] on span "Default" at bounding box center [271, 538] width 23 height 10
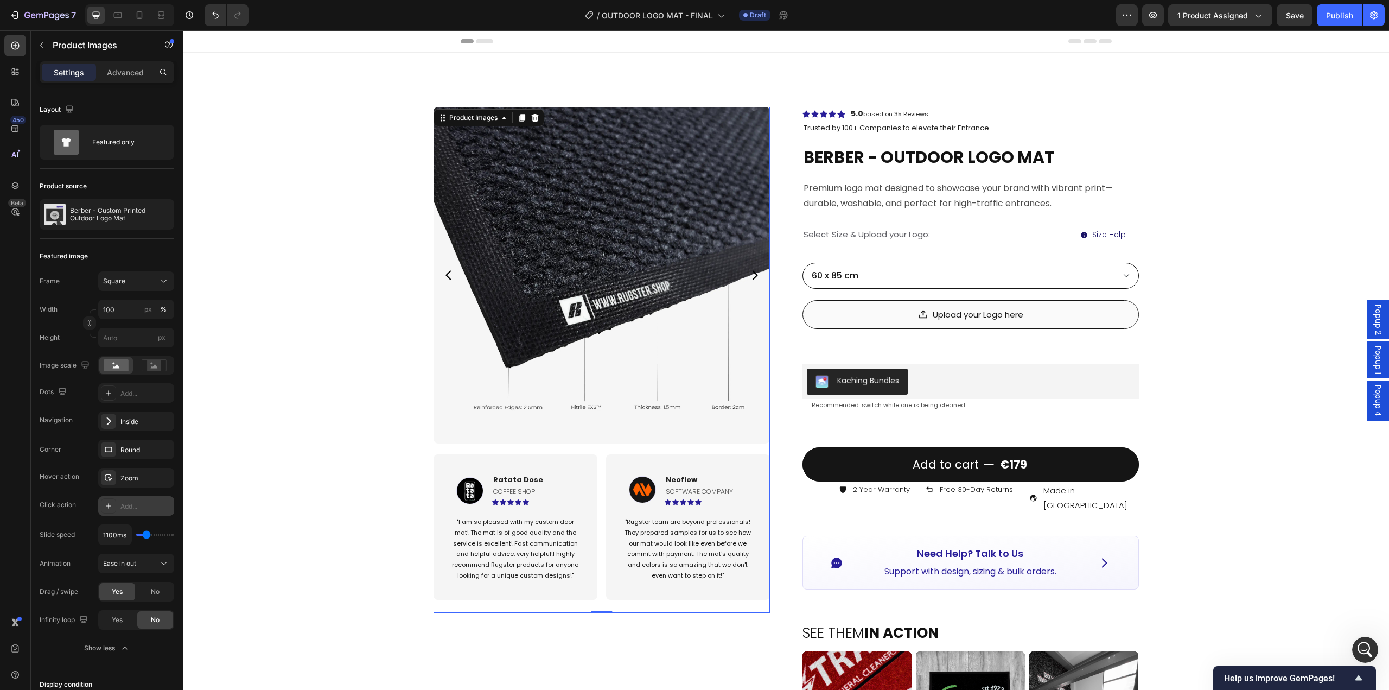
click at [445, 276] on icon "Carousel Back Arrow" at bounding box center [447, 274] width 5 height 9
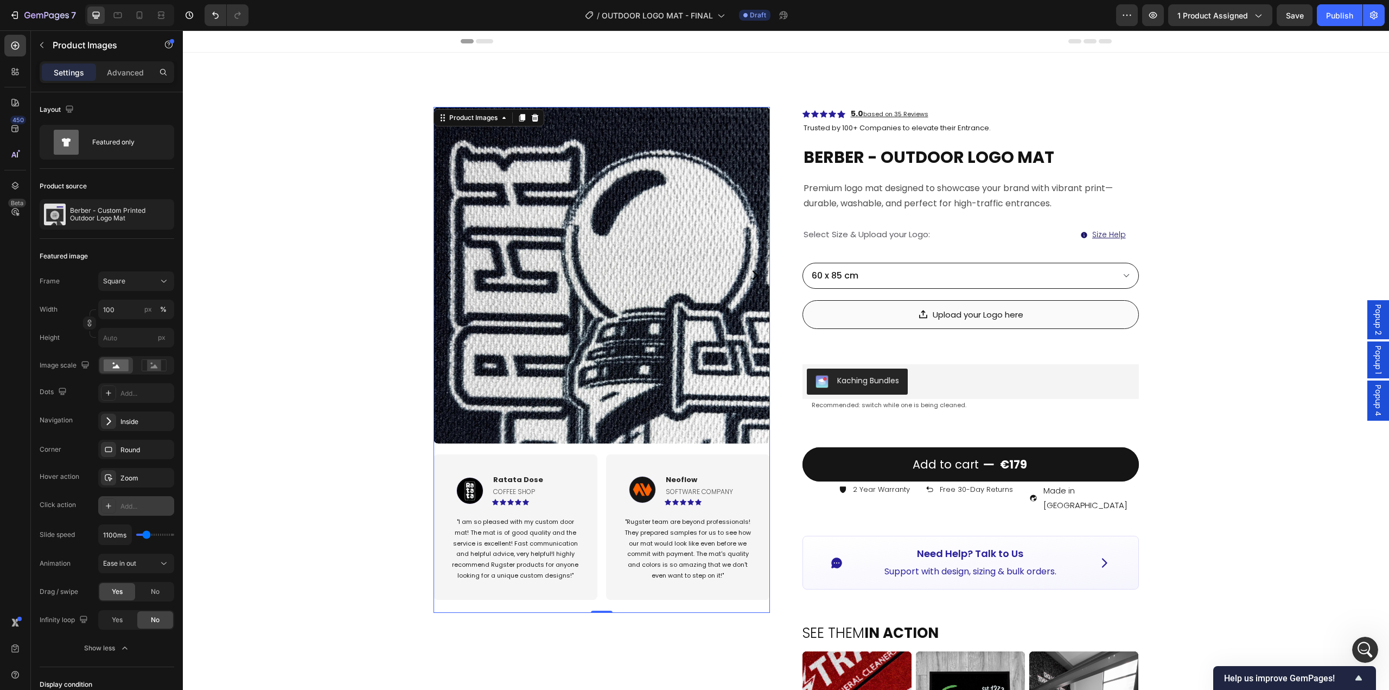
click at [446, 273] on icon "Carousel Back Arrow" at bounding box center [448, 275] width 13 height 13
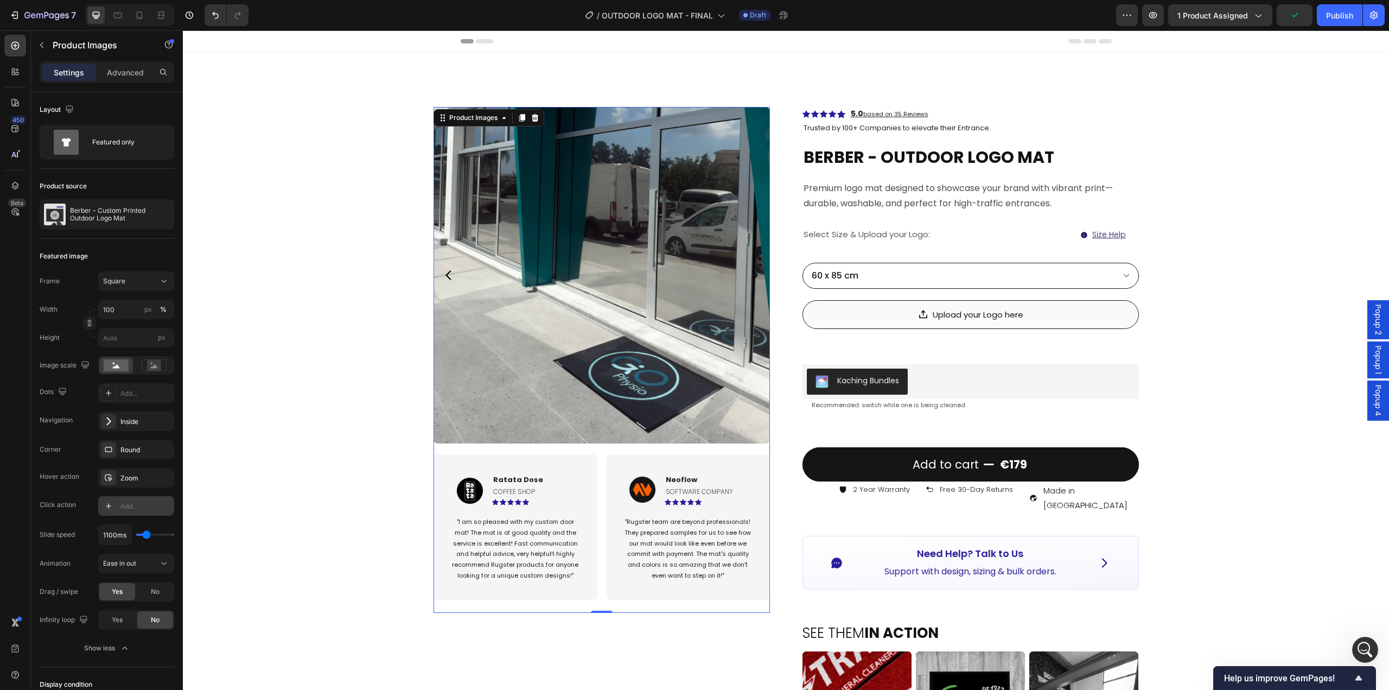
click at [582, 387] on img at bounding box center [602, 275] width 336 height 336
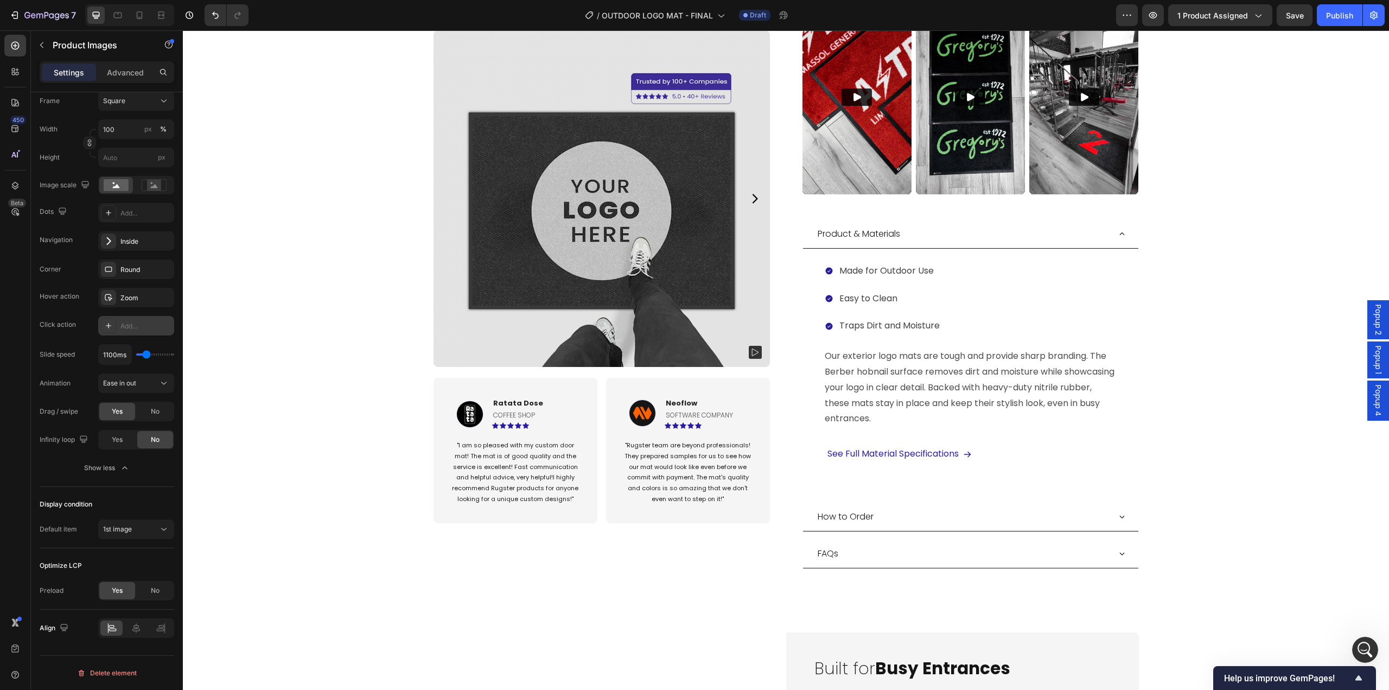
scroll to position [597, 0]
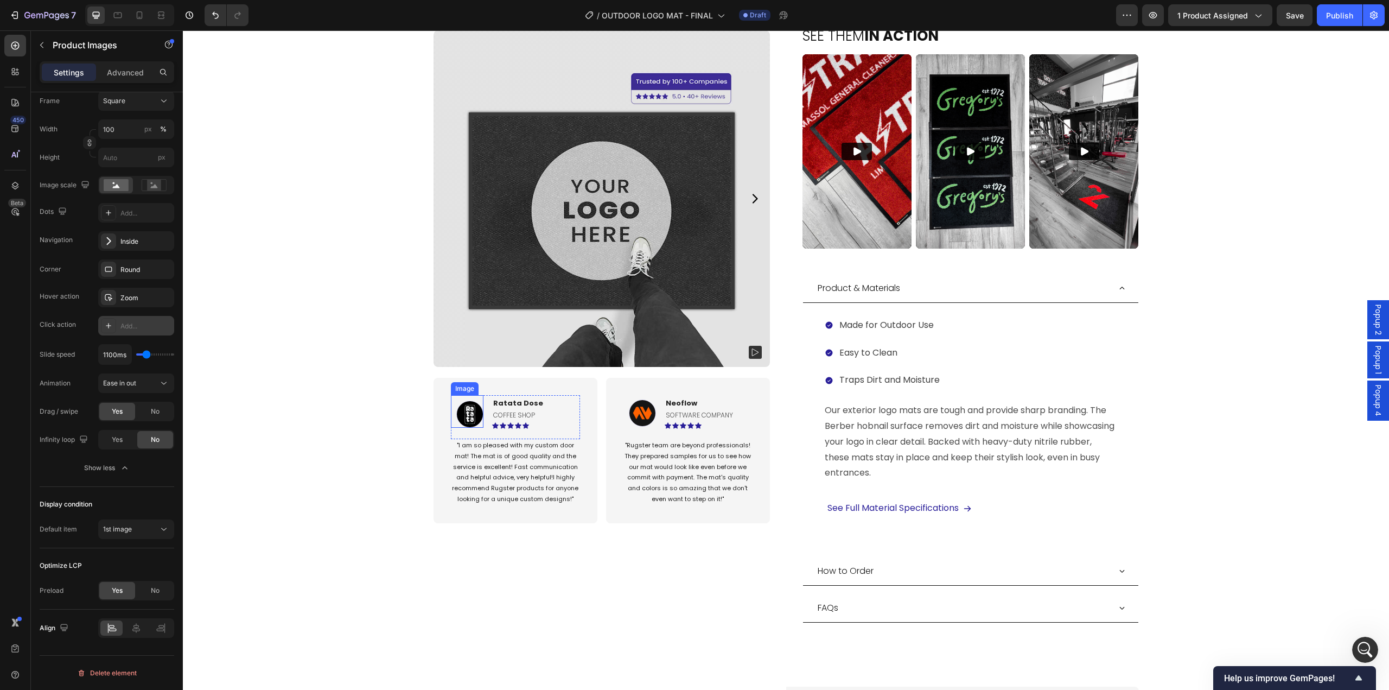
click at [460, 414] on img at bounding box center [469, 413] width 27 height 27
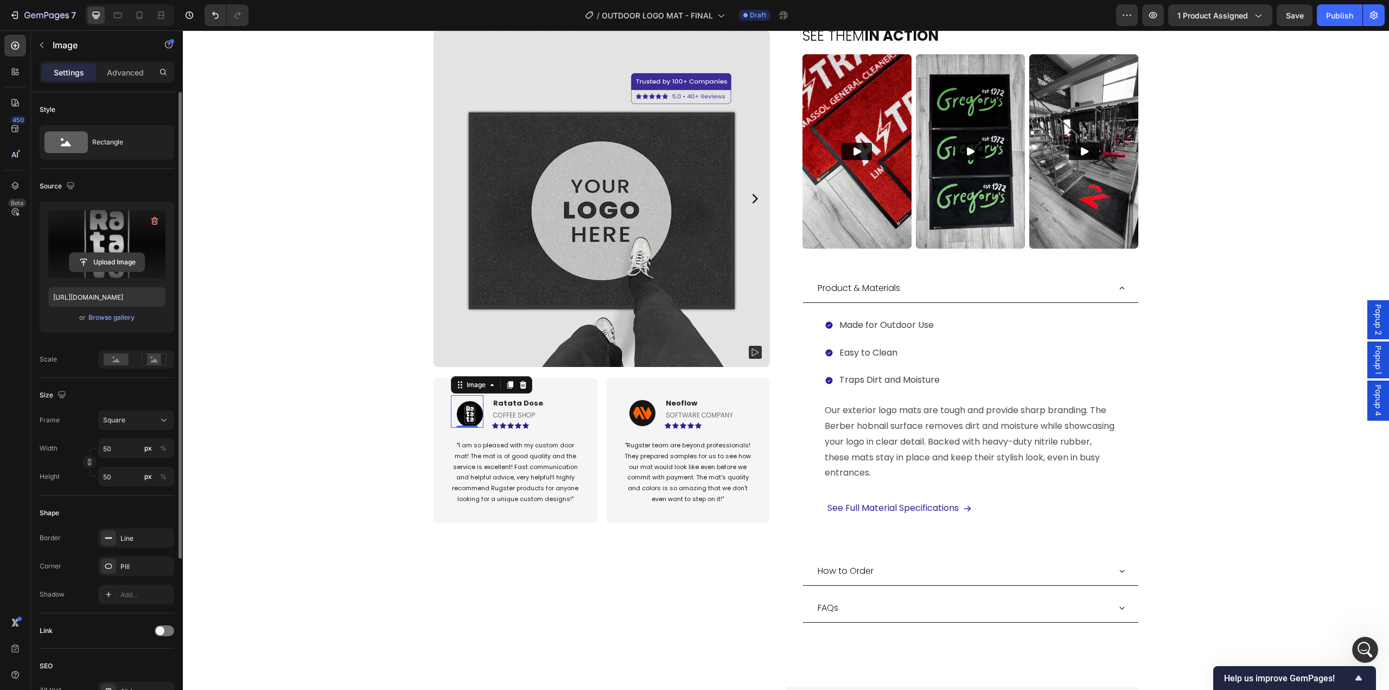
click at [114, 266] on input "file" at bounding box center [106, 262] width 75 height 18
click at [109, 260] on input "file" at bounding box center [106, 262] width 75 height 18
type input "https://cdn.shopify.com/s/files/1/0844/7908/2840/files/gempages_550200365904036…"
click at [520, 481] on p ""I am so pleased with my custom door mat! The mat is of good quality and the se…" at bounding box center [515, 472] width 127 height 65
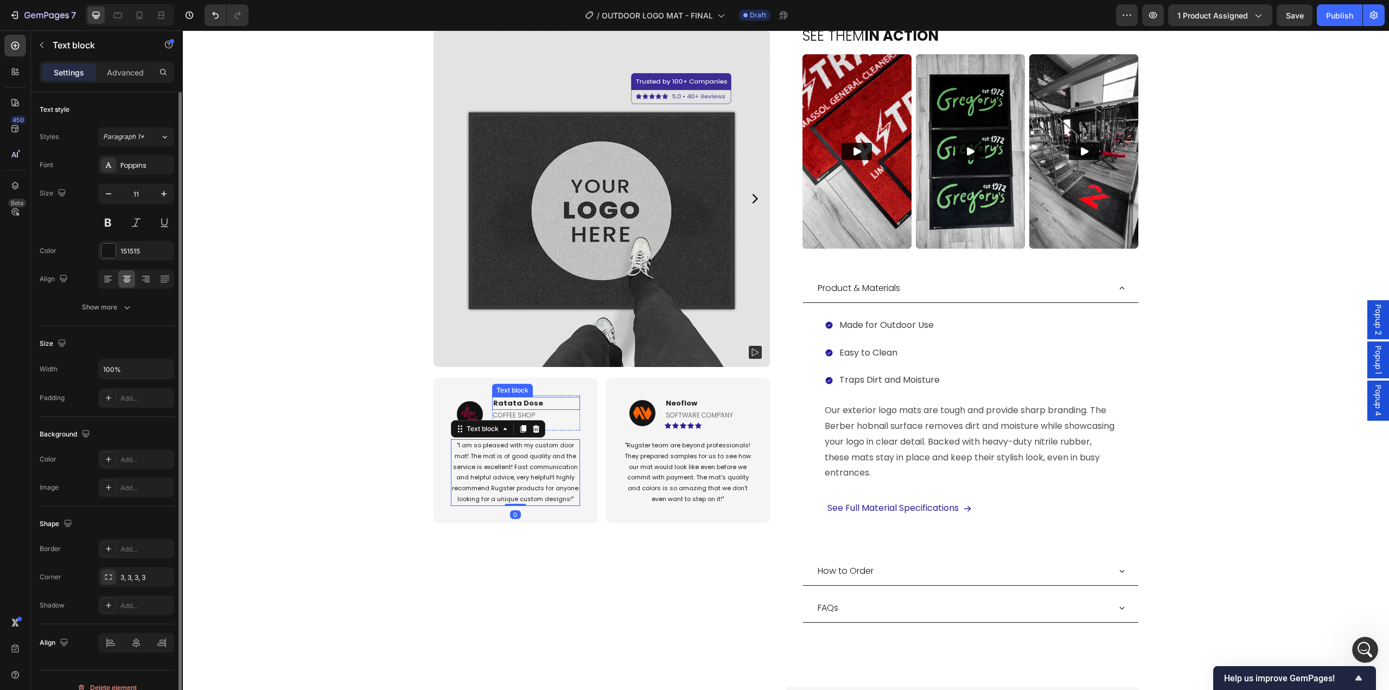
click at [507, 404] on p "Ratata Dose" at bounding box center [536, 403] width 86 height 11
click at [495, 456] on p ""I am so pleased with my custom door mat! The mat is of good quality and the se…" at bounding box center [515, 472] width 127 height 65
click at [523, 413] on p "coffee shop" at bounding box center [536, 415] width 86 height 12
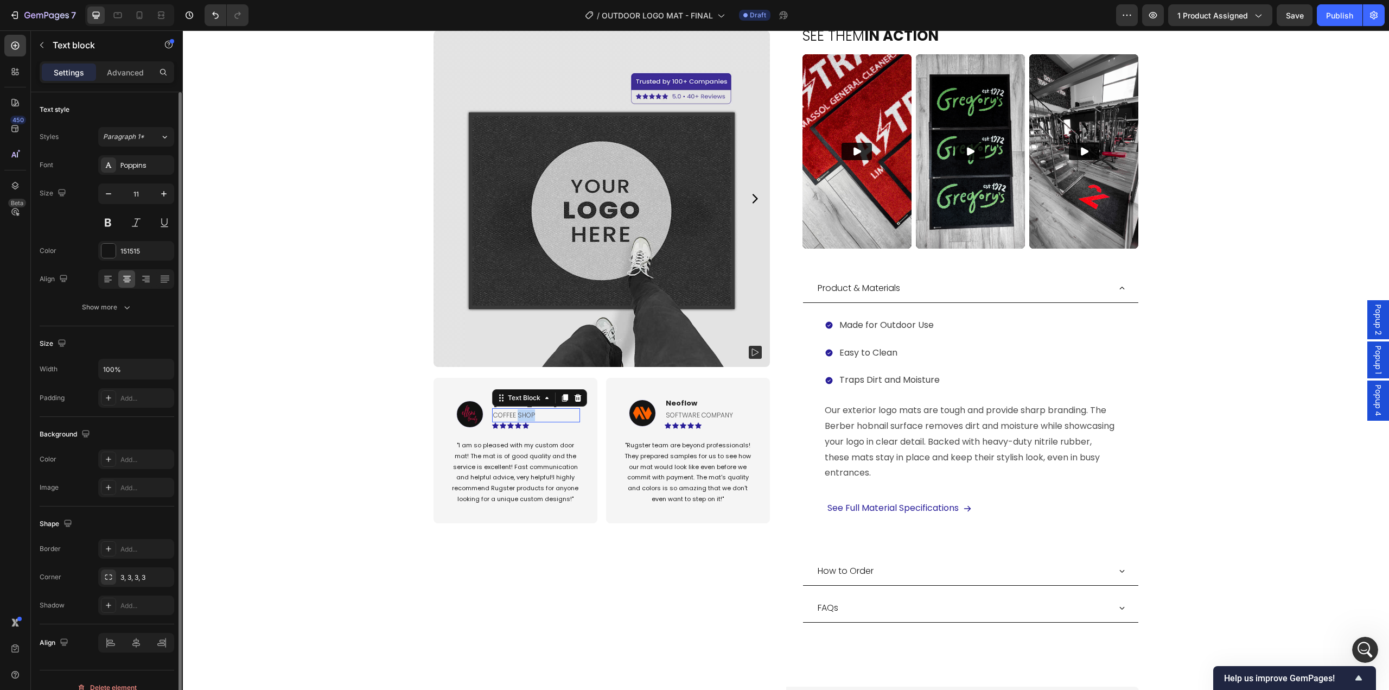
click at [523, 413] on p "coffee shop" at bounding box center [536, 415] width 86 height 12
click at [518, 492] on p ""I am so pleased with my custom door mat! The mat is of good quality and the se…" at bounding box center [515, 472] width 127 height 65
click at [507, 481] on p ""I am so pleased with my custom door mat! The mat is of good quality and the se…" at bounding box center [515, 472] width 127 height 65
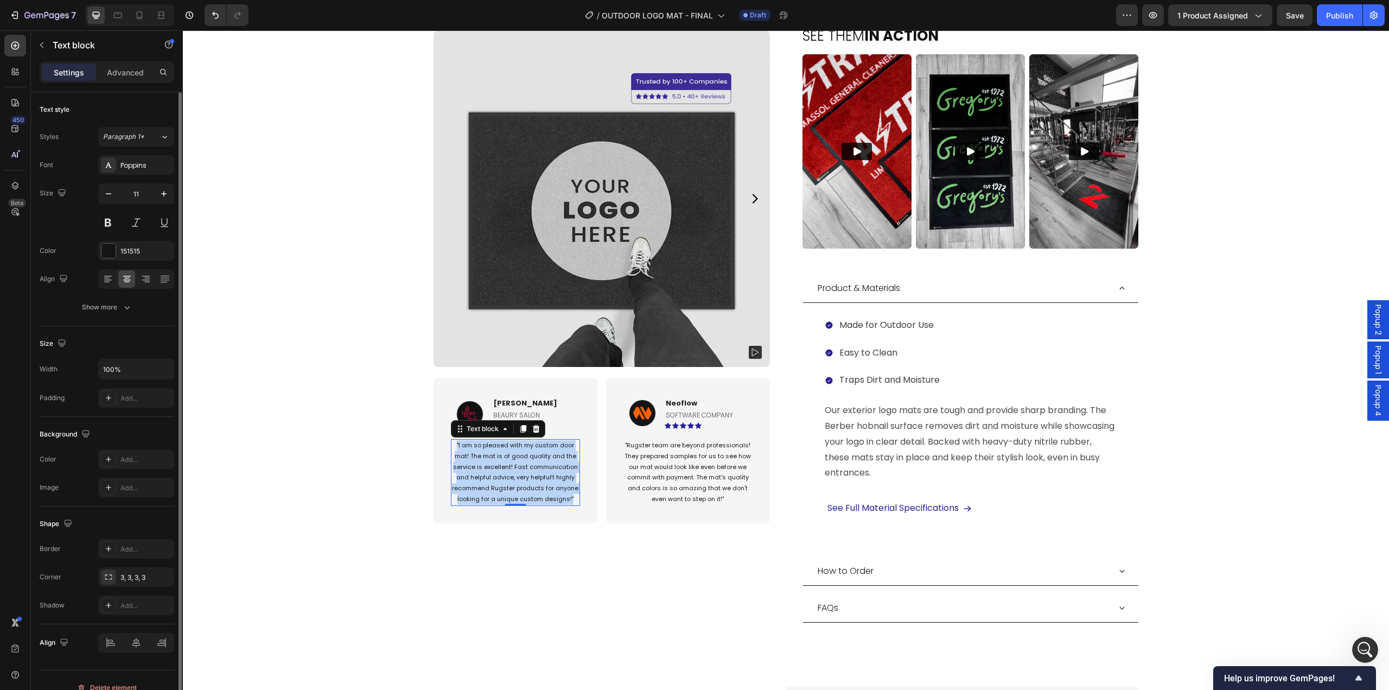
click at [507, 481] on p ""I am so pleased with my custom door mat! The mat is of good quality and the se…" at bounding box center [515, 472] width 127 height 65
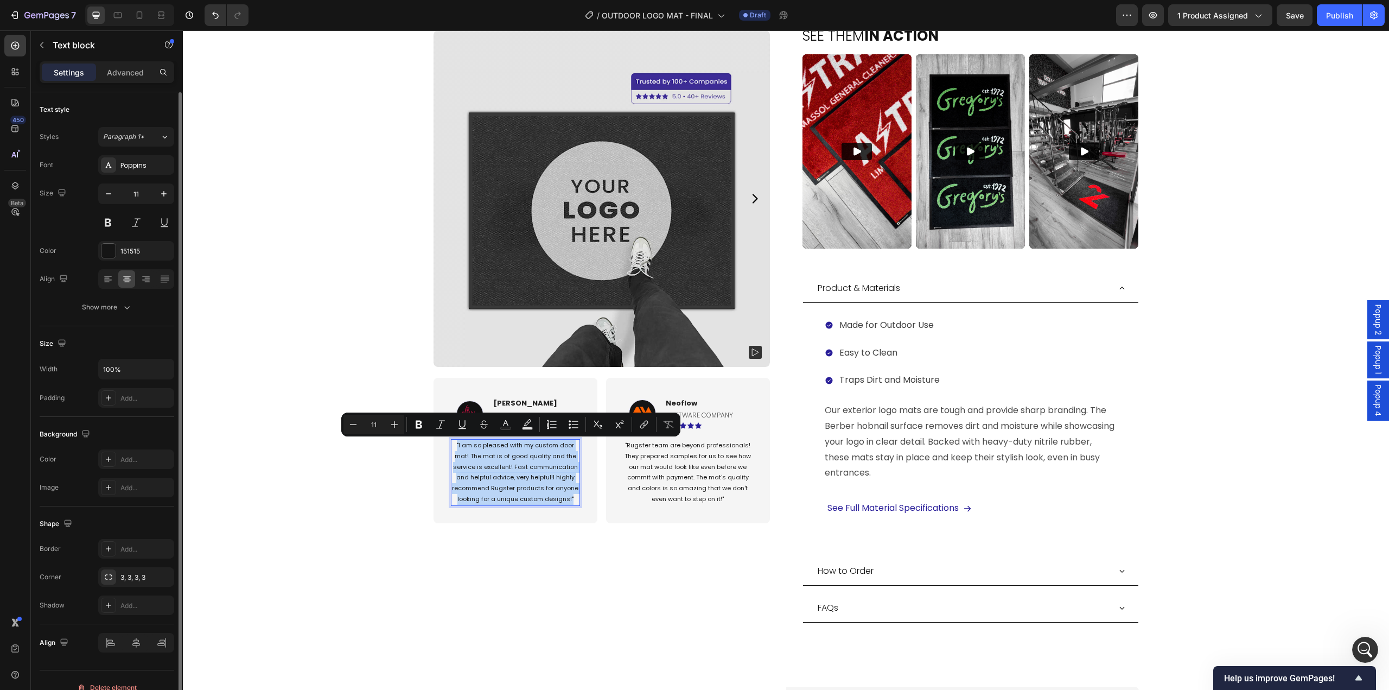
click at [470, 457] on p ""I am so pleased with my custom door mat! The mat is of good quality and the se…" at bounding box center [515, 472] width 127 height 65
drag, startPoint x: 453, startPoint y: 446, endPoint x: 617, endPoint y: 514, distance: 177.4
click at [617, 494] on div "Image Ellen S. Text block BEAURY SALON Text Block Icon Icon Icon Icon Icon Row …" at bounding box center [602, 451] width 336 height 169
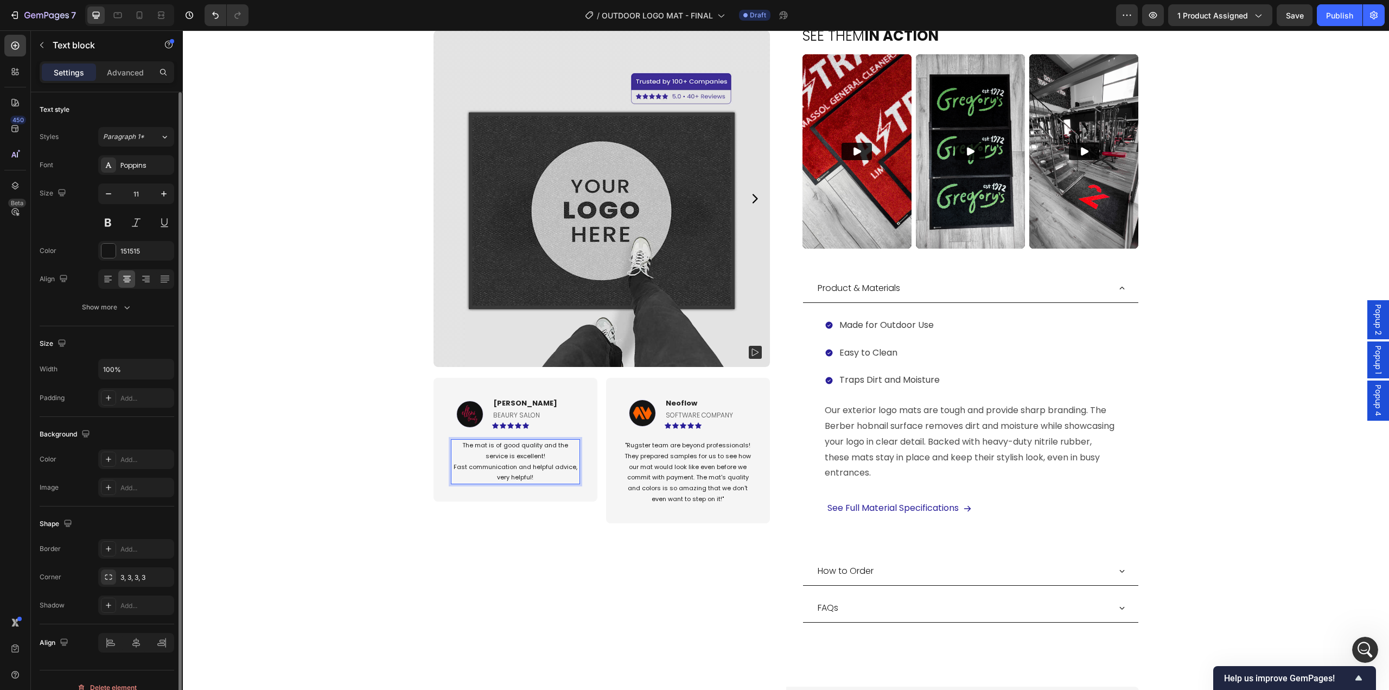
click at [536, 456] on p "The mat is of good quality and the service is excellent! Fast communication and…" at bounding box center [515, 461] width 127 height 43
click at [452, 467] on p "The mat is of good quality and the service is excellent! Fast communication and…" at bounding box center [515, 461] width 127 height 43
click at [559, 469] on p "The mat is of good quality and the service is excellent! Fast communication and…" at bounding box center [515, 456] width 127 height 32
click at [452, 444] on p "The mat is of good quality and the service is excellent! Fast communication and…" at bounding box center [515, 456] width 127 height 32
click at [658, 473] on p ""Rugster team are beyond professionals! They prepared samples for us to see how…" at bounding box center [688, 472] width 127 height 65
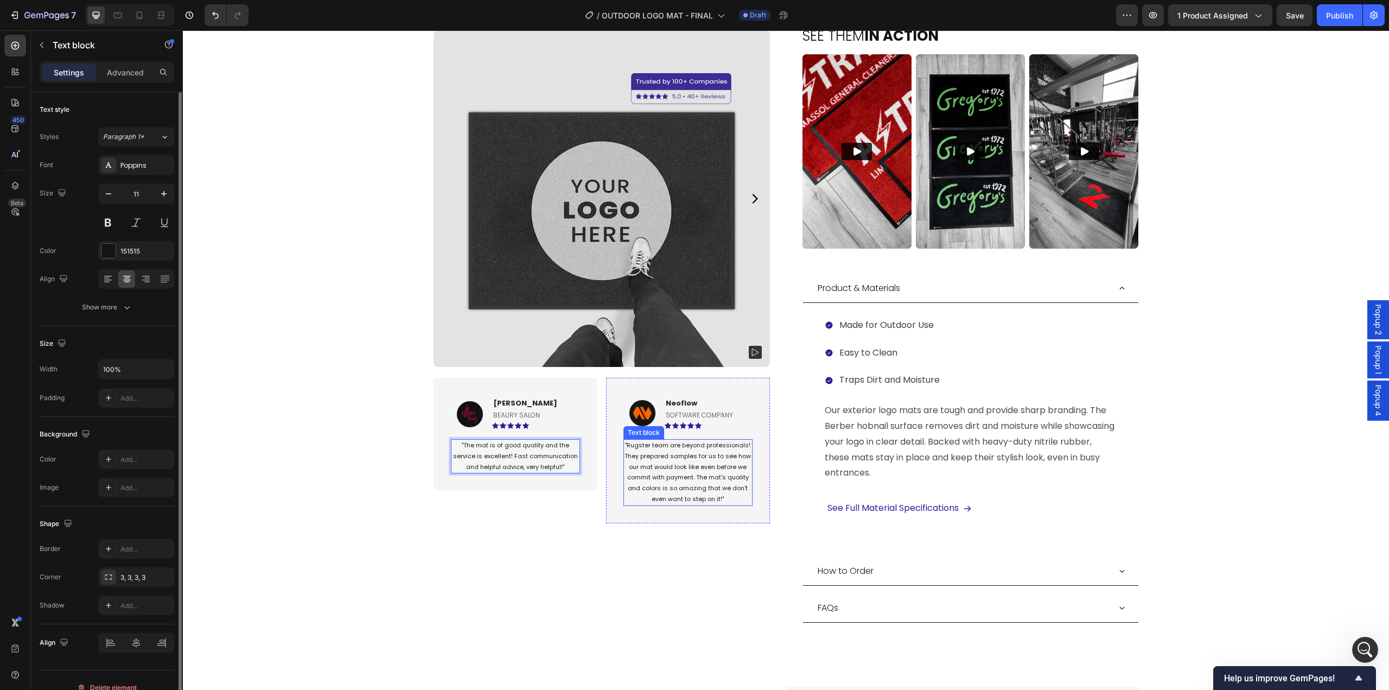
click at [658, 473] on p ""Rugster team are beyond professionals! They prepared samples for us to see how…" at bounding box center [688, 472] width 127 height 65
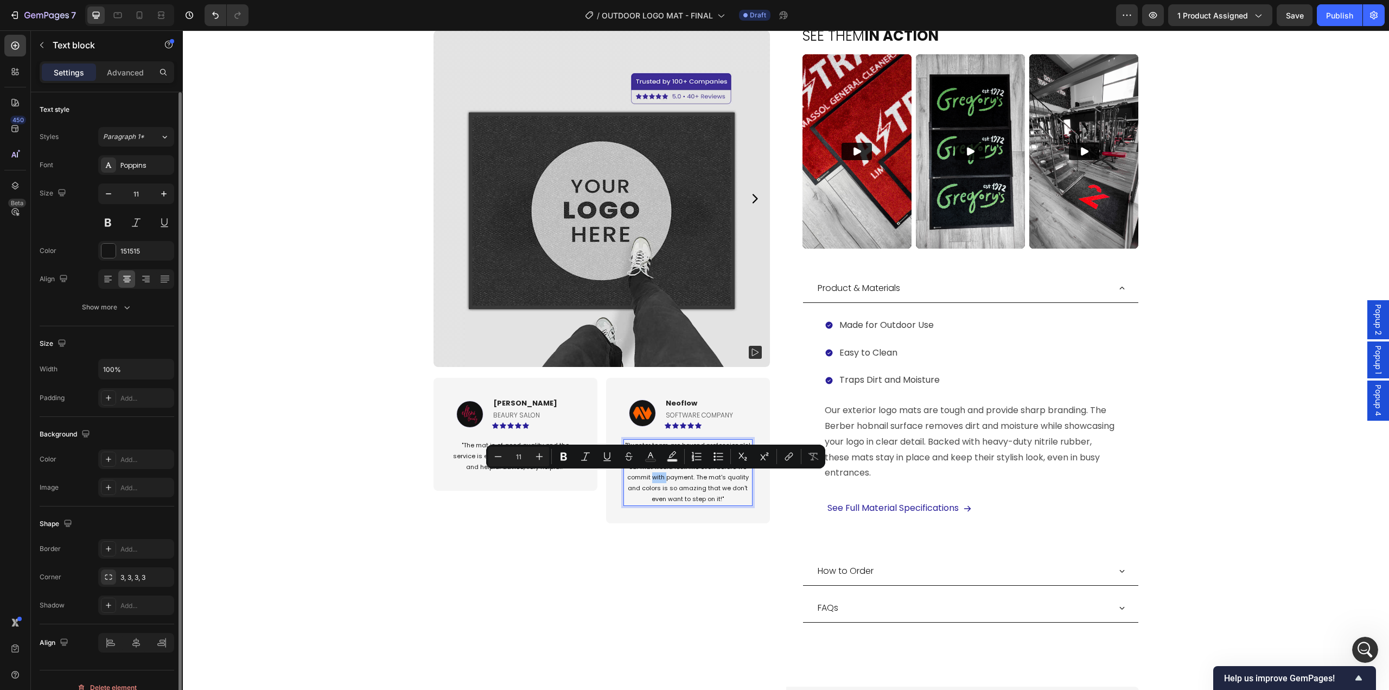
click at [632, 454] on icon "Editor contextual toolbar" at bounding box center [628, 456] width 11 height 11
click at [644, 479] on p ""Rugster team are beyond professionals! They prepared samples for us to see how…" at bounding box center [688, 472] width 127 height 65
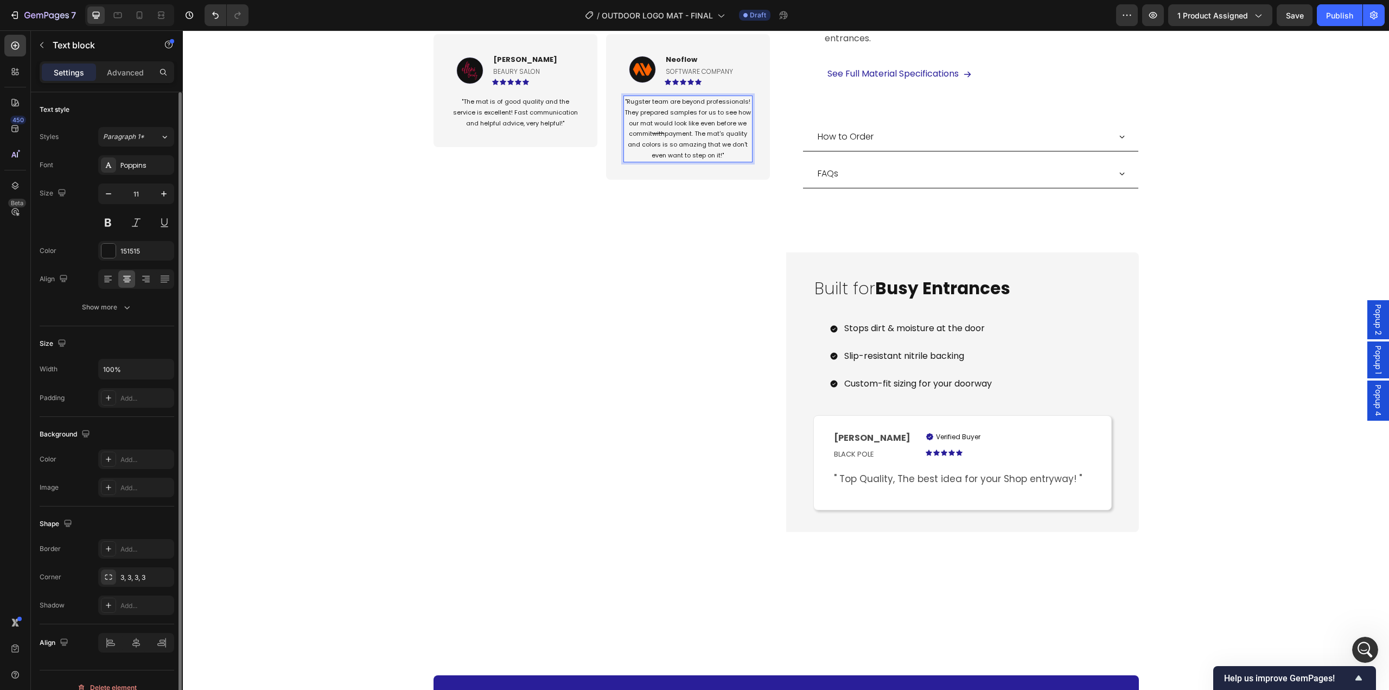
scroll to position [1085, 0]
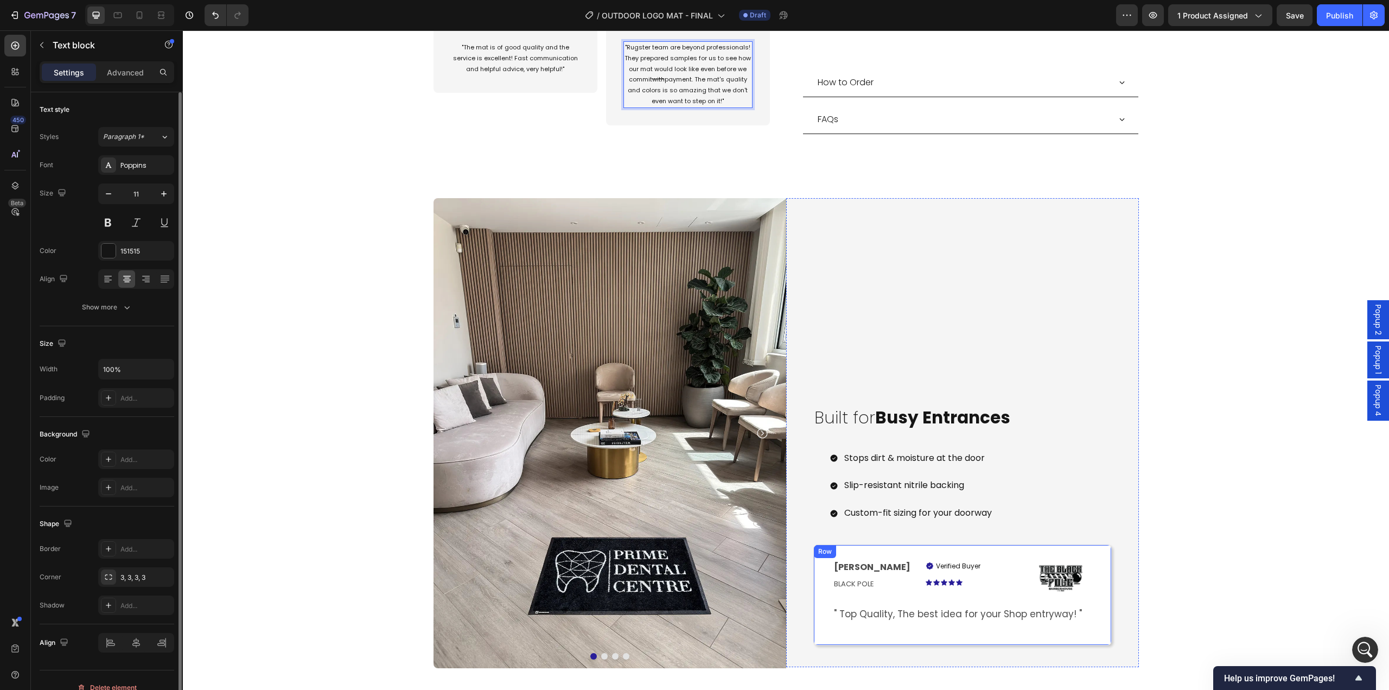
click at [1041, 494] on div "Savvas L. Text Block BLACK POLE Text Block Verified Buyer Item List Icon Icon I…" at bounding box center [962, 594] width 298 height 101
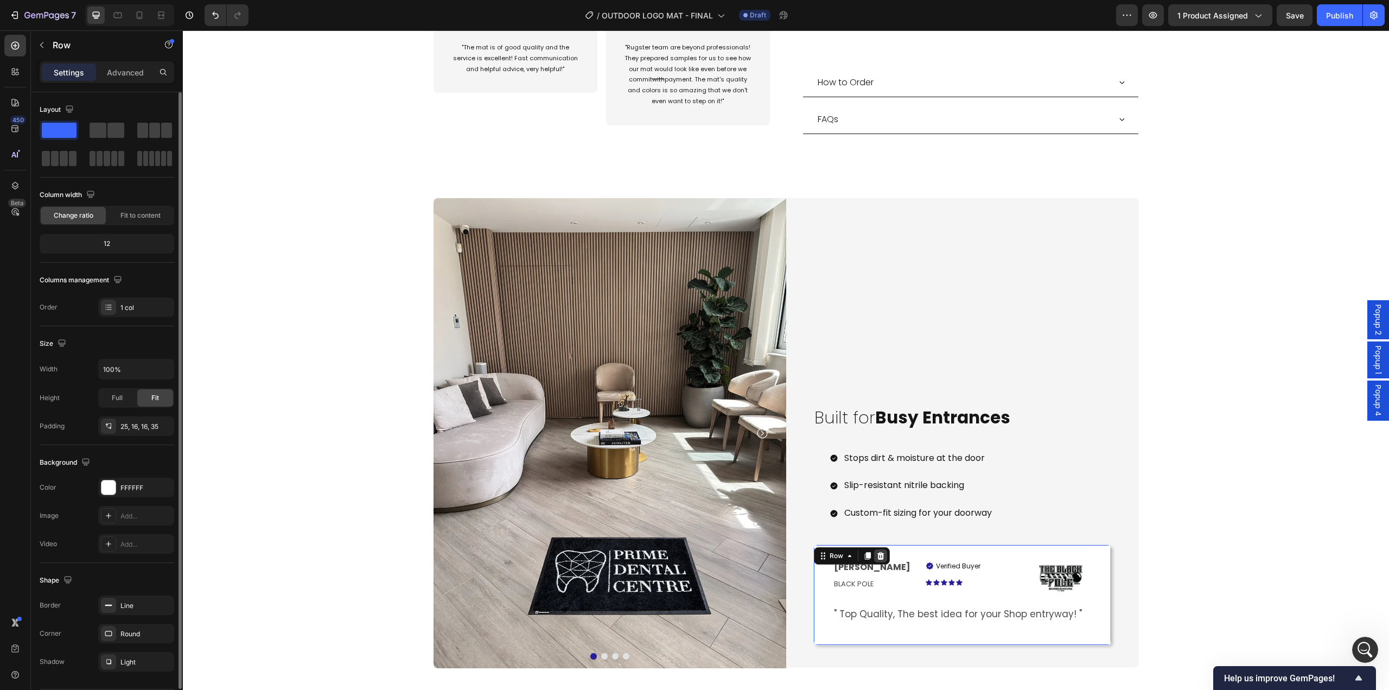
click at [878, 494] on icon at bounding box center [880, 556] width 7 height 8
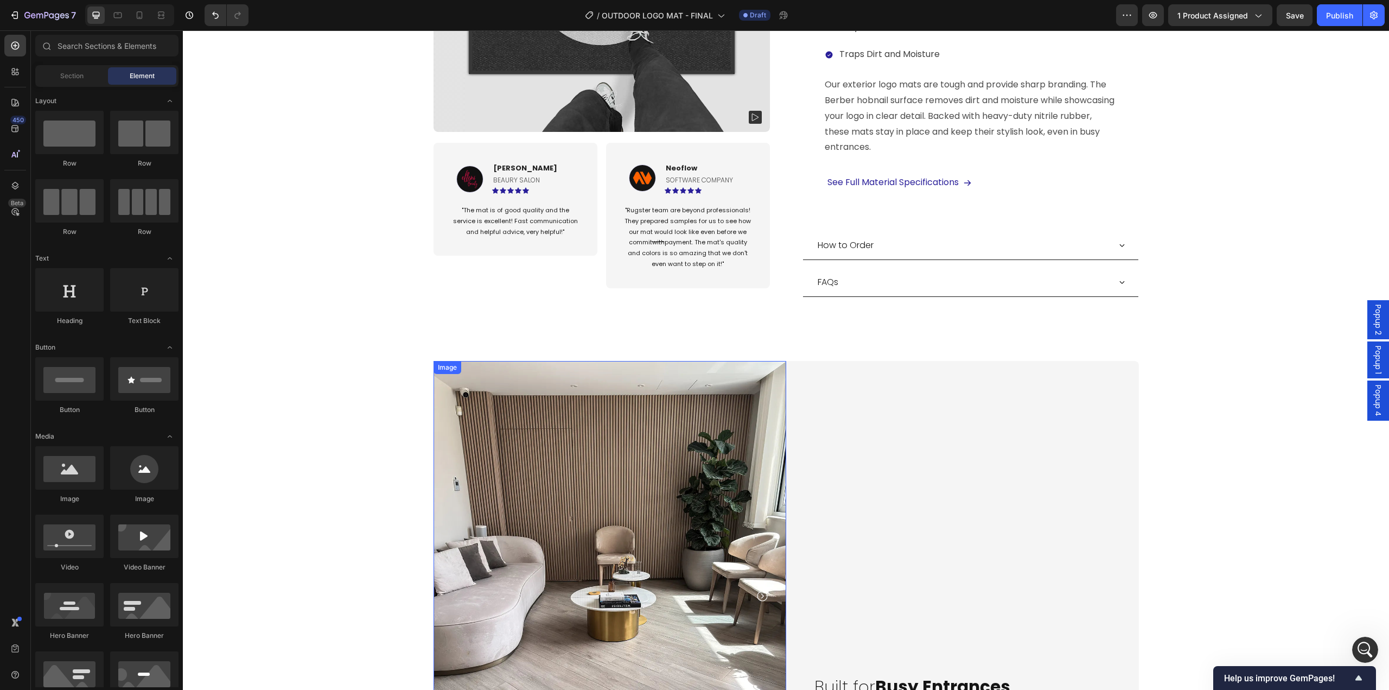
scroll to position [760, 0]
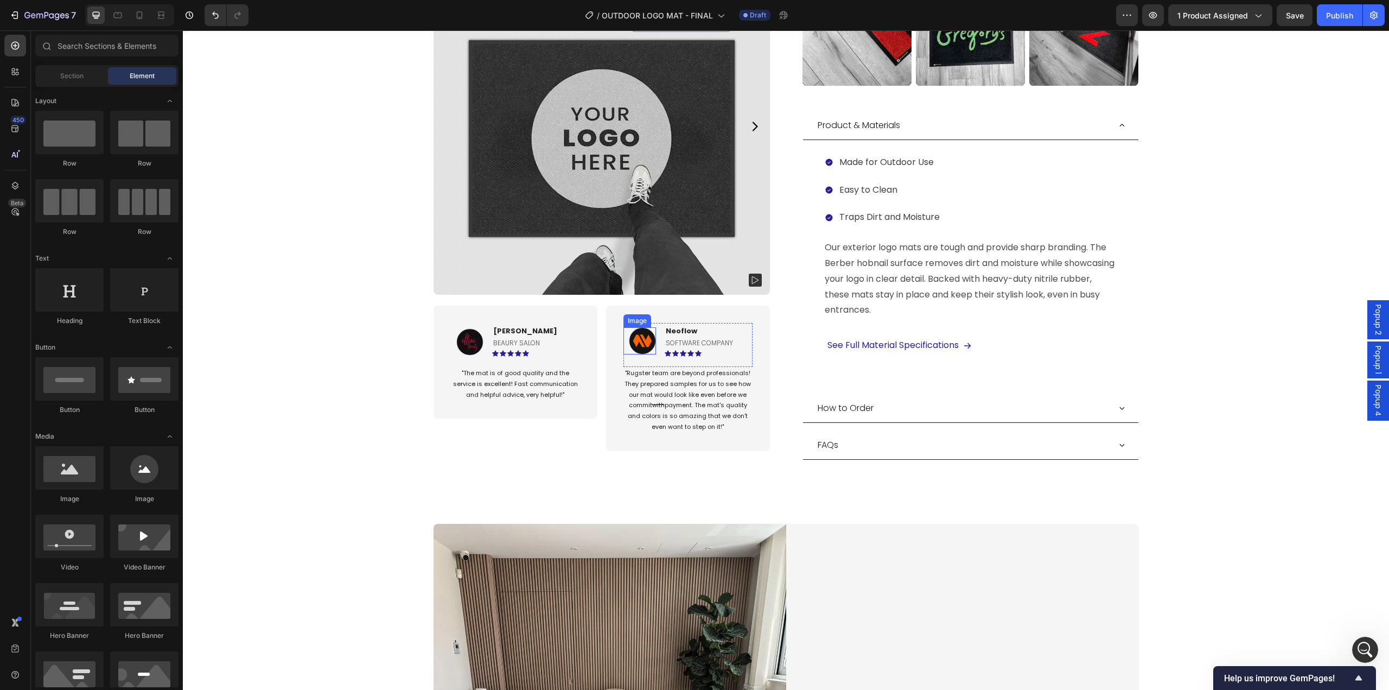
click at [639, 327] on img at bounding box center [642, 340] width 27 height 27
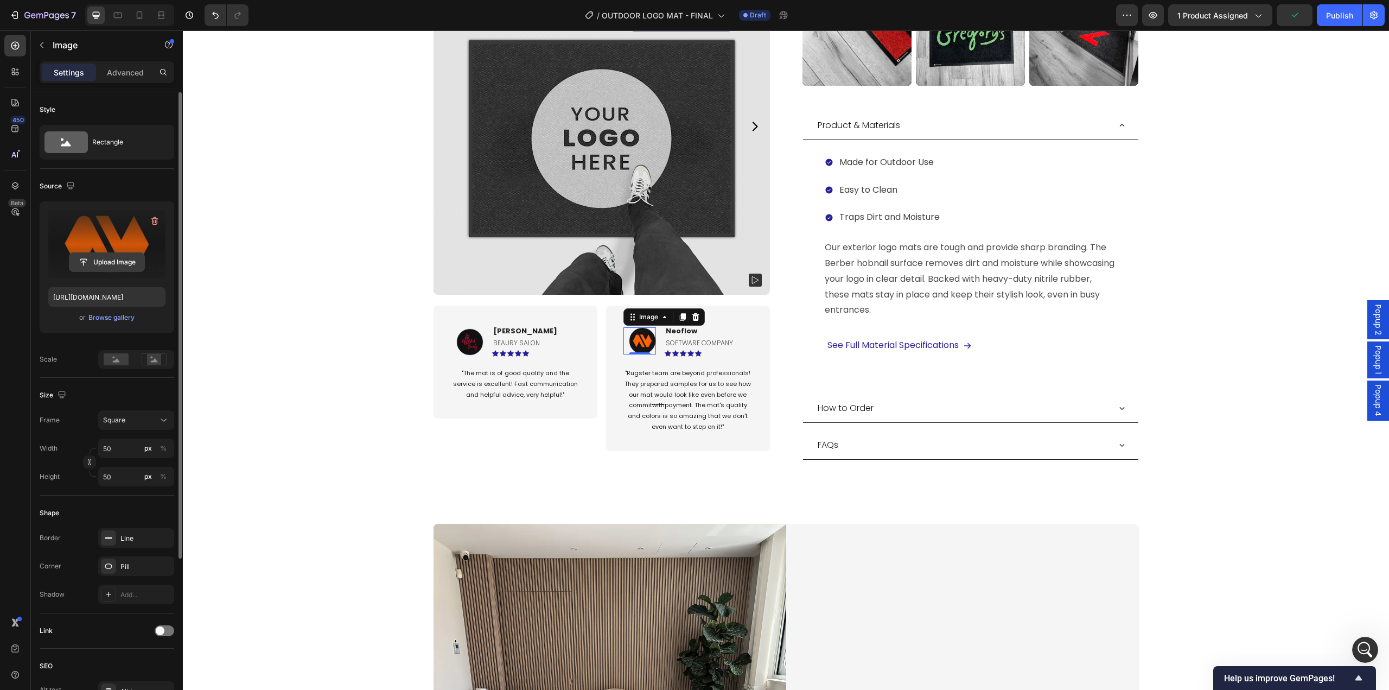
click at [117, 262] on input "file" at bounding box center [106, 262] width 75 height 18
type input "https://cdn.shopify.com/s/files/1/0844/7908/2840/files/gempages_550200365904036…"
click at [508, 451] on div "Product Images Image Ellen S. Text block BEAURY SALON Text Block Icon Icon Icon…" at bounding box center [602, 215] width 336 height 514
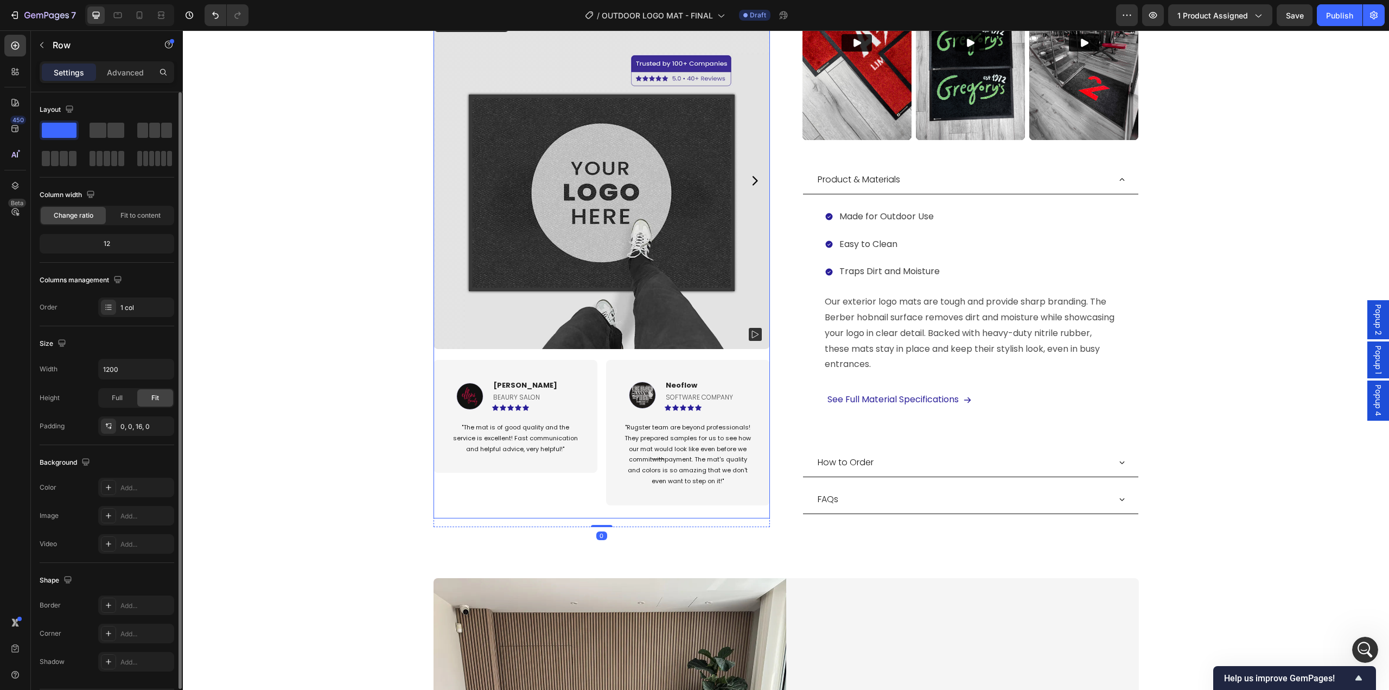
scroll to position [597, 0]
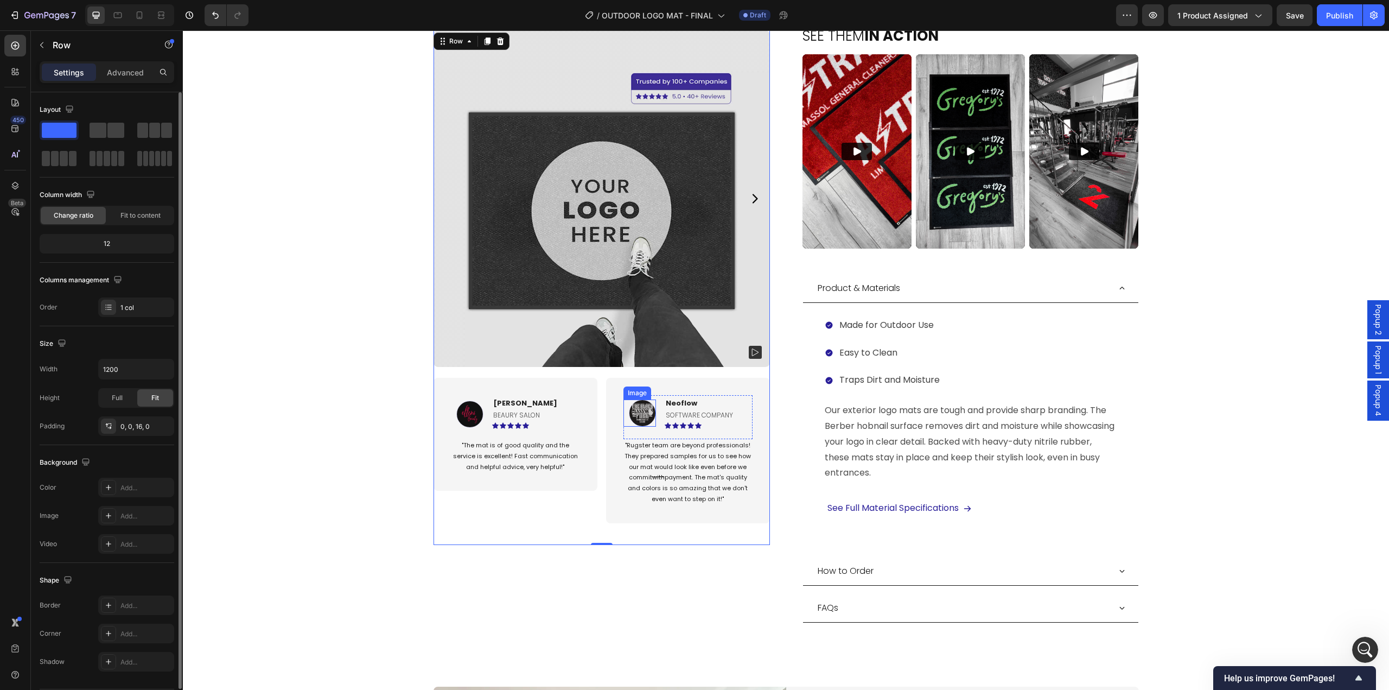
click at [645, 420] on img at bounding box center [642, 412] width 27 height 27
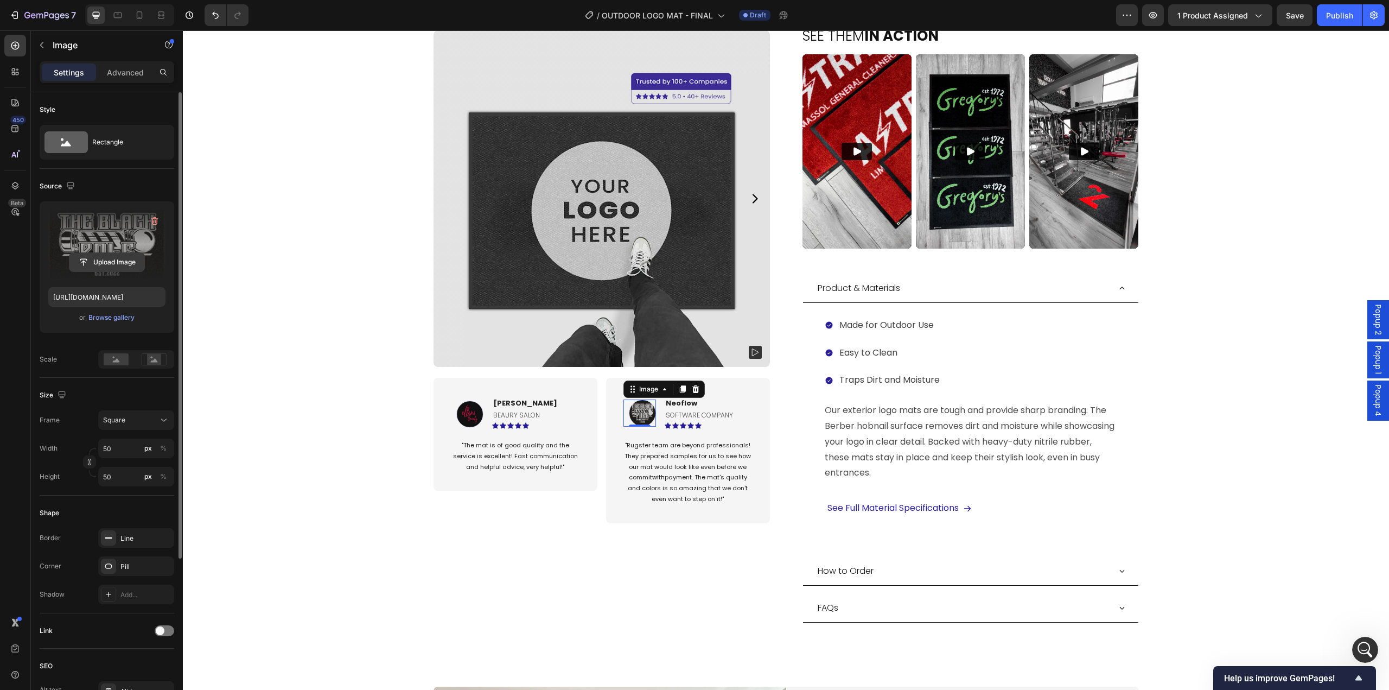
click at [105, 263] on input "file" at bounding box center [106, 262] width 75 height 18
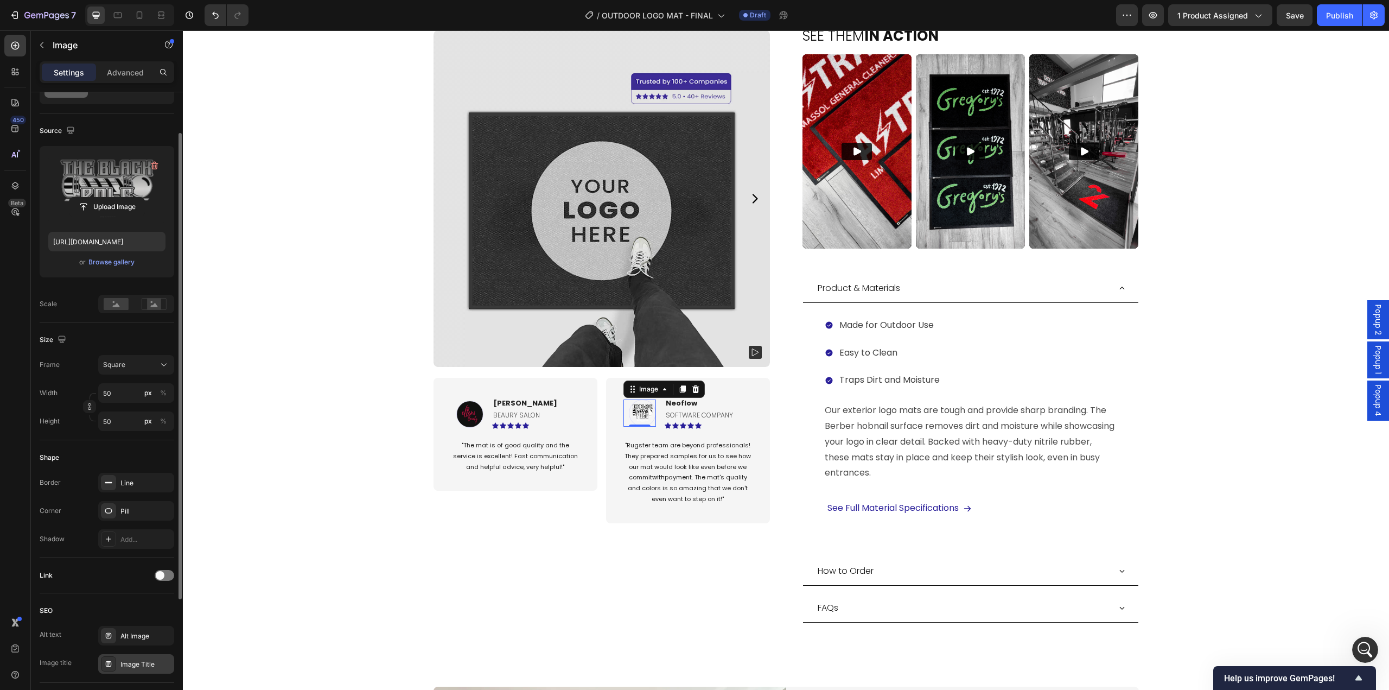
scroll to position [0, 0]
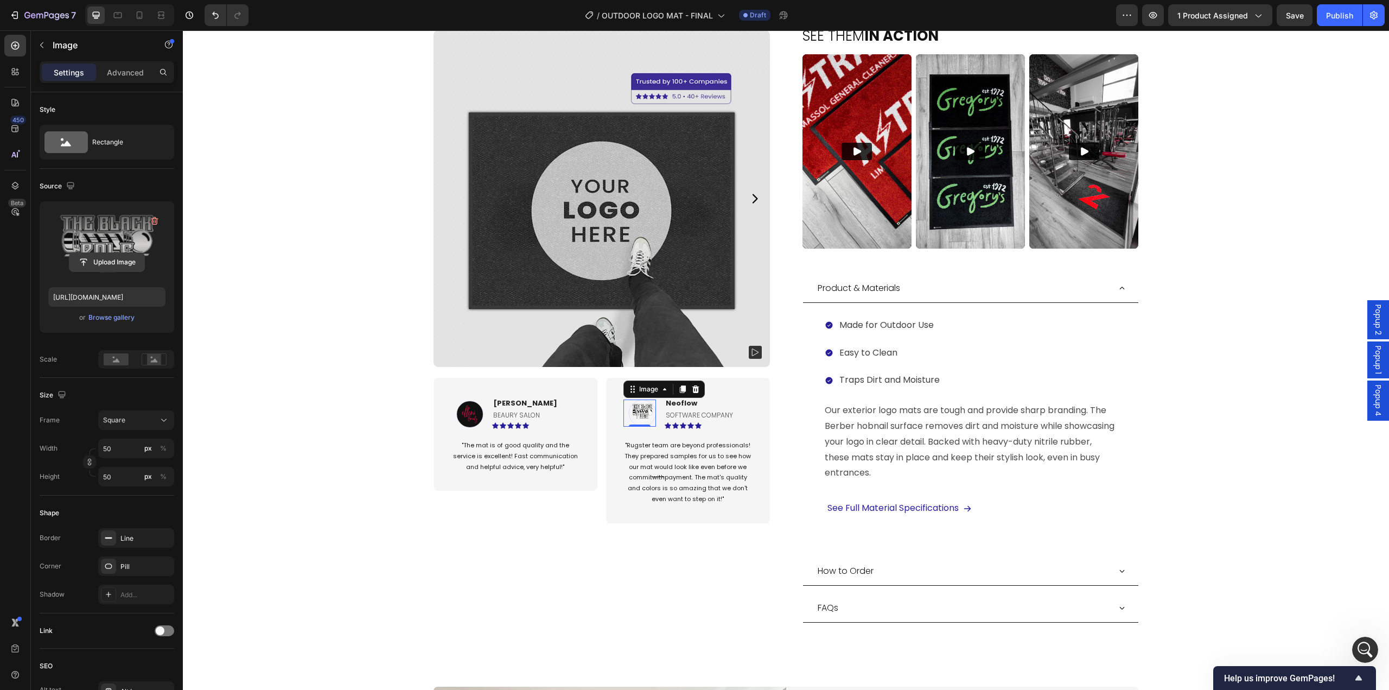
click at [113, 263] on input "file" at bounding box center [106, 262] width 75 height 18
type input "https://cdn.shopify.com/s/files/1/0844/7908/2840/files/gempages_550200365904036…"
click at [695, 403] on p "Neoflow" at bounding box center [709, 403] width 86 height 11
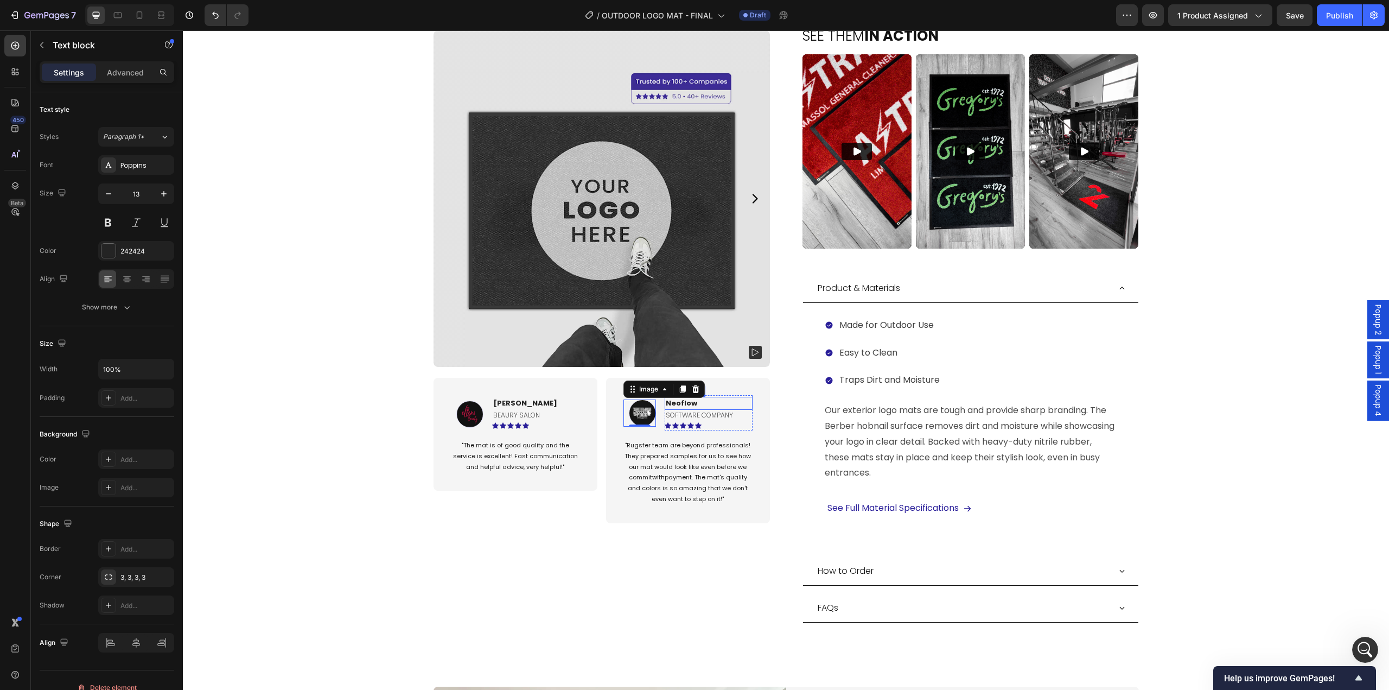
click at [695, 403] on p "Neoflow" at bounding box center [709, 403] width 86 height 11
click at [672, 416] on div "Icon" at bounding box center [683, 415] width 22 height 13
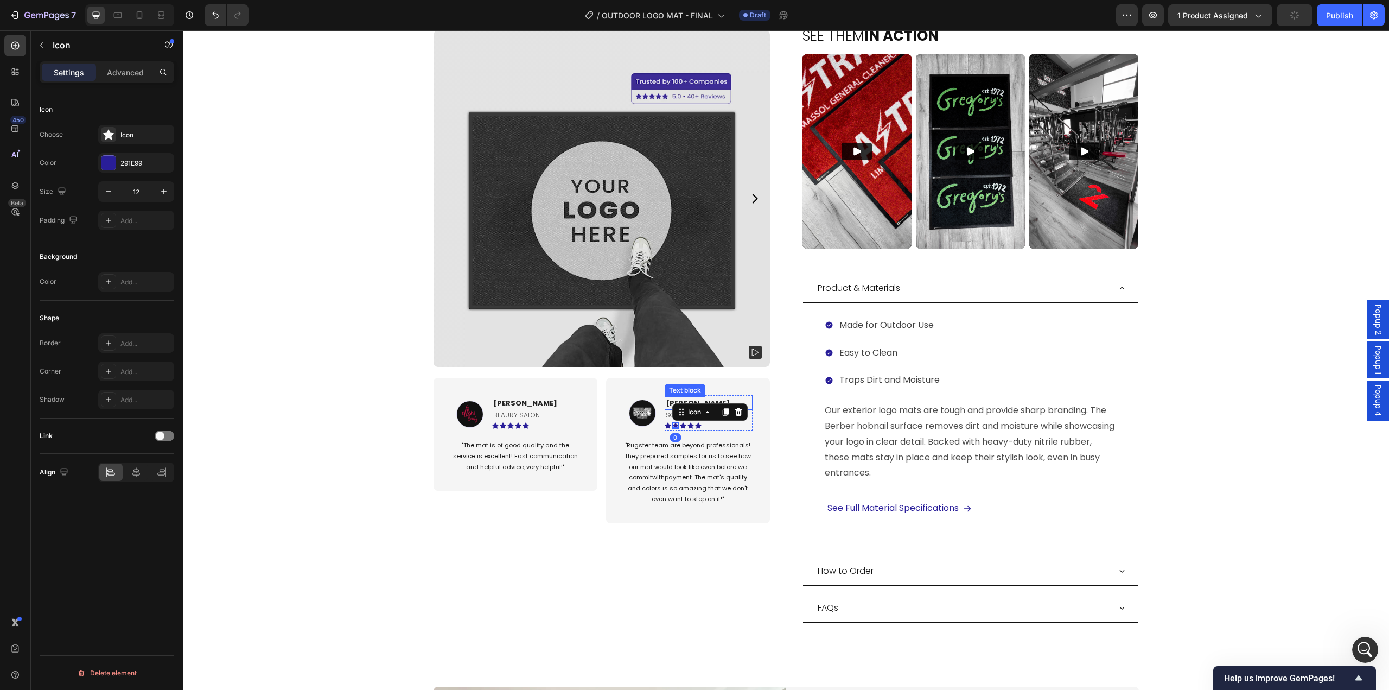
click at [794, 470] on div "Product Images Image Ellen S. Text block BEAURY SALON Text Block Icon Icon Icon…" at bounding box center [786, 72] width 705 height 1125
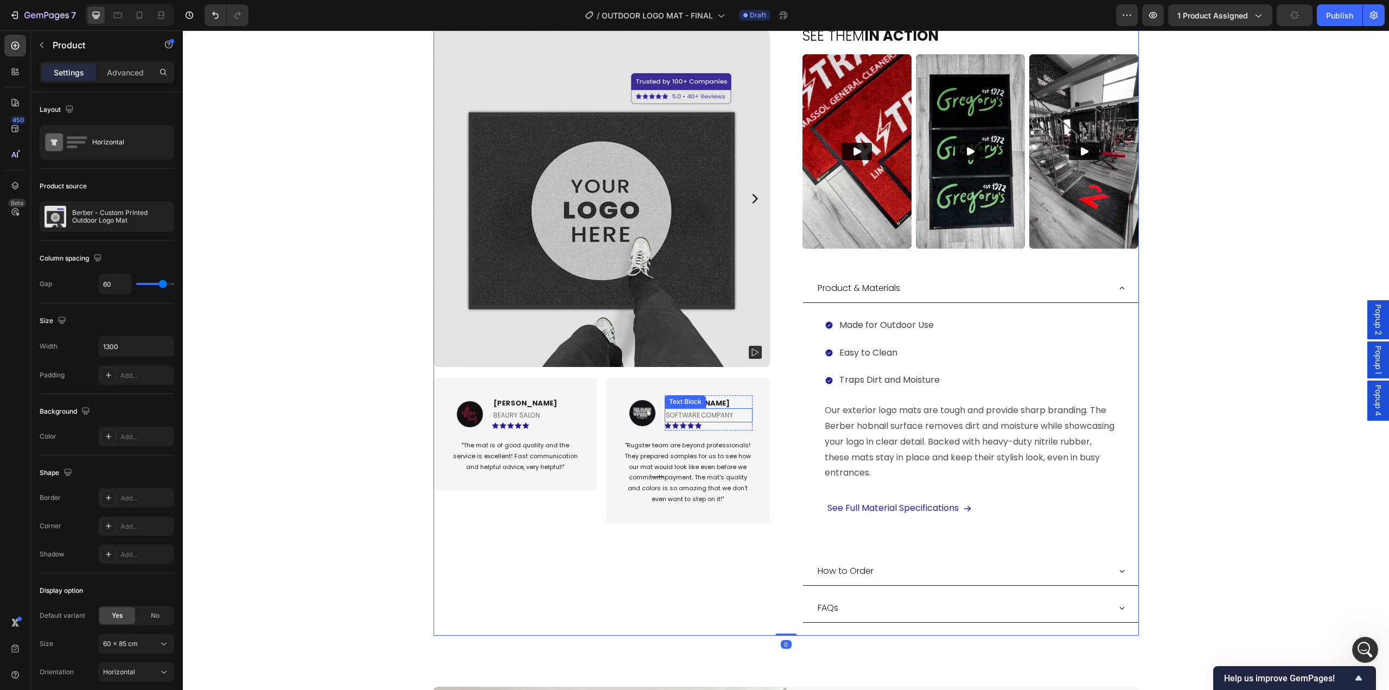
click at [718, 413] on p "software company" at bounding box center [709, 415] width 86 height 12
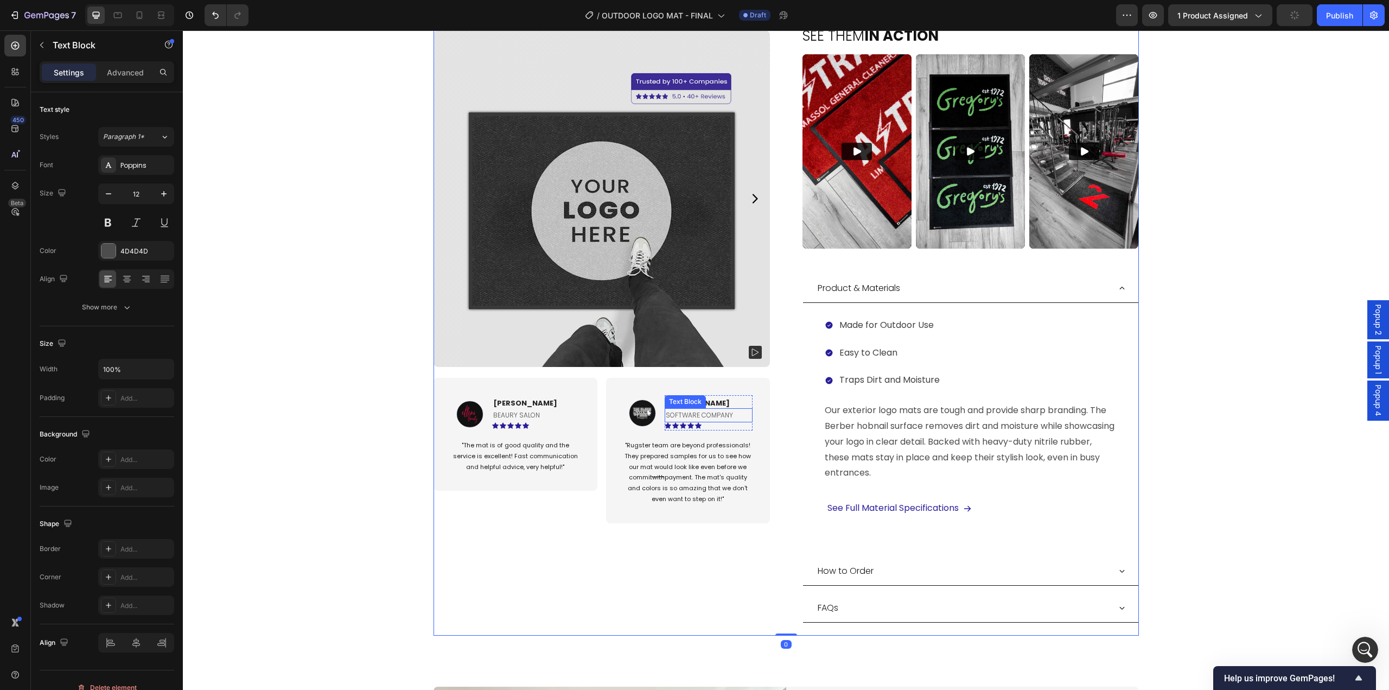
click at [718, 413] on p "software company" at bounding box center [709, 415] width 86 height 12
click at [695, 481] on p ""Rugster team are beyond professionals! They prepared samples for us to see how…" at bounding box center [688, 472] width 127 height 65
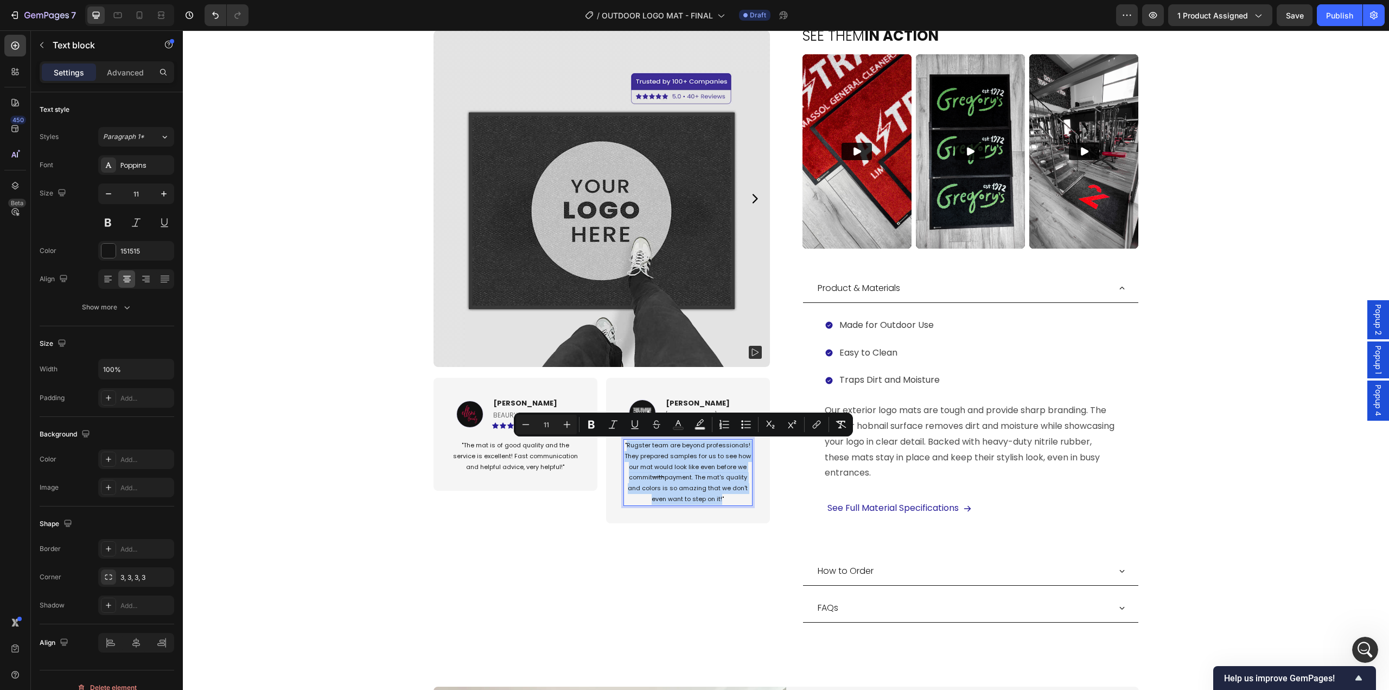
drag, startPoint x: 717, startPoint y: 501, endPoint x: 626, endPoint y: 449, distance: 105.5
click at [626, 449] on p ""Rugster team are beyond professionals! They prepared samples for us to see how…" at bounding box center [688, 472] width 127 height 65
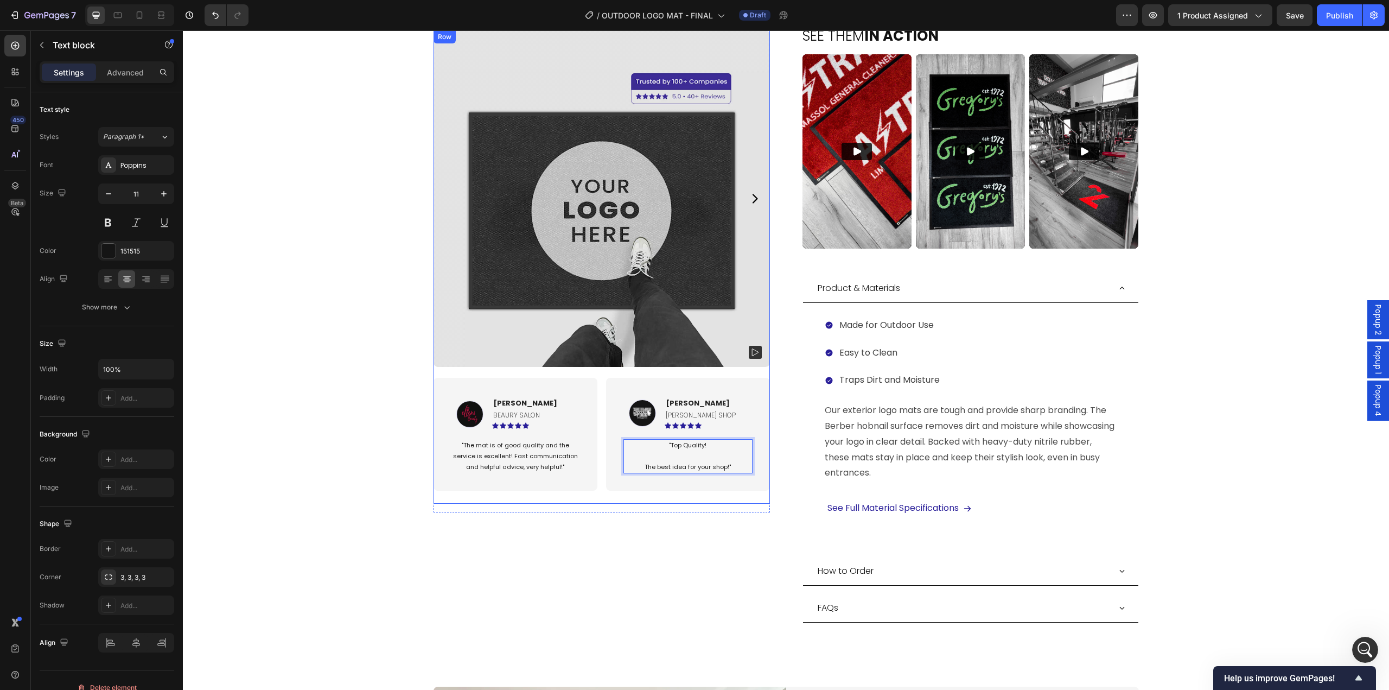
click at [645, 494] on div "Product Images Image Ellen S. Text block BEAURY SALON Text Block Icon Icon Icon…" at bounding box center [602, 72] width 336 height 1125
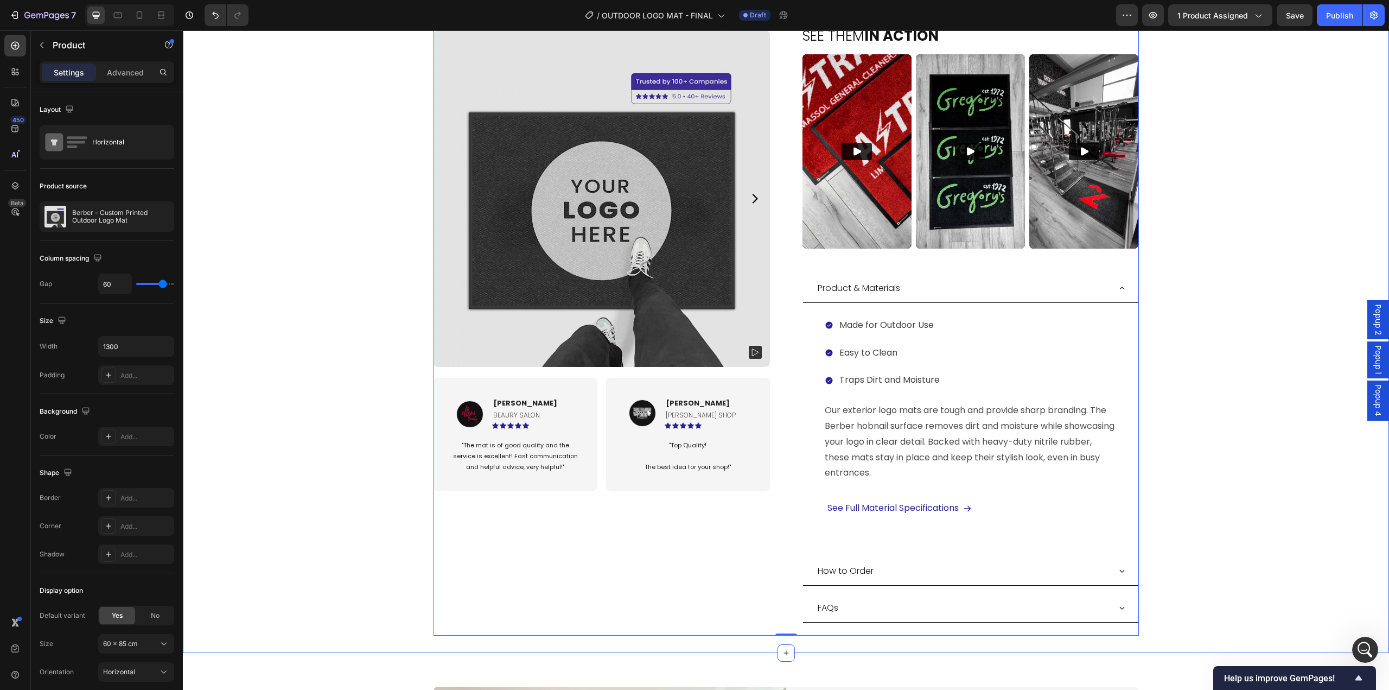
click at [1041, 491] on div "Product Images Image Ellen S. Text block BEAURY SALON Text Block Icon Icon Icon…" at bounding box center [786, 54] width 1206 height 1197
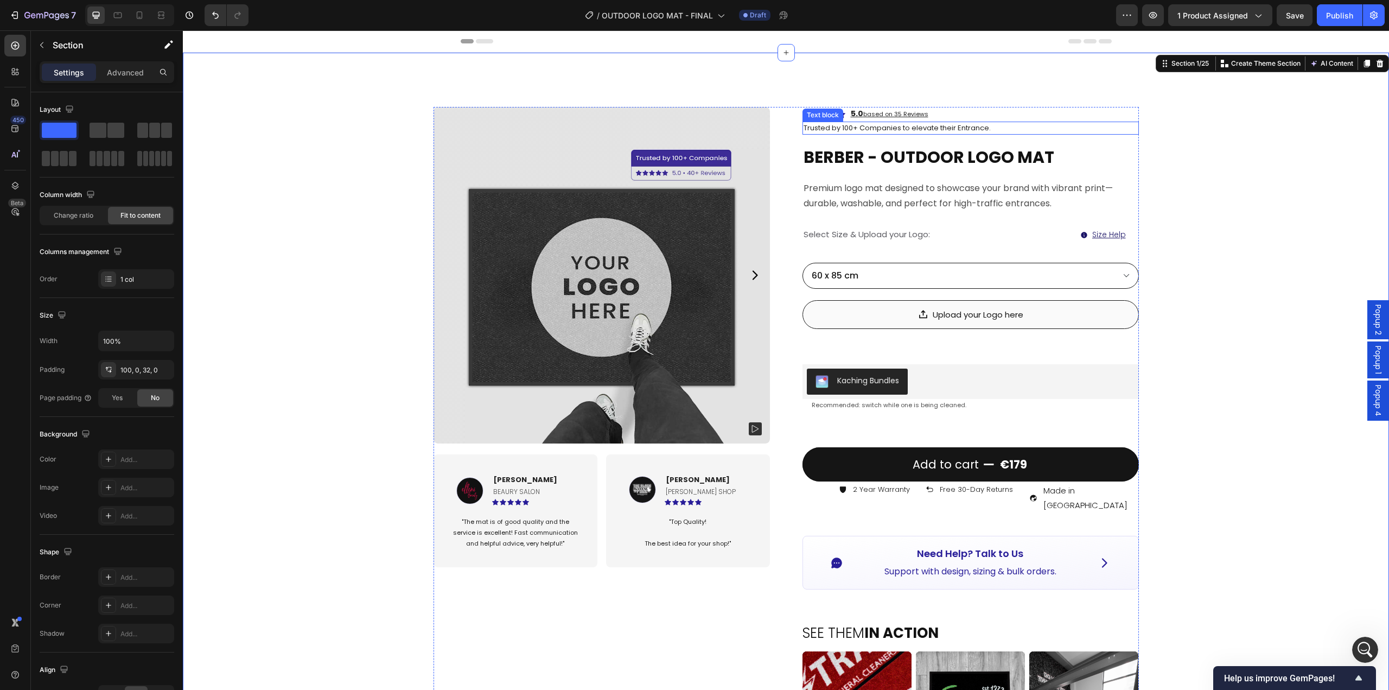
click at [912, 114] on u "based on 35 Reviews" at bounding box center [895, 114] width 65 height 9
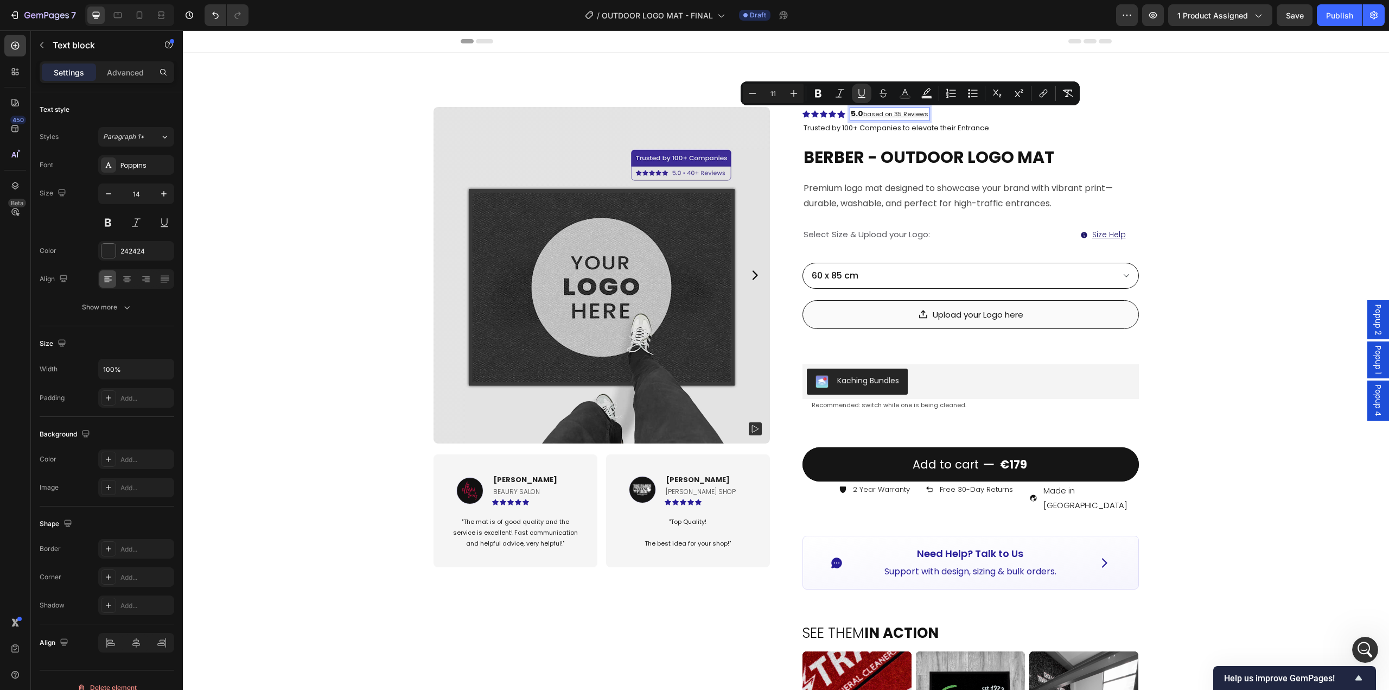
click at [893, 111] on u "based on 35 Reviews" at bounding box center [895, 114] width 65 height 9
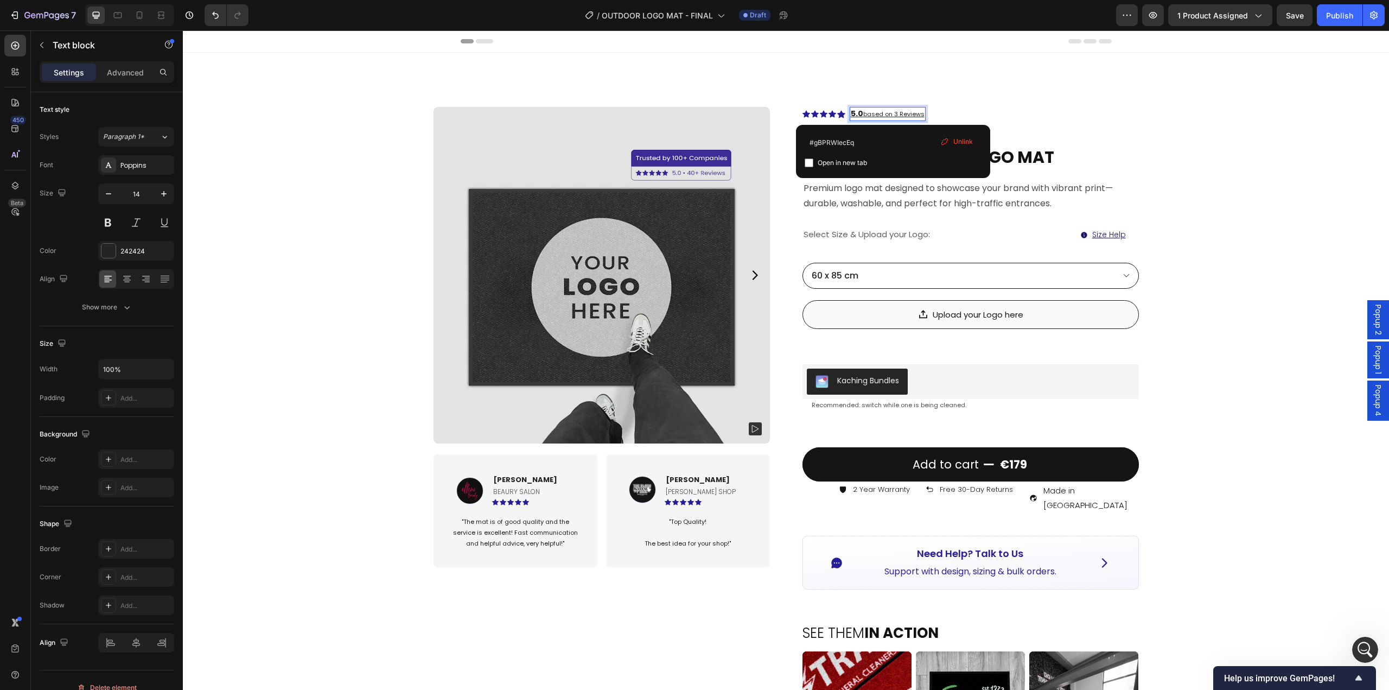
click at [1041, 166] on div "Product Images Image Ellen S. Text block BEAURY SALON Text Block Icon Icon Icon…" at bounding box center [786, 651] width 1206 height 1197
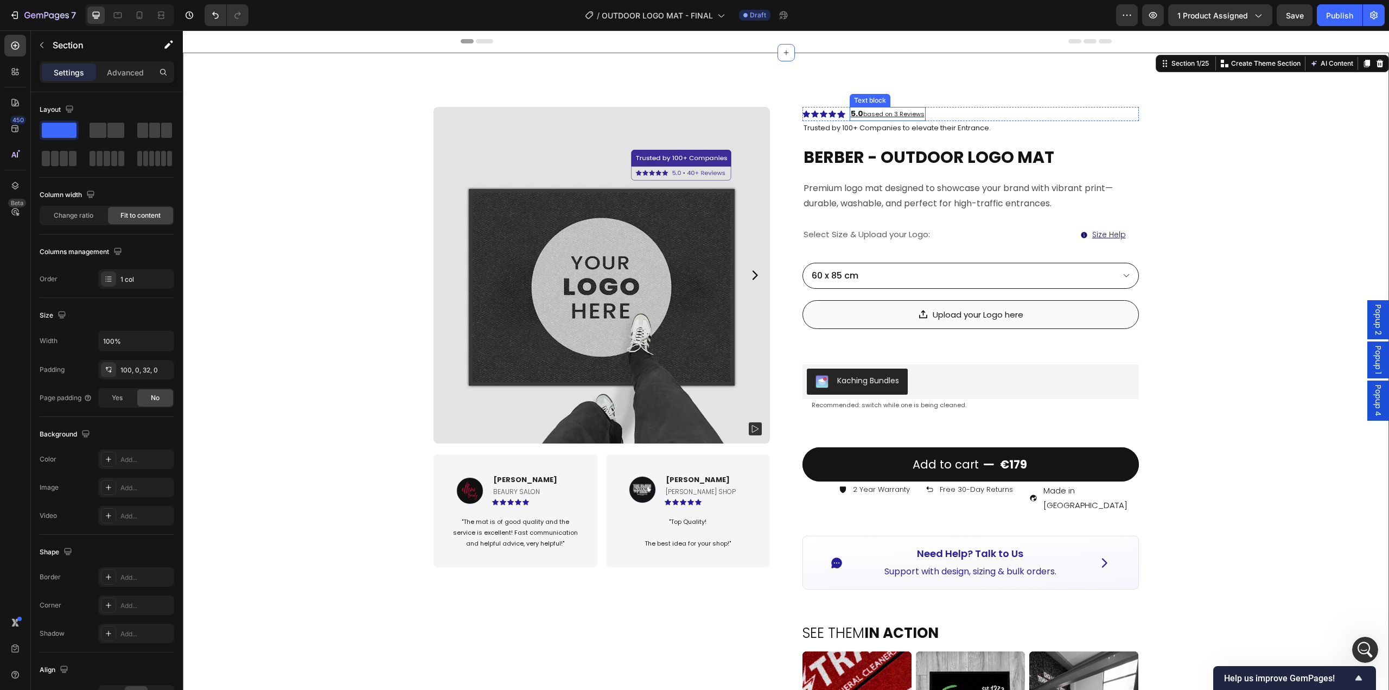
click at [863, 113] on u "based on 3 Reviews" at bounding box center [893, 114] width 61 height 9
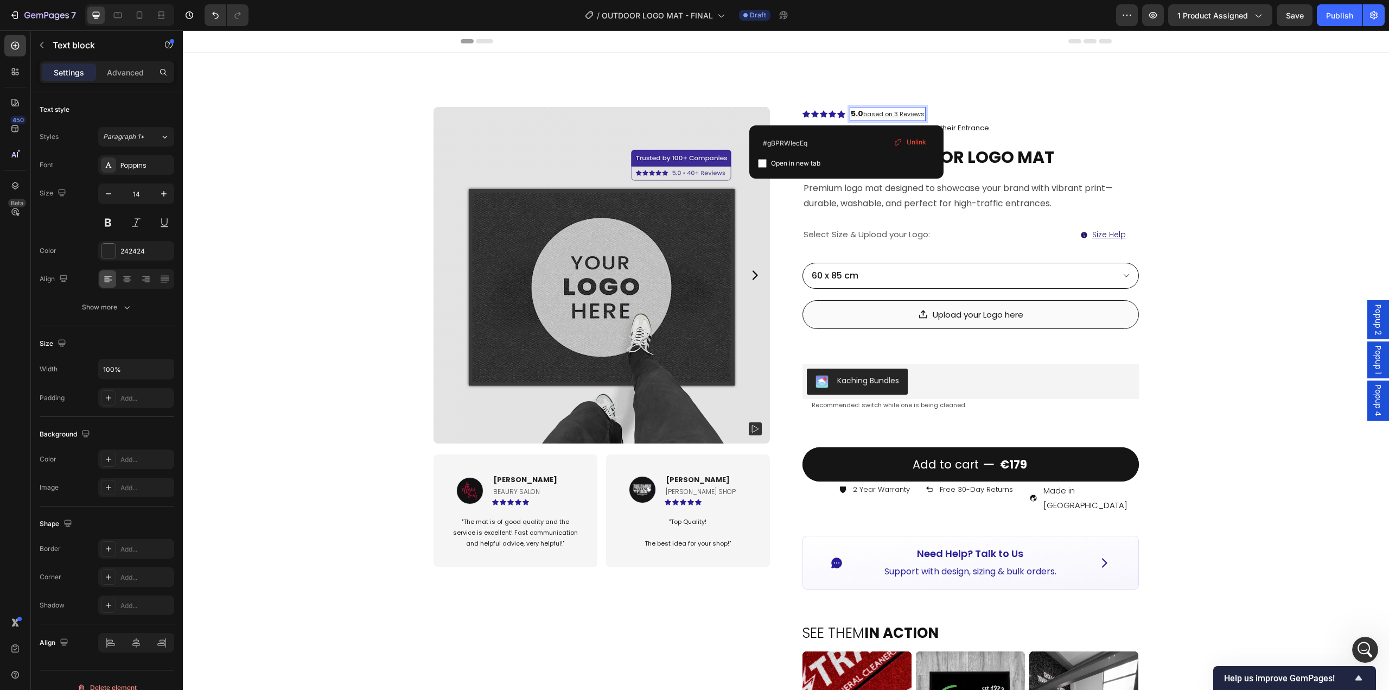
click at [858, 113] on u "5.0" at bounding box center [857, 113] width 12 height 11
click at [869, 113] on u "based on 3 Reviews" at bounding box center [899, 114] width 61 height 9
click at [865, 110] on u "5.0 - B" at bounding box center [864, 113] width 26 height 11
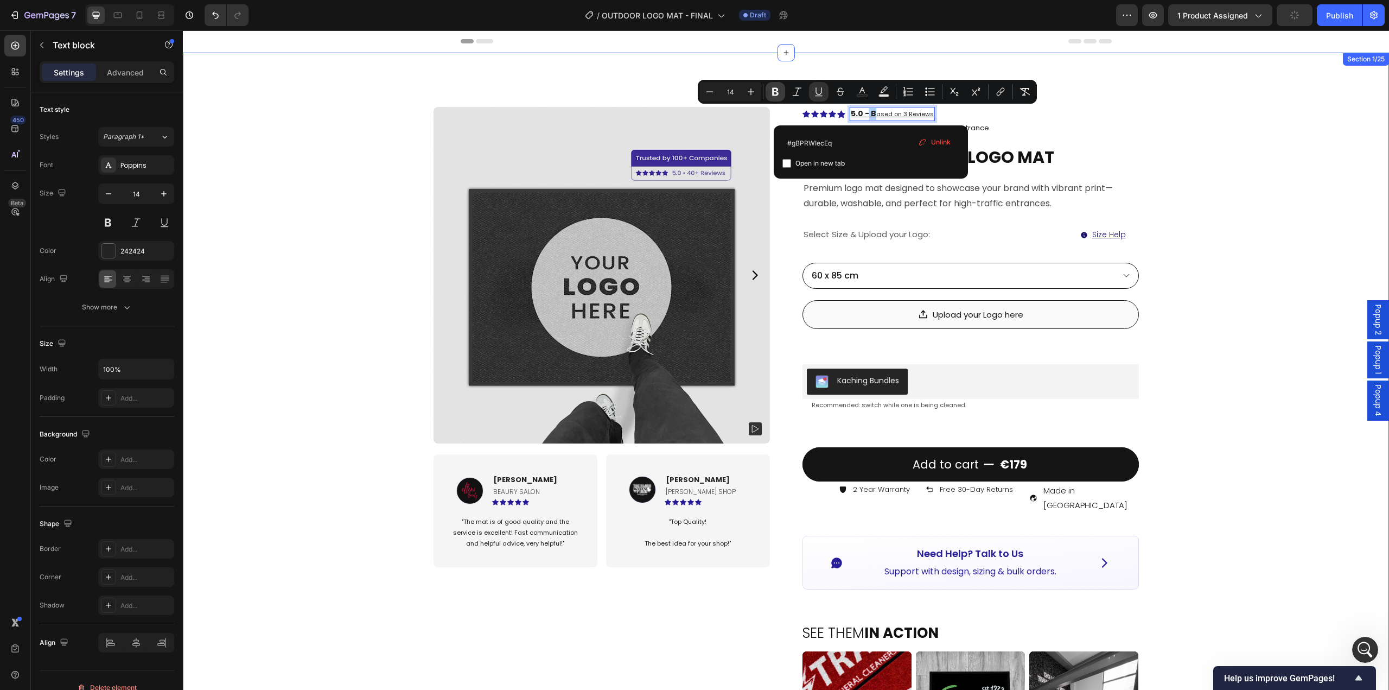
click at [778, 93] on icon "Editor contextual toolbar" at bounding box center [775, 92] width 7 height 8
click at [1041, 174] on div "Product Images Image Ellen S. Text block BEAURY SALON Text Block Icon Icon Icon…" at bounding box center [786, 651] width 1206 height 1197
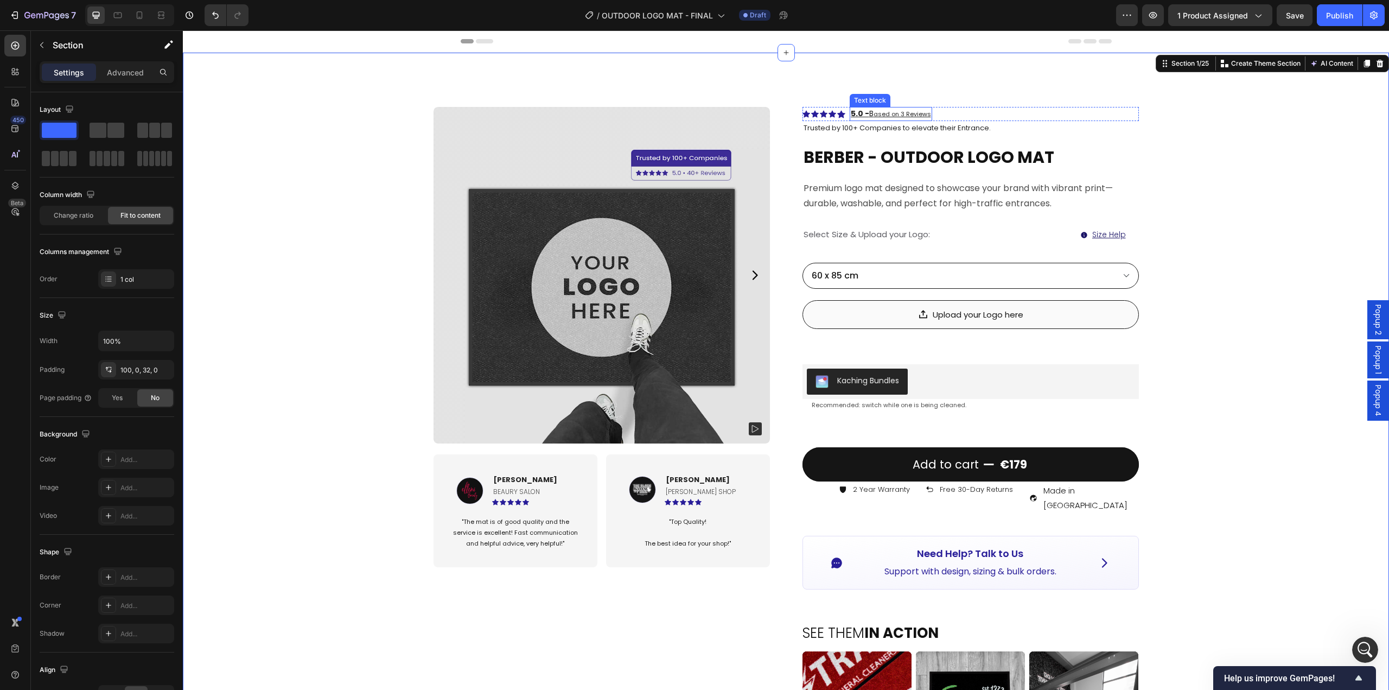
click at [874, 116] on u "ased on 3 Reviews" at bounding box center [903, 114] width 58 height 9
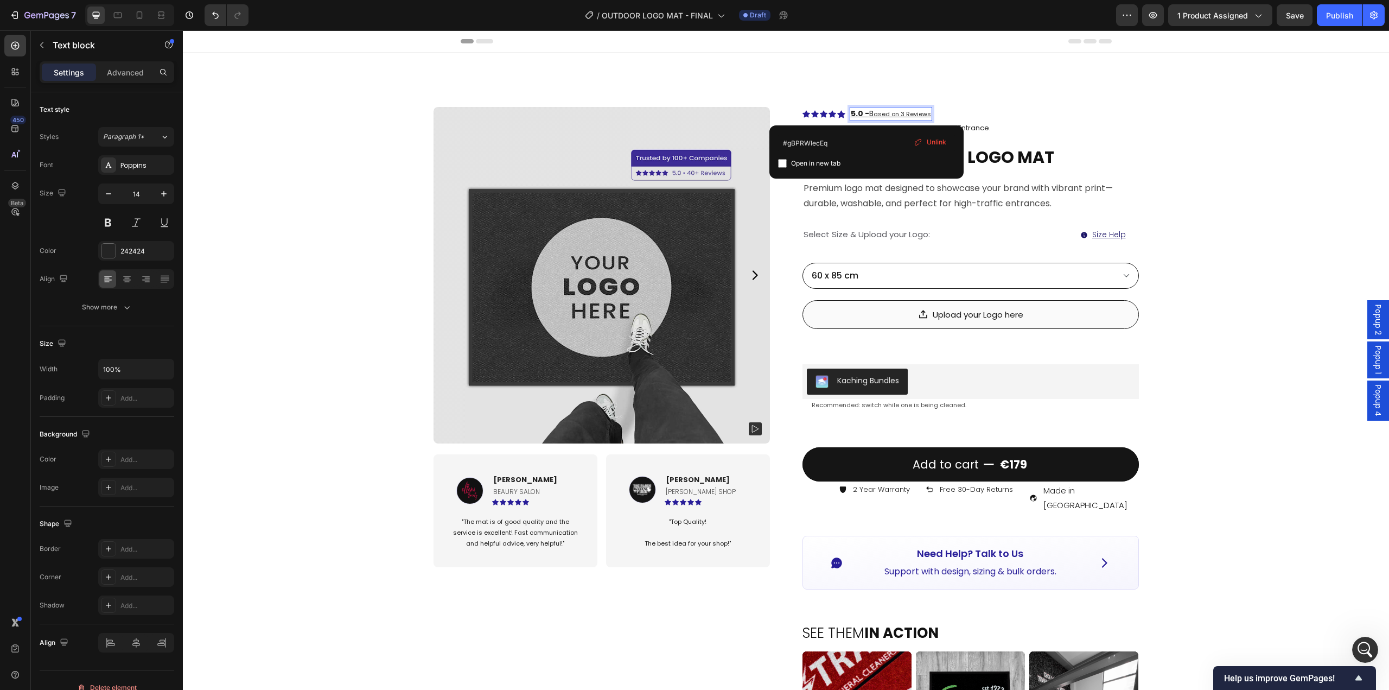
click at [870, 110] on u "B" at bounding box center [871, 113] width 4 height 11
click at [887, 111] on u "ased on 3 Reviews" at bounding box center [903, 114] width 58 height 9
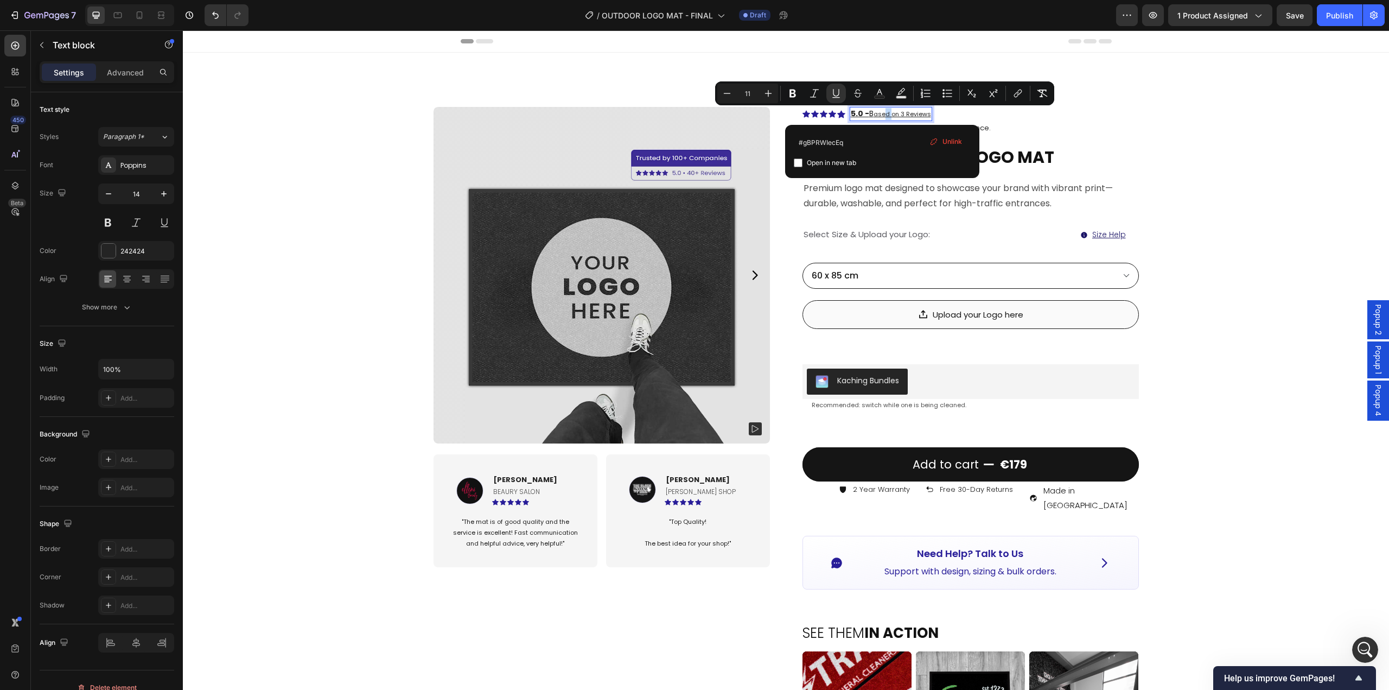
type input "14"
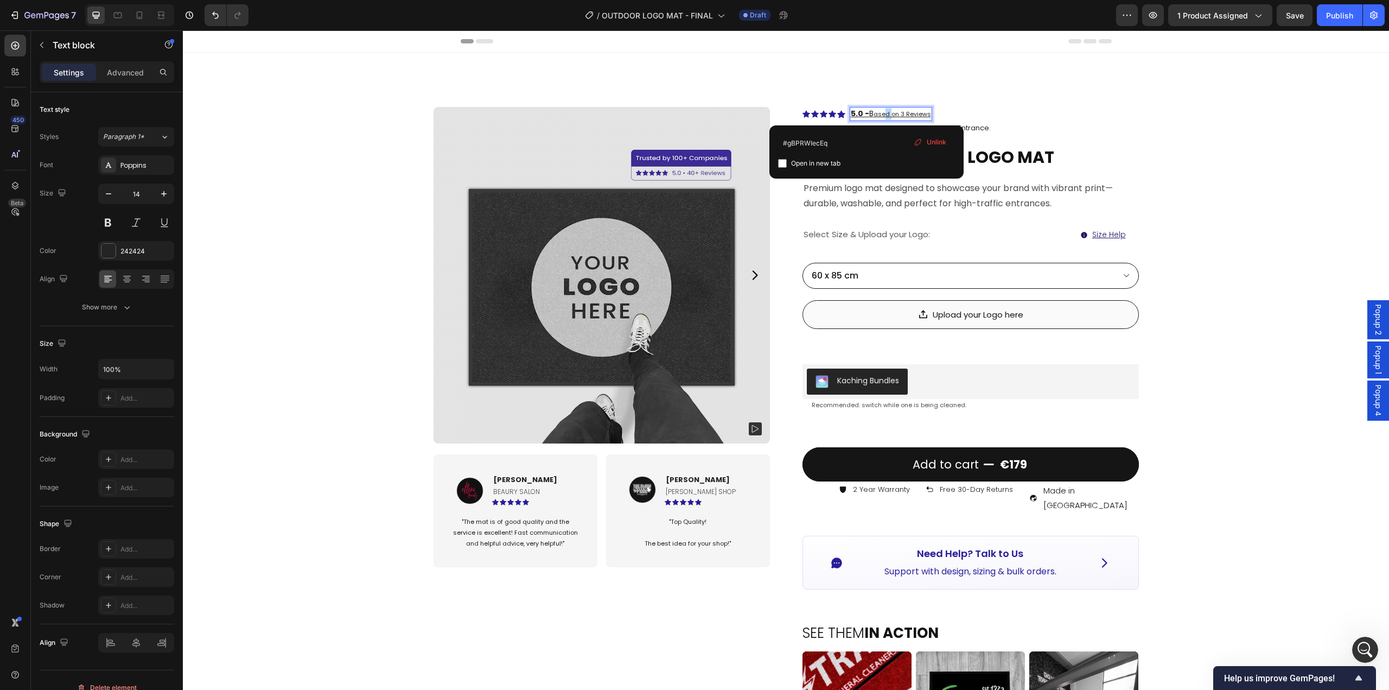
click at [869, 113] on u "B" at bounding box center [871, 113] width 4 height 11
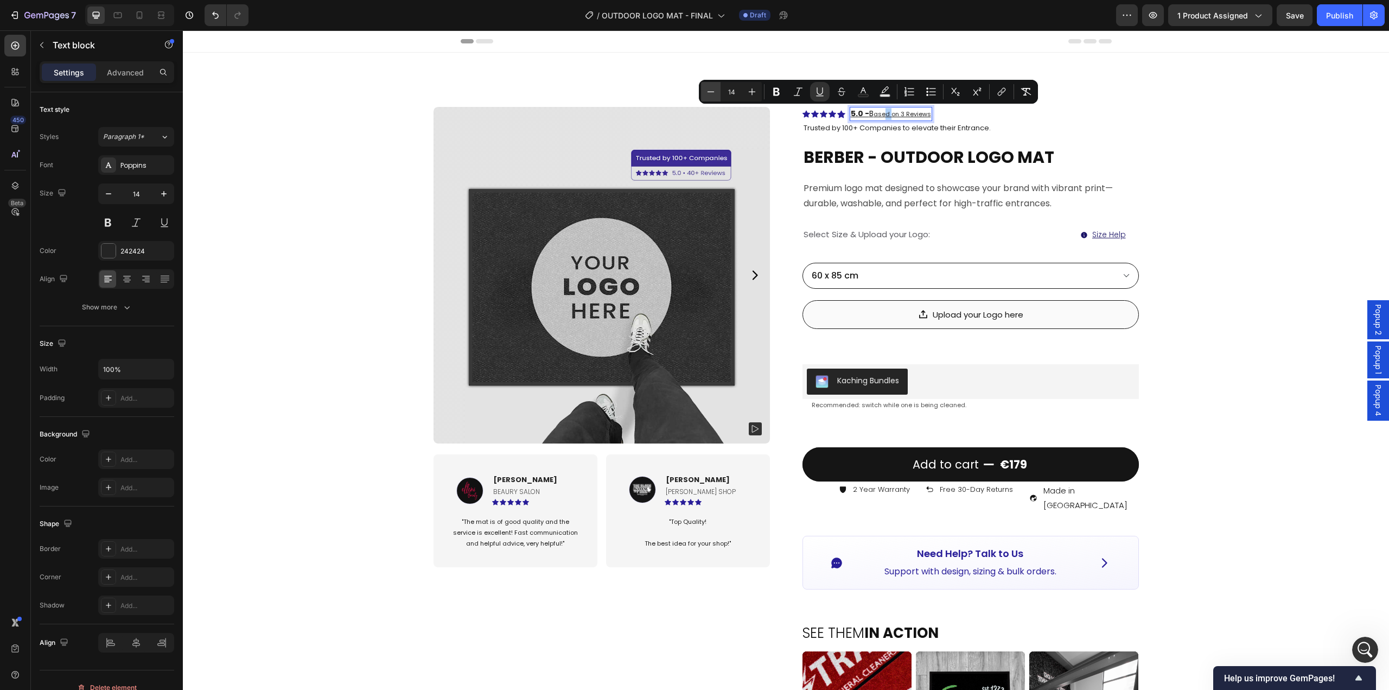
click at [719, 94] on button "Minus" at bounding box center [711, 92] width 20 height 20
click at [714, 95] on icon "Editor contextual toolbar" at bounding box center [710, 91] width 11 height 11
click at [712, 92] on icon "Editor contextual toolbar" at bounding box center [710, 91] width 11 height 11
type input "11"
click at [1041, 191] on div "Product Images Image Ellen S. Text block BEAURY SALON Text Block Icon Icon Icon…" at bounding box center [786, 651] width 1206 height 1197
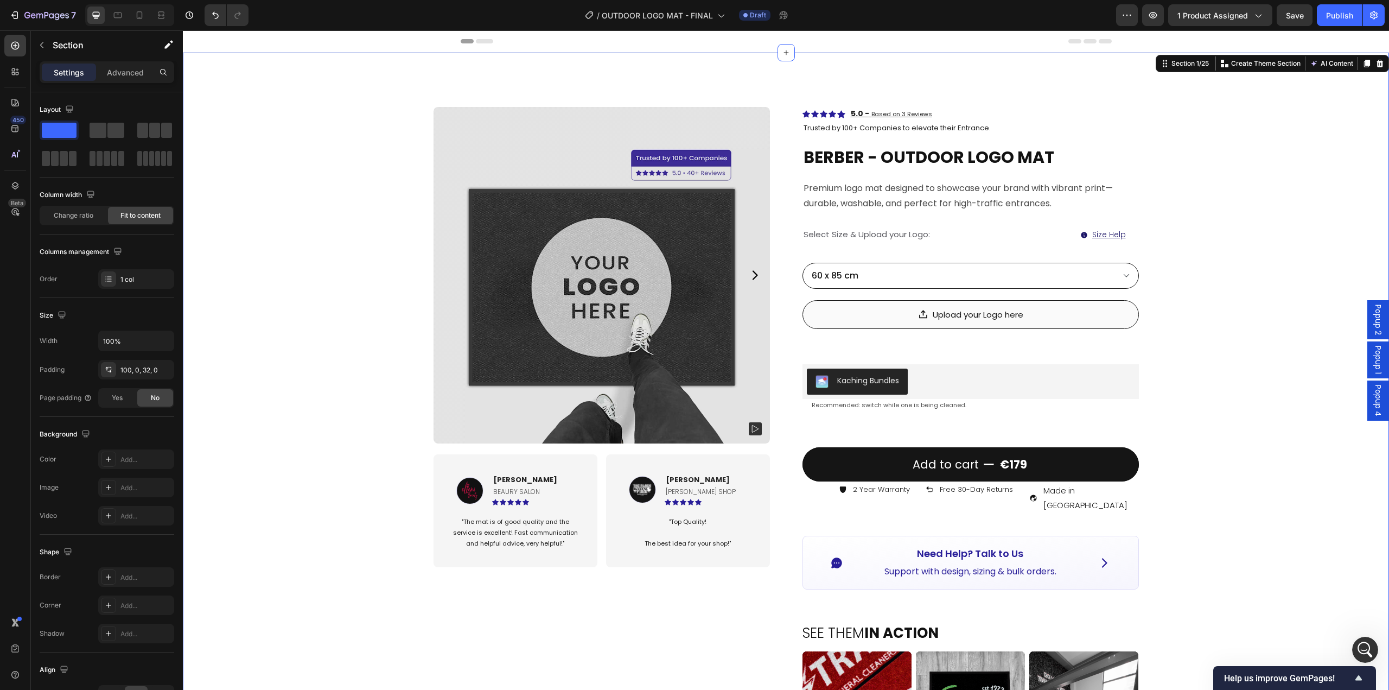
scroll to position [8662, 0]
click at [874, 193] on p "Premium logo mat designed to showcase your brand with vibrant print—durable, wa…" at bounding box center [971, 196] width 334 height 31
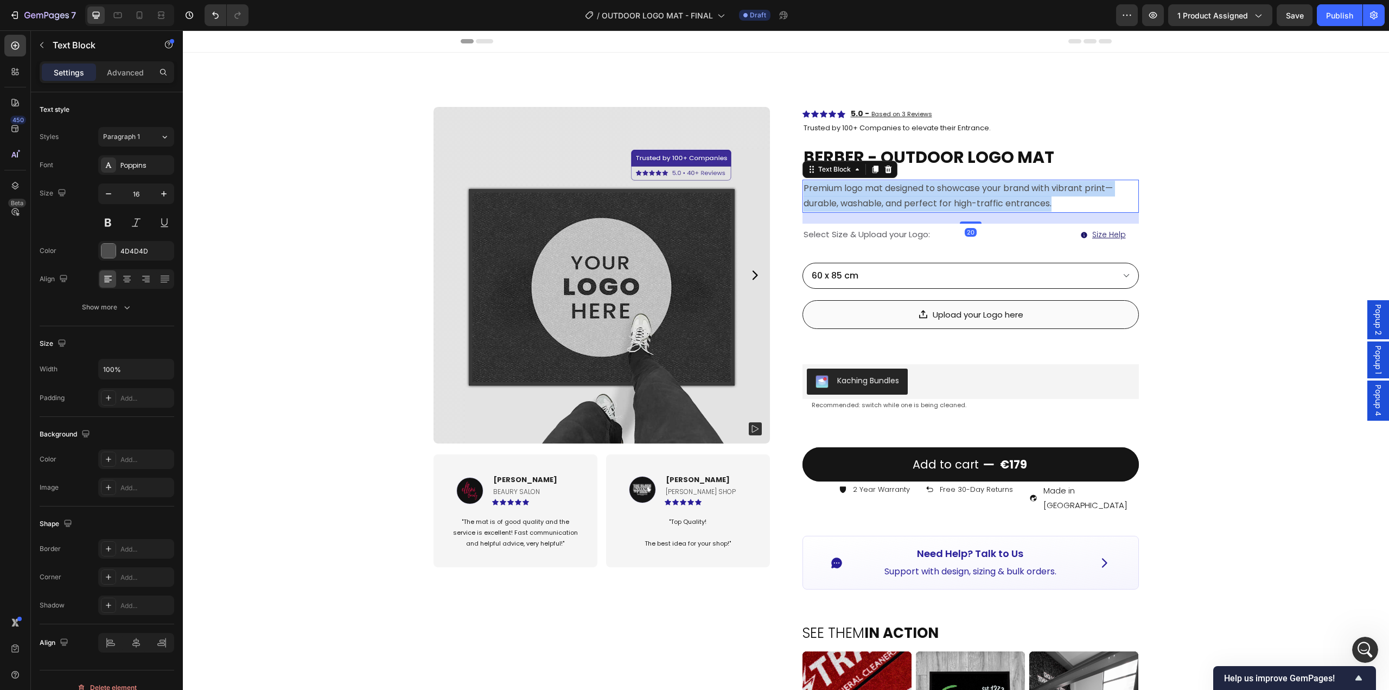
click at [874, 193] on p "Premium logo mat designed to showcase your brand with vibrant print—durable, wa…" at bounding box center [971, 196] width 334 height 31
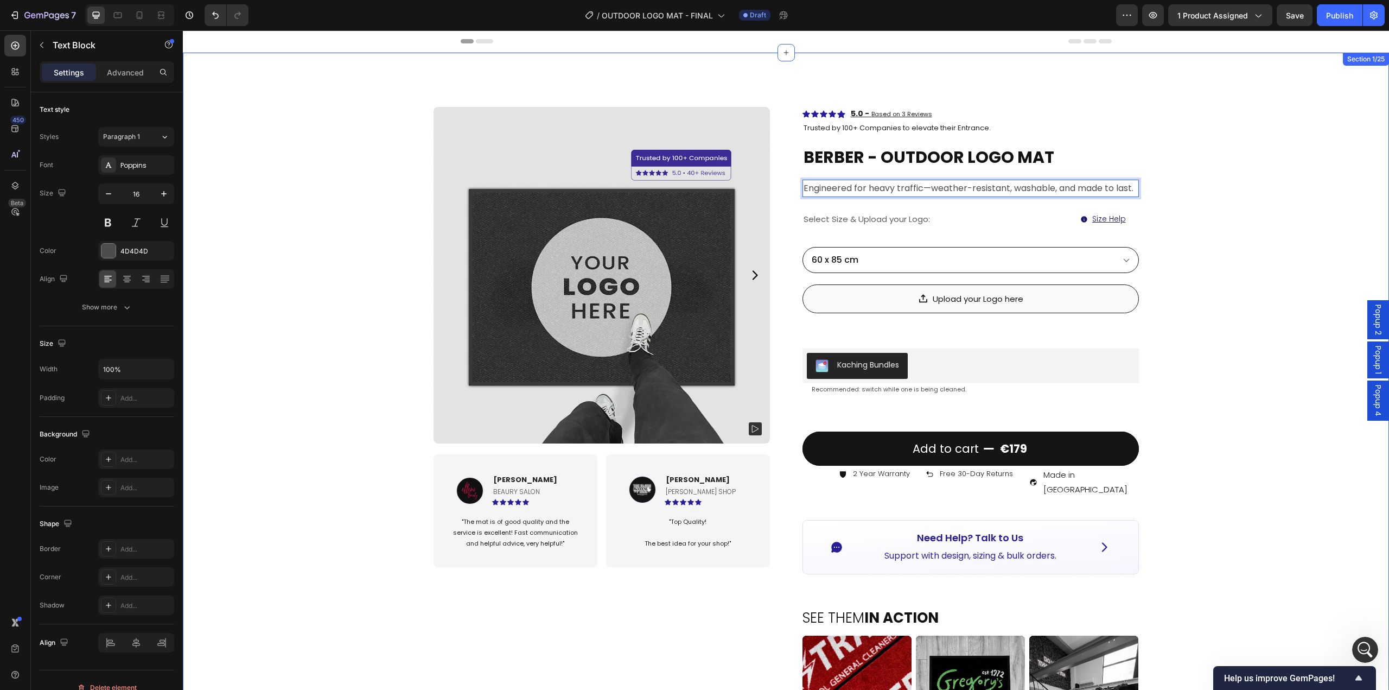
click at [1041, 222] on div "Product Images Image Ellen S. Text block BEAURY SALON Text Block Icon Icon Icon…" at bounding box center [786, 643] width 1206 height 1181
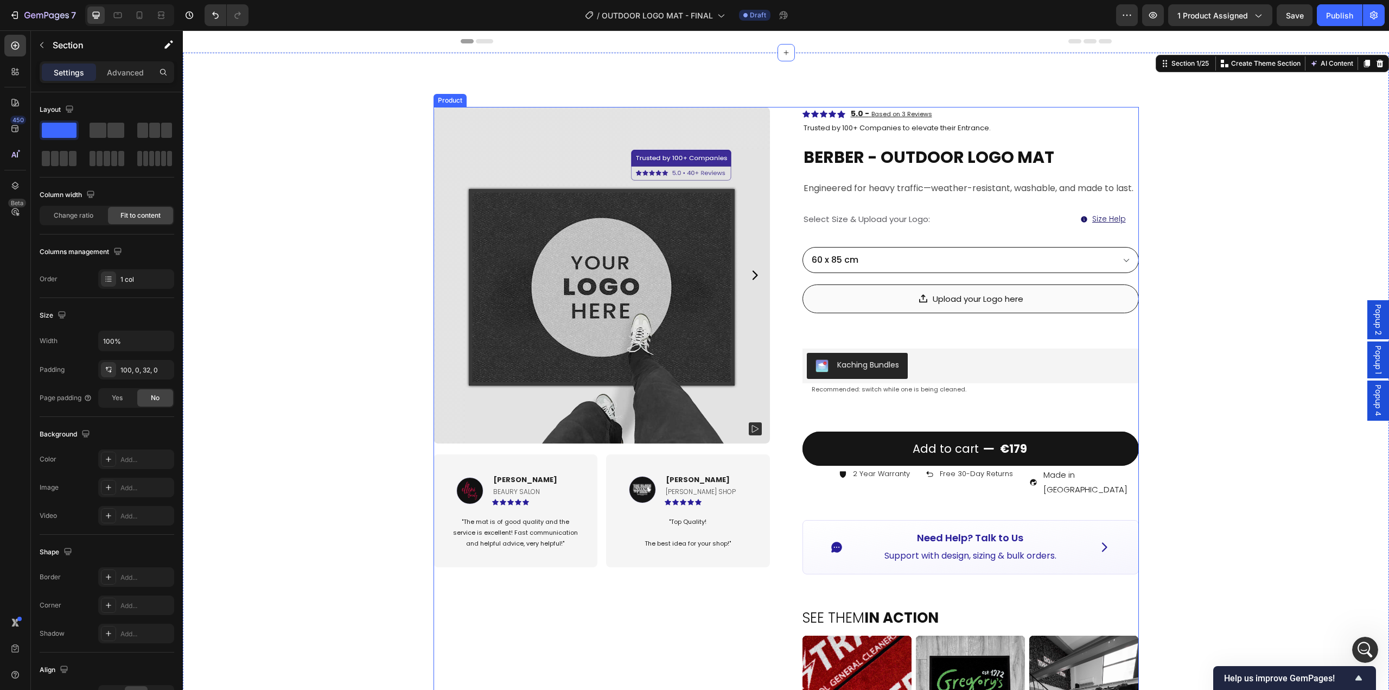
click at [969, 167] on h2 "BERBER - OUTDOOR LOGO MAT" at bounding box center [971, 156] width 336 height 23
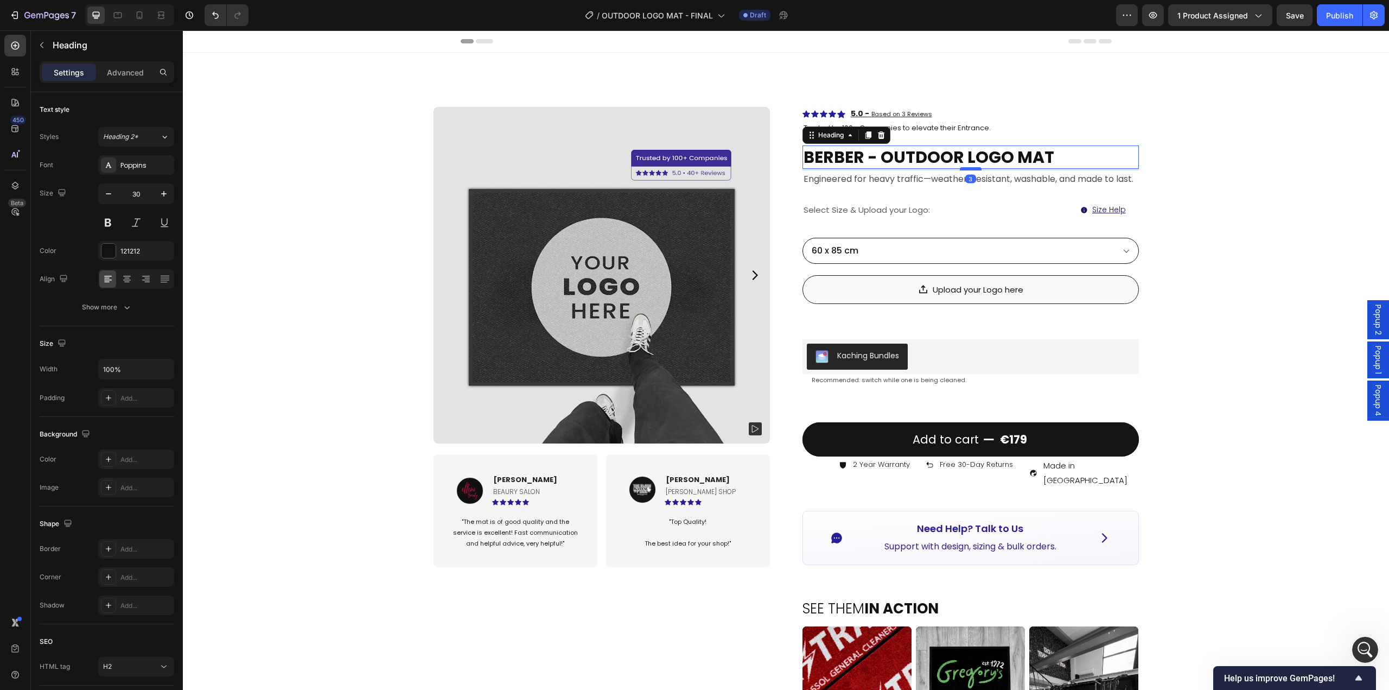
drag, startPoint x: 966, startPoint y: 179, endPoint x: 965, endPoint y: 170, distance: 9.3
click at [965, 170] on div at bounding box center [971, 168] width 22 height 3
click at [1041, 174] on div "Product Images Image Ellen S. Text block BEAURY SALON Text Block Icon Icon Icon…" at bounding box center [786, 639] width 1206 height 1172
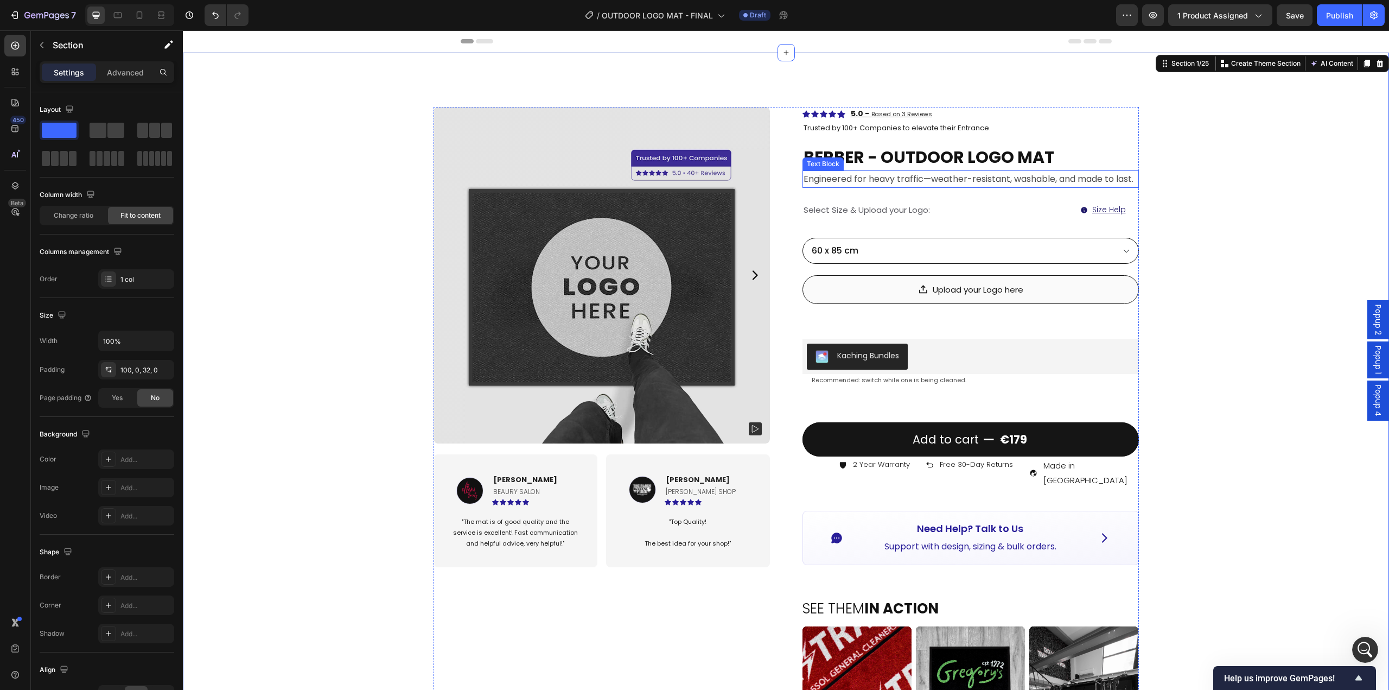
click at [1013, 179] on p "Engineered for heavy traffic—weather-resistant, washable, and made to last." at bounding box center [971, 179] width 334 height 16
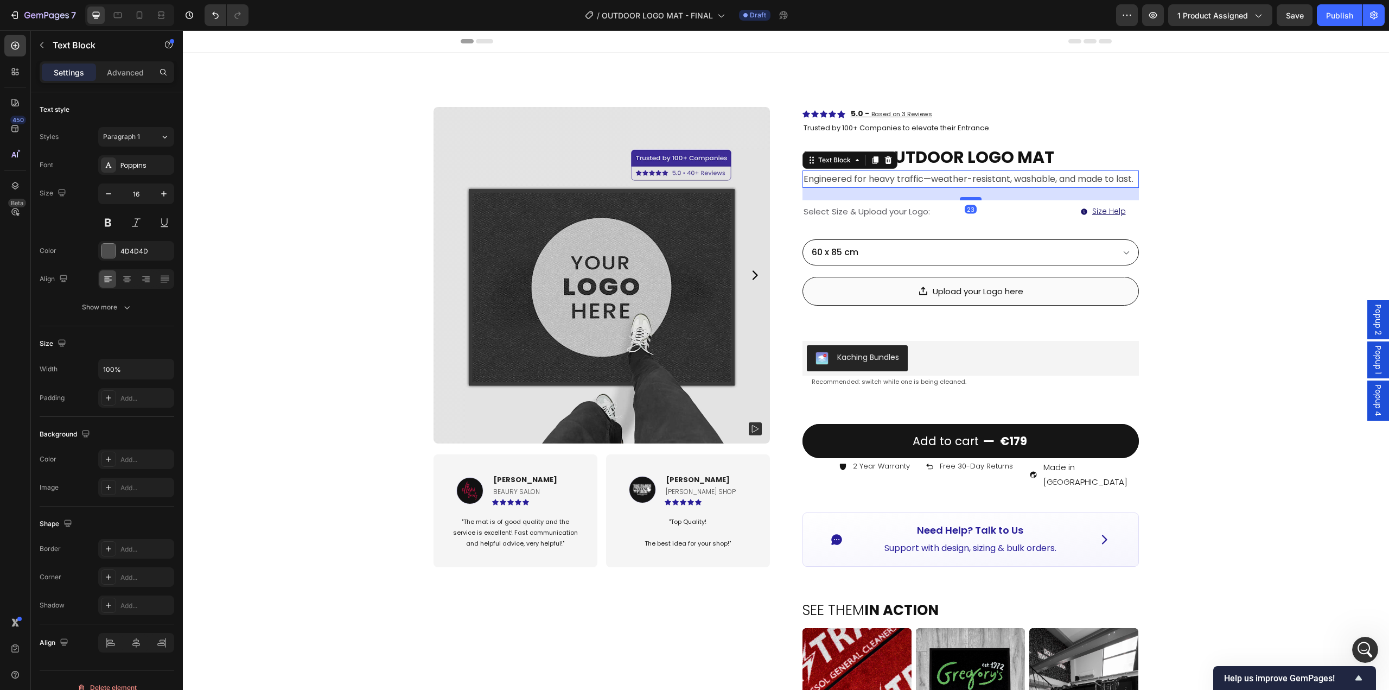
scroll to position [8634, 0]
click at [974, 201] on div at bounding box center [971, 199] width 22 height 3
click at [1041, 209] on div "Product Images Image Ellen S. Text block BEAURY SALON Text Block Icon Icon Icon…" at bounding box center [786, 640] width 1206 height 1175
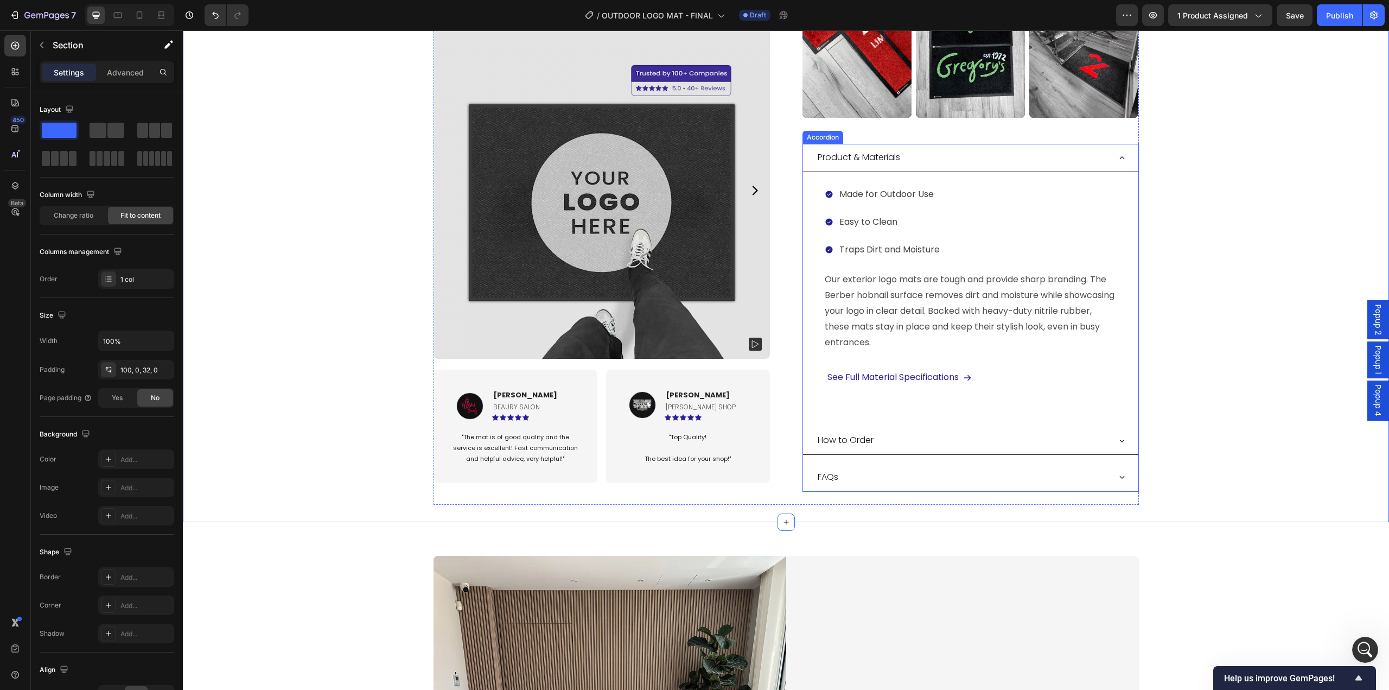
scroll to position [760, 0]
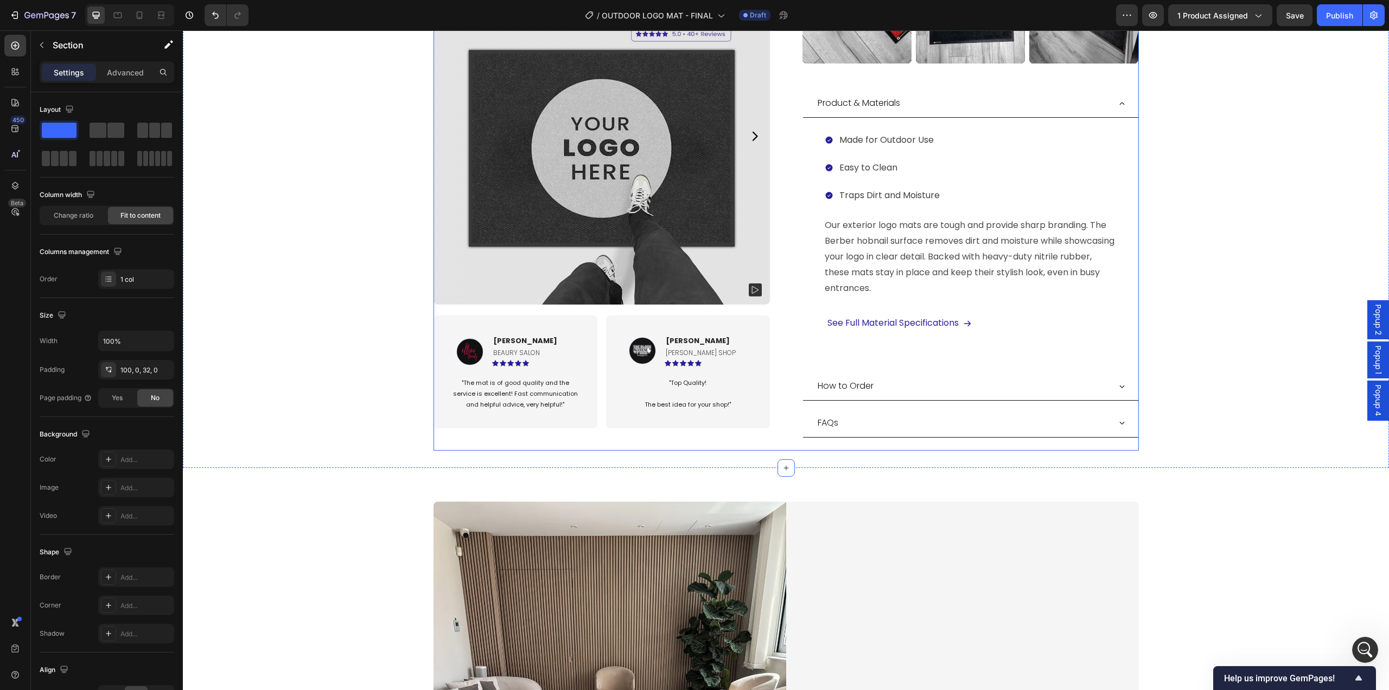
click at [920, 413] on div "FAQs" at bounding box center [963, 422] width 294 height 19
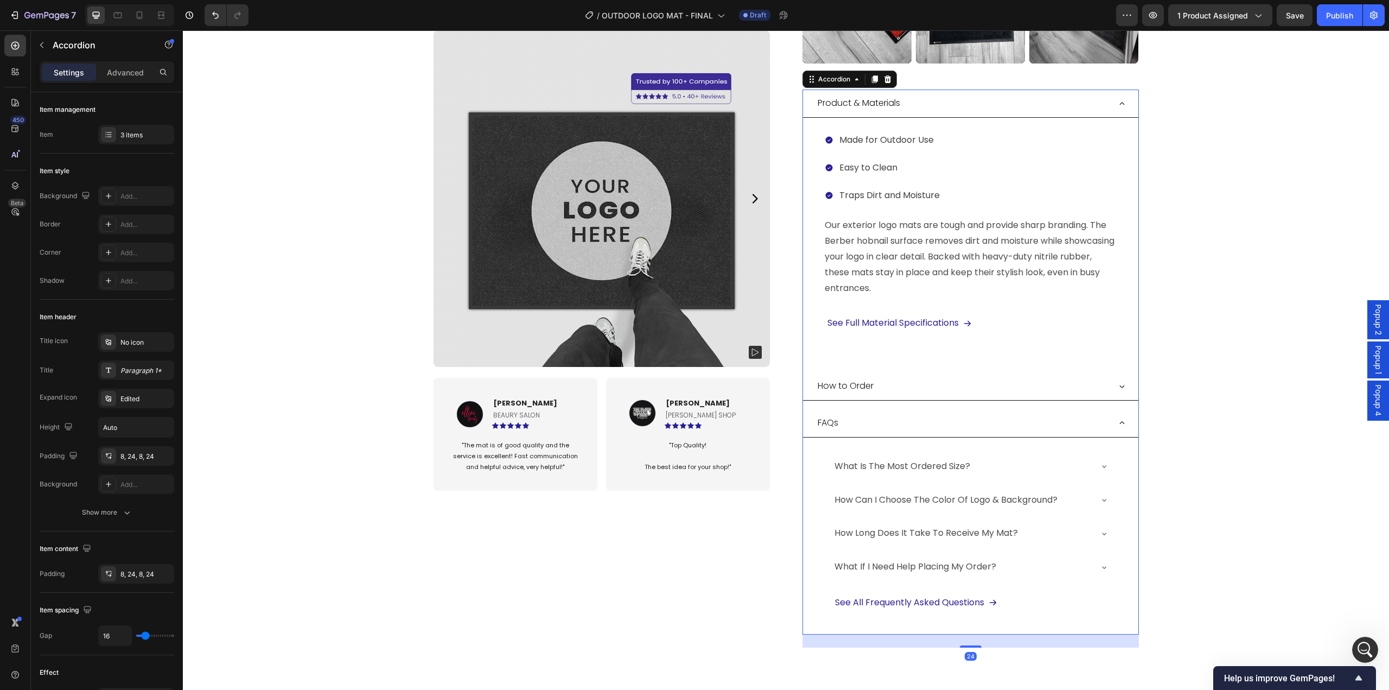
scroll to position [814, 0]
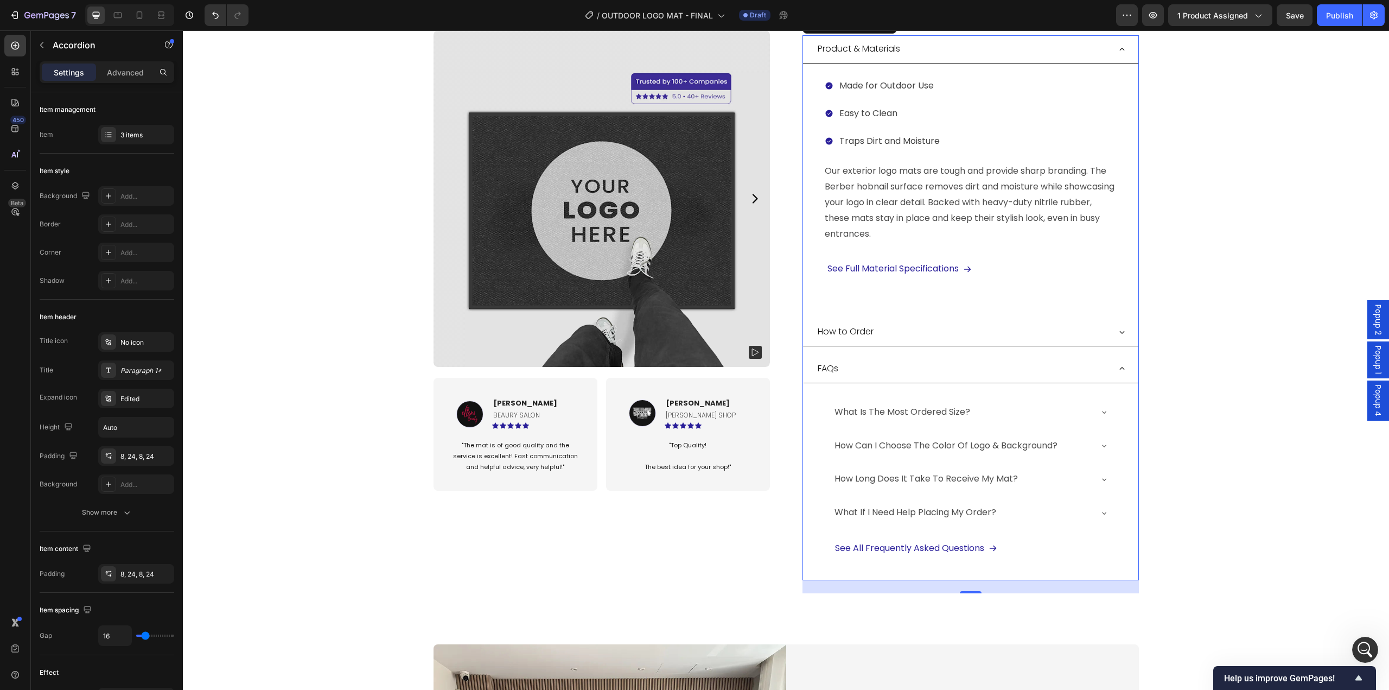
click at [1041, 359] on div "FAQs" at bounding box center [963, 368] width 294 height 19
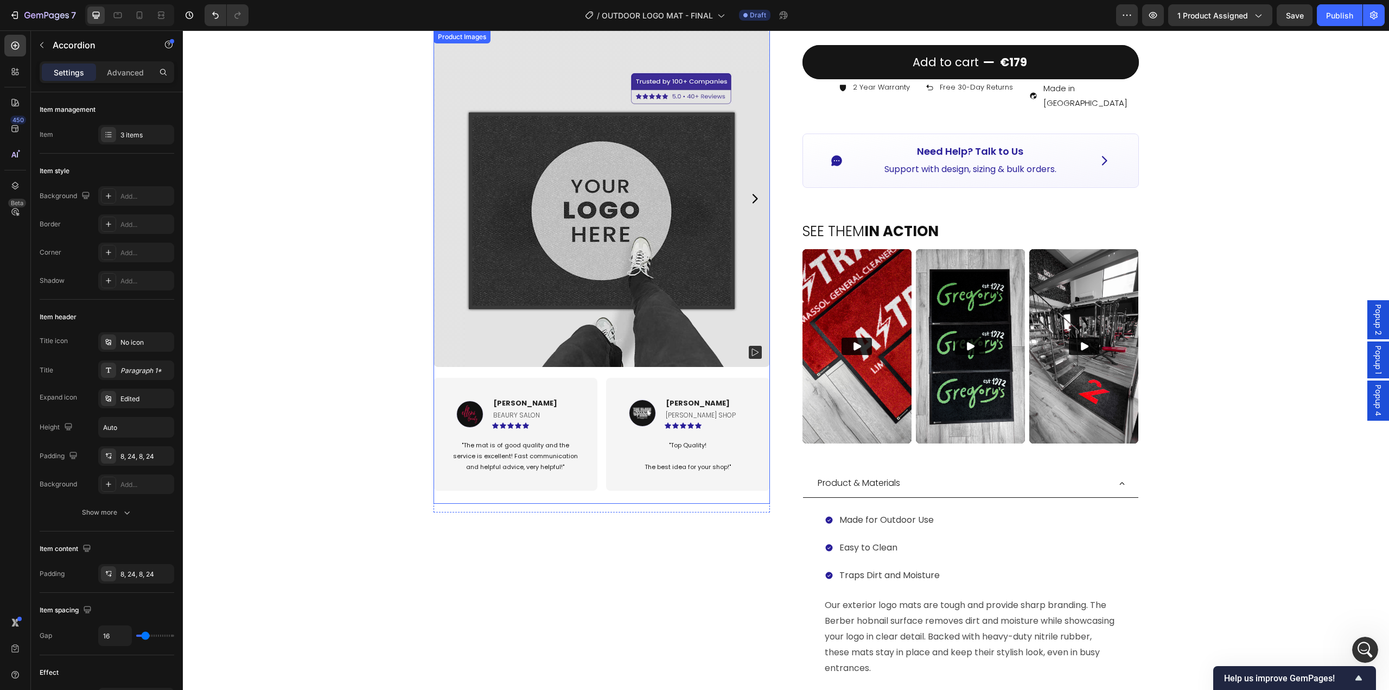
scroll to position [705, 0]
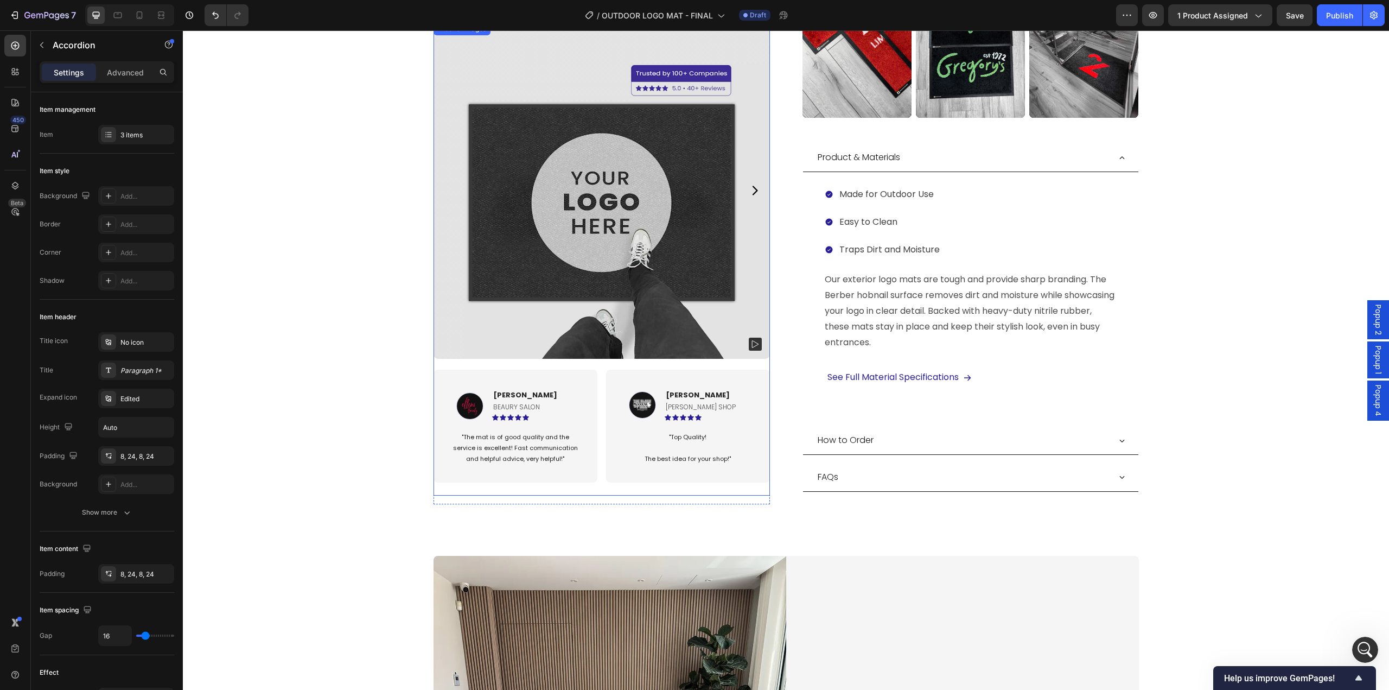
click at [752, 186] on icon "Carousel Next Arrow" at bounding box center [754, 190] width 5 height 9
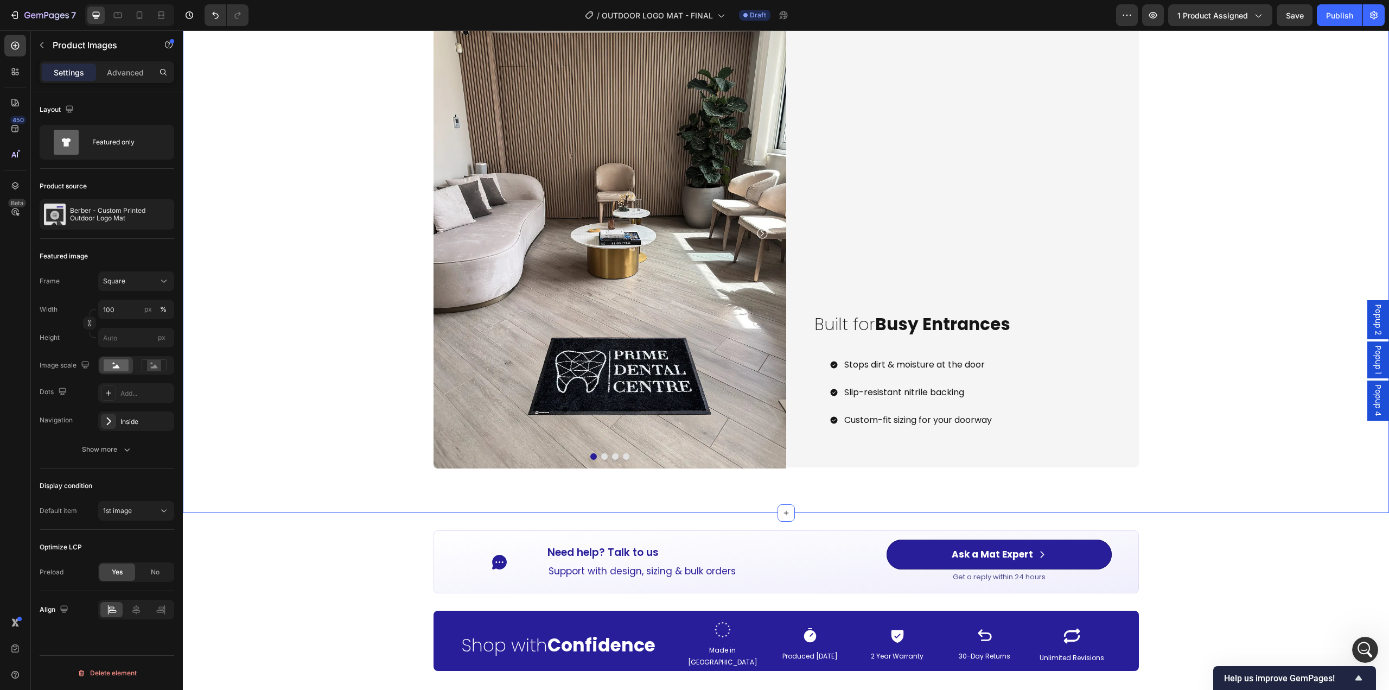
scroll to position [1194, 0]
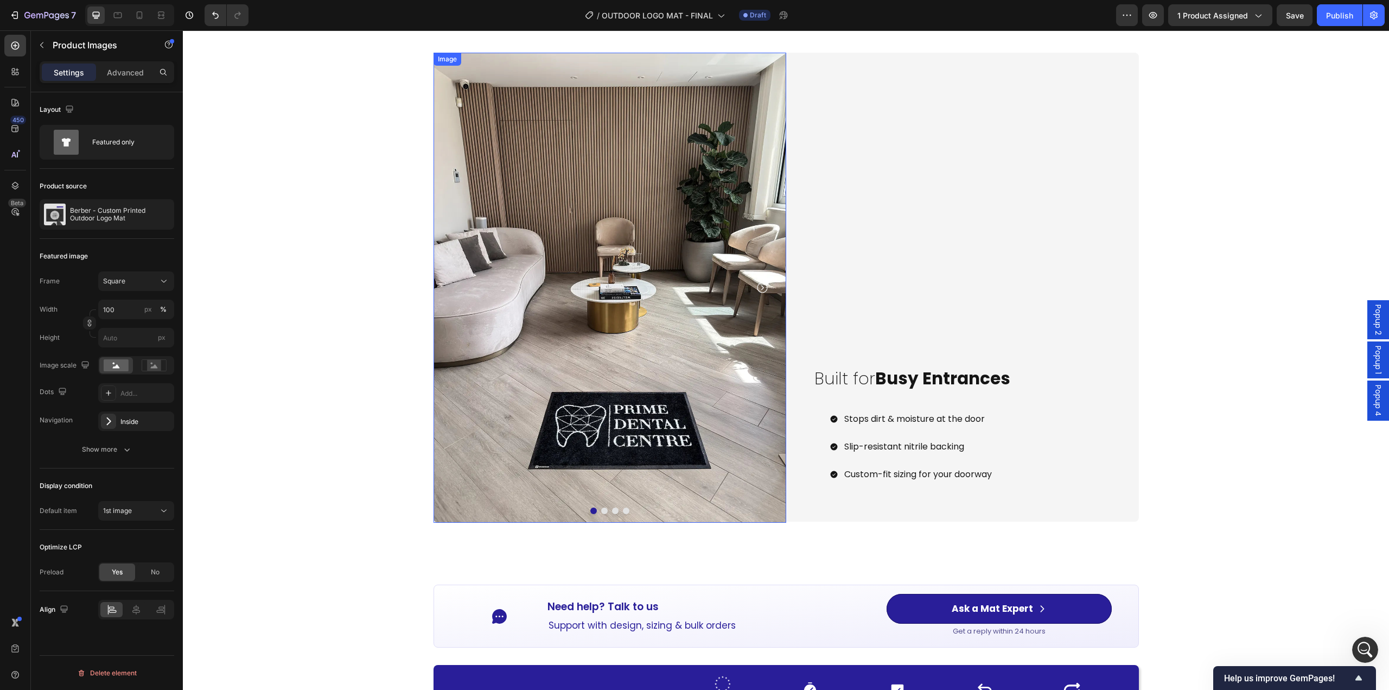
click at [609, 367] on img at bounding box center [610, 288] width 353 height 470
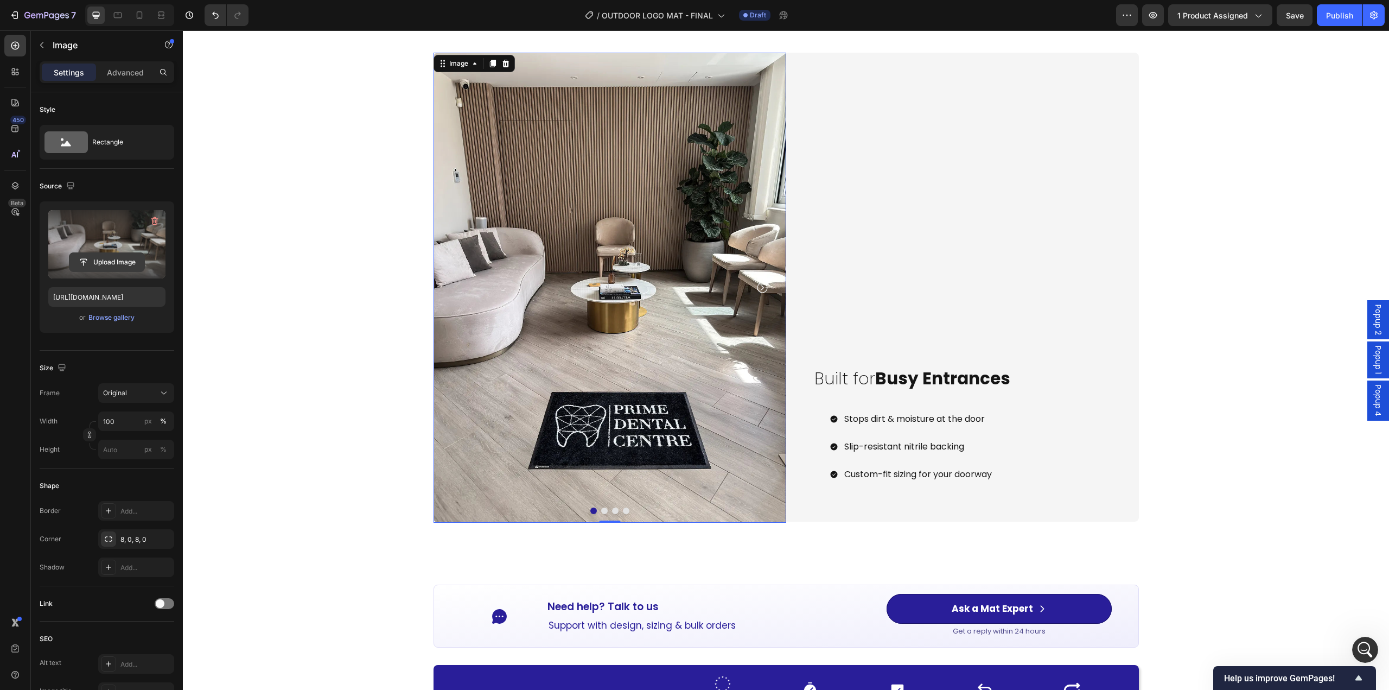
click at [123, 264] on input "file" at bounding box center [106, 262] width 75 height 18
type input "https://cdn.shopify.com/s/files/1/0844/7908/2840/files/gempages_550200365904036…"
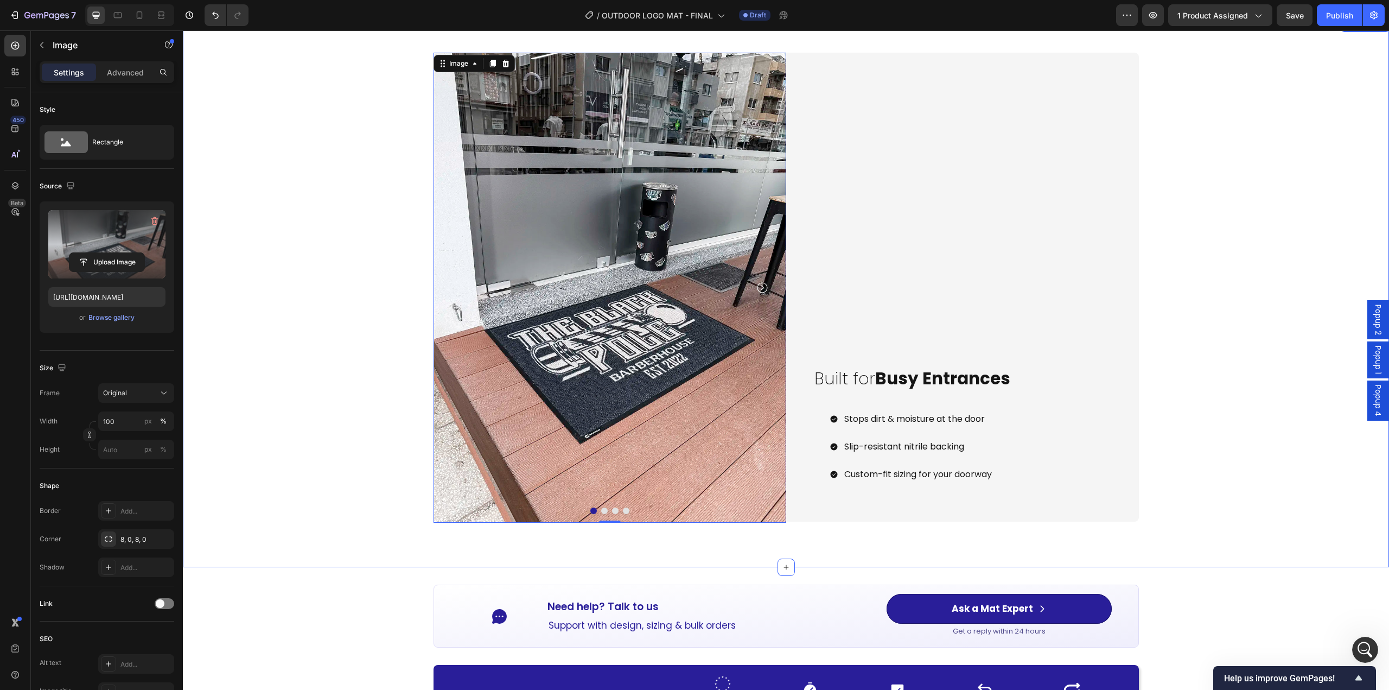
click at [326, 284] on div "Image 0 Image Image Image Carousel Carousel Built for Busy Entrances Heading St…" at bounding box center [786, 293] width 1206 height 514
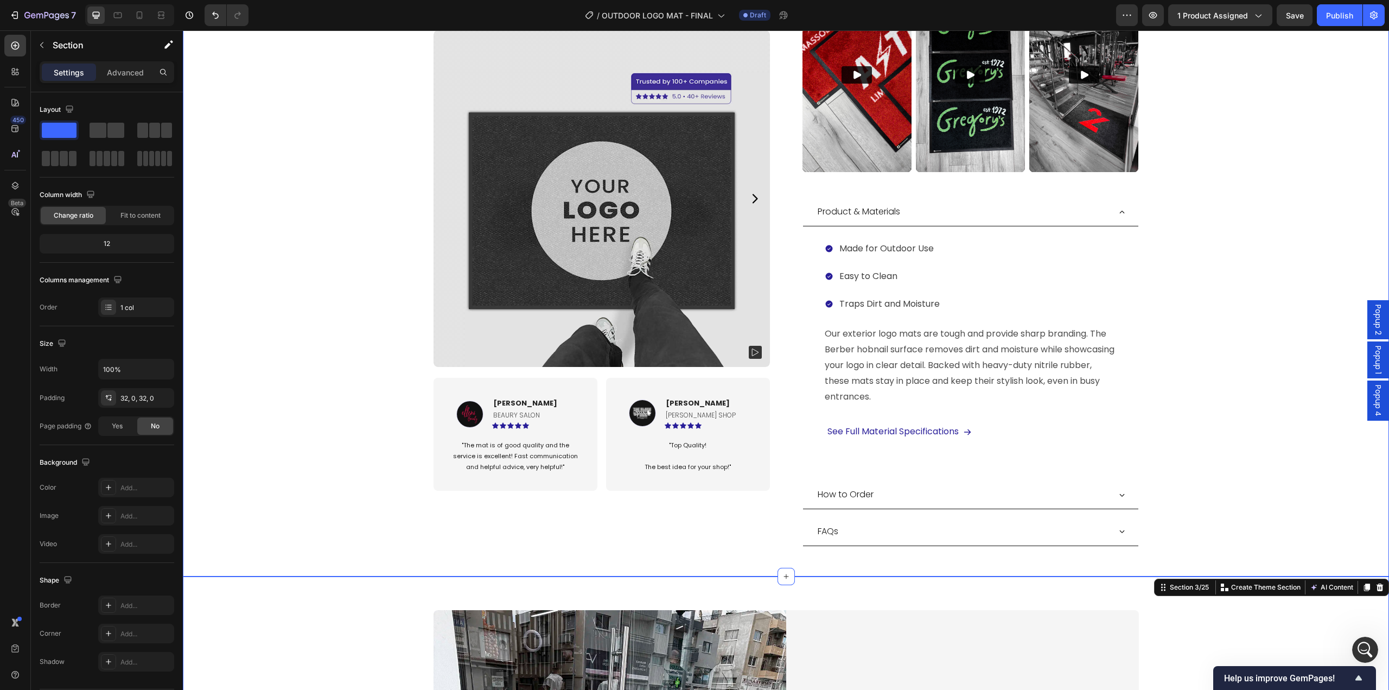
scroll to position [597, 0]
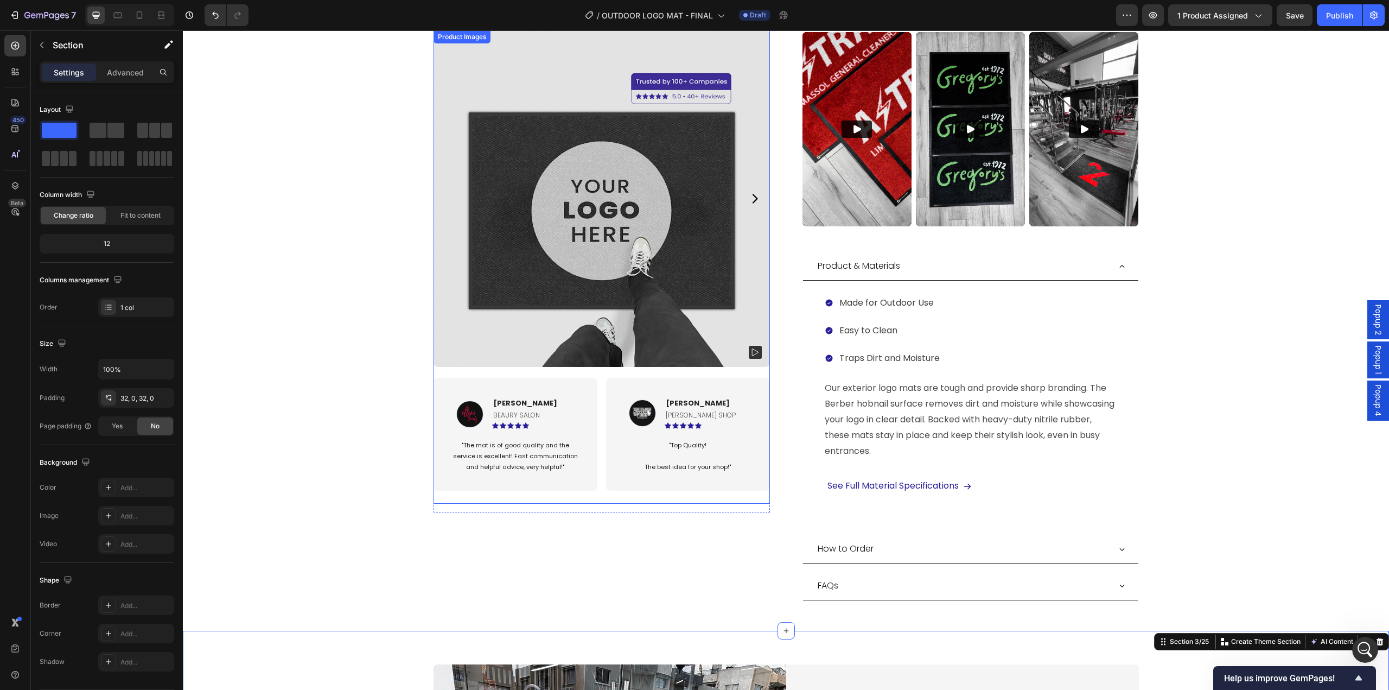
click at [752, 199] on icon "Carousel Next Arrow" at bounding box center [754, 198] width 5 height 9
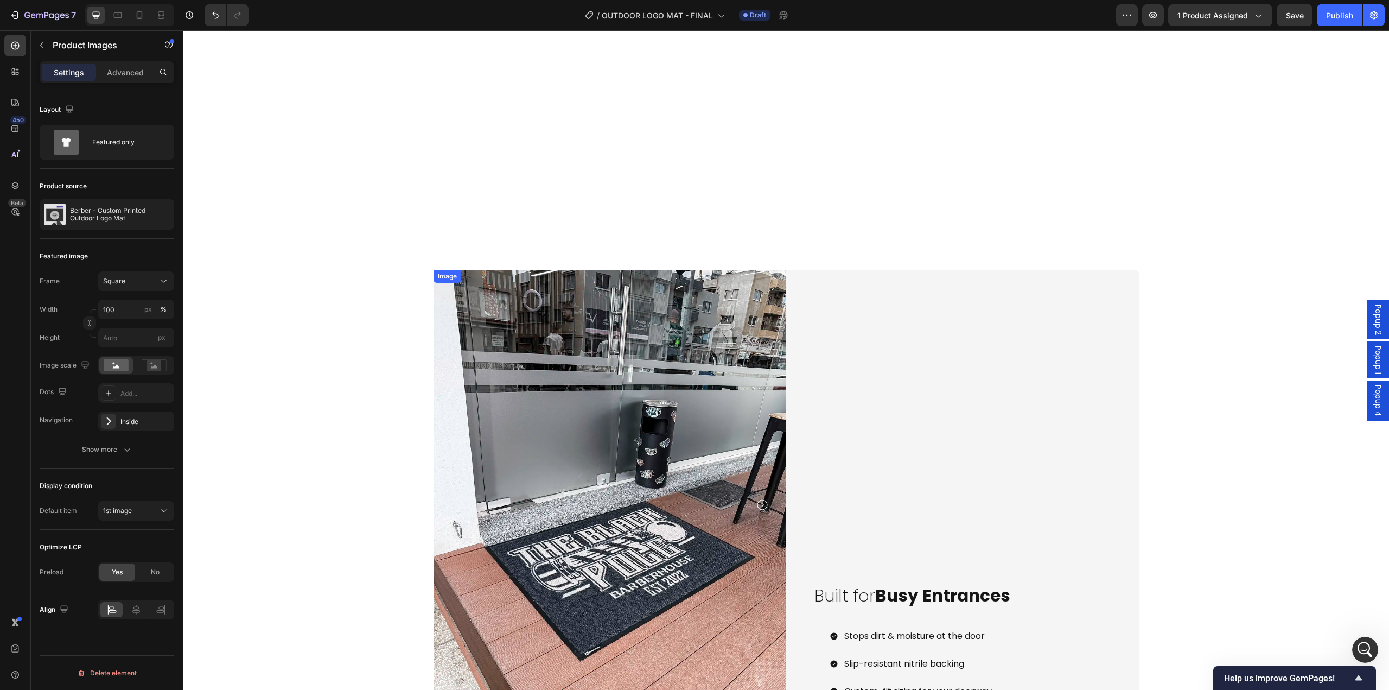
scroll to position [1248, 0]
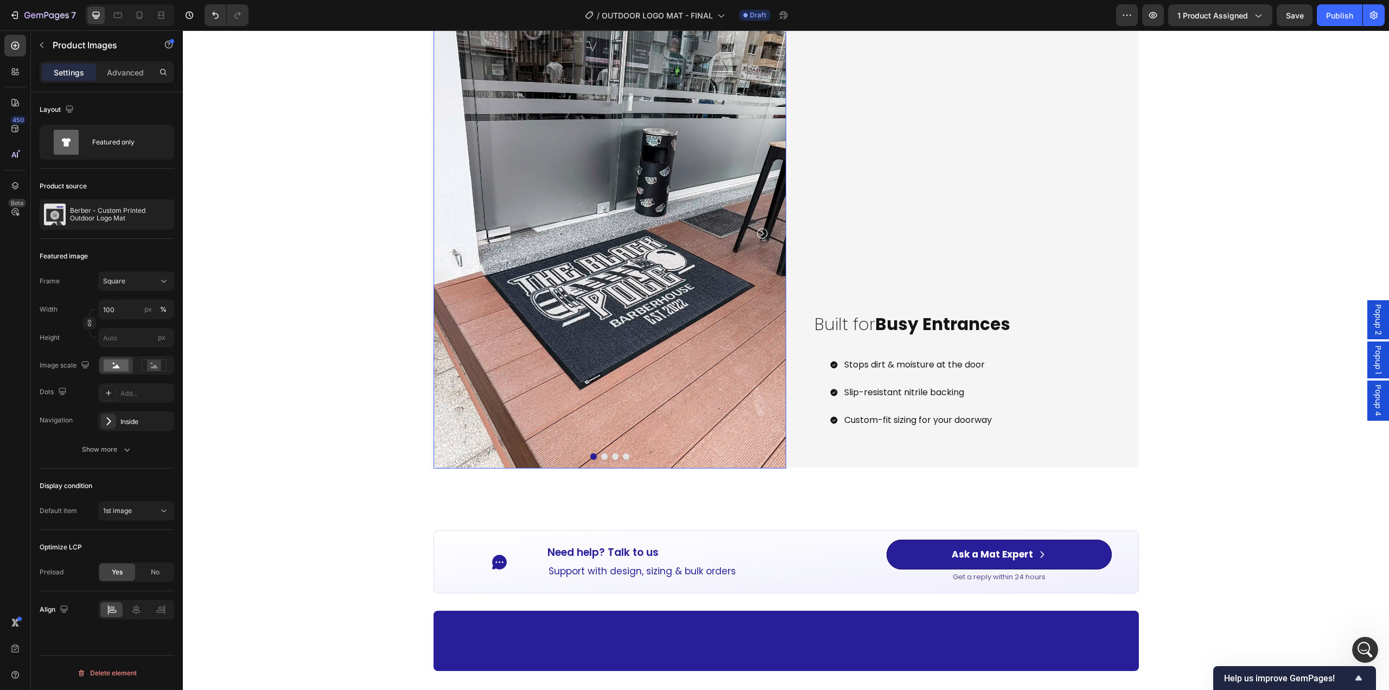
click at [684, 327] on img at bounding box center [610, 233] width 353 height 470
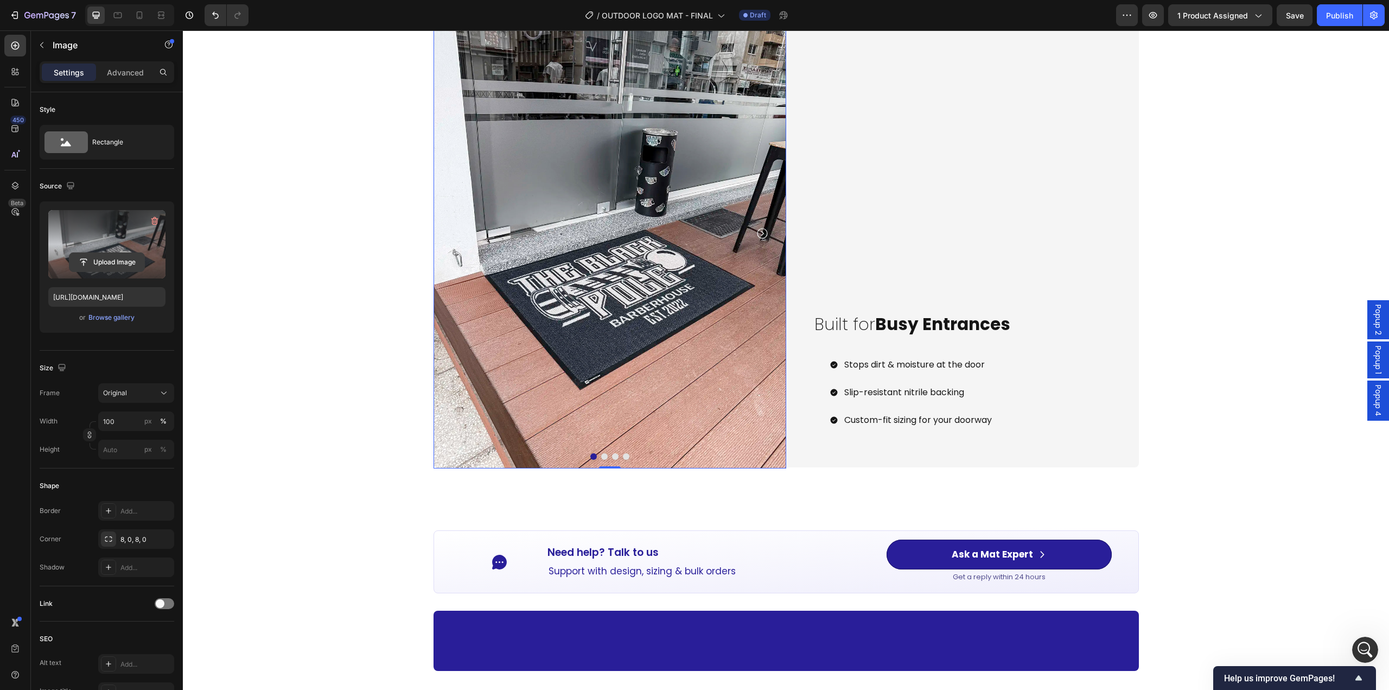
click at [104, 263] on input "file" at bounding box center [106, 262] width 75 height 18
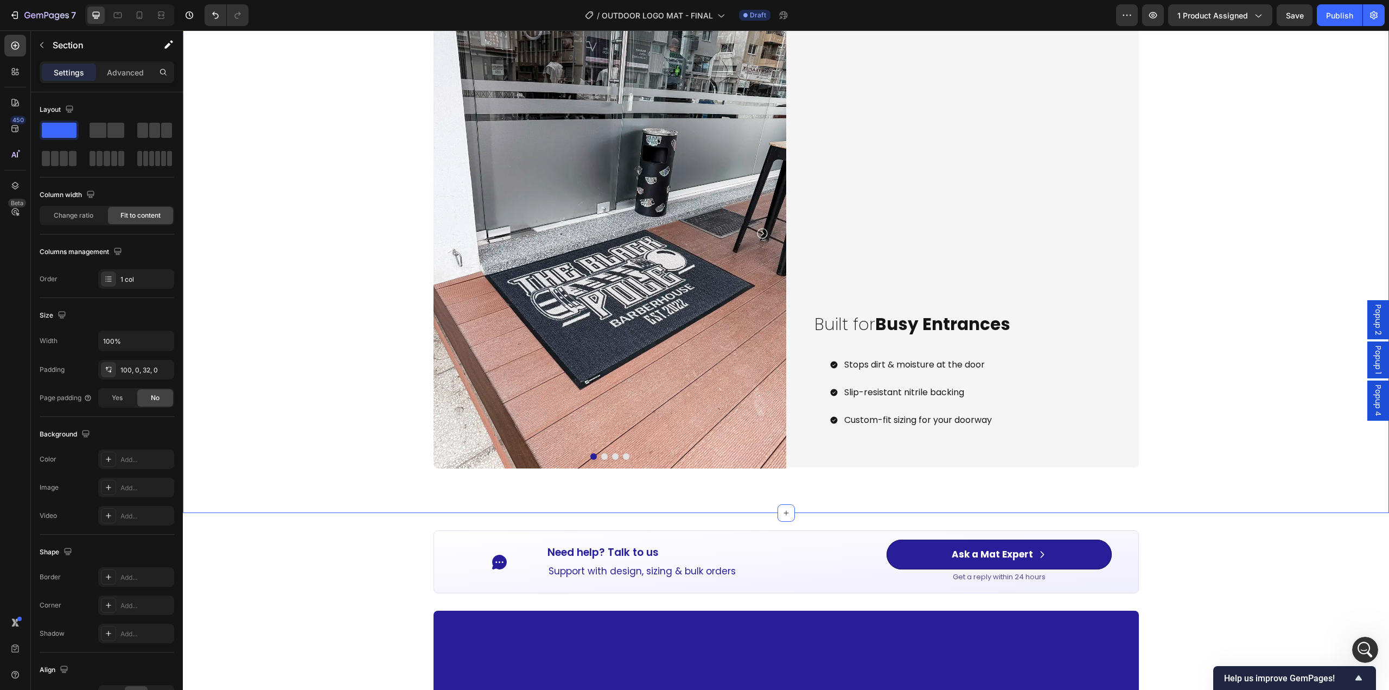
scroll to position [1085, 0]
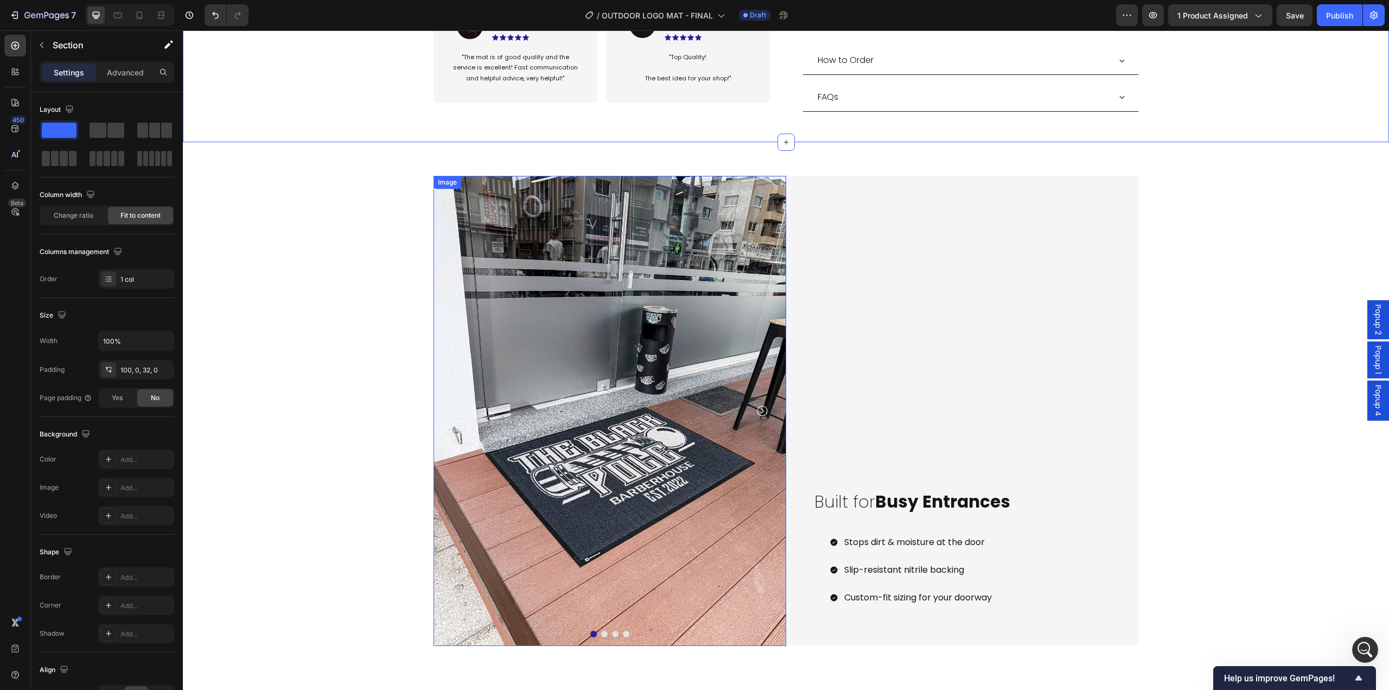
click at [510, 222] on img at bounding box center [610, 411] width 353 height 470
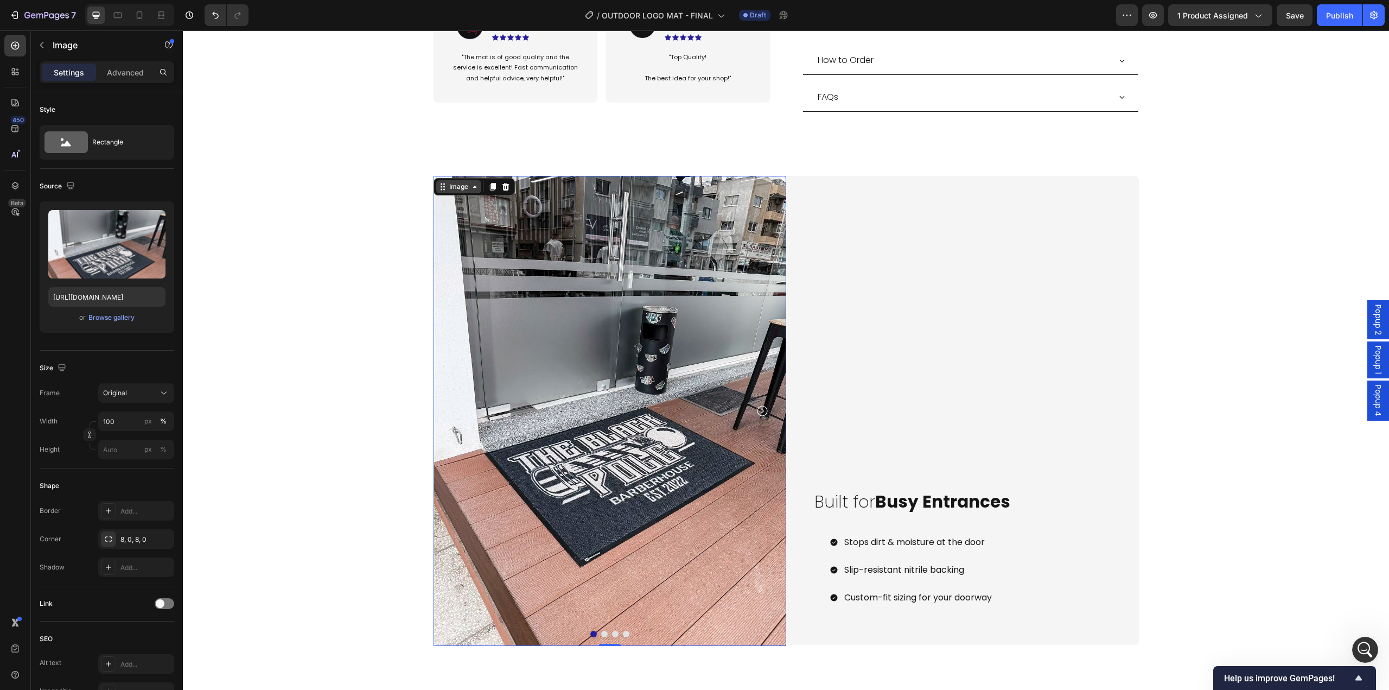
click at [470, 182] on icon at bounding box center [474, 186] width 9 height 9
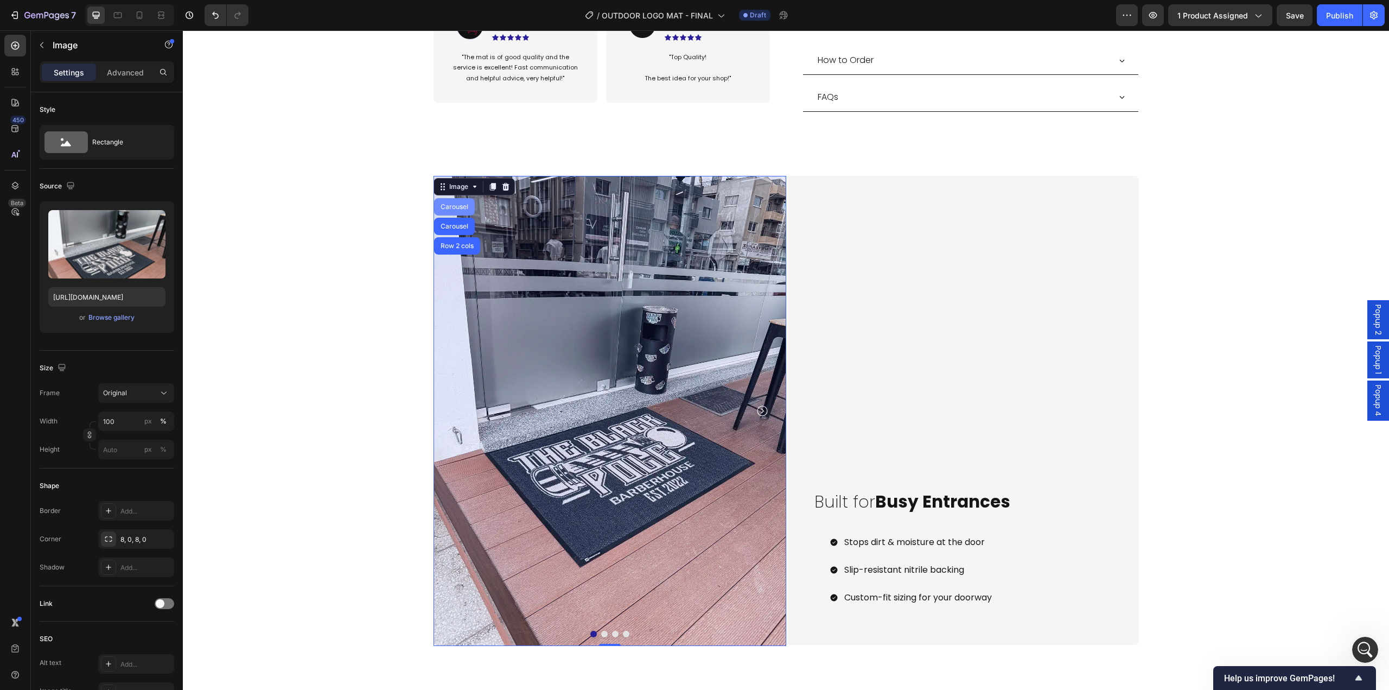
click at [457, 203] on div "Carousel" at bounding box center [454, 206] width 32 height 7
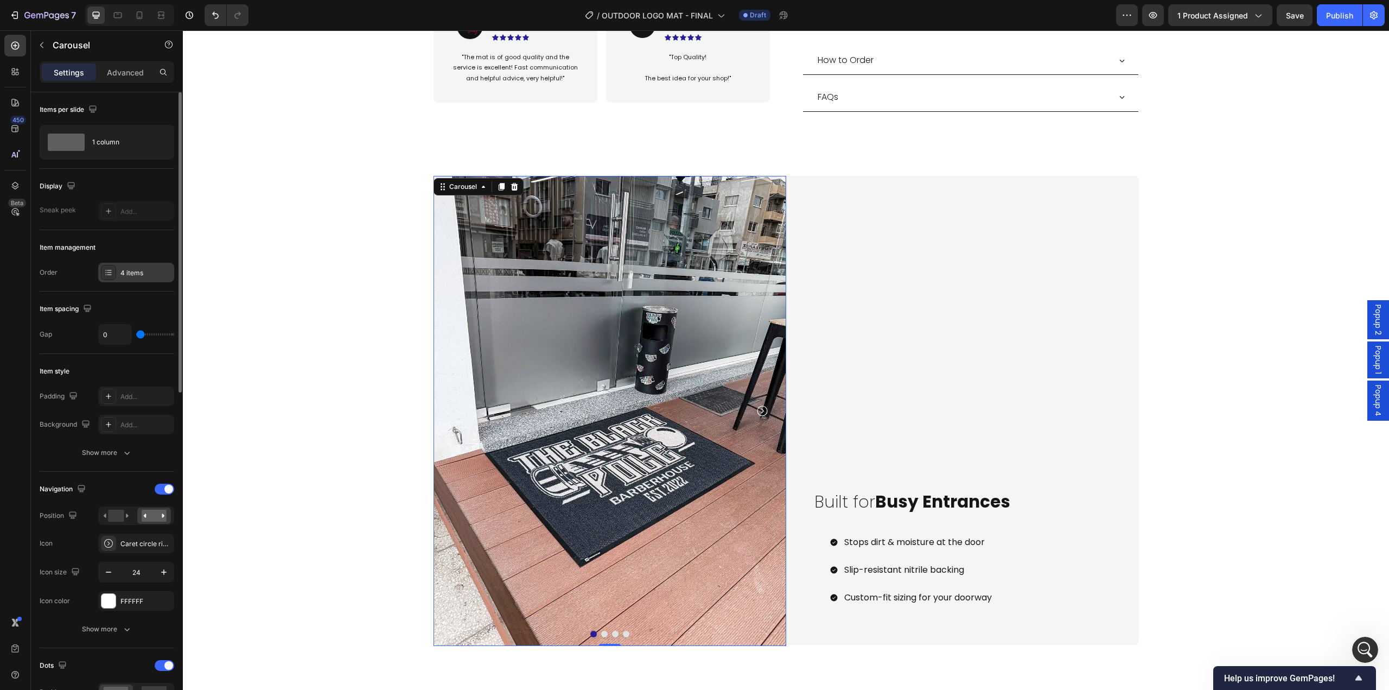
click at [128, 268] on div "4 items" at bounding box center [145, 273] width 51 height 10
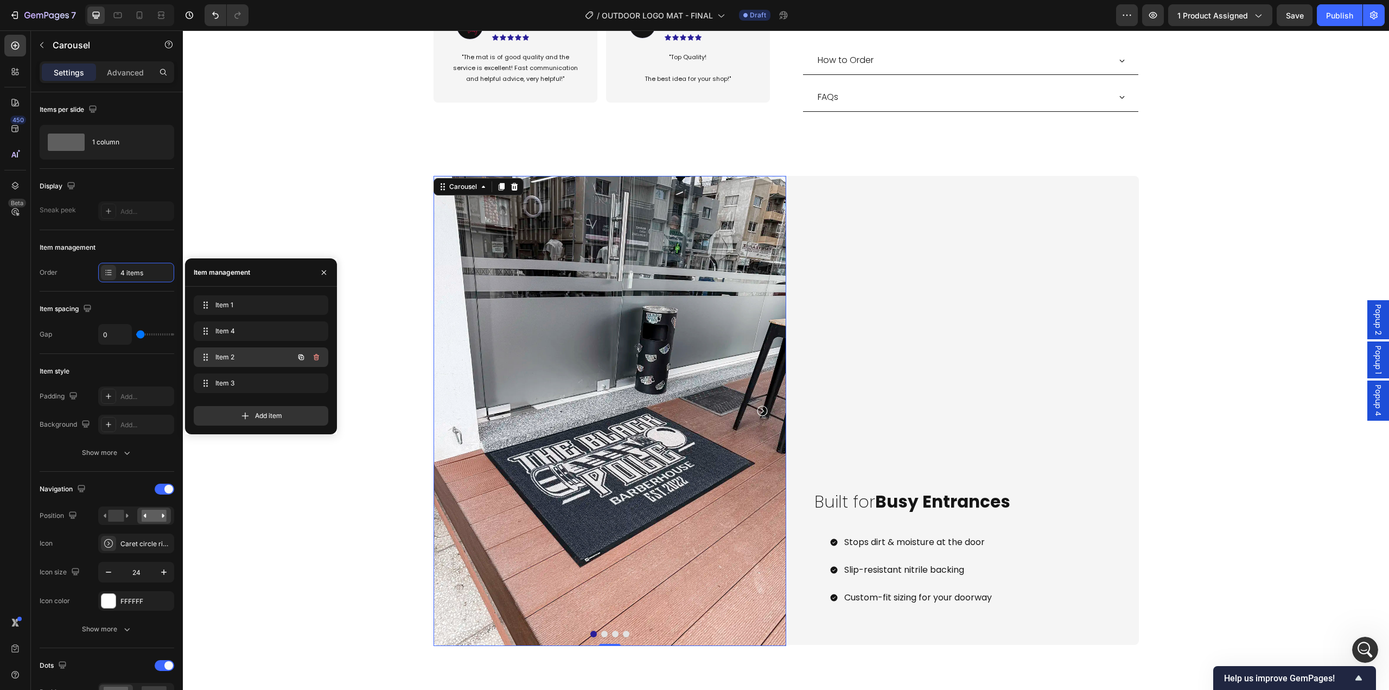
click at [320, 358] on icon "button" at bounding box center [316, 357] width 9 height 9
click at [315, 358] on div "Delete" at bounding box center [309, 357] width 20 height 10
click at [316, 358] on icon "button" at bounding box center [316, 357] width 9 height 9
click at [316, 358] on div "Delete" at bounding box center [309, 357] width 20 height 10
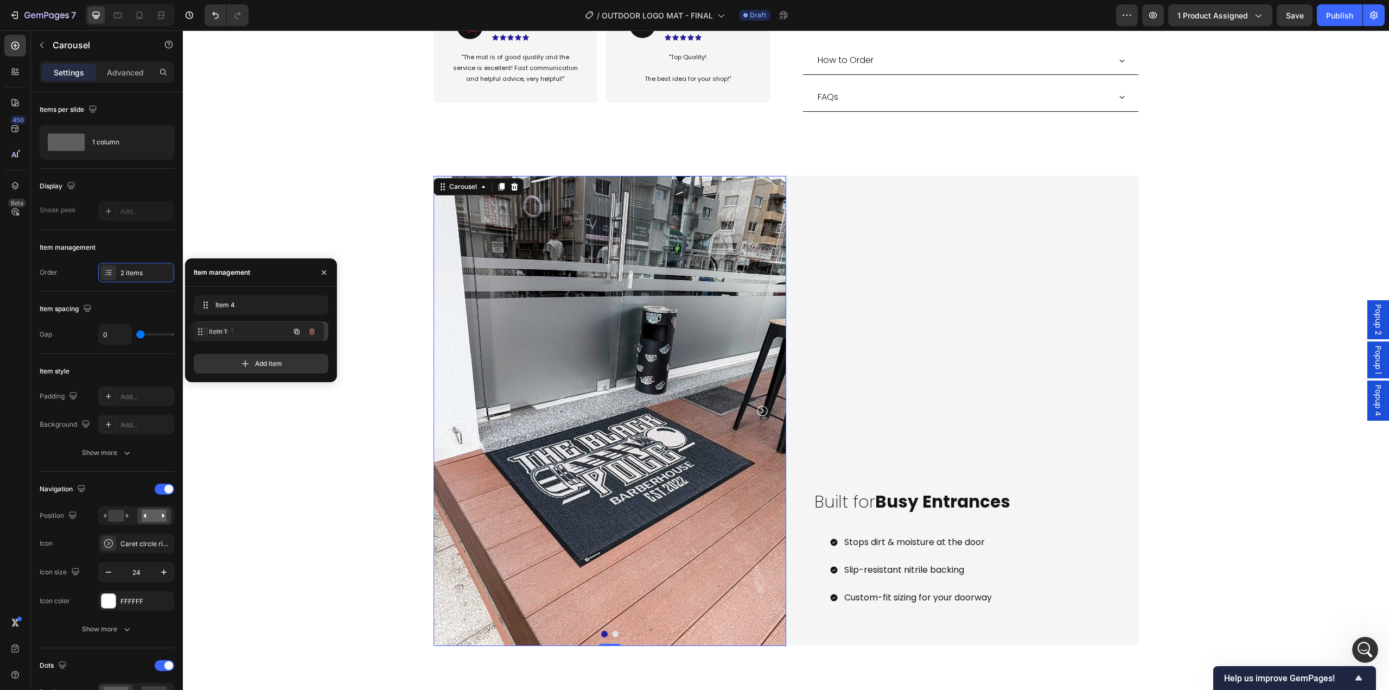
drag, startPoint x: 262, startPoint y: 304, endPoint x: 257, endPoint y: 333, distance: 29.2
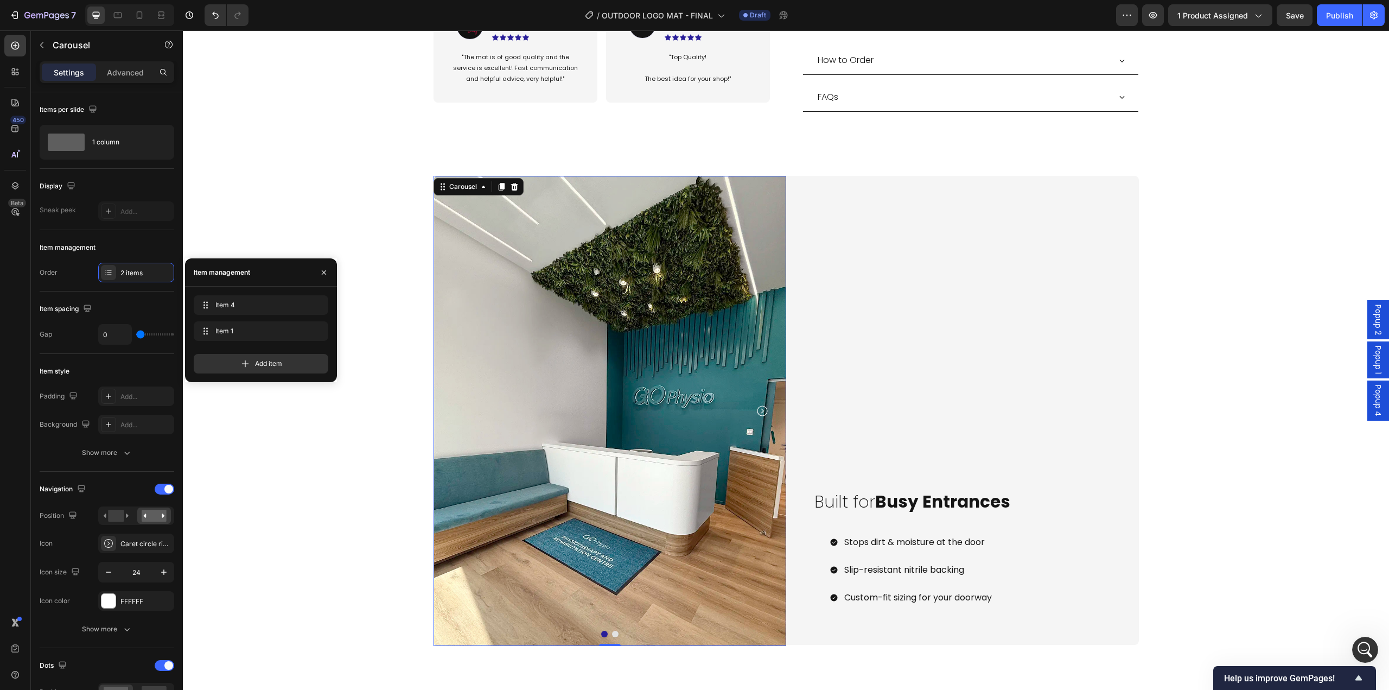
click at [545, 373] on img at bounding box center [610, 411] width 353 height 470
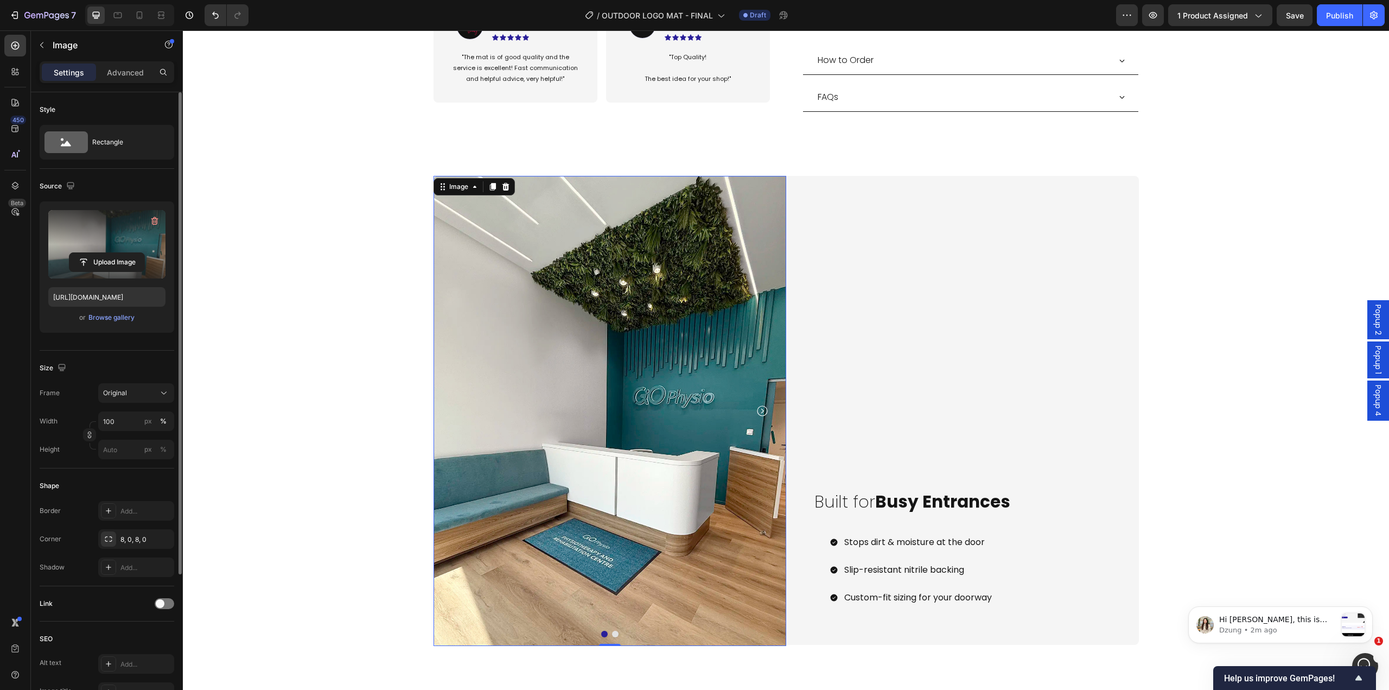
scroll to position [0, 0]
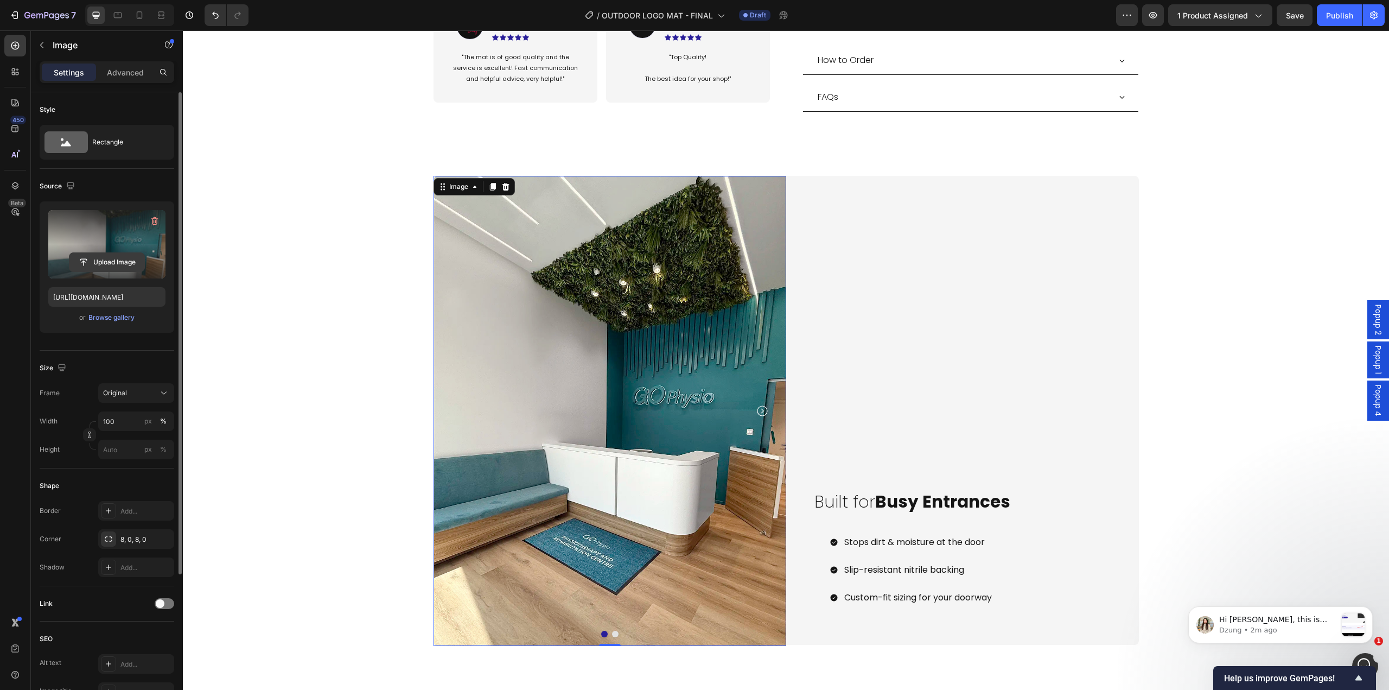
click at [116, 266] on input "file" at bounding box center [106, 262] width 75 height 18
type input "https://cdn.shopify.com/s/files/1/0844/7908/2840/files/gempages_550200365904036…"
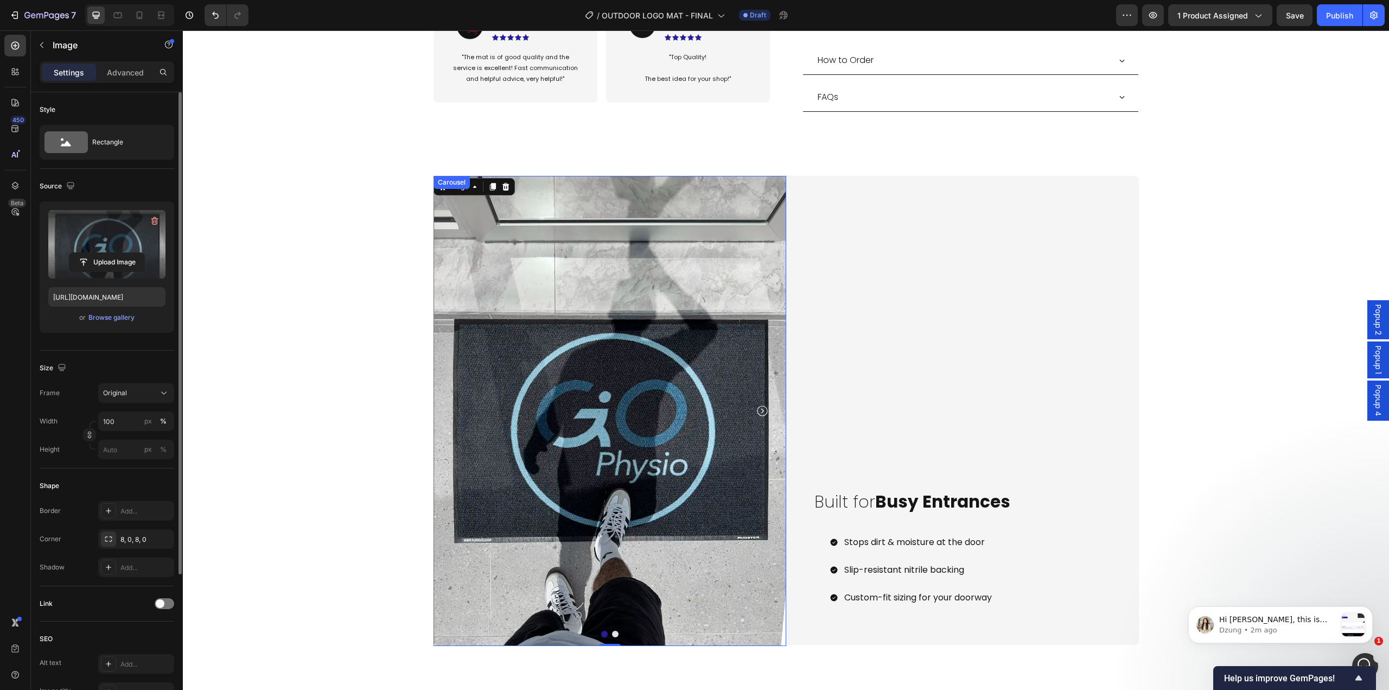
click at [603, 494] on button "Dot" at bounding box center [604, 634] width 7 height 7
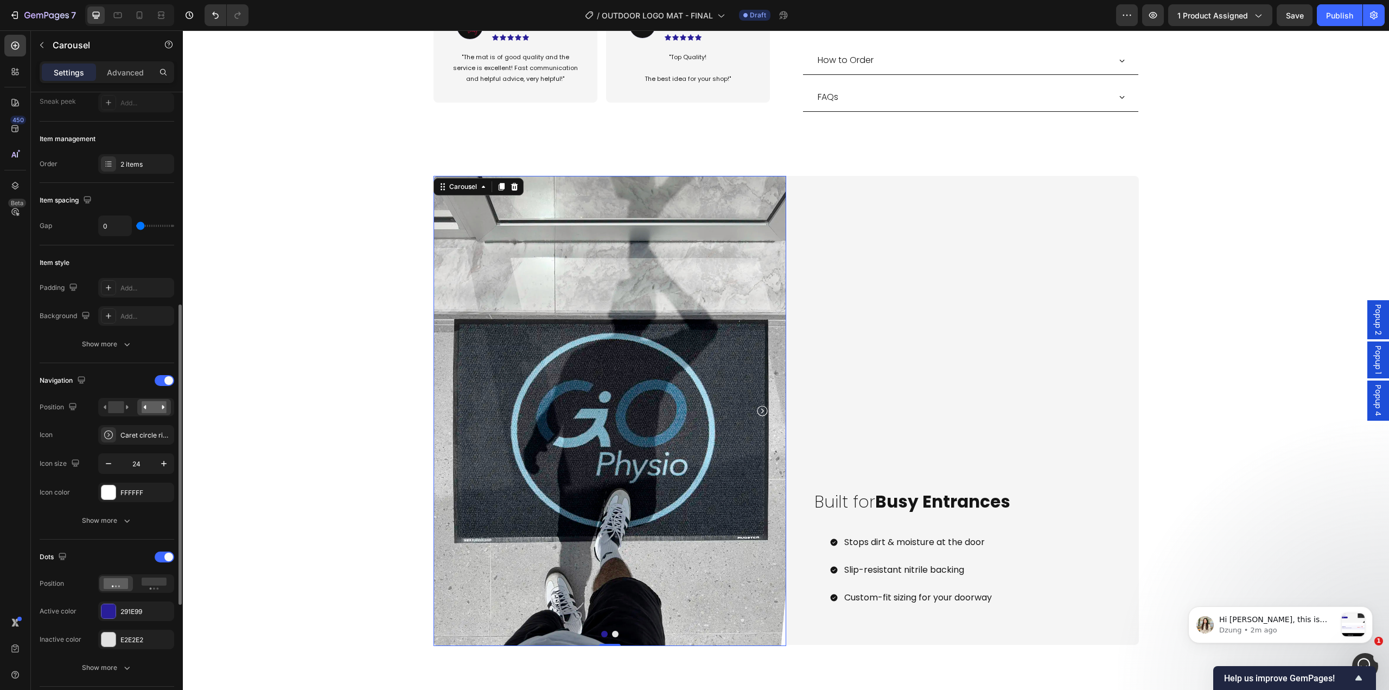
scroll to position [217, 0]
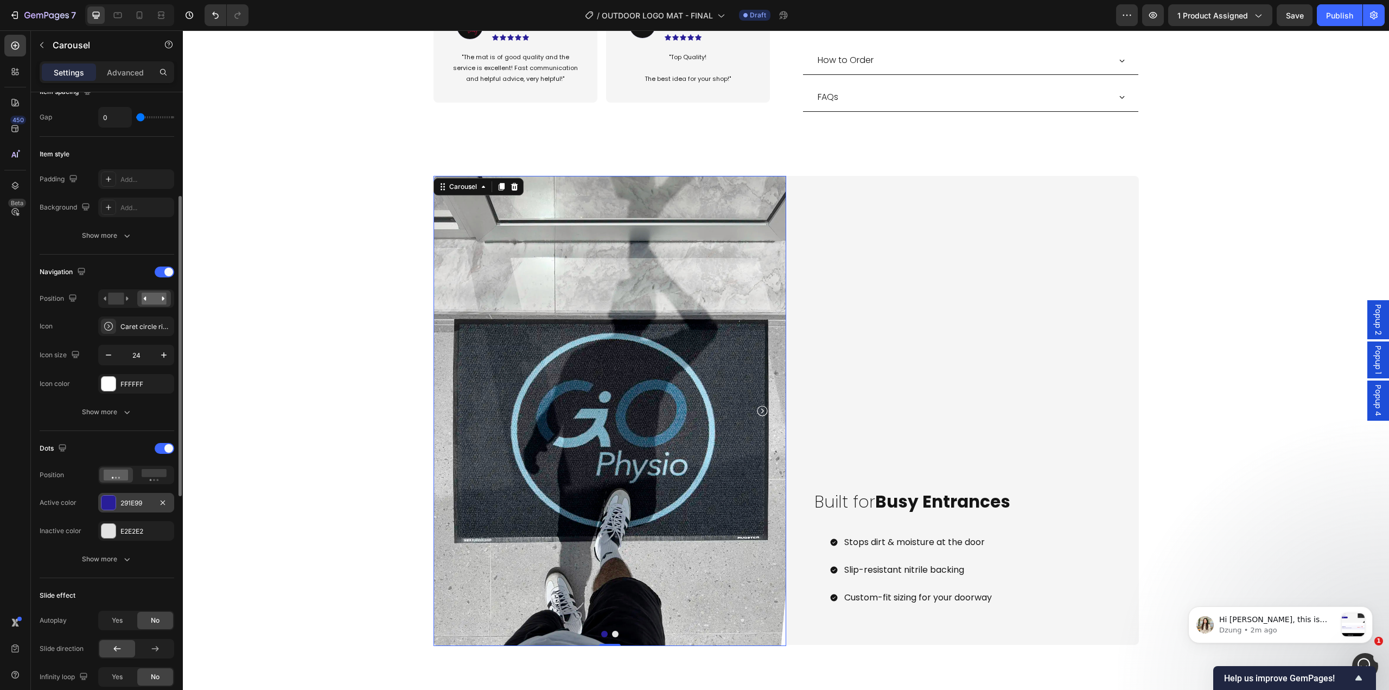
click at [128, 494] on div "291E99" at bounding box center [135, 503] width 31 height 10
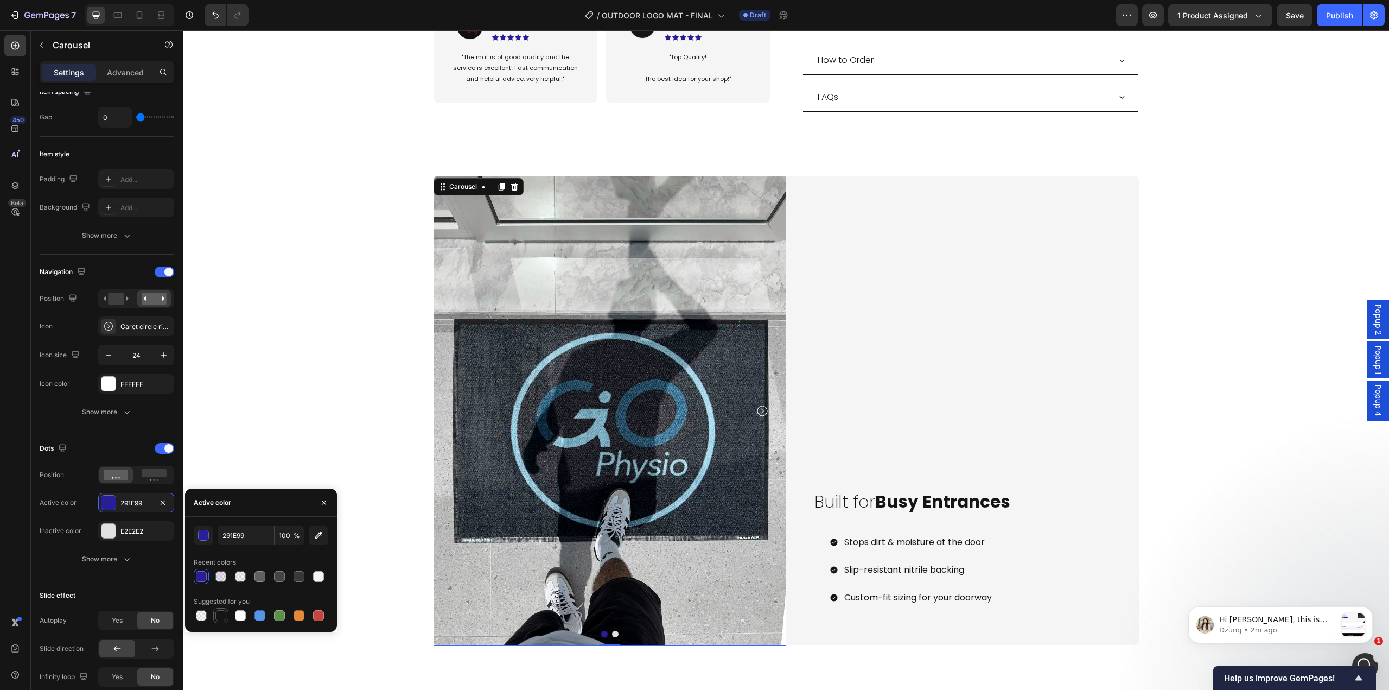
click at [223, 494] on div at bounding box center [220, 615] width 11 height 11
type input "151515"
click at [612, 494] on button "Dot" at bounding box center [615, 634] width 7 height 7
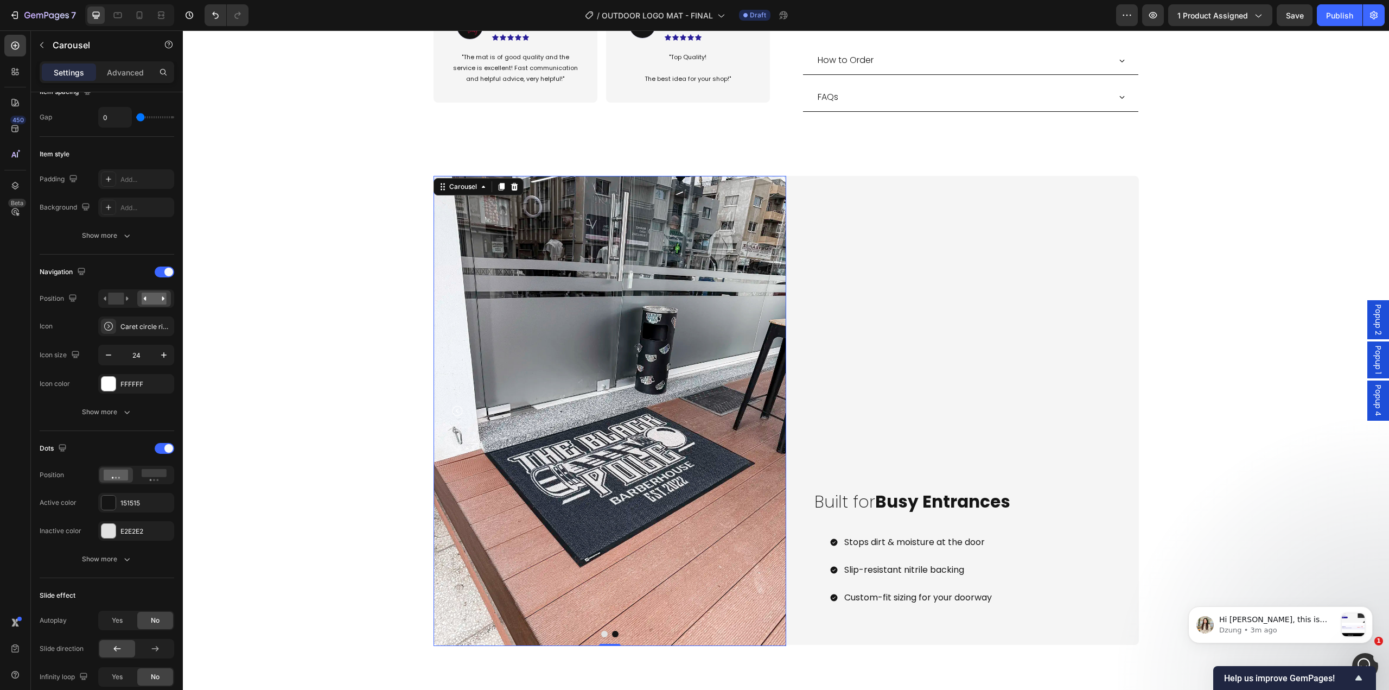
click at [601, 494] on button "Dot" at bounding box center [604, 634] width 7 height 7
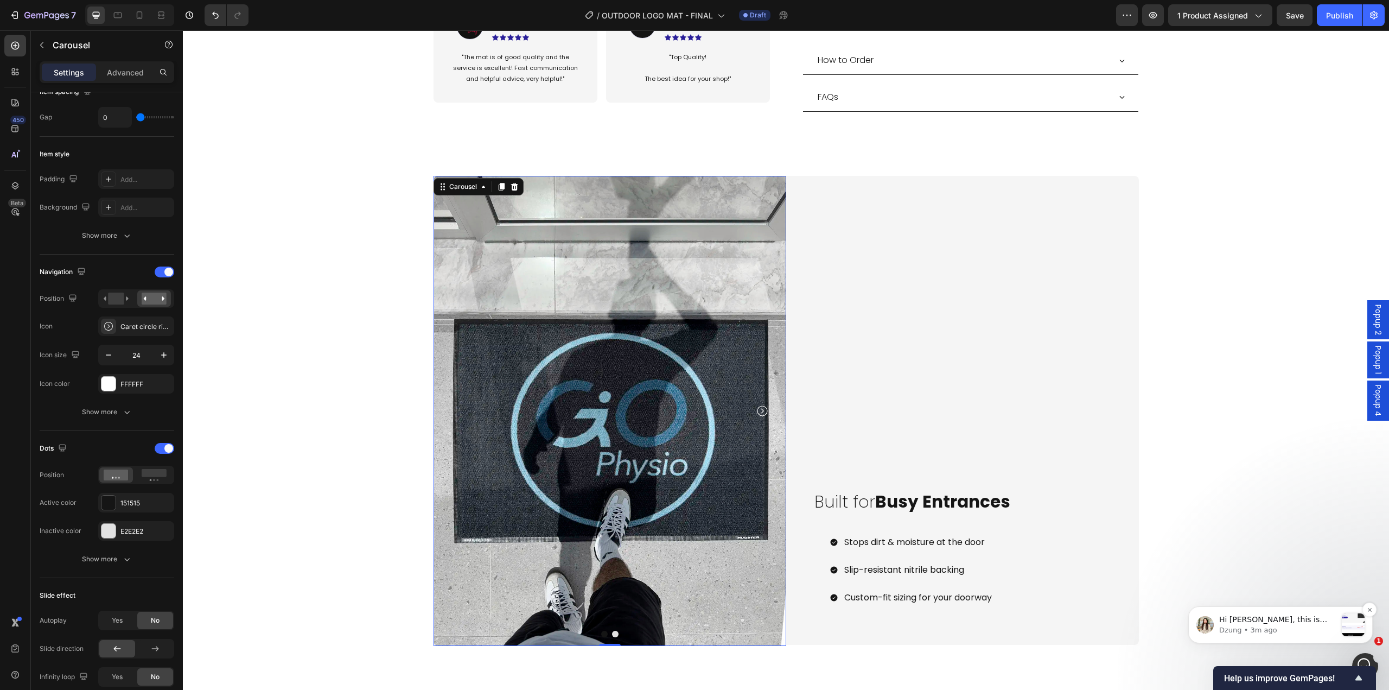
click at [1041, 494] on p "Dzung • 3m ago" at bounding box center [1277, 630] width 117 height 10
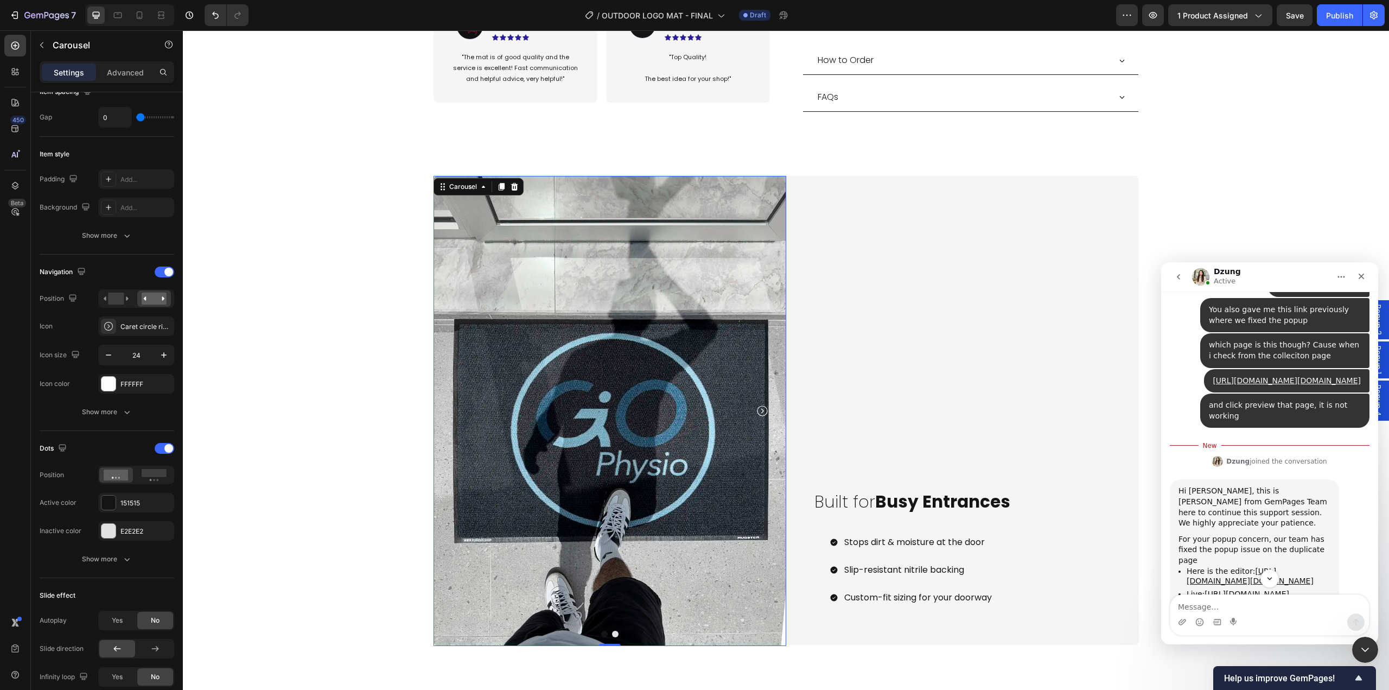
scroll to position [9022, 0]
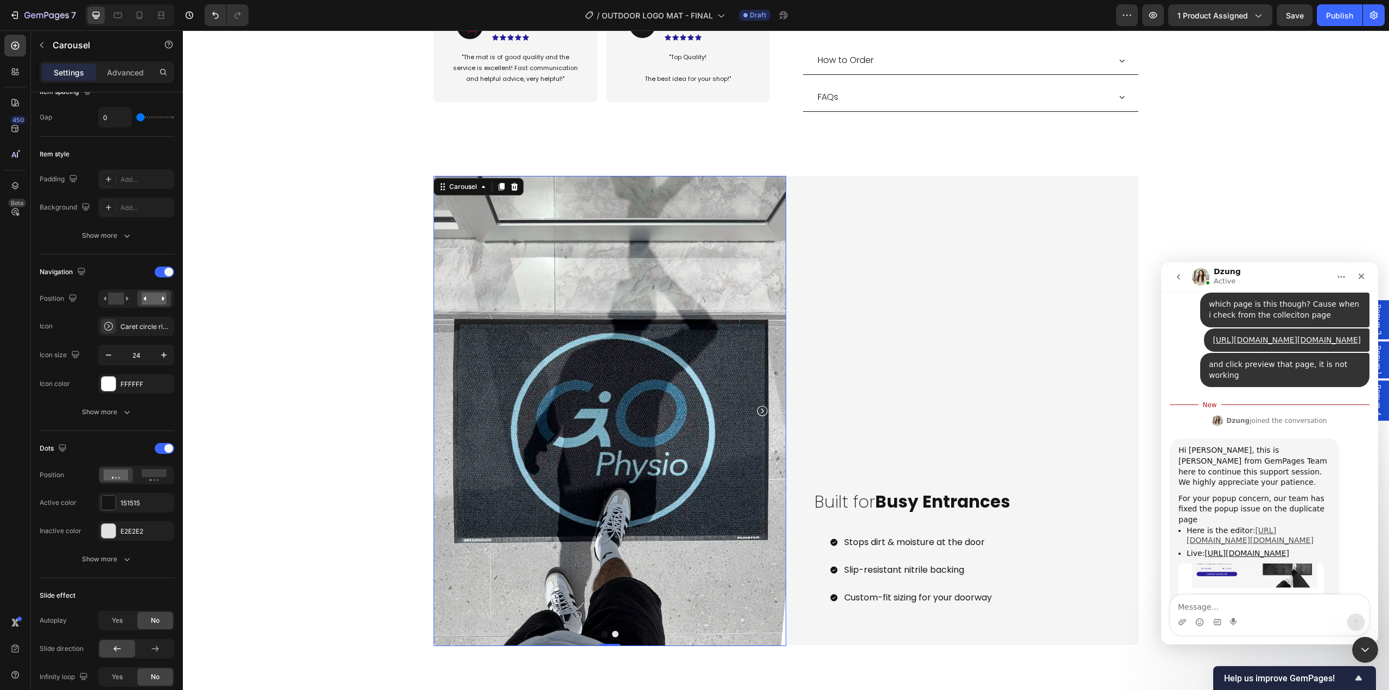
click at [1041, 494] on link "https://builder.gempages.net/editor/550200372296155934/585696858198770523?type=…" at bounding box center [1250, 535] width 127 height 19
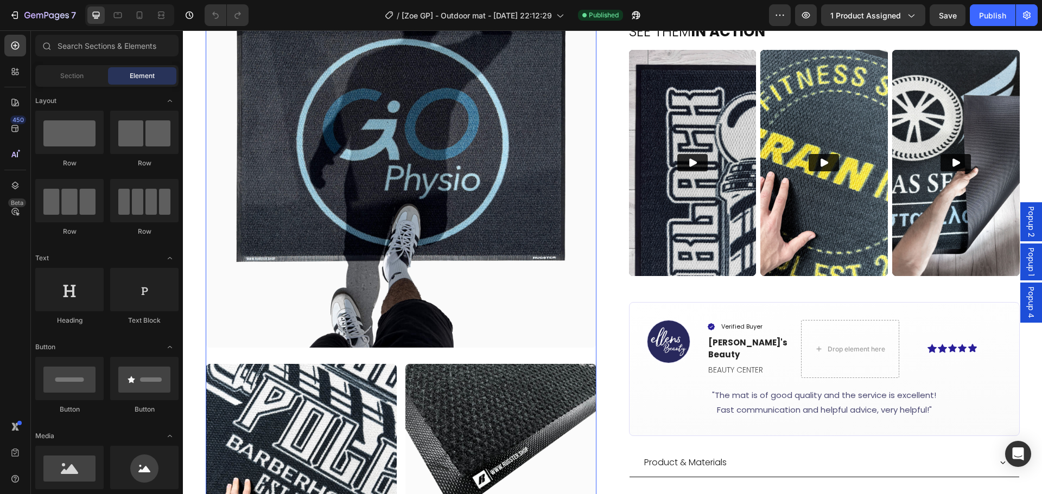
scroll to position [543, 0]
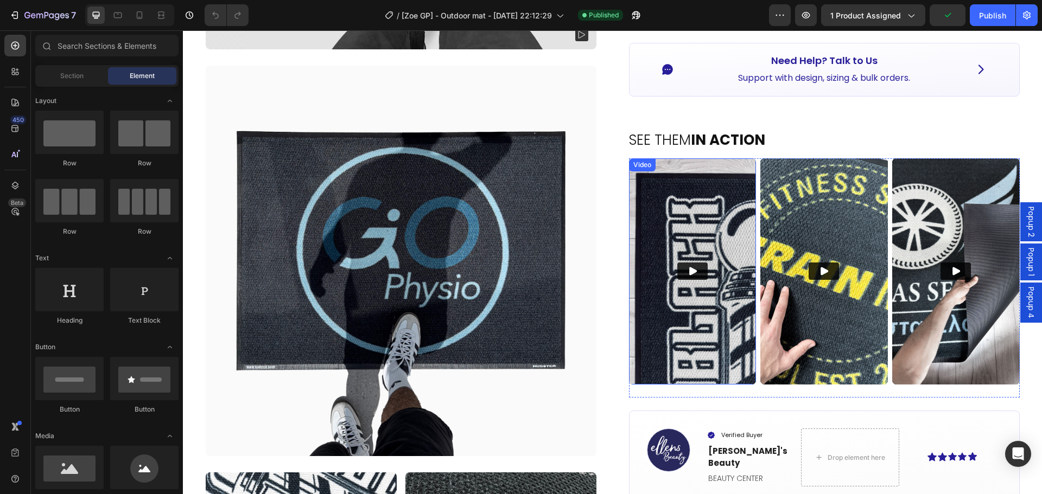
click at [704, 254] on img at bounding box center [693, 271] width 128 height 226
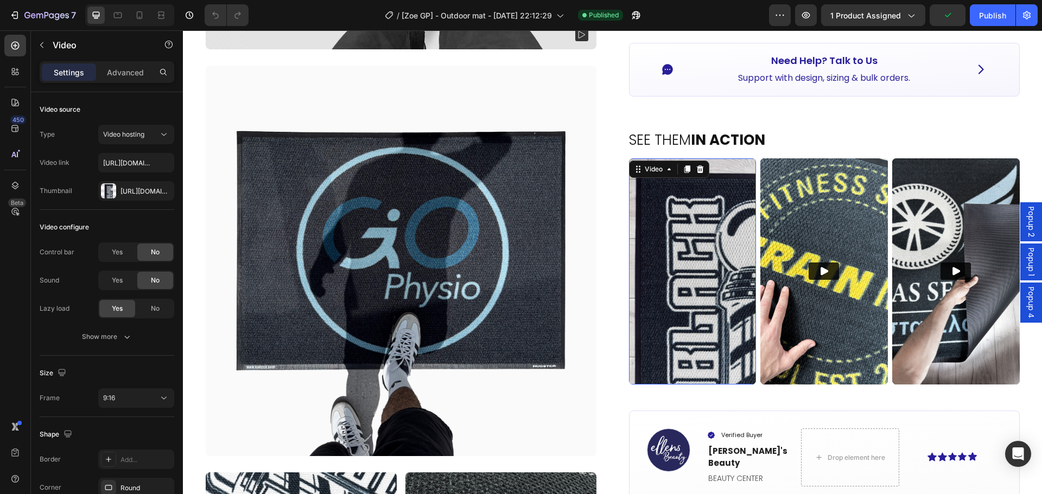
click at [684, 263] on video at bounding box center [693, 271] width 128 height 226
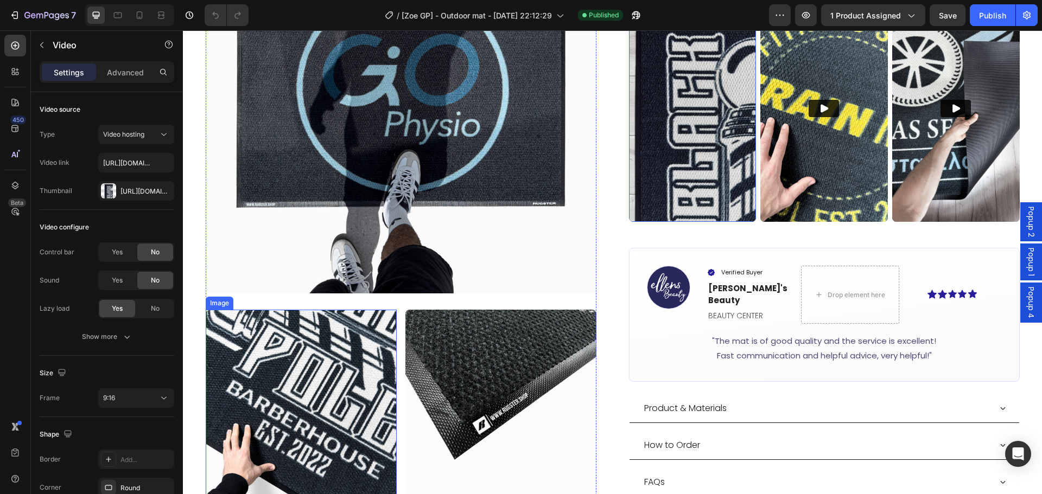
scroll to position [760, 0]
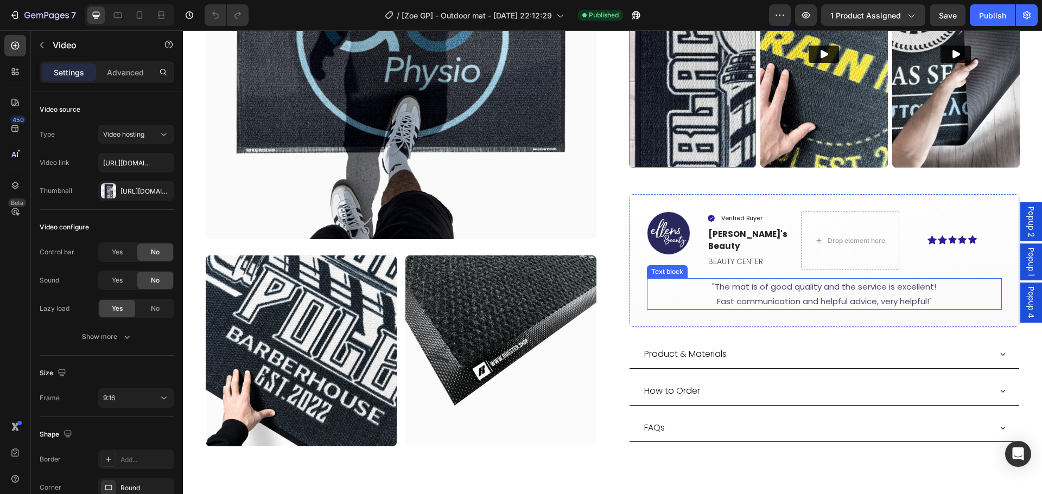
click at [735, 279] on p ""The mat is of good quality and the service is excellent! Fast communication an…" at bounding box center [824, 293] width 353 height 29
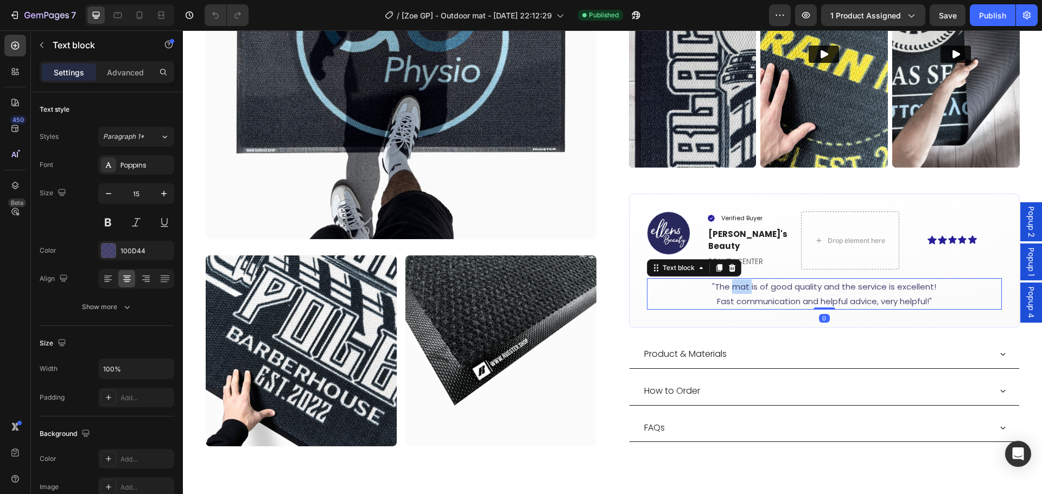
click at [735, 279] on p ""The mat is of good quality and the service is excellent! Fast communication an…" at bounding box center [824, 293] width 353 height 29
click at [723, 279] on p ""The mat is of good quality and the service is excellent! Fast communication an…" at bounding box center [824, 293] width 353 height 29
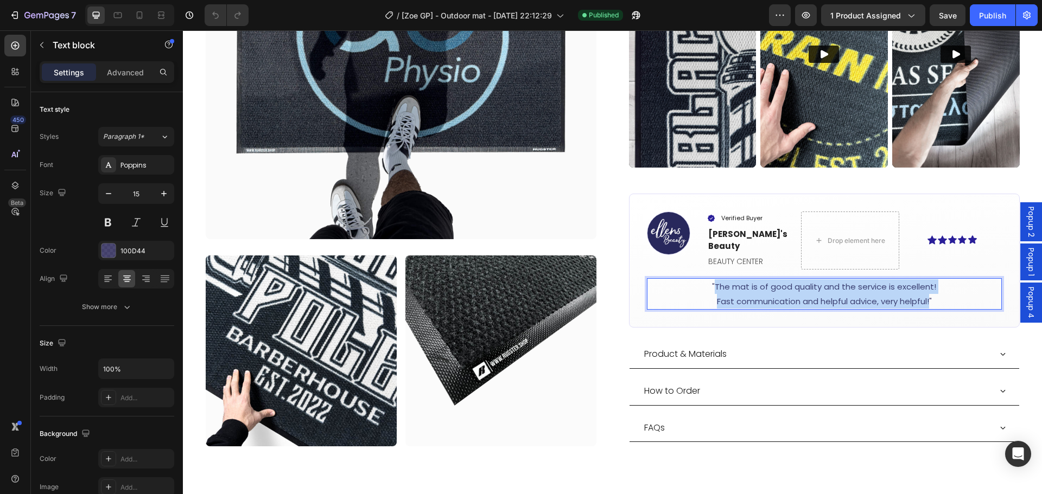
drag, startPoint x: 712, startPoint y: 261, endPoint x: 926, endPoint y: 278, distance: 215.0
click at [926, 279] on p ""The mat is of good quality and the service is excellent! Fast communication an…" at bounding box center [824, 293] width 353 height 29
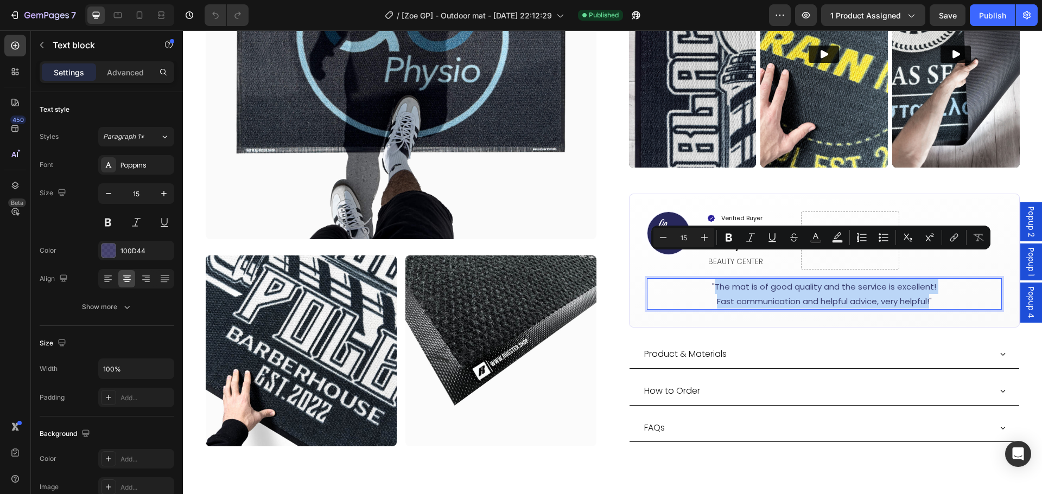
copy p "The mat is of good quality and the service is excellent! Fast communication and…"
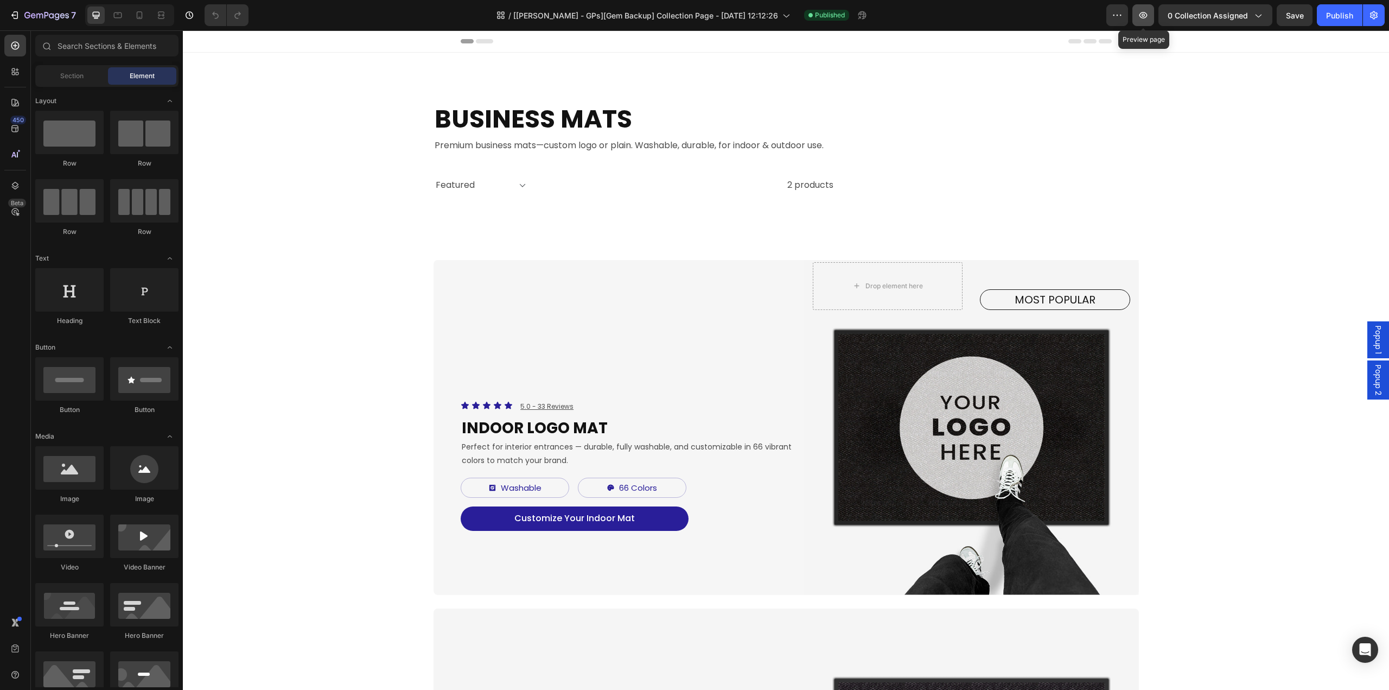
click at [1145, 17] on icon "button" at bounding box center [1143, 15] width 11 height 11
